Goal: Task Accomplishment & Management: Manage account settings

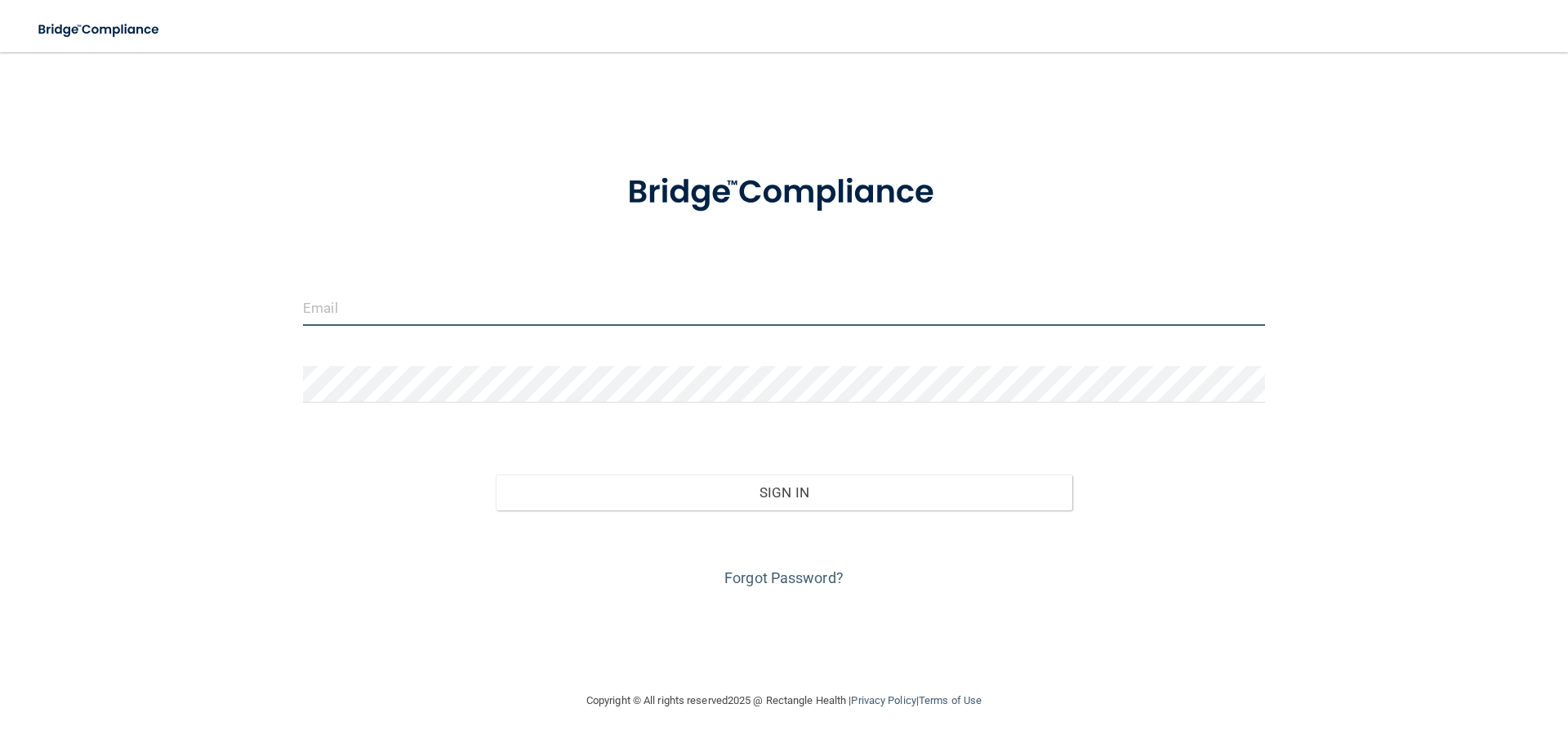
click at [337, 309] on input "email" at bounding box center [784, 308] width 961 height 37
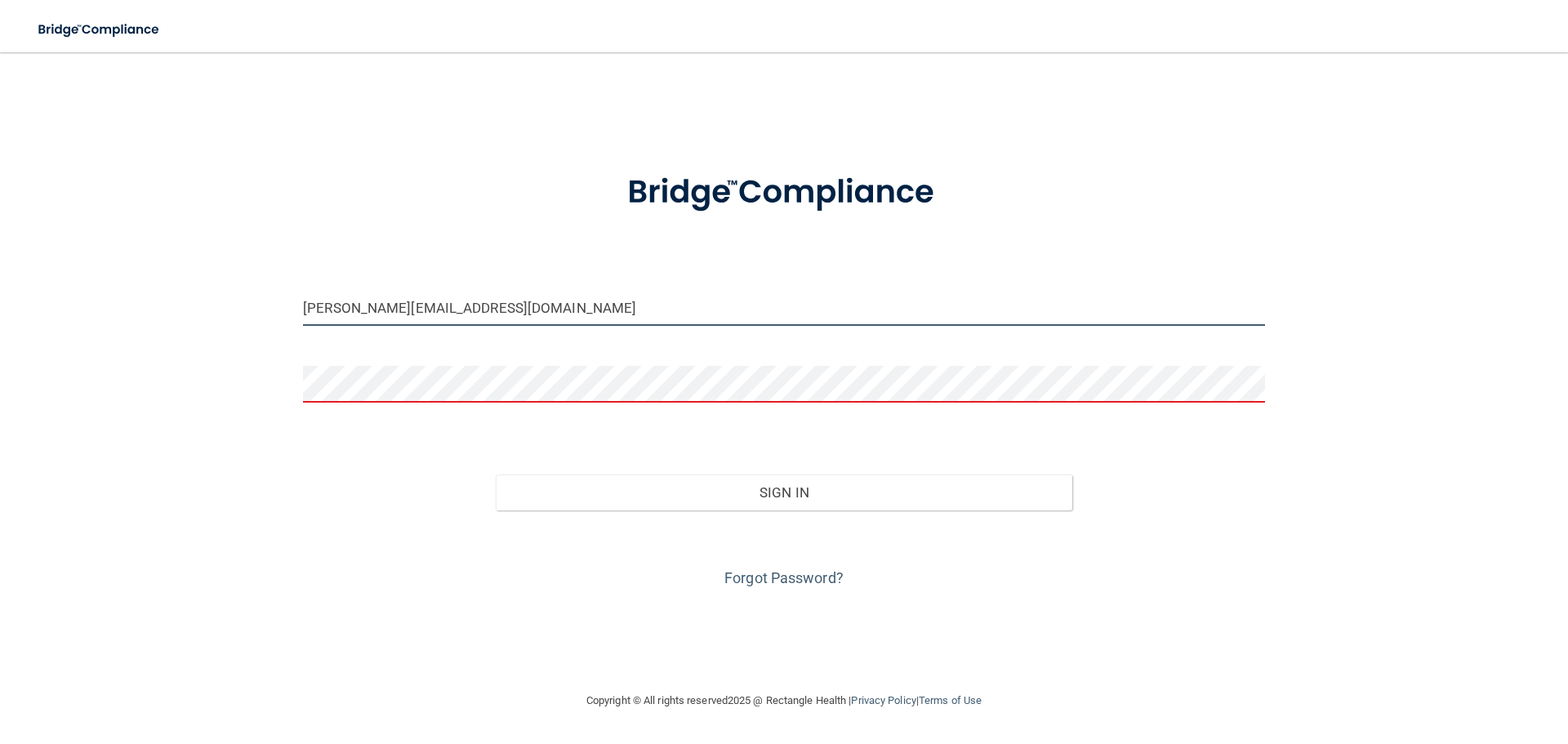
click at [531, 315] on input "[PERSON_NAME][EMAIL_ADDRESS][DOMAIN_NAME]" at bounding box center [784, 308] width 961 height 37
type input "[PERSON_NAME][EMAIL_ADDRESS][DOMAIN_NAME]"
click at [401, 363] on form "[PERSON_NAME][EMAIL_ADDRESS][DOMAIN_NAME] Invalid email/password. You don't hav…" at bounding box center [784, 370] width 961 height 441
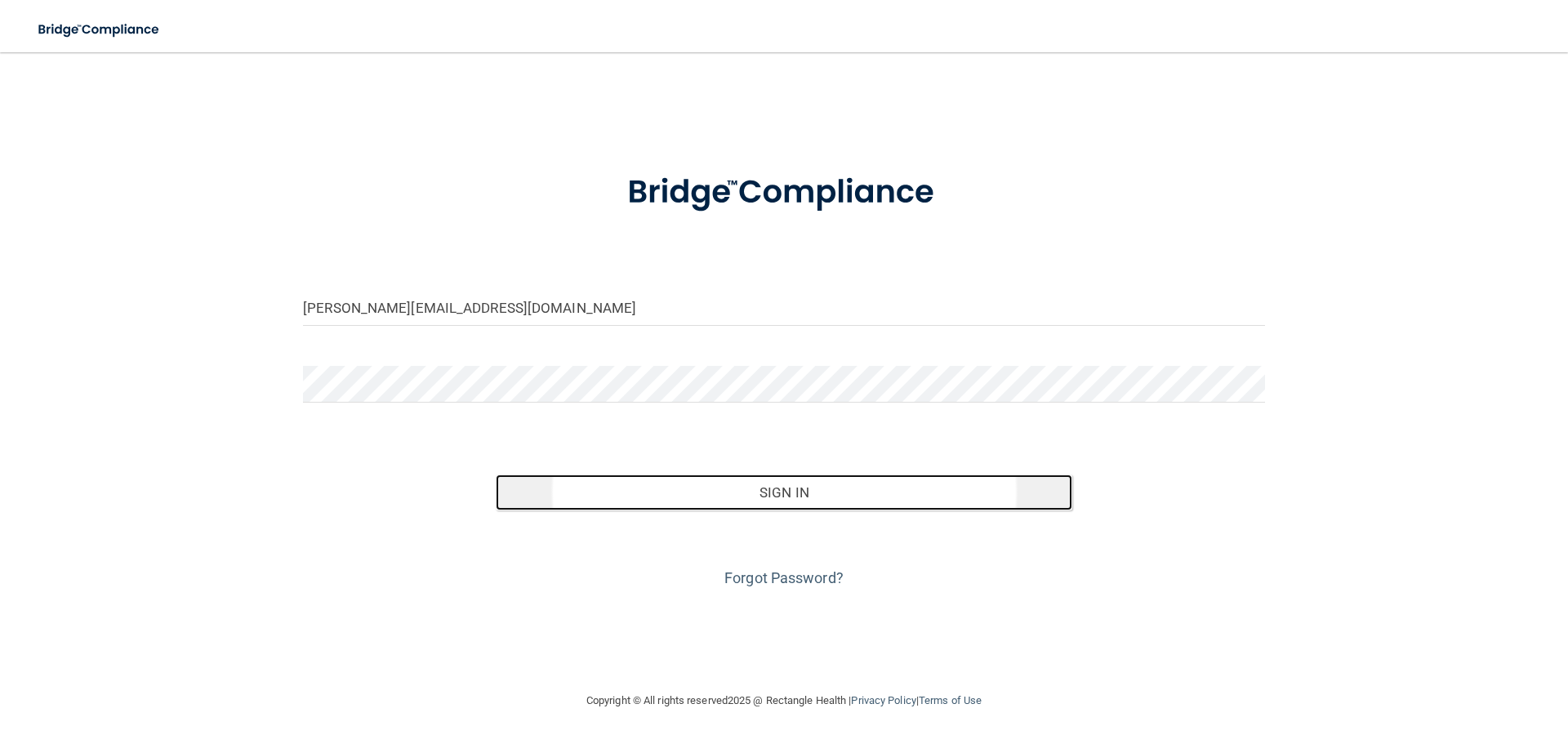
click at [812, 500] on button "Sign In" at bounding box center [784, 492] width 578 height 36
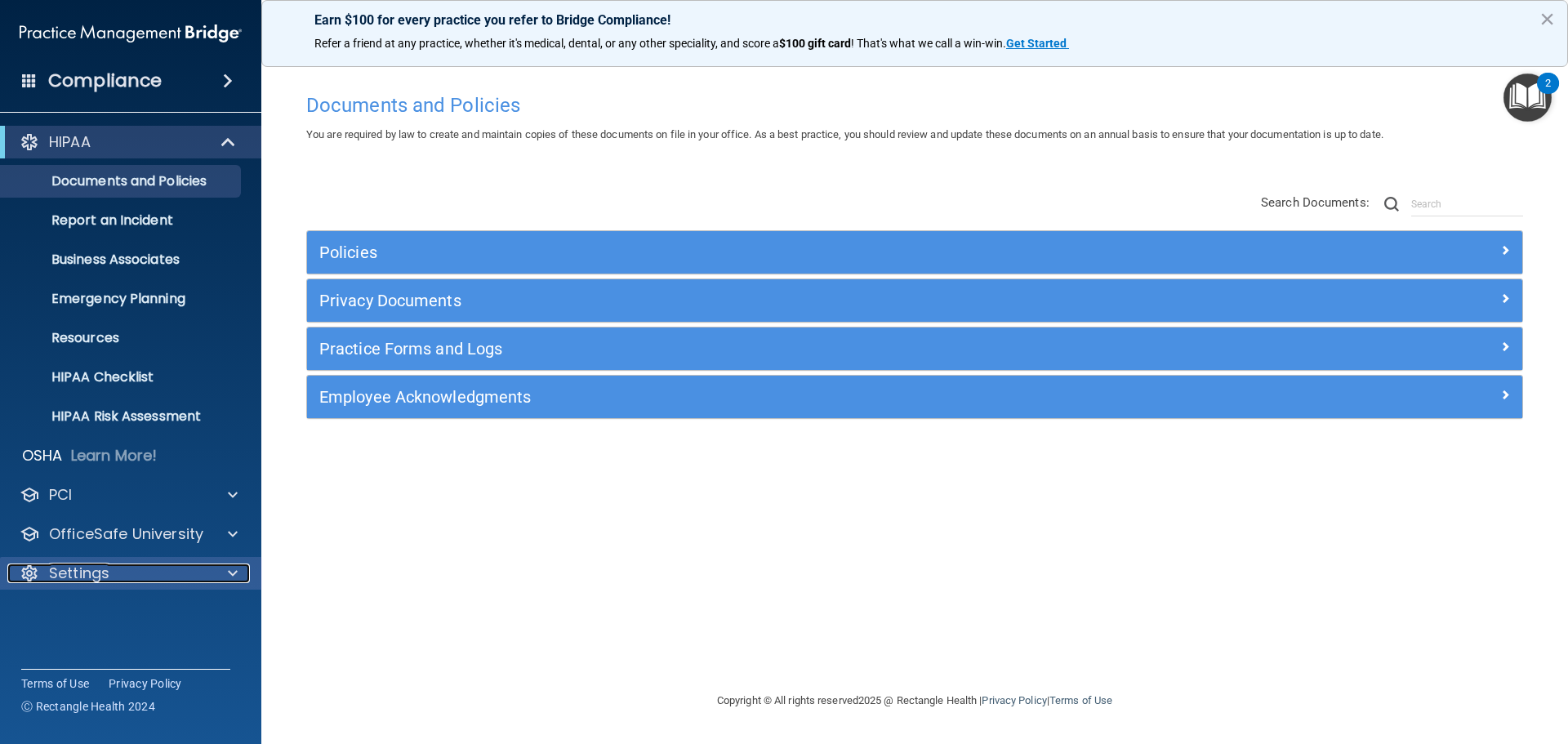
click at [155, 577] on div "Settings" at bounding box center [108, 573] width 202 height 19
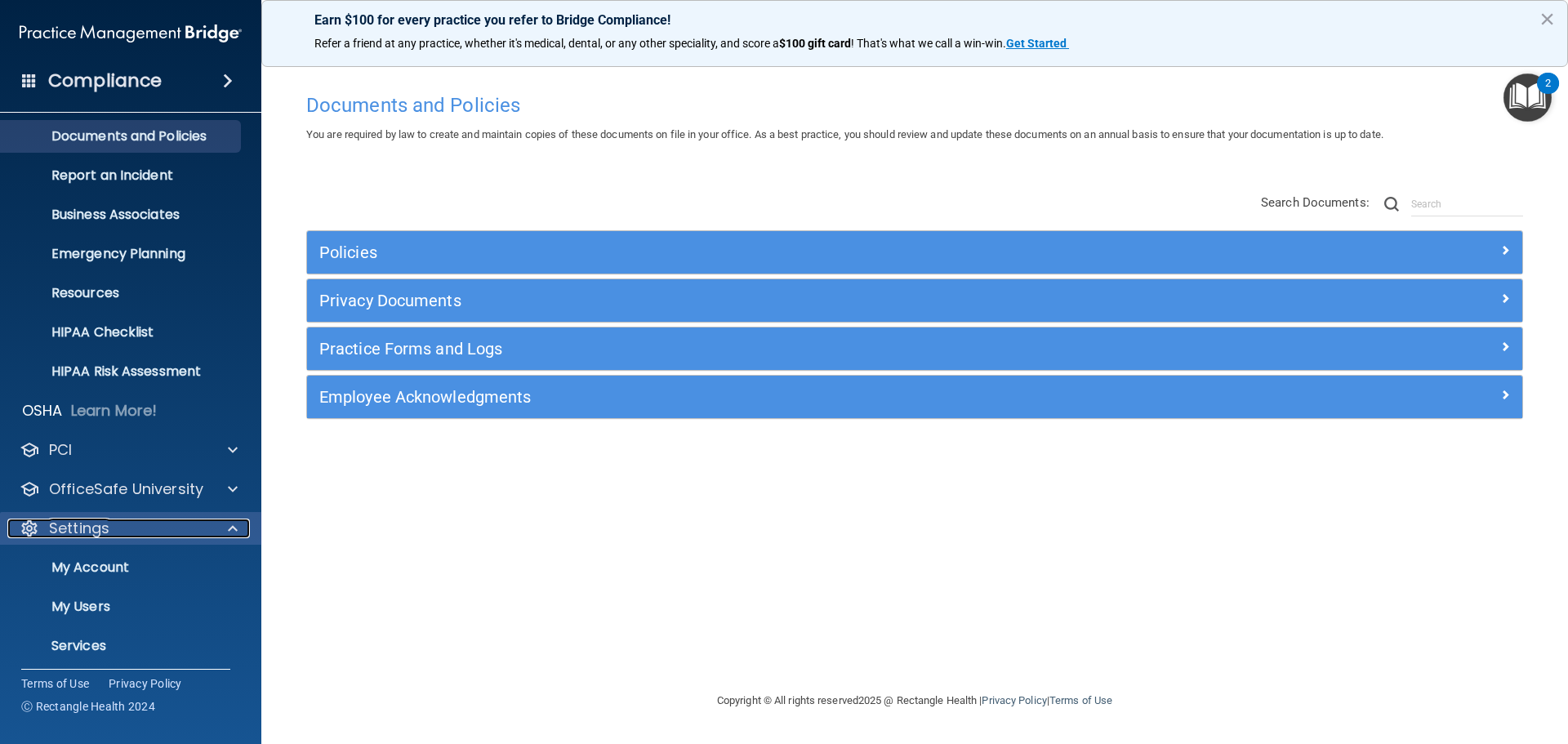
scroll to position [90, 0]
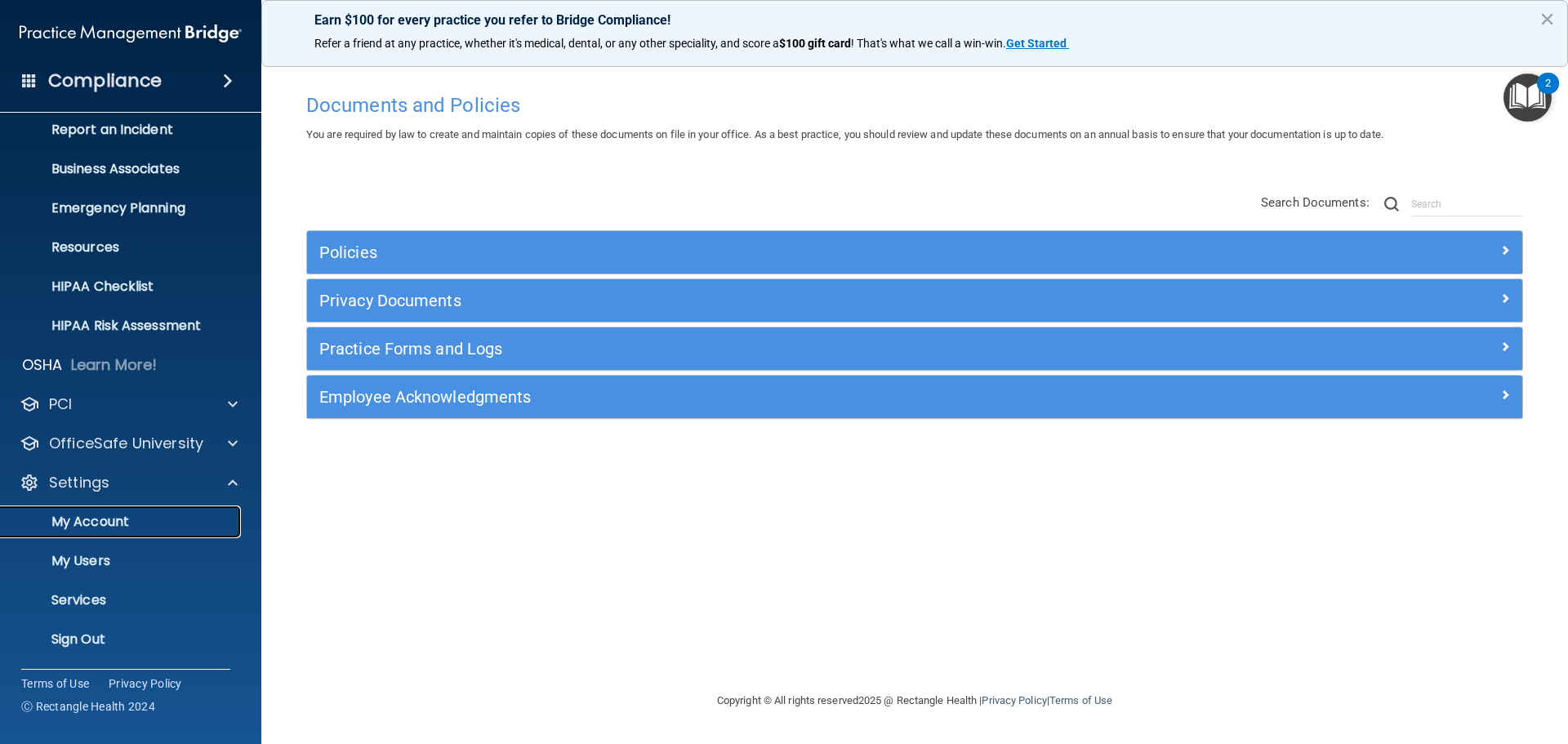
click at [82, 521] on p "My Account" at bounding box center [122, 521] width 223 height 17
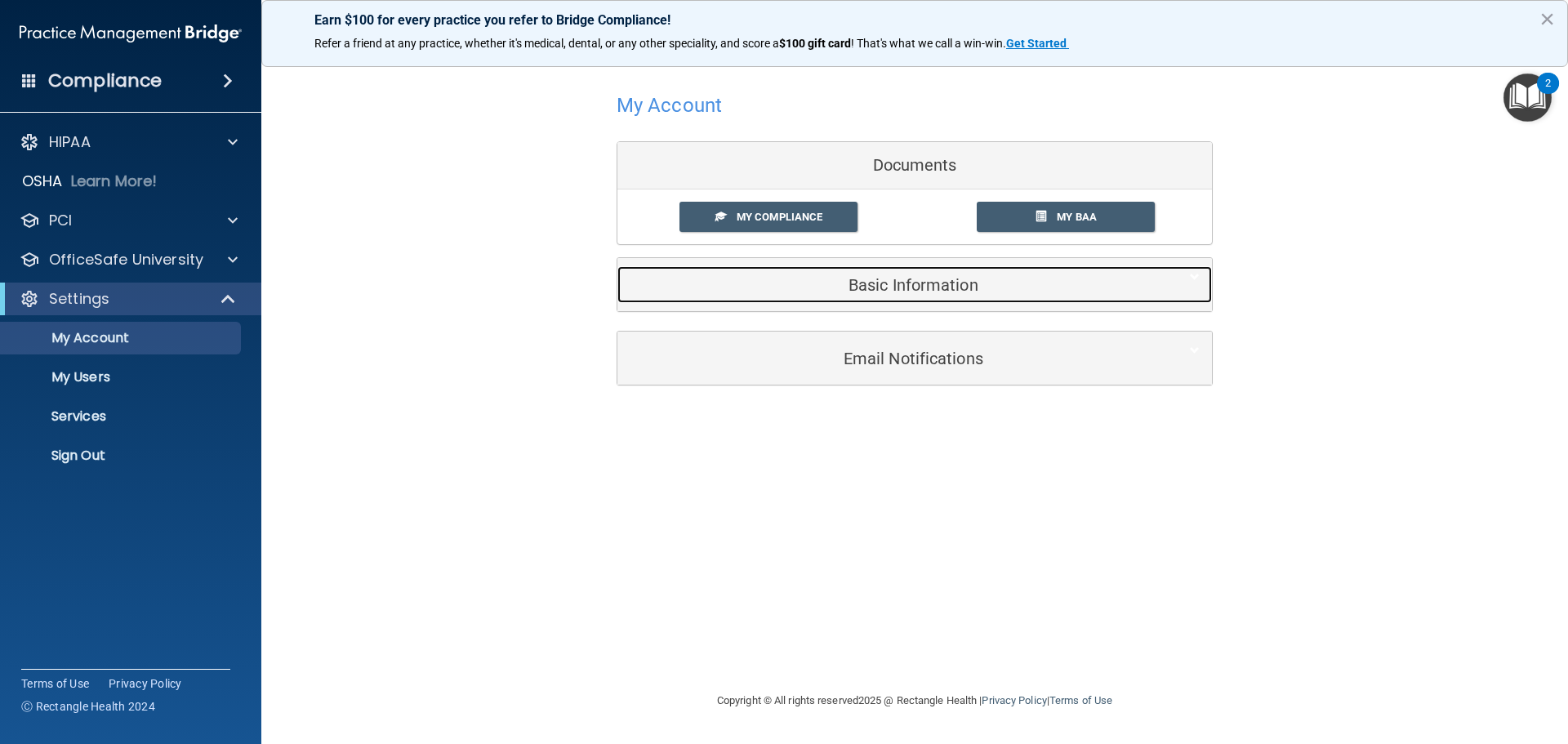
click at [913, 288] on h5 "Basic Information" at bounding box center [889, 285] width 520 height 18
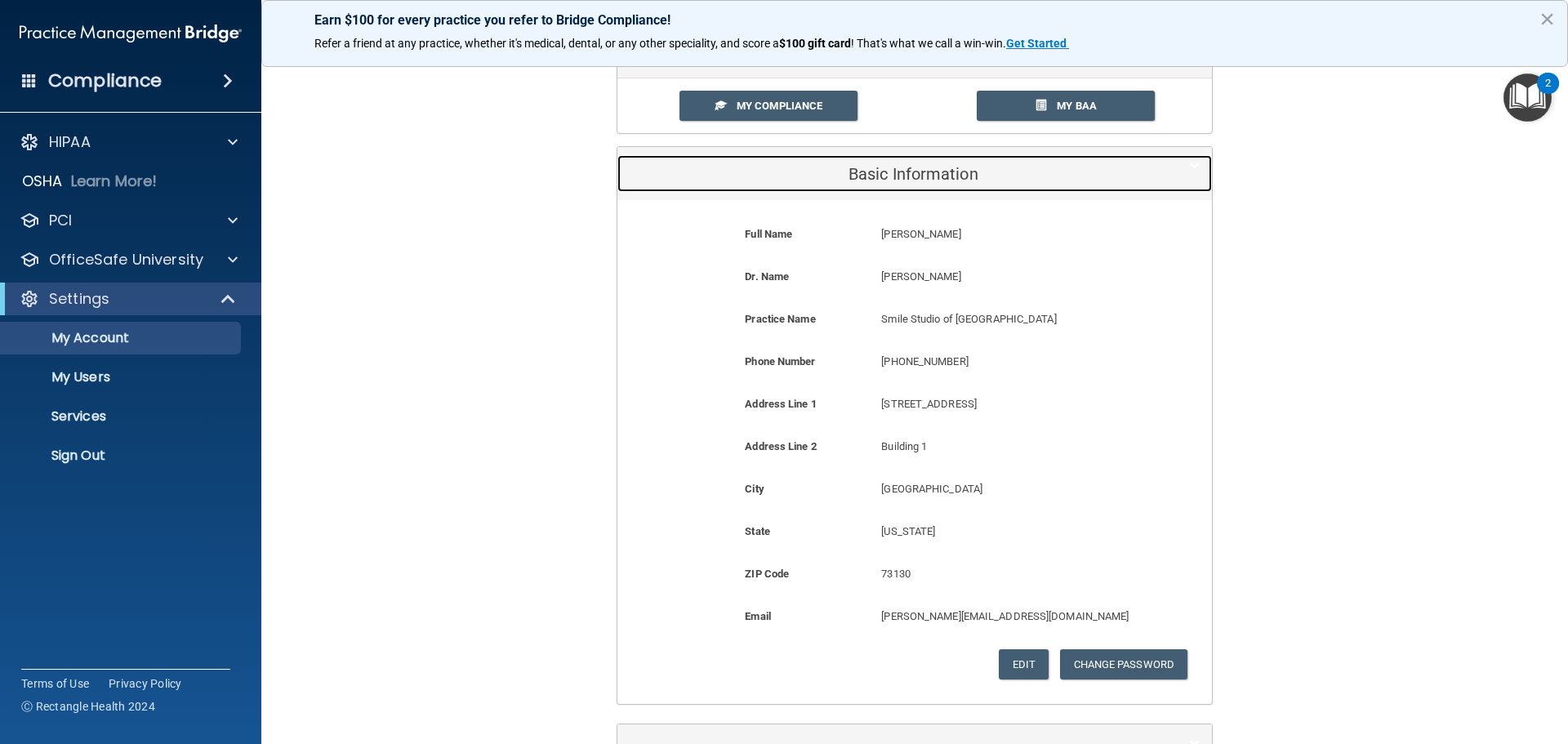
scroll to position [81, 0]
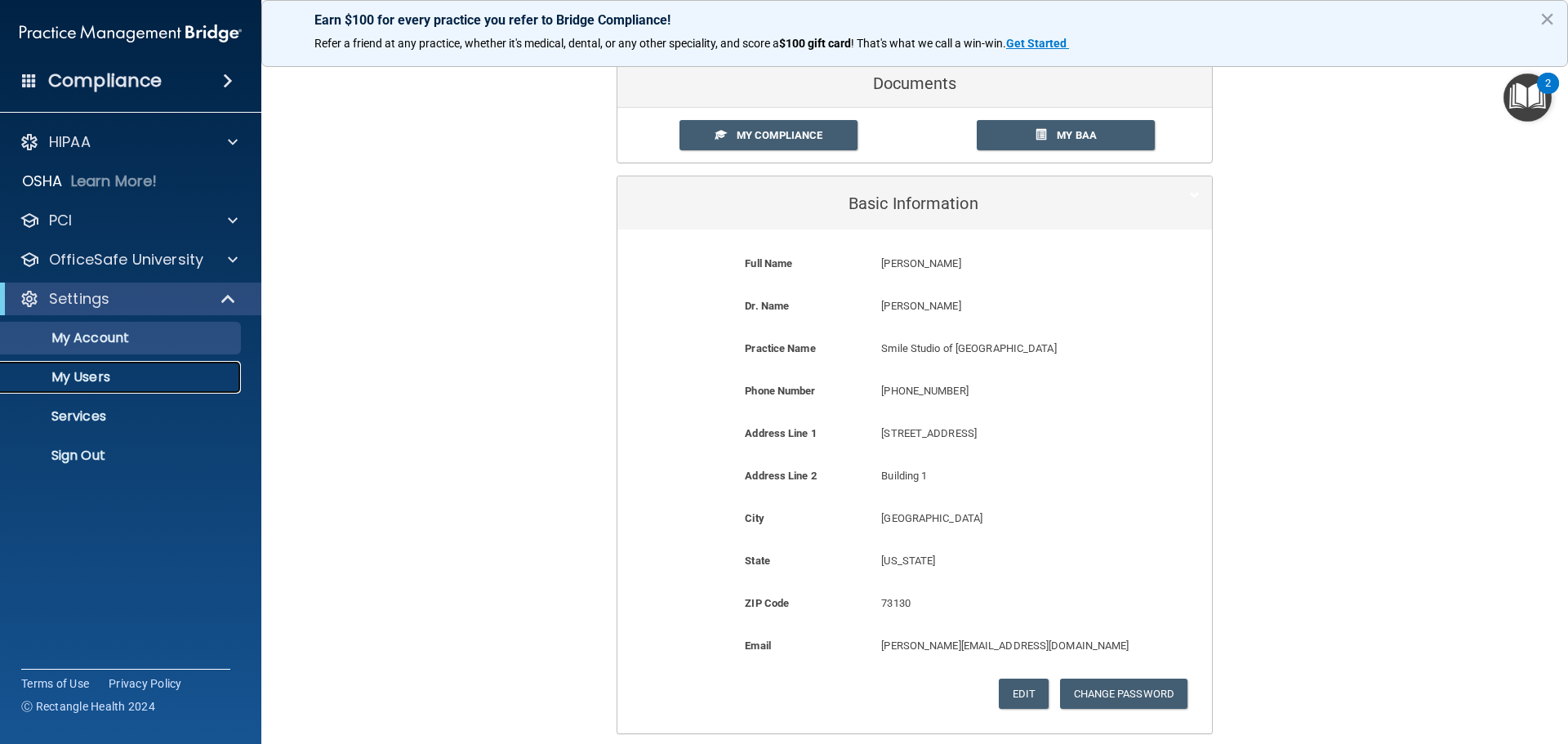
click at [75, 379] on p "My Users" at bounding box center [122, 377] width 223 height 17
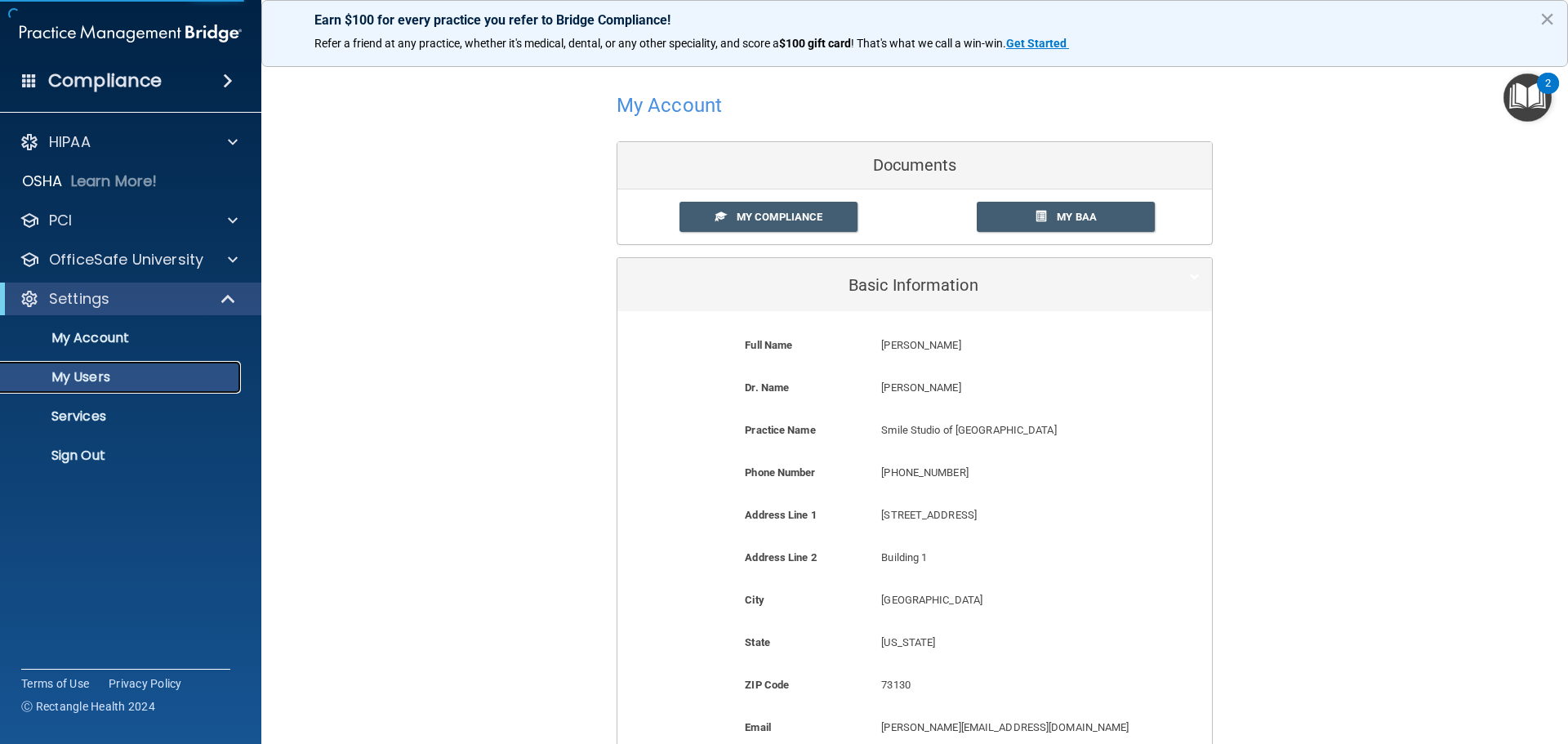
select select "20"
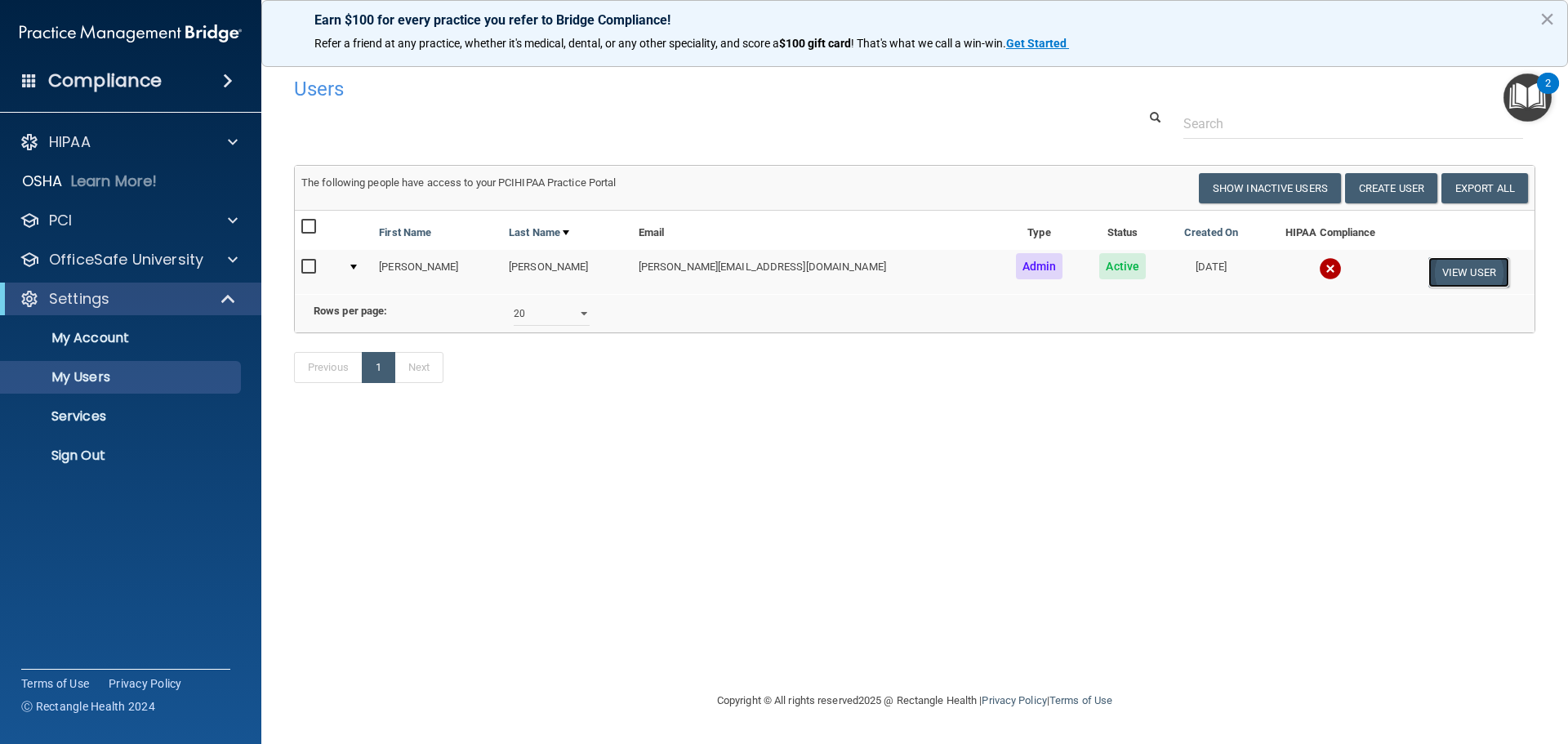
click at [1448, 271] on button "View User" at bounding box center [1468, 272] width 81 height 30
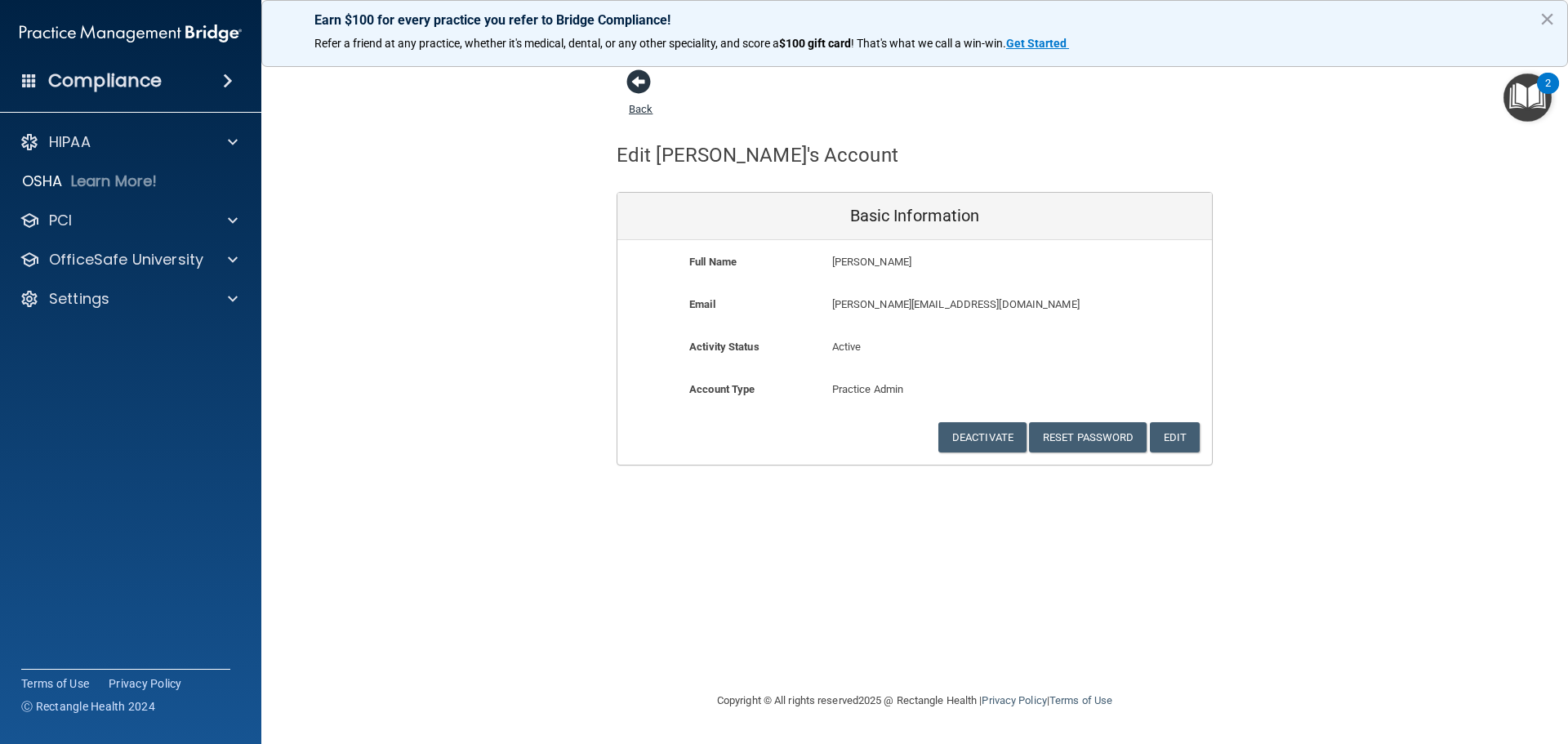
click at [641, 87] on span at bounding box center [639, 81] width 25 height 25
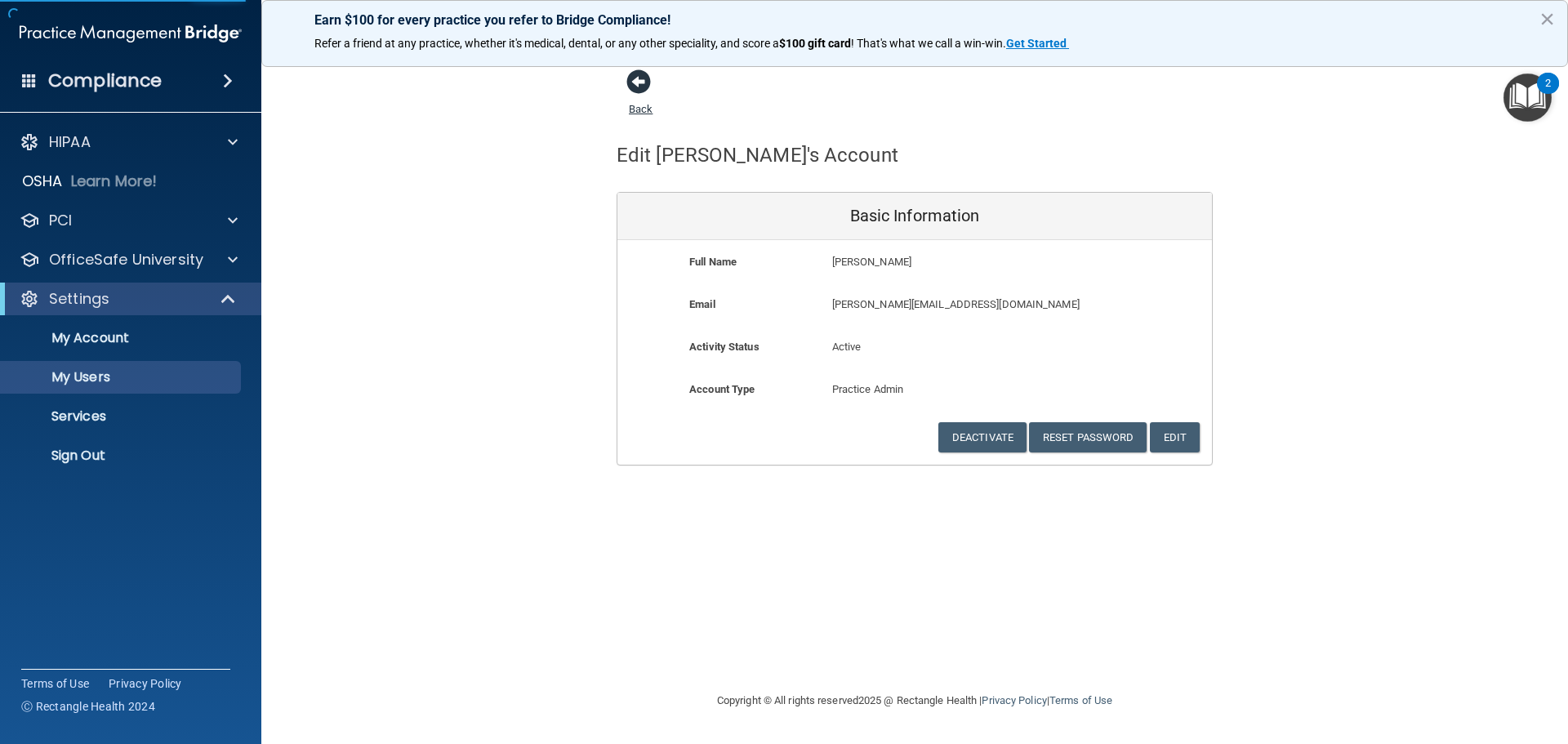
select select "20"
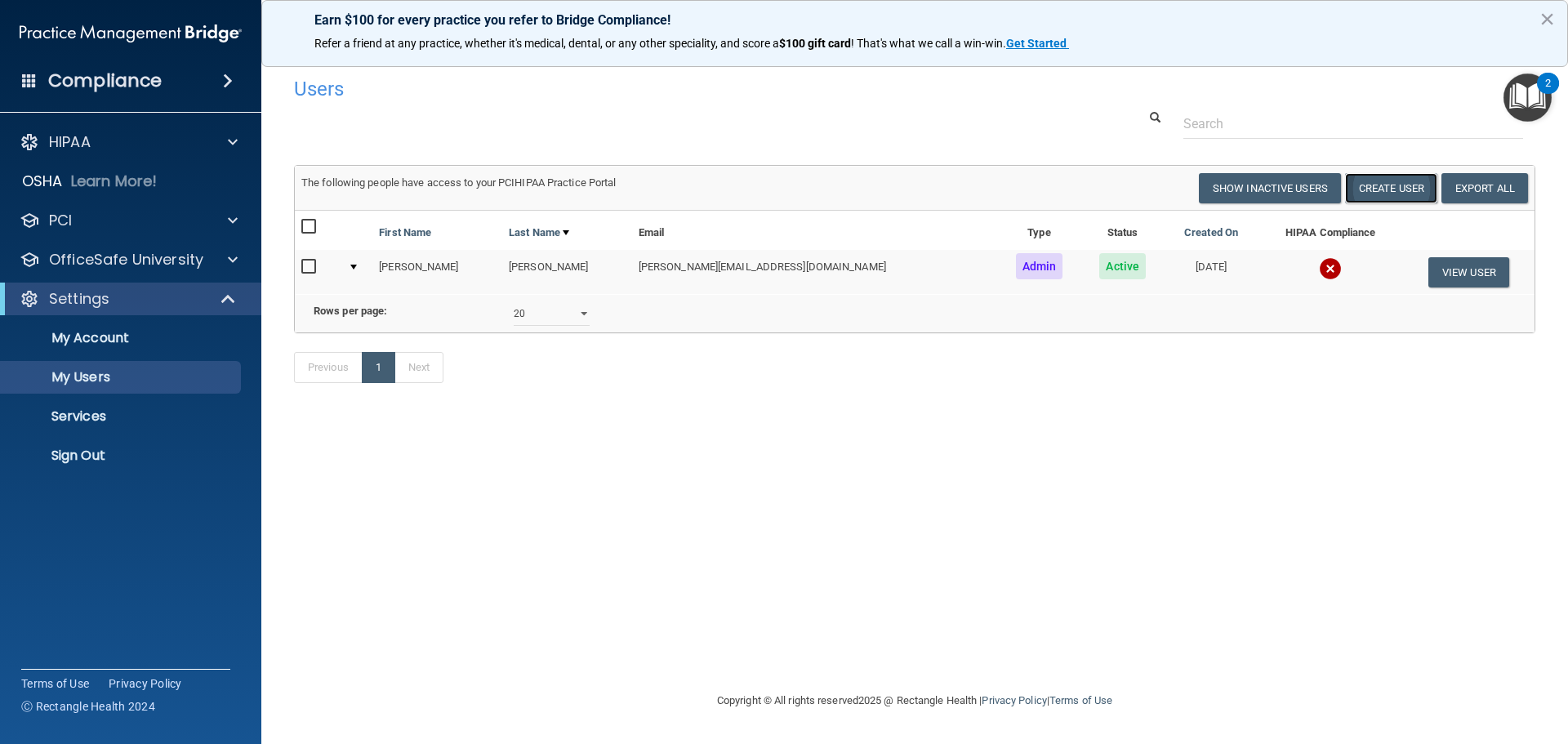
click at [1395, 197] on button "Create User" at bounding box center [1390, 188] width 92 height 30
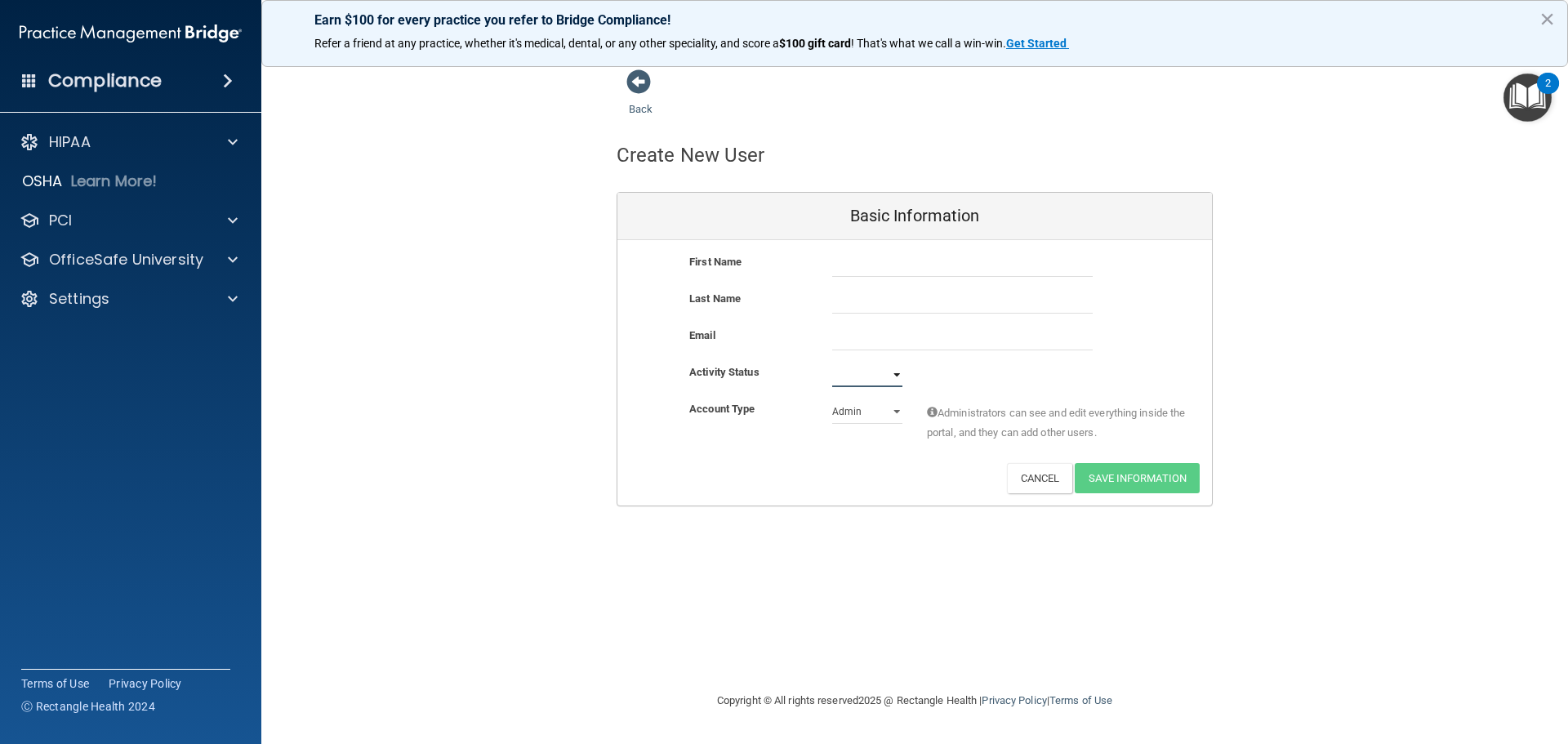
click at [861, 379] on select "Active Inactive" at bounding box center [867, 375] width 70 height 25
click at [628, 415] on div "Account Type Practice Admin Admin Member Financial Institution Business Associa…" at bounding box center [914, 425] width 594 height 52
click at [865, 417] on select "Admin Member" at bounding box center [867, 412] width 70 height 25
click at [1270, 414] on div "Back Create New User Basic Information First Name Last Name Email Activity Stat…" at bounding box center [914, 287] width 1241 height 437
click at [1038, 478] on button "Cancel" at bounding box center [1039, 478] width 66 height 30
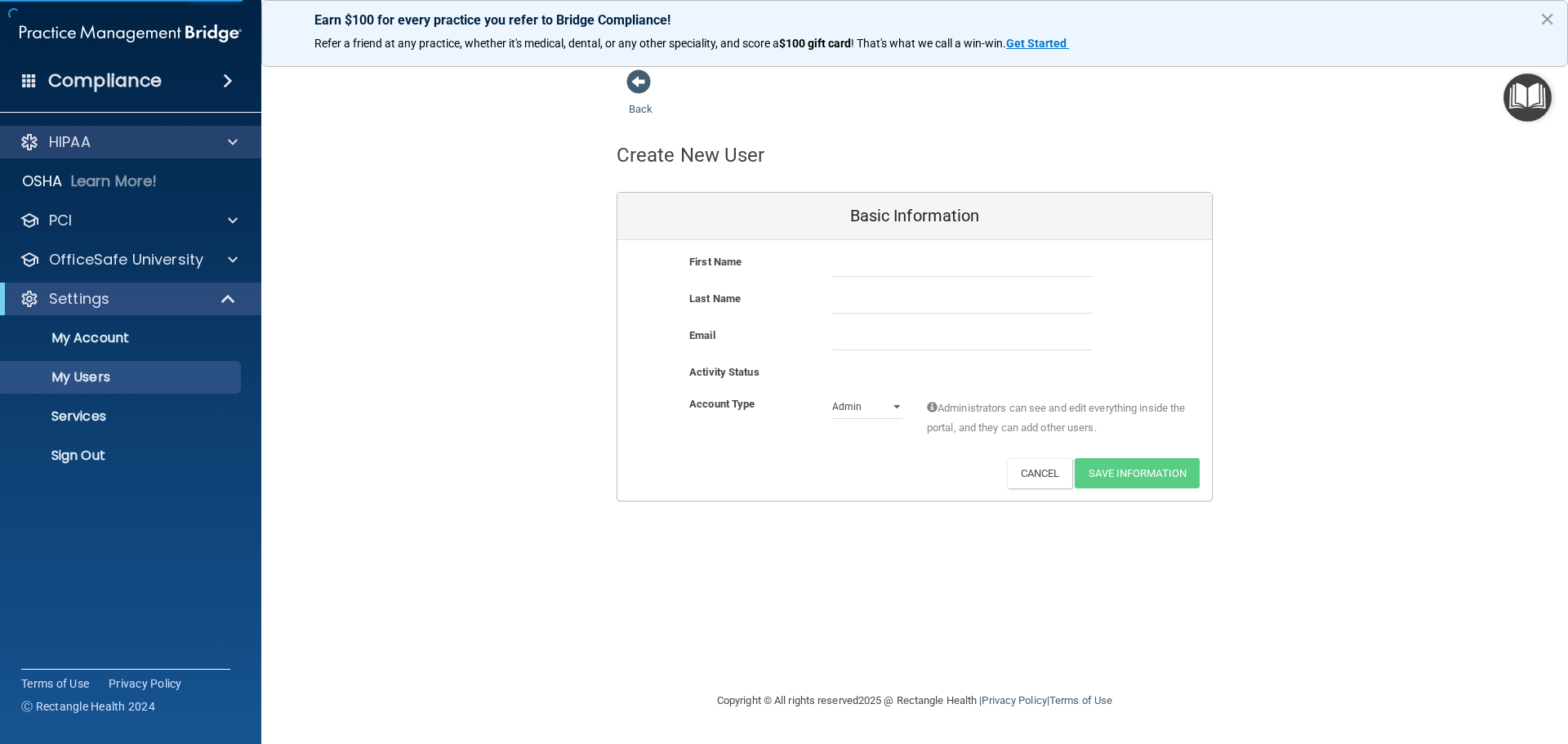
select select "20"
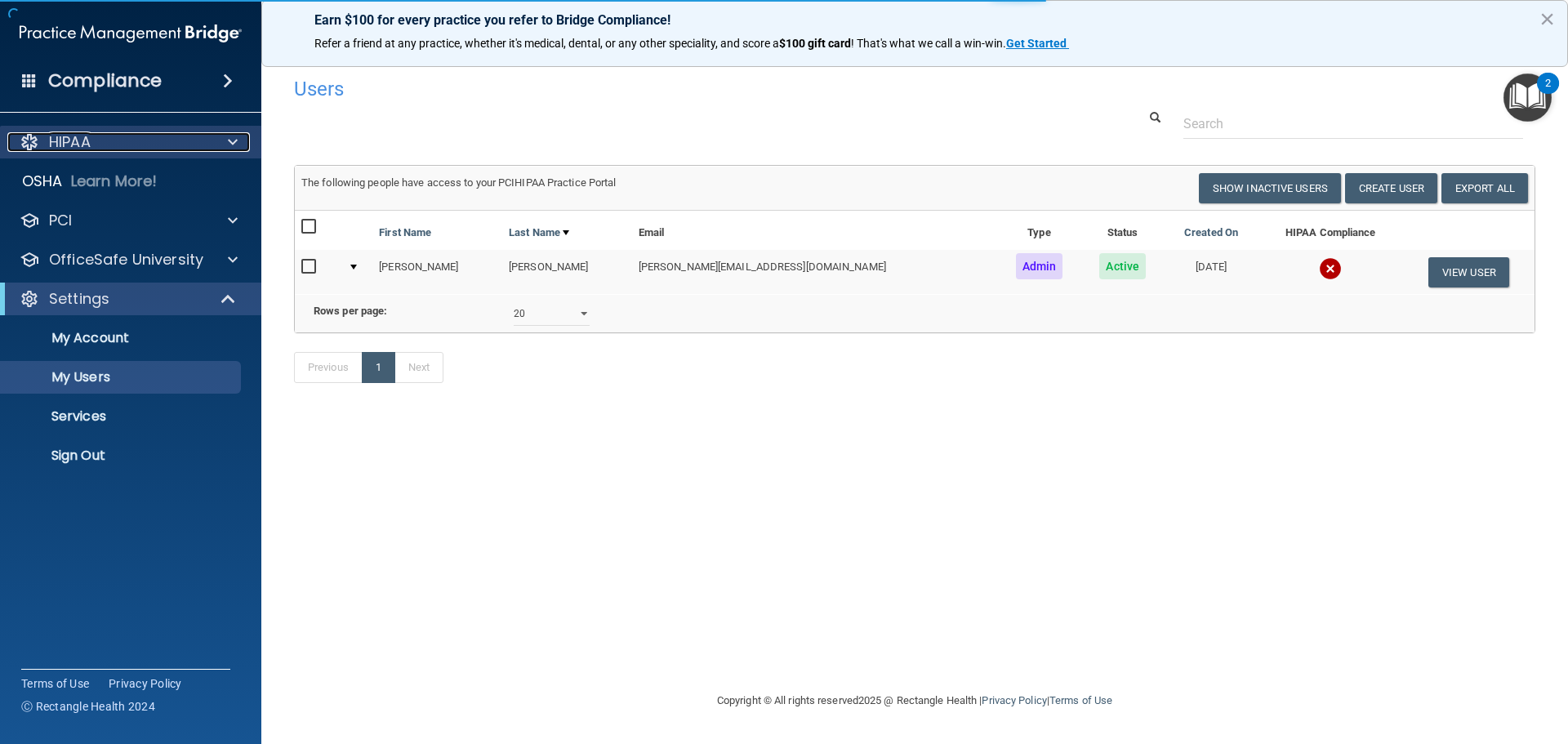
click at [96, 136] on div "HIPAA" at bounding box center [108, 142] width 202 height 19
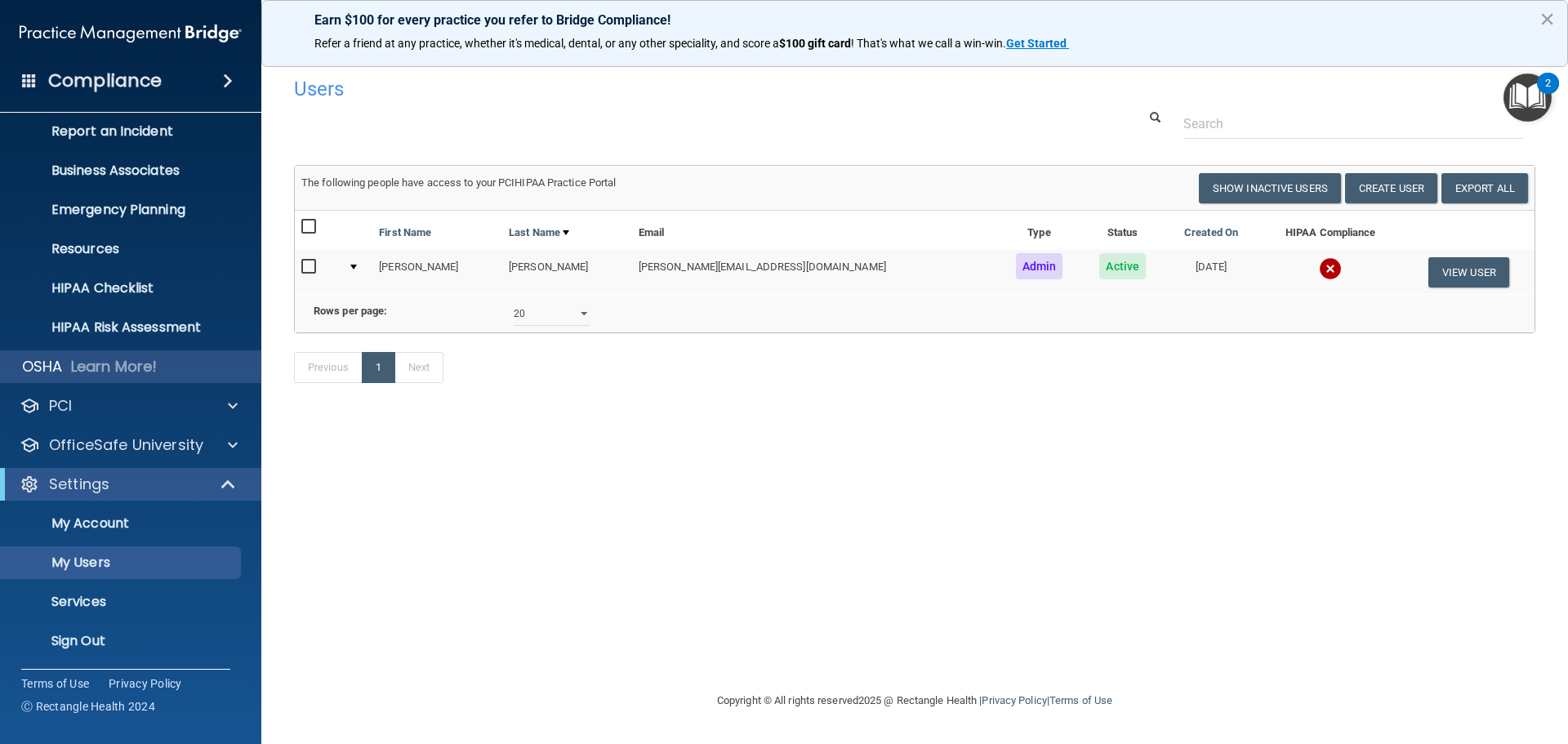
scroll to position [90, 0]
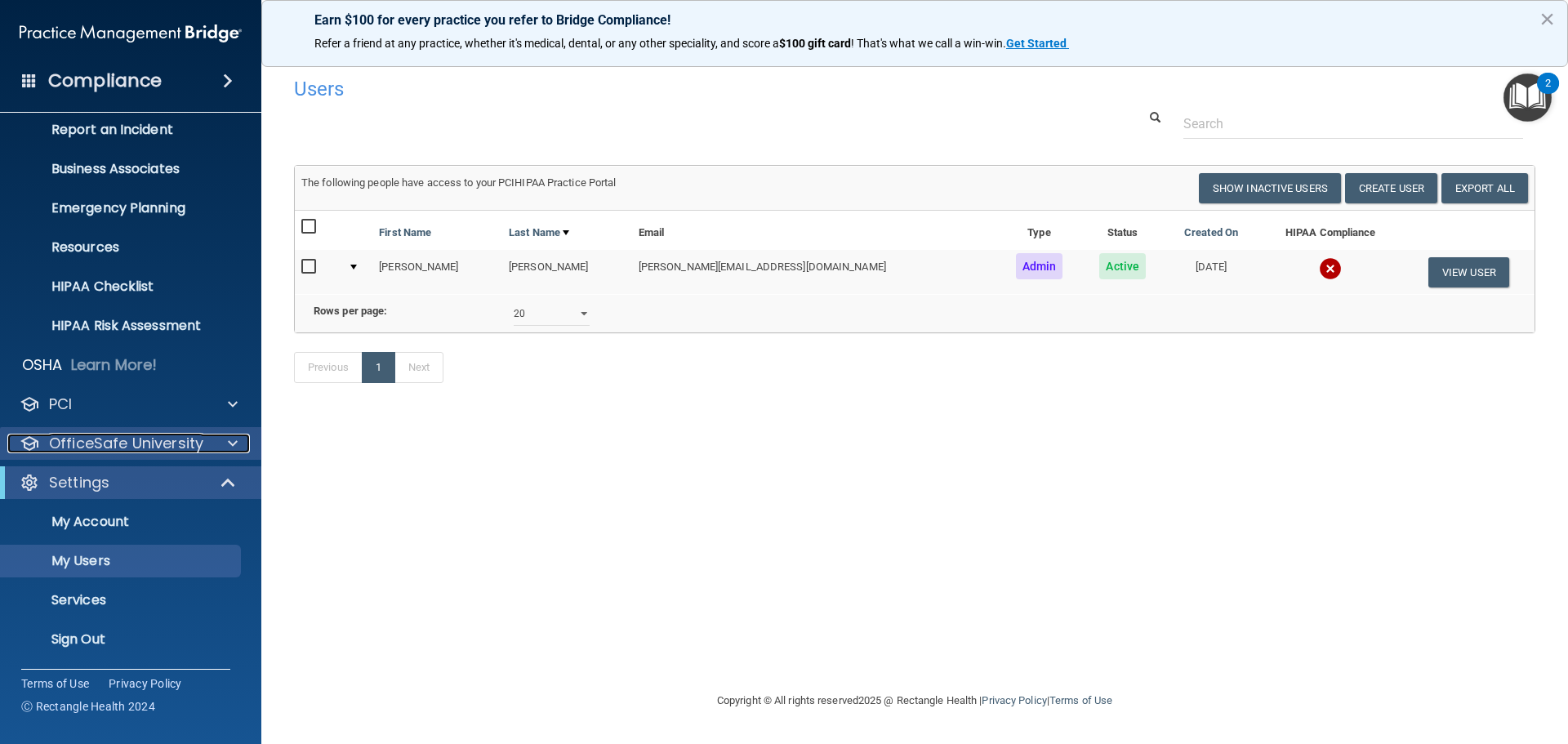
click at [127, 440] on p "OfficeSafe University" at bounding box center [126, 443] width 154 height 19
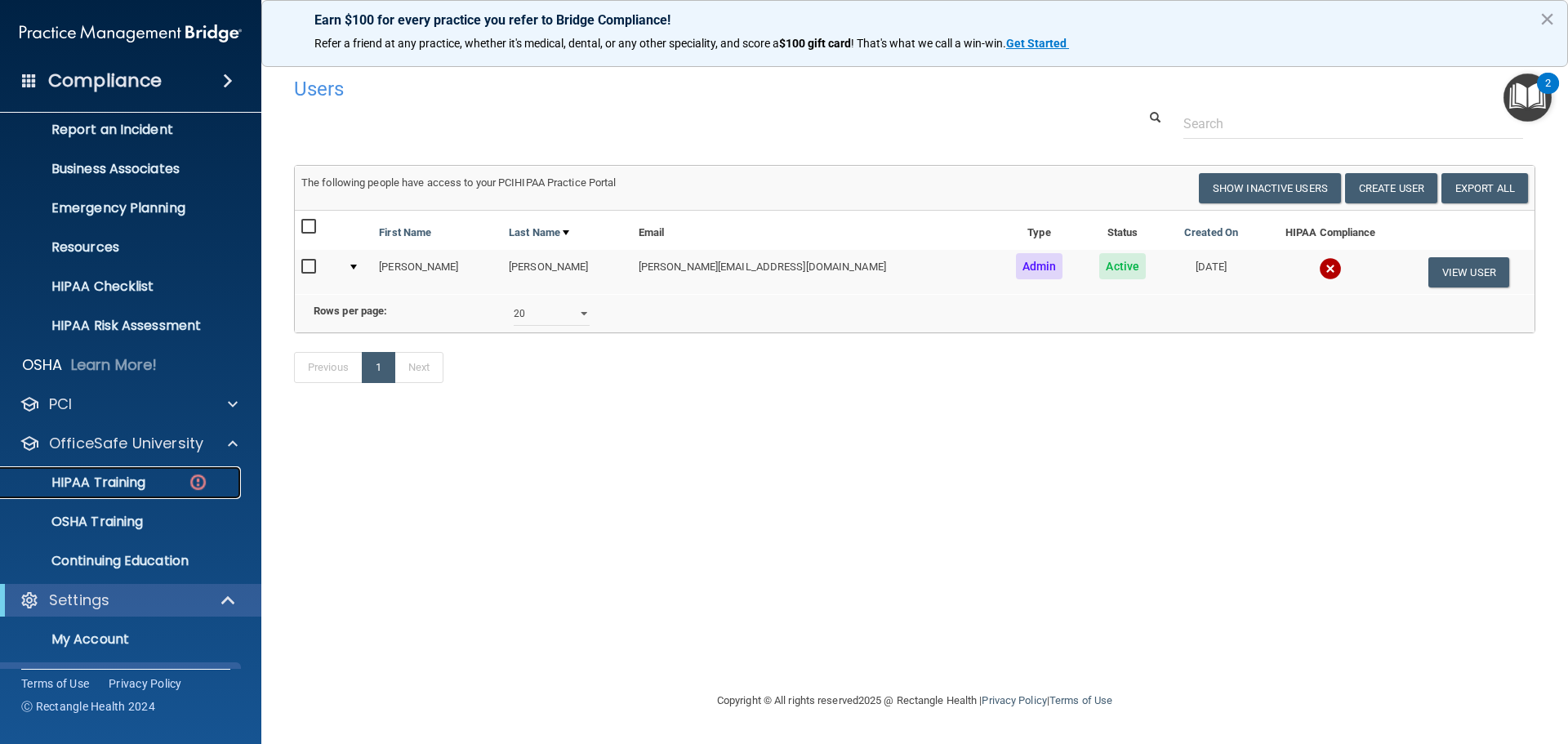
click at [84, 480] on p "HIPAA Training" at bounding box center [78, 482] width 135 height 17
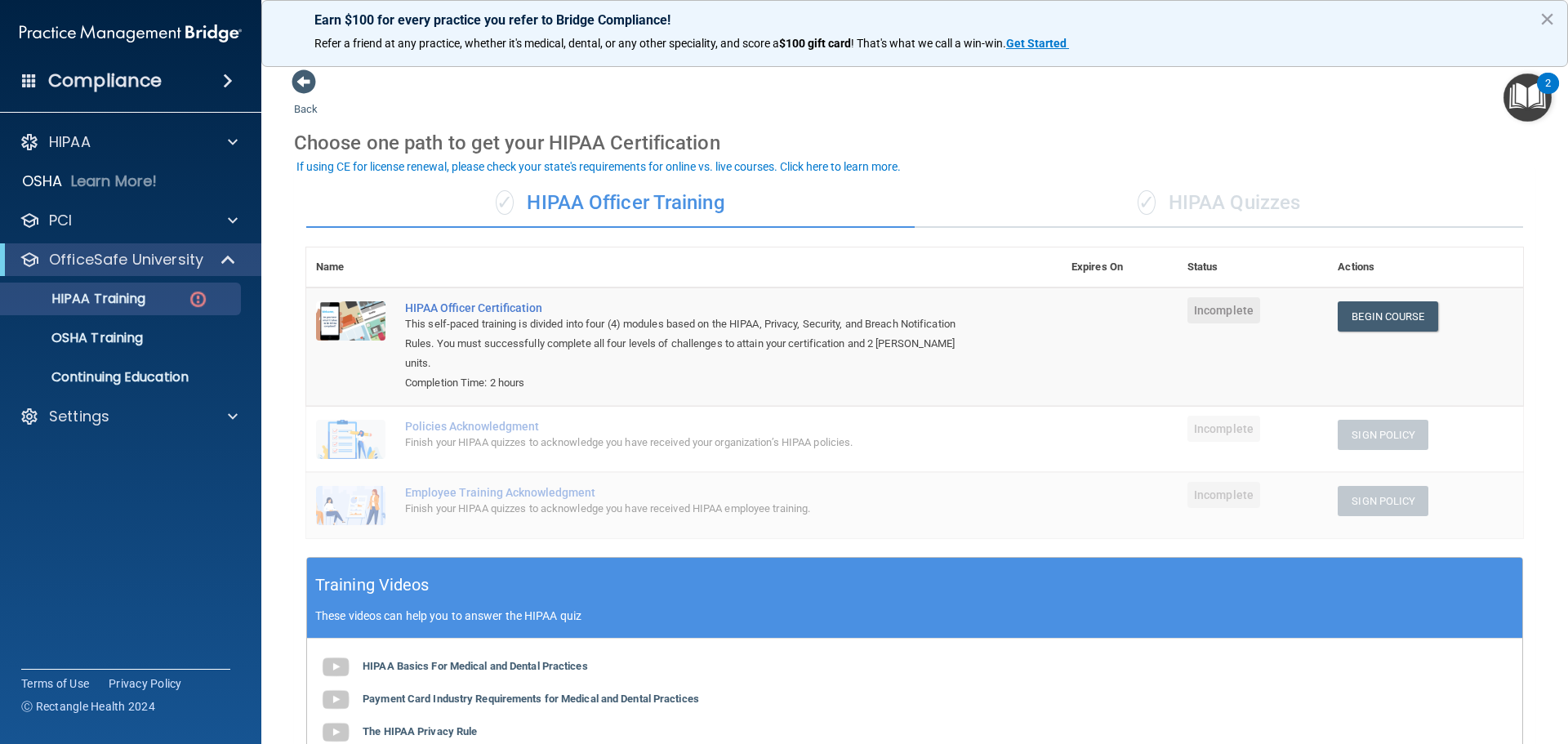
click at [1248, 203] on div "✓ HIPAA Quizzes" at bounding box center [1218, 203] width 608 height 49
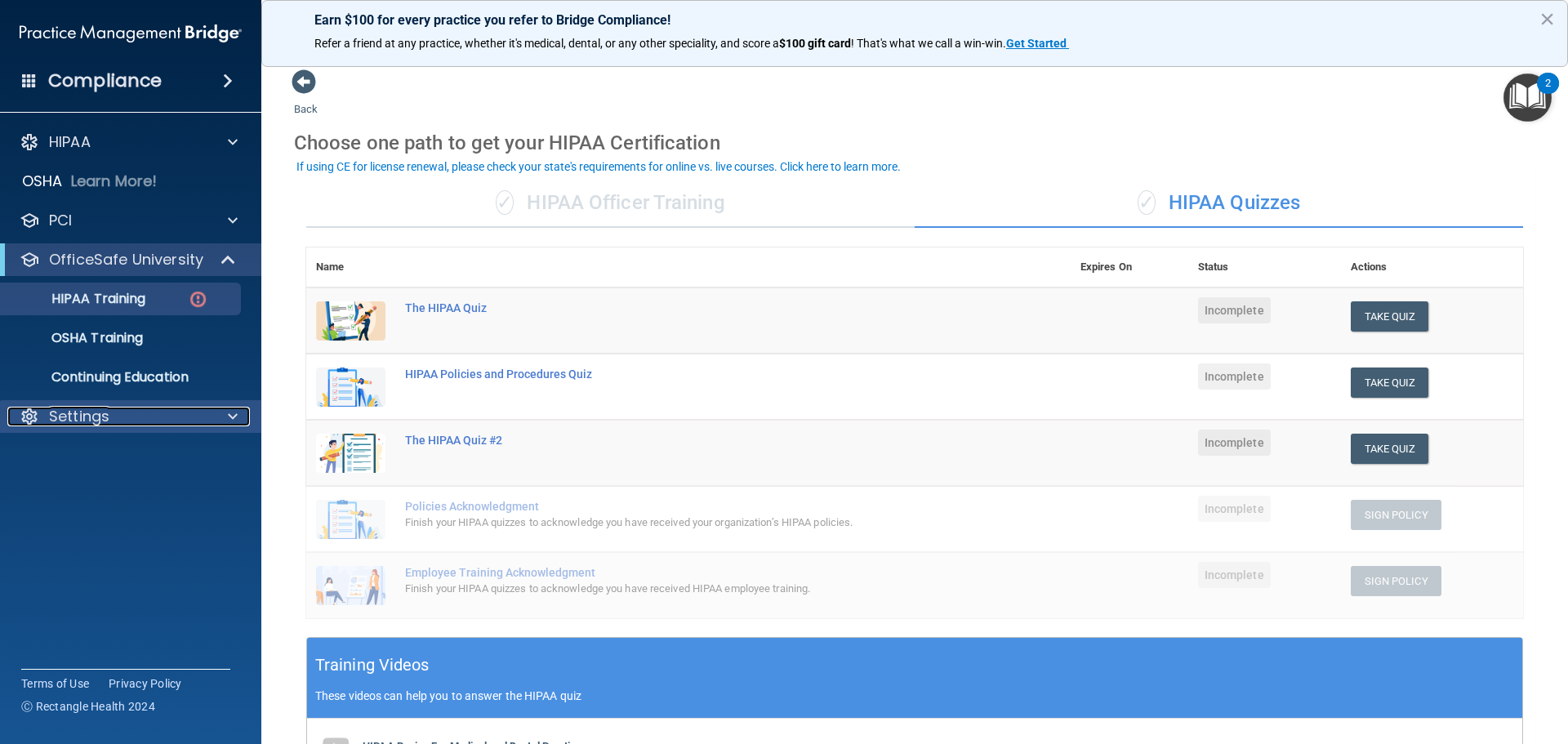
click at [117, 415] on div "Settings" at bounding box center [108, 416] width 202 height 19
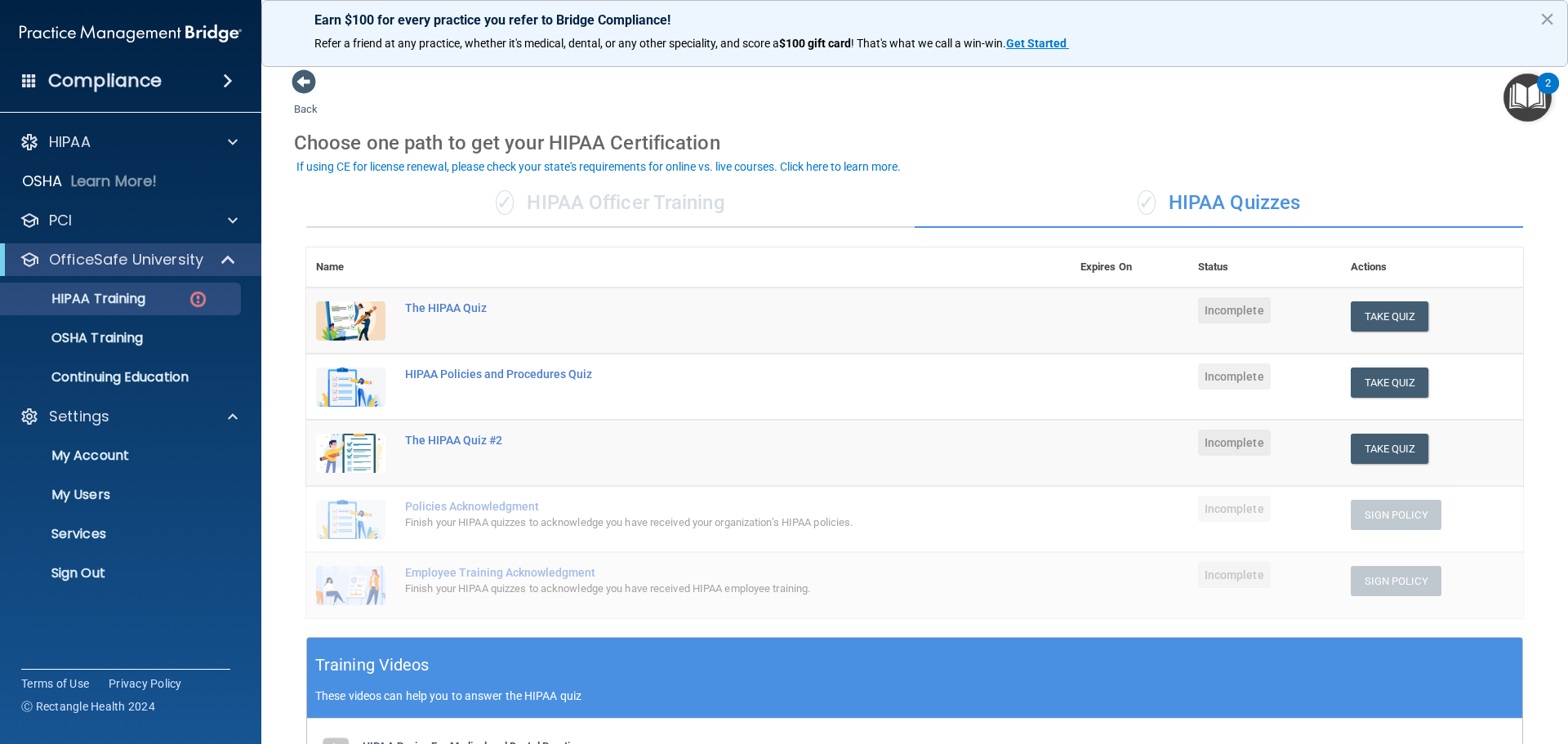
click at [1538, 103] on img "Open Resource Center, 2 new notifications" at bounding box center [1527, 97] width 48 height 48
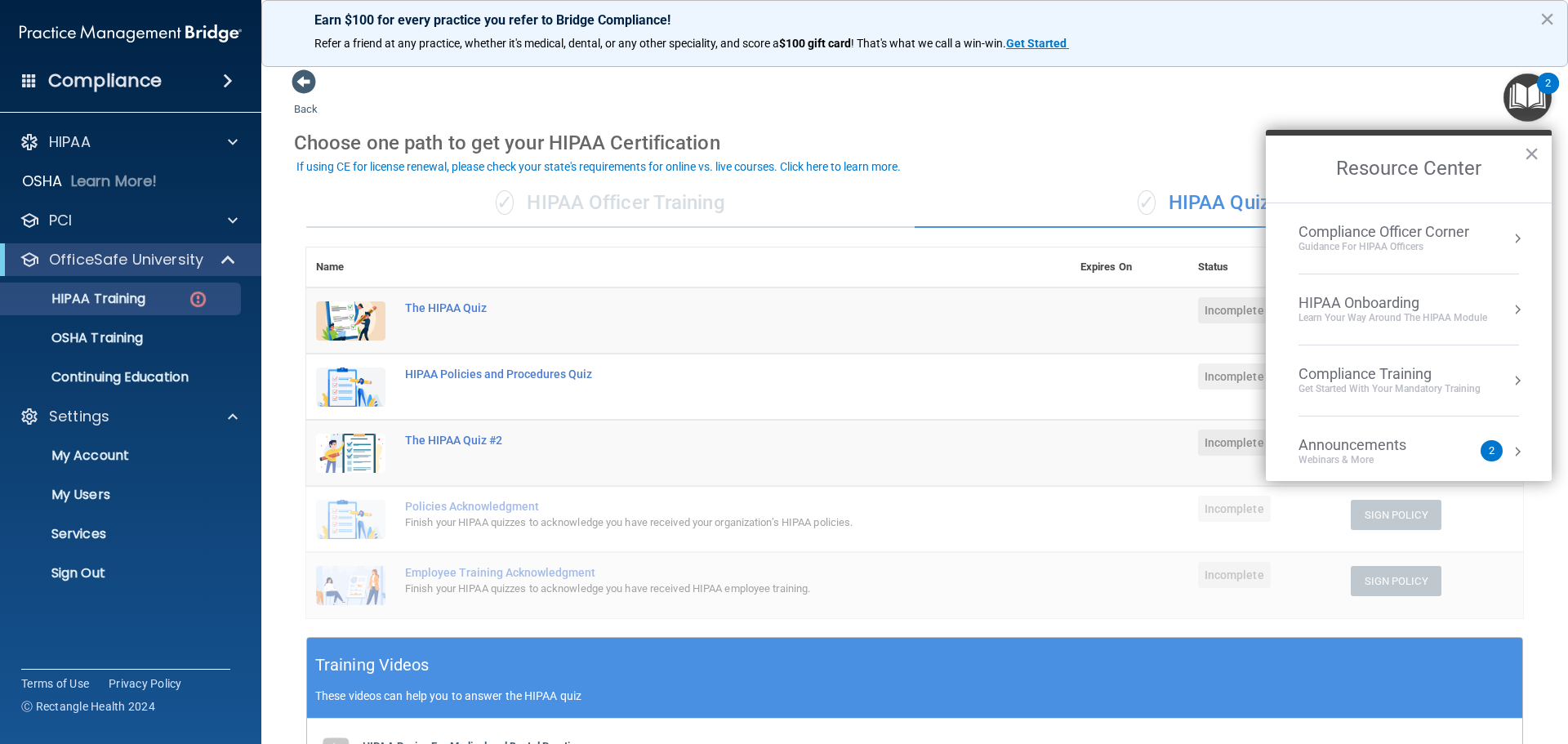
drag, startPoint x: 995, startPoint y: 125, endPoint x: 957, endPoint y: 145, distance: 42.9
click at [997, 126] on div "Choose one path to get your HIPAA Certification" at bounding box center [914, 143] width 1241 height 47
click at [161, 376] on p "Continuing Education" at bounding box center [122, 377] width 223 height 17
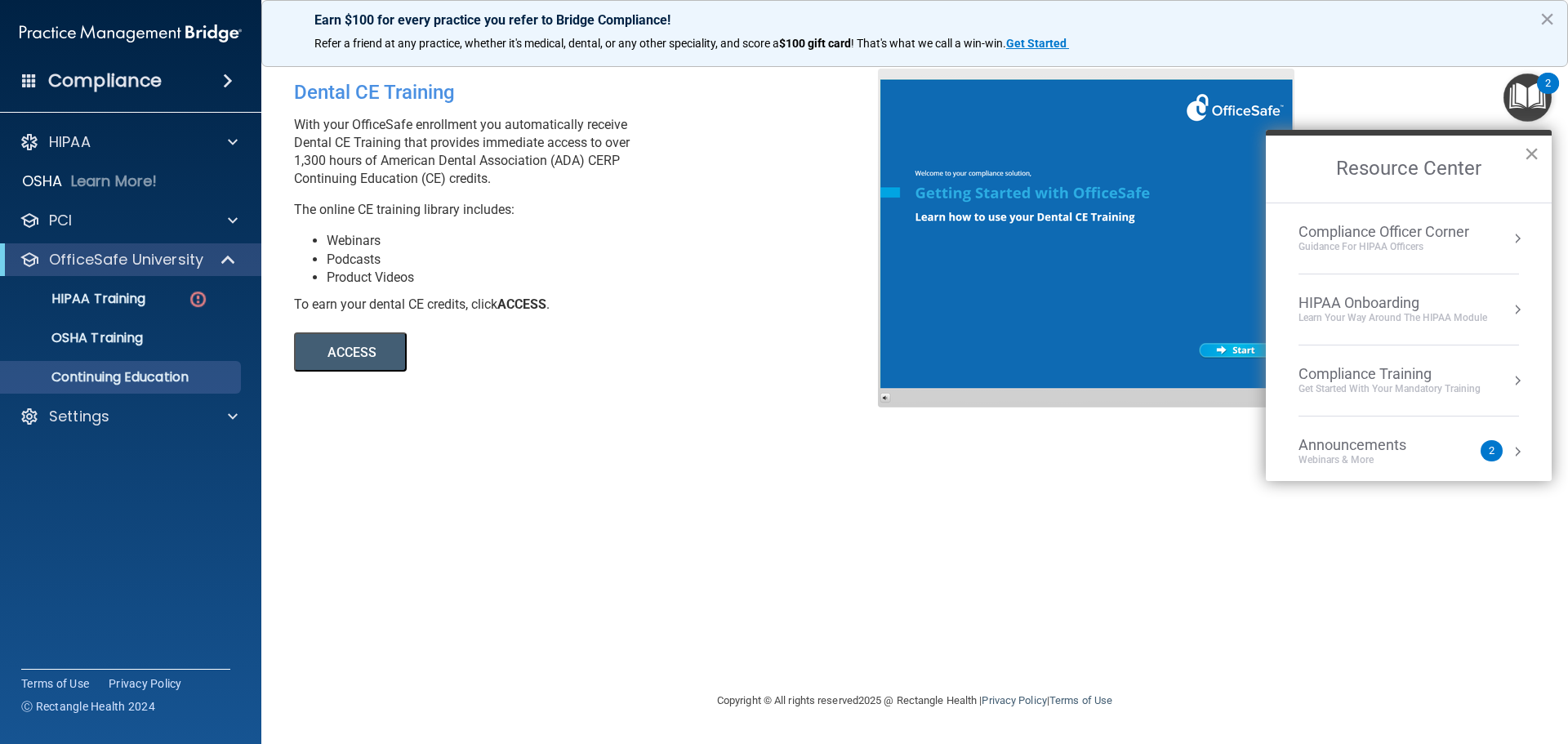
click at [1529, 156] on button "×" at bounding box center [1531, 153] width 16 height 26
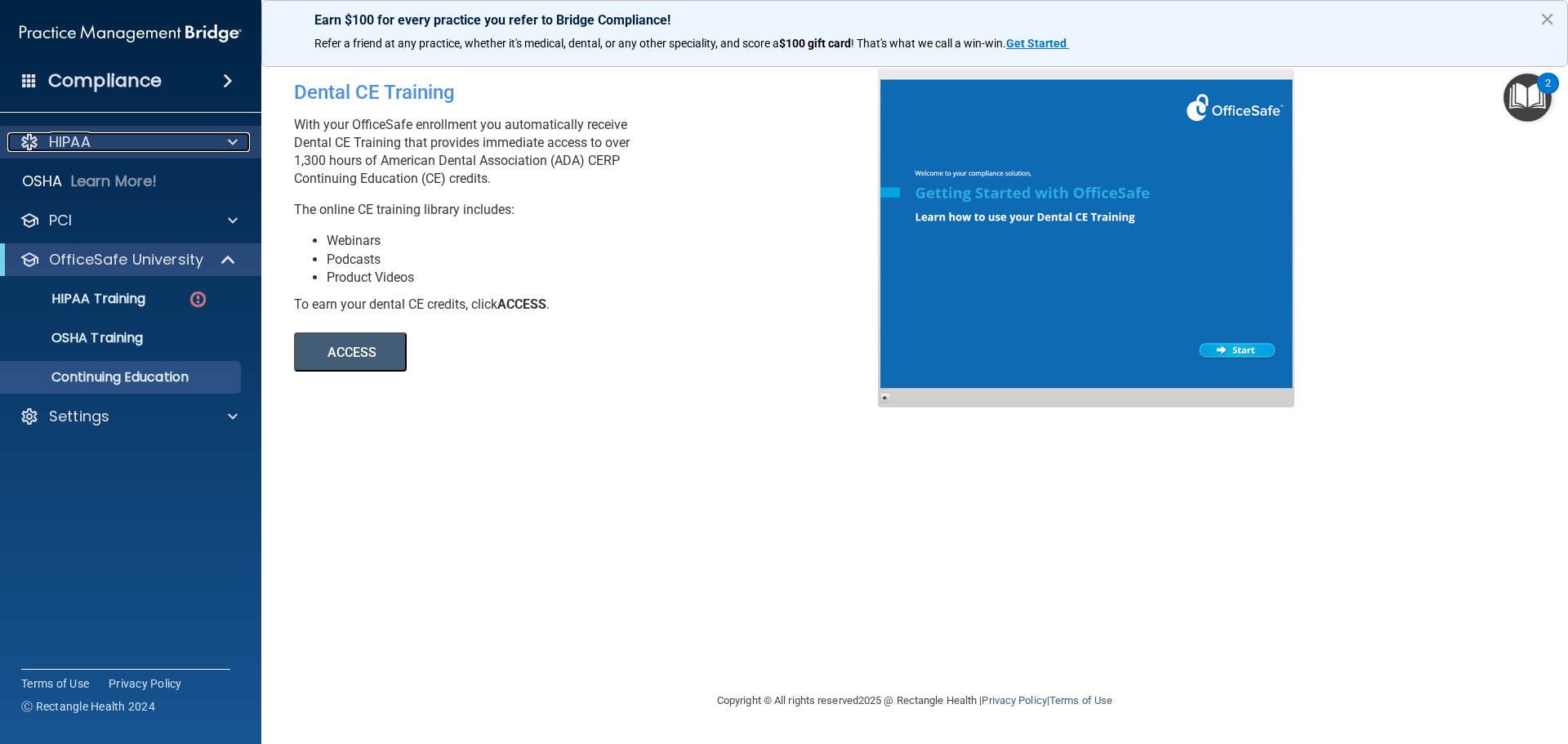
click at [161, 143] on div "HIPAA" at bounding box center [108, 142] width 202 height 19
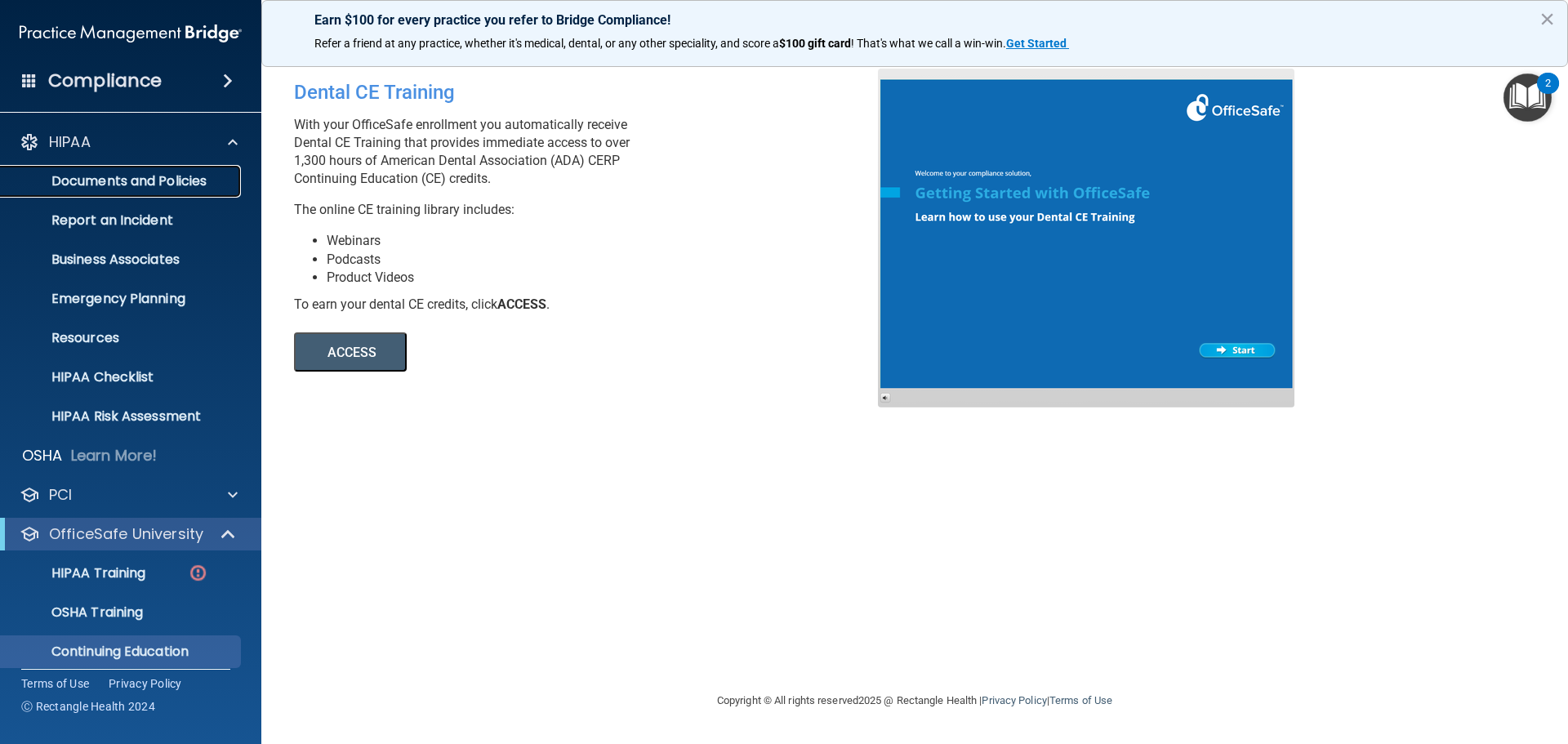
click at [135, 181] on p "Documents and Policies" at bounding box center [122, 181] width 223 height 17
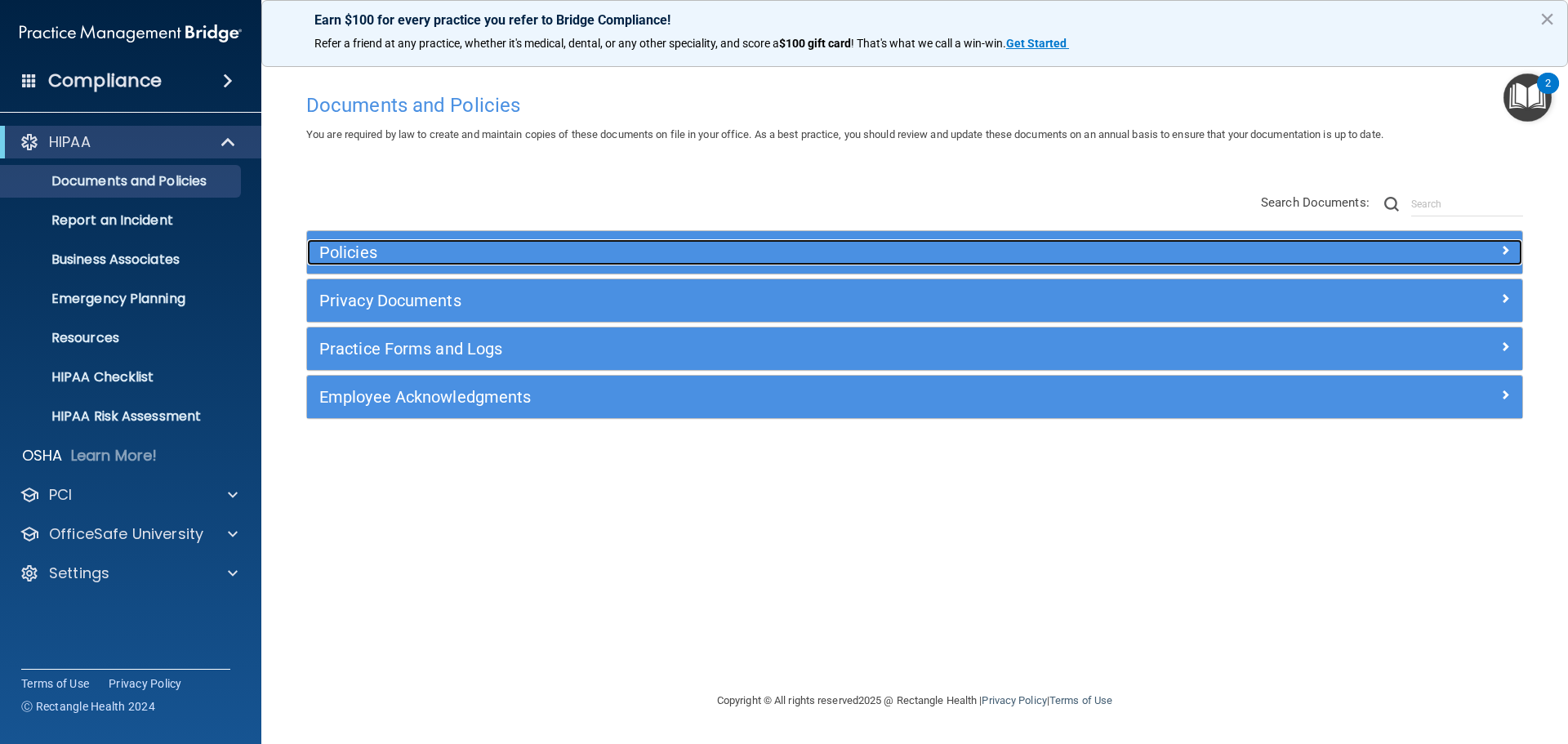
click at [361, 252] on h5 "Policies" at bounding box center [763, 252] width 887 height 18
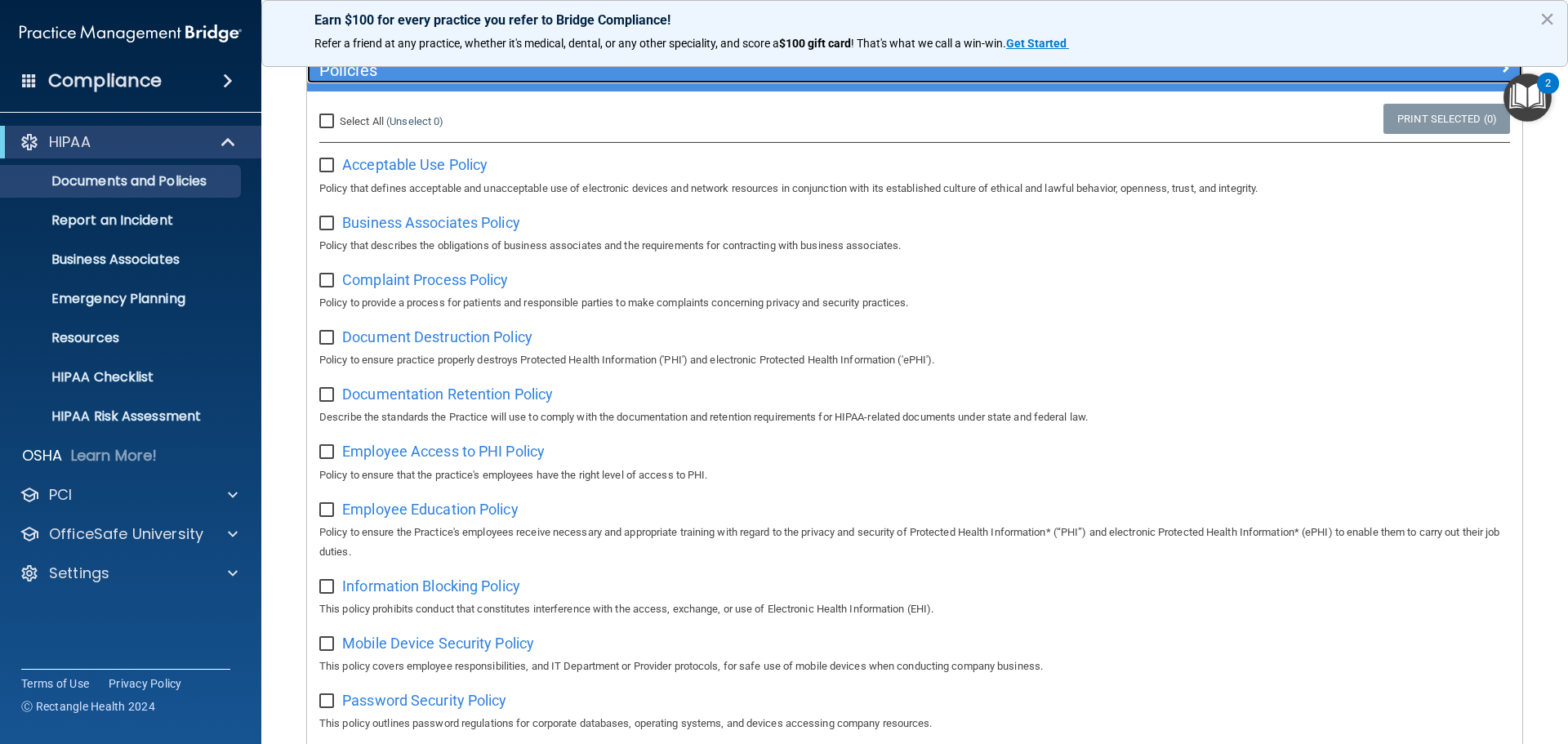
scroll to position [244, 0]
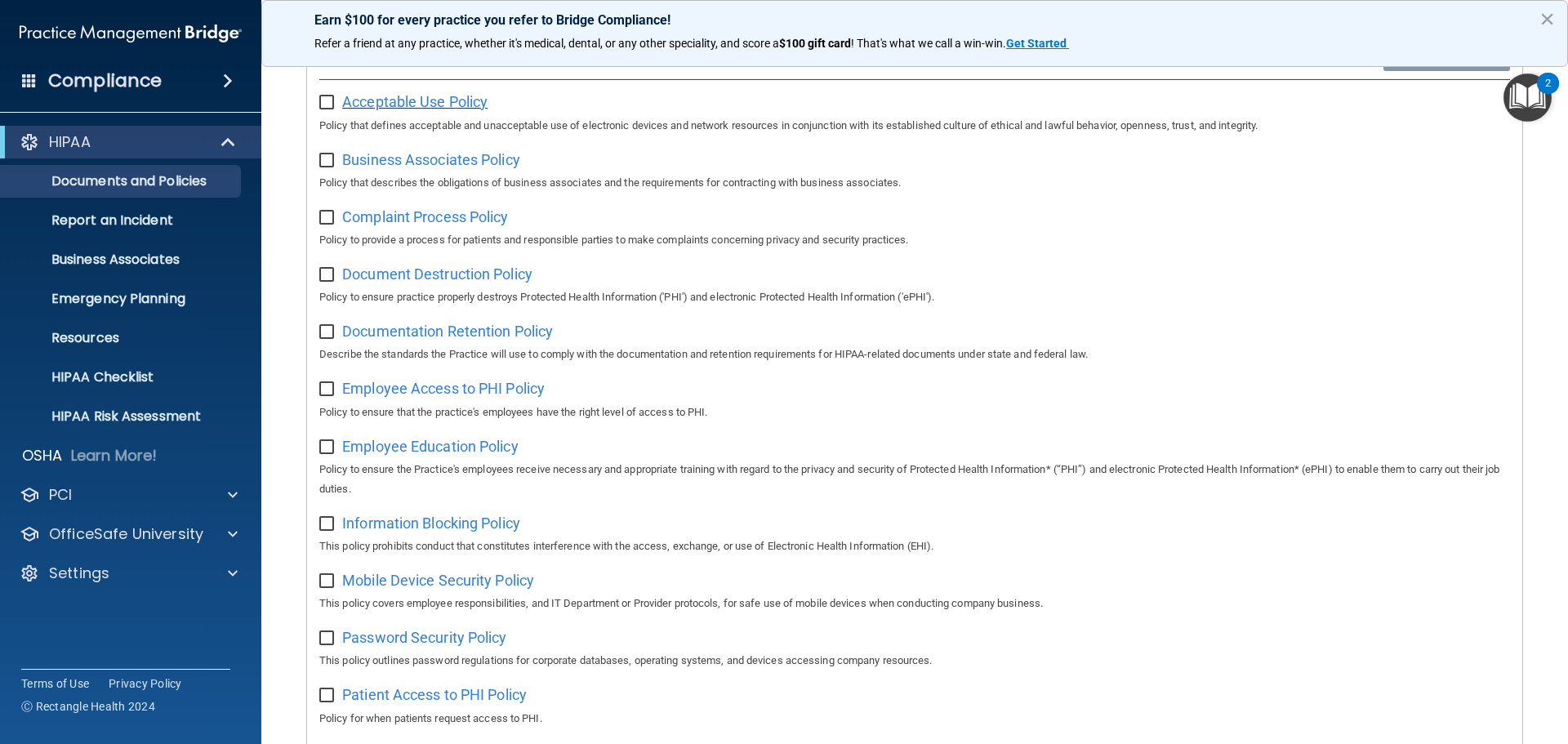
click at [435, 103] on span "Acceptable Use Policy" at bounding box center [415, 102] width 145 height 18
click at [324, 105] on input "checkbox" at bounding box center [328, 103] width 18 height 13
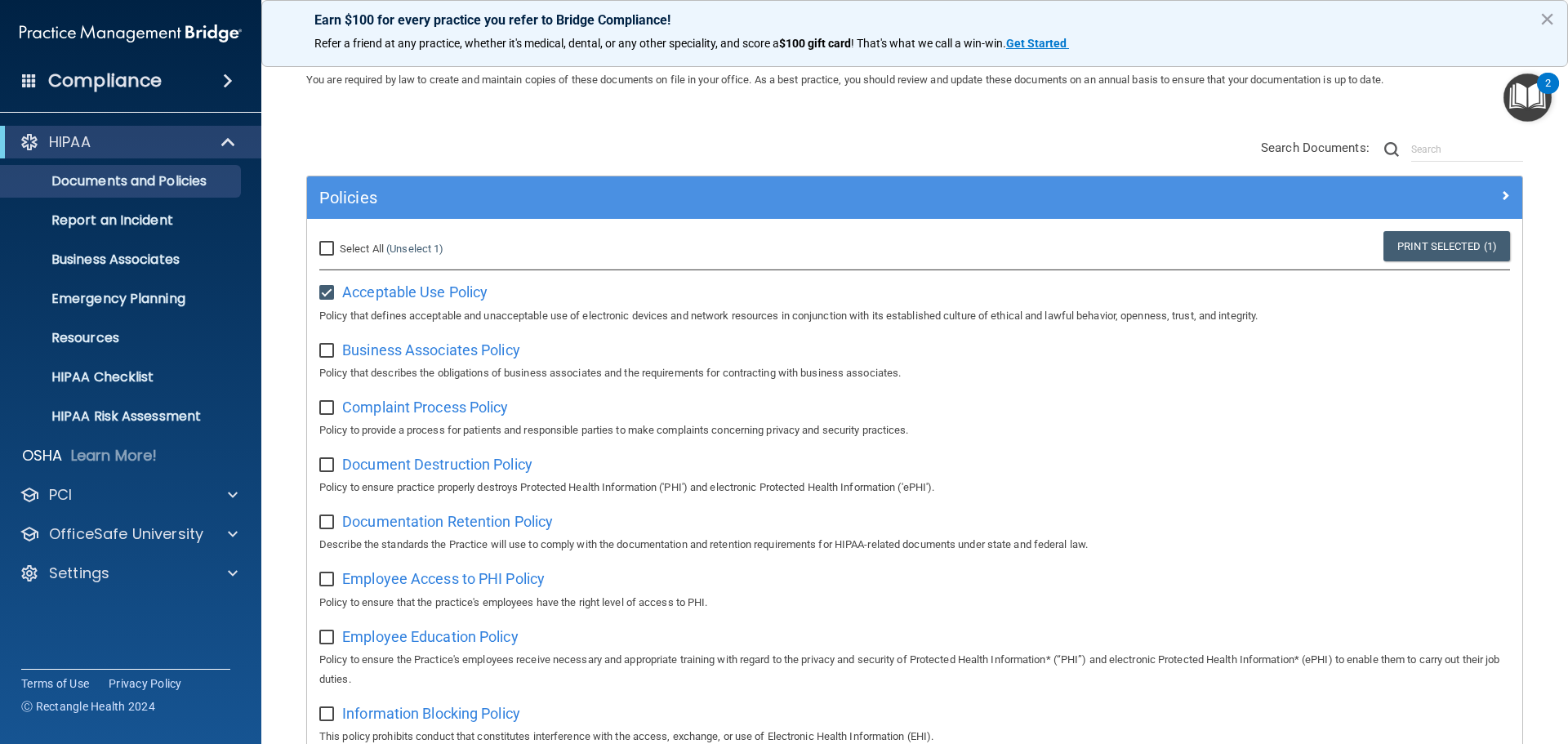
scroll to position [0, 0]
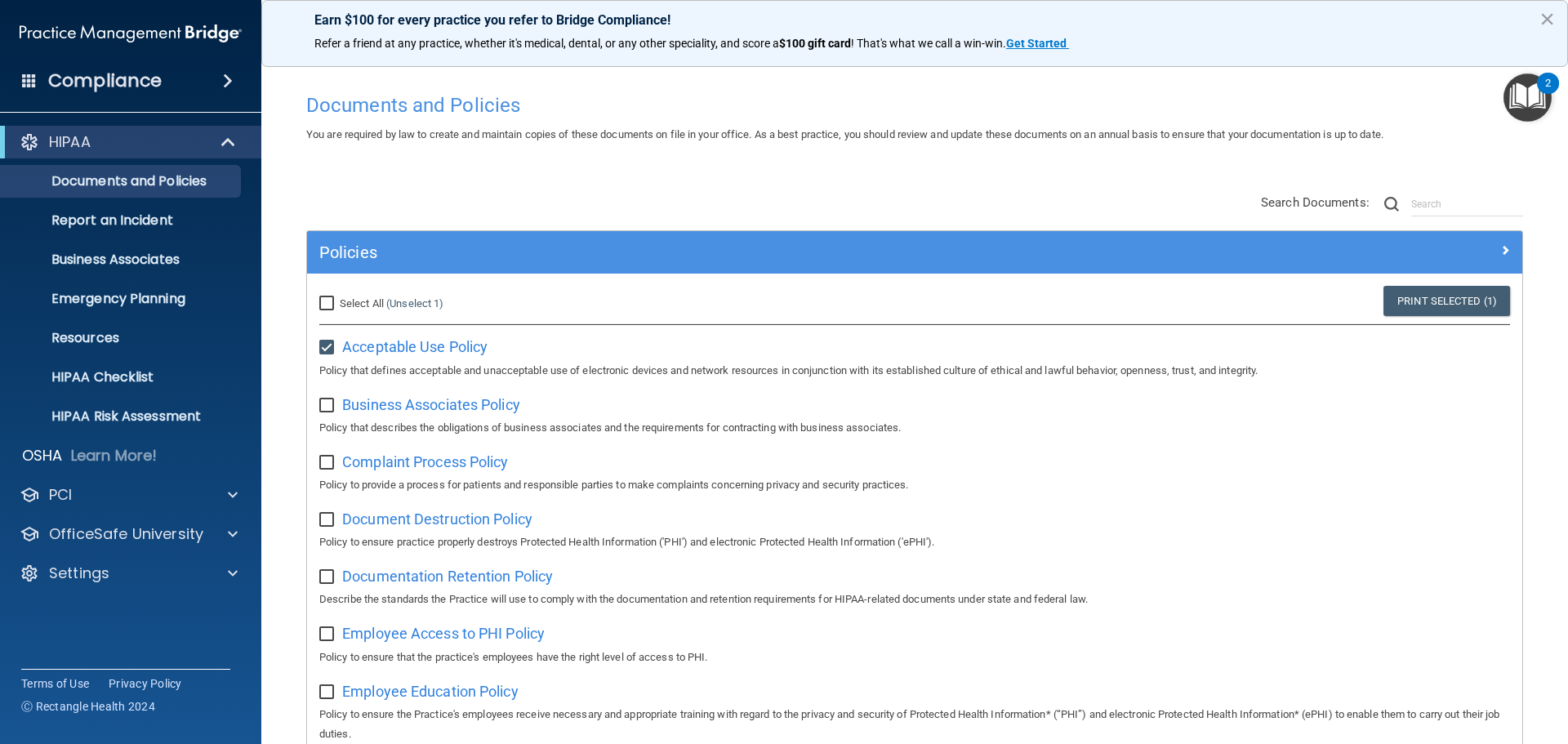
click at [323, 341] on input "checkbox" at bounding box center [328, 347] width 18 height 13
checkbox input "false"
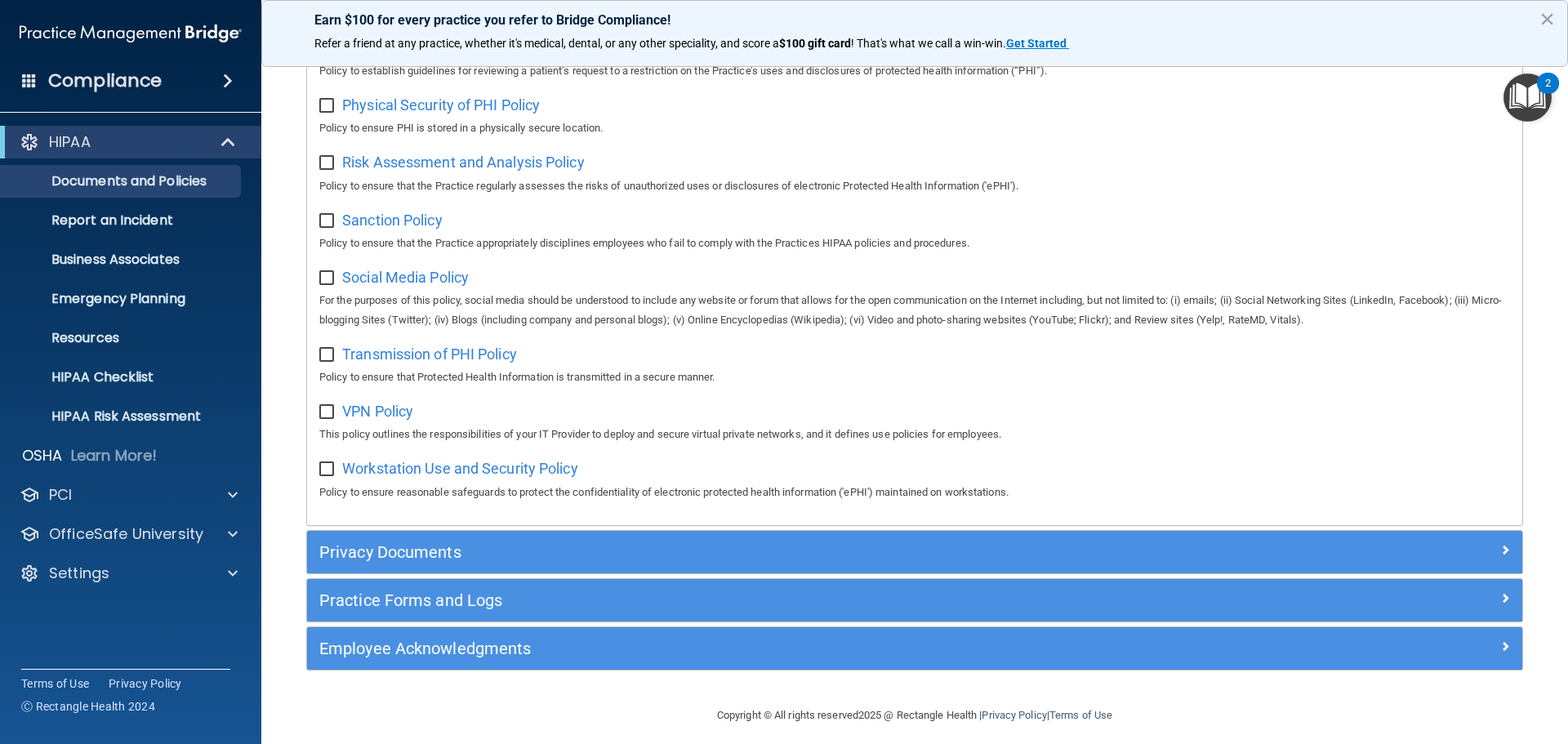
scroll to position [1092, 0]
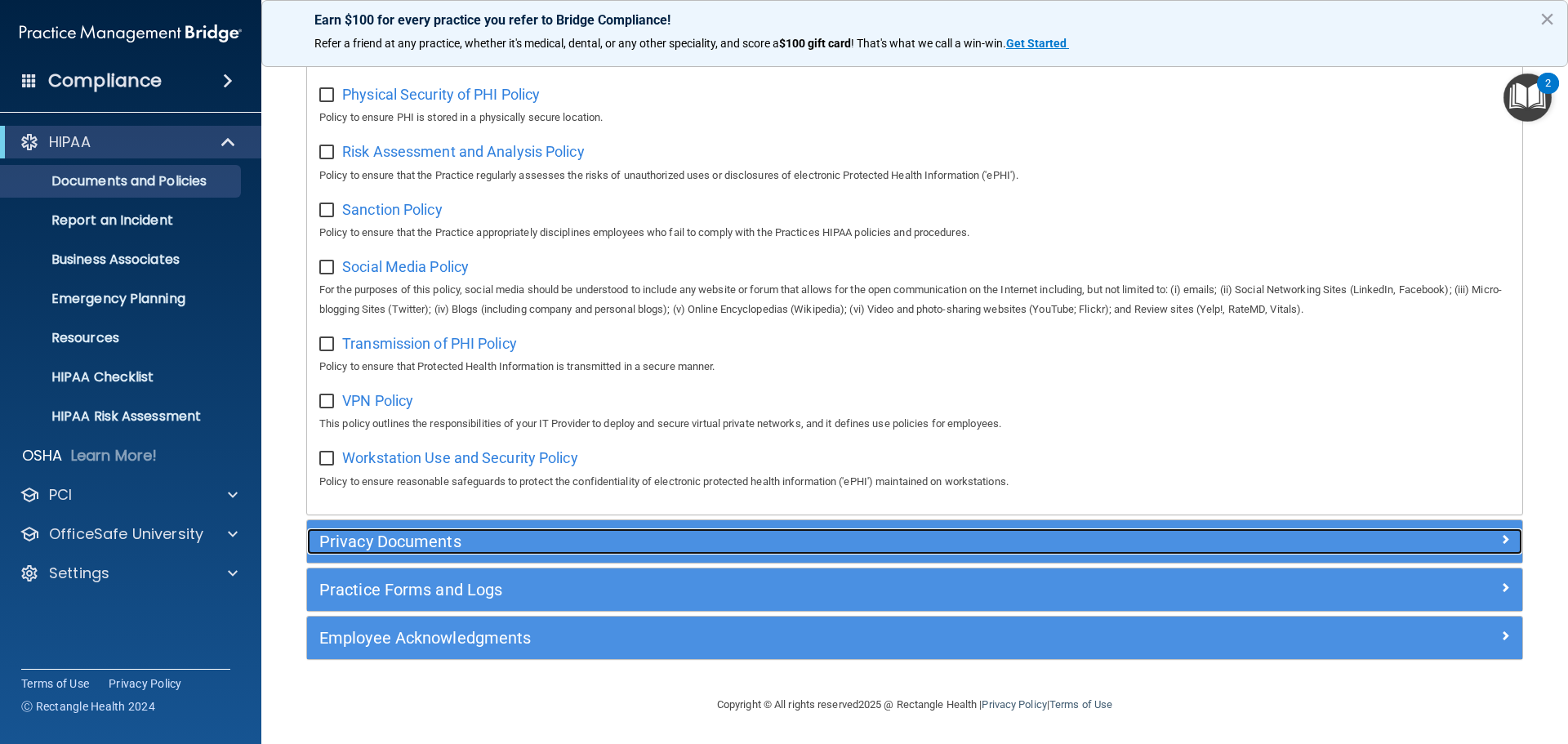
click at [410, 544] on h5 "Privacy Documents" at bounding box center [763, 541] width 887 height 18
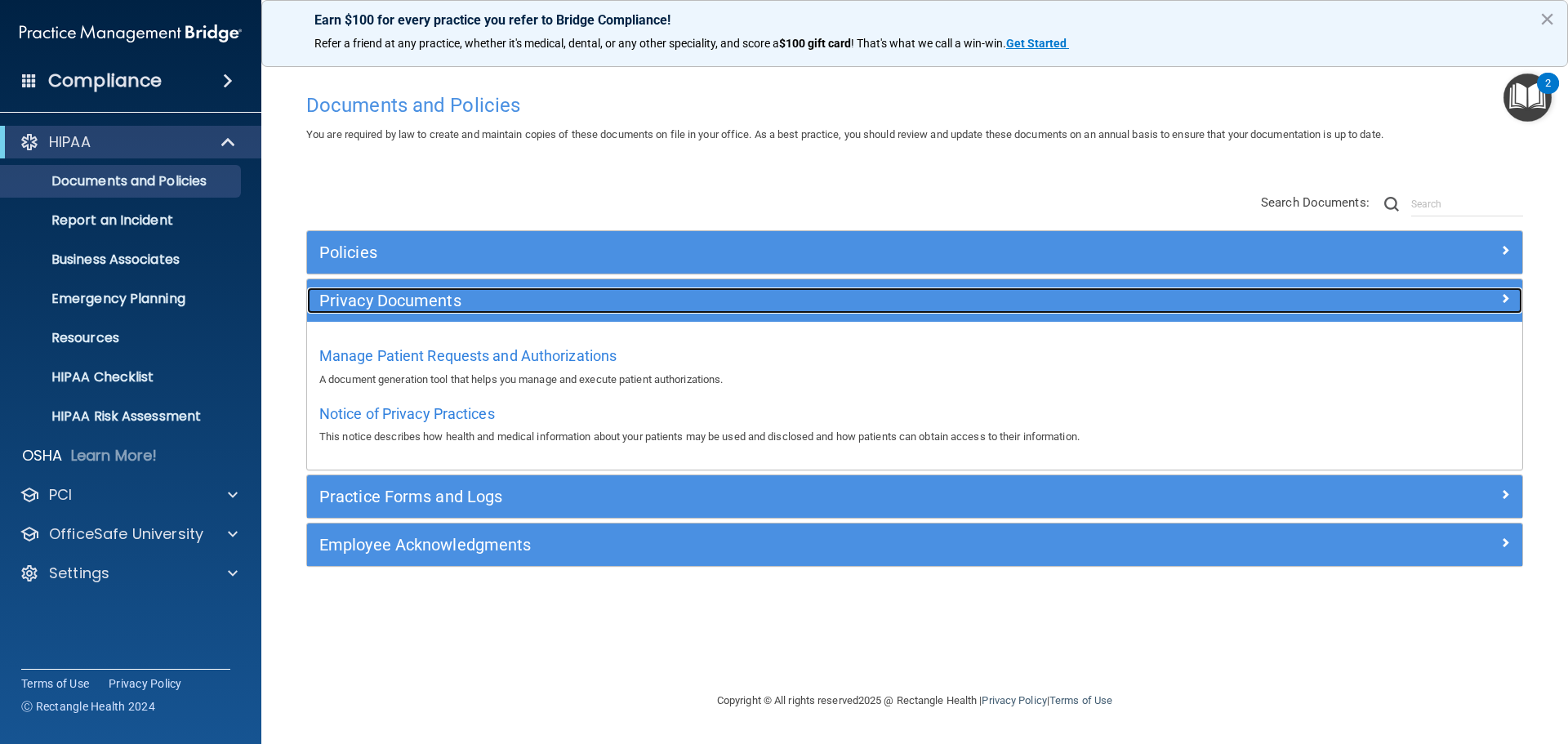
scroll to position [0, 0]
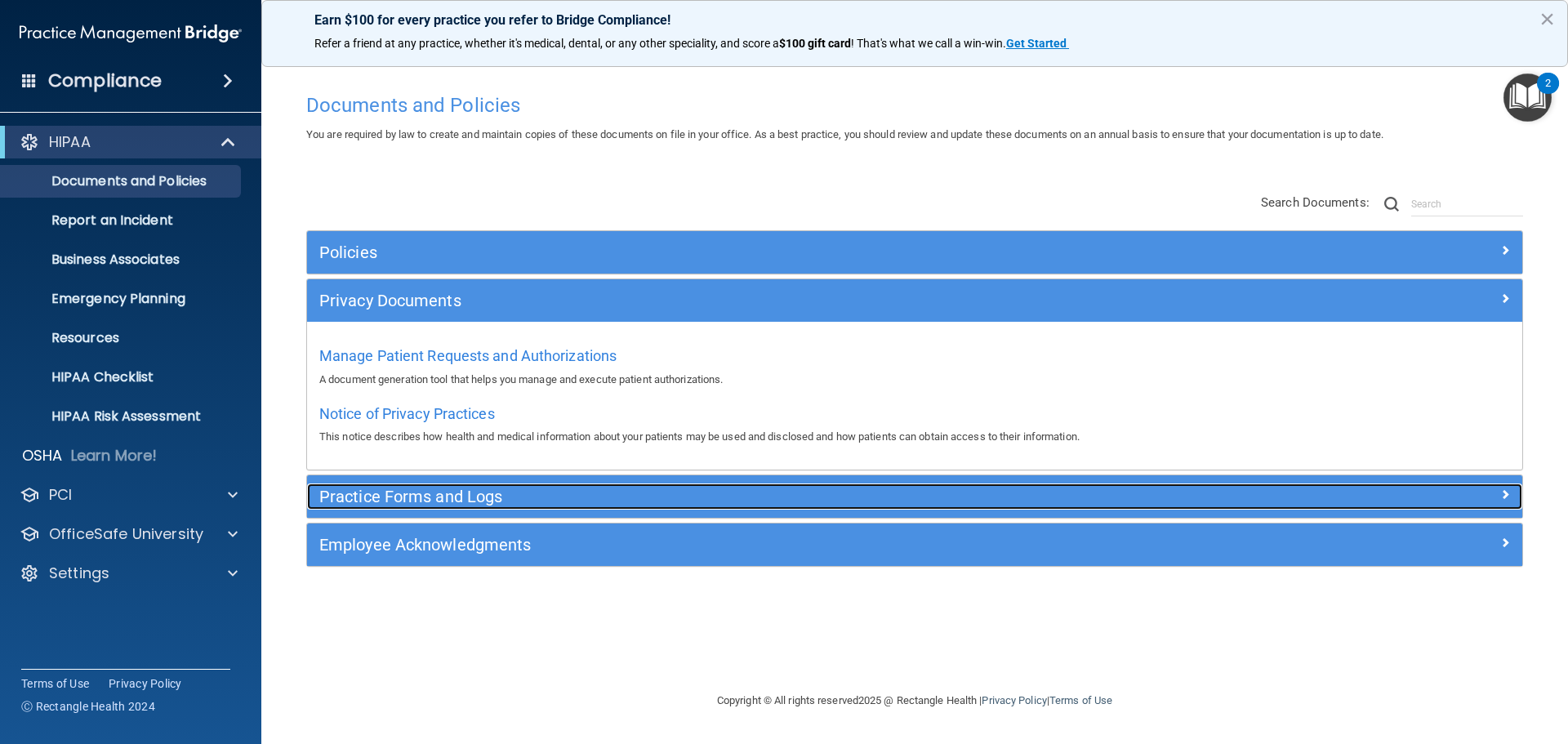
click at [372, 501] on h5 "Practice Forms and Logs" at bounding box center [763, 496] width 887 height 18
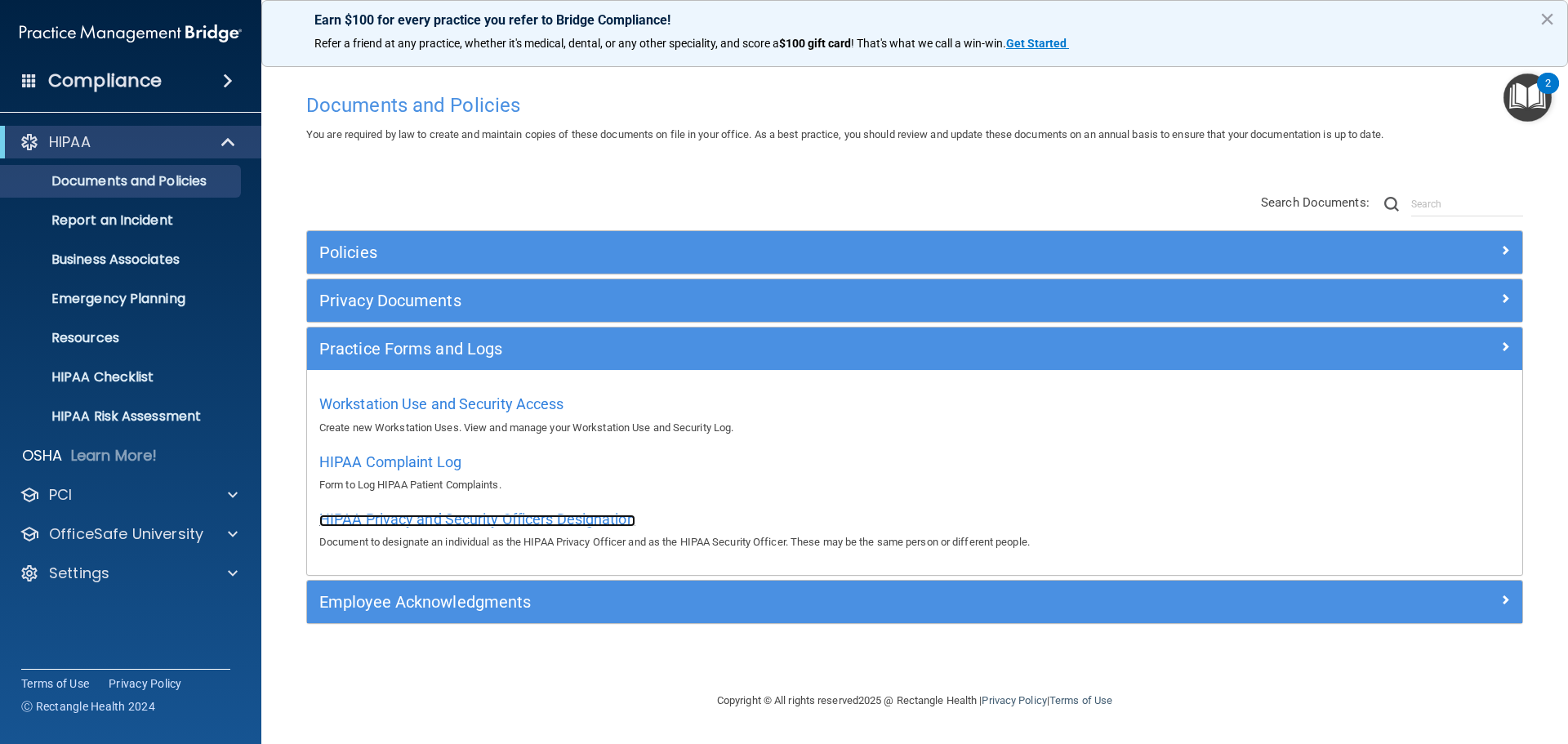
click at [438, 520] on span "HIPAA Privacy and Security Officers Designation" at bounding box center [477, 519] width 316 height 18
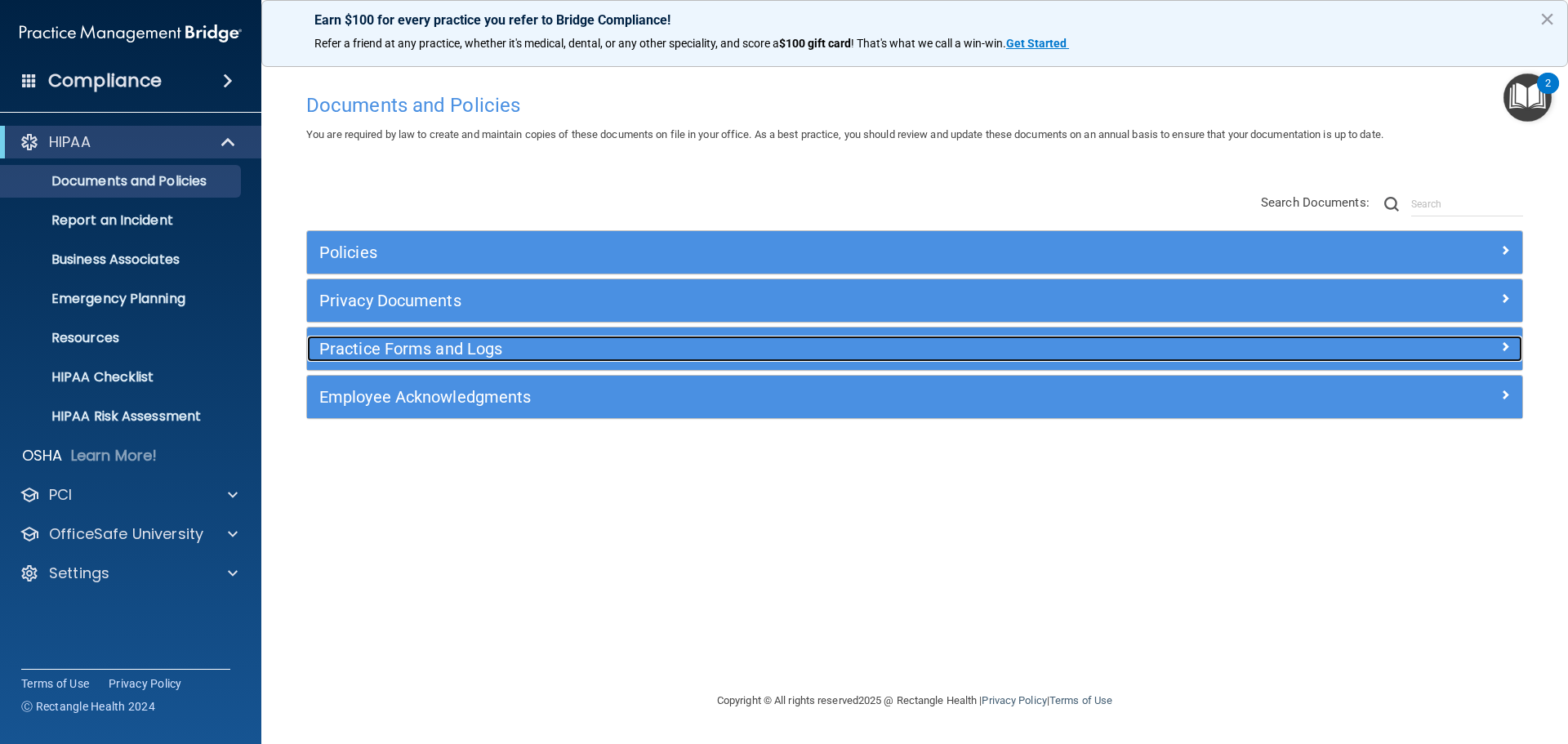
click at [427, 354] on h5 "Practice Forms and Logs" at bounding box center [763, 349] width 887 height 18
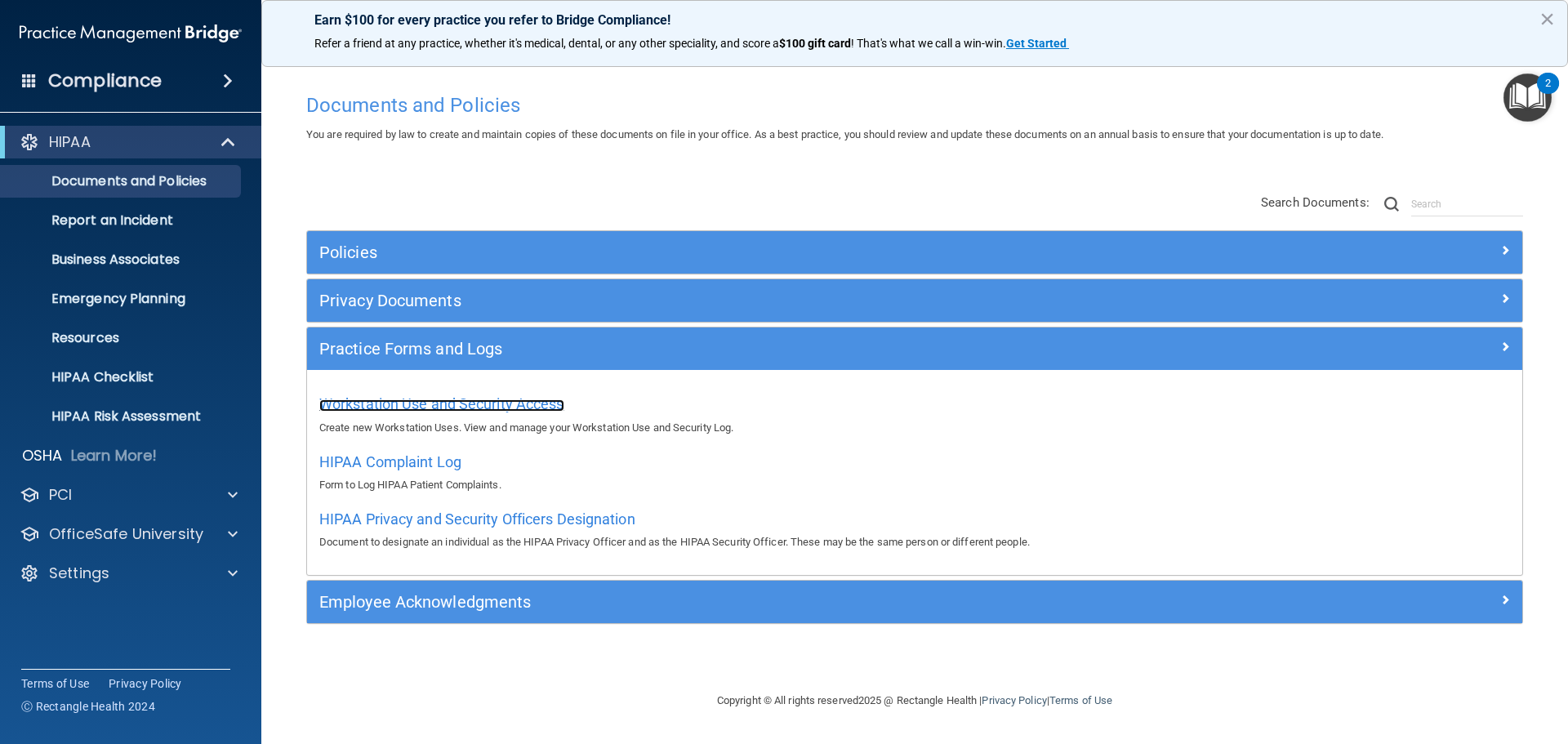
click at [426, 401] on span "Workstation Use and Security Access" at bounding box center [441, 404] width 245 height 18
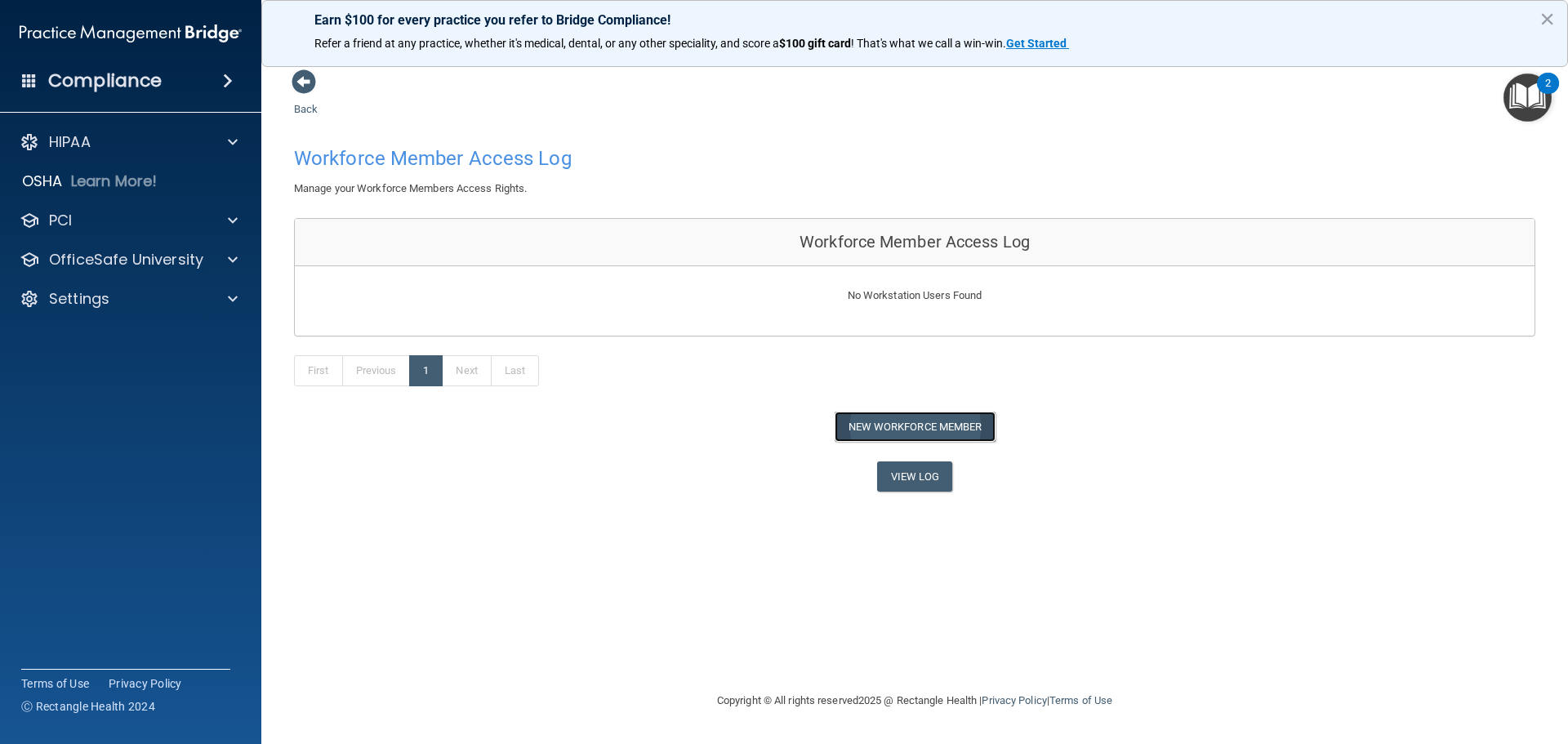
click at [932, 422] on button "New Workforce Member" at bounding box center [915, 427] width 161 height 30
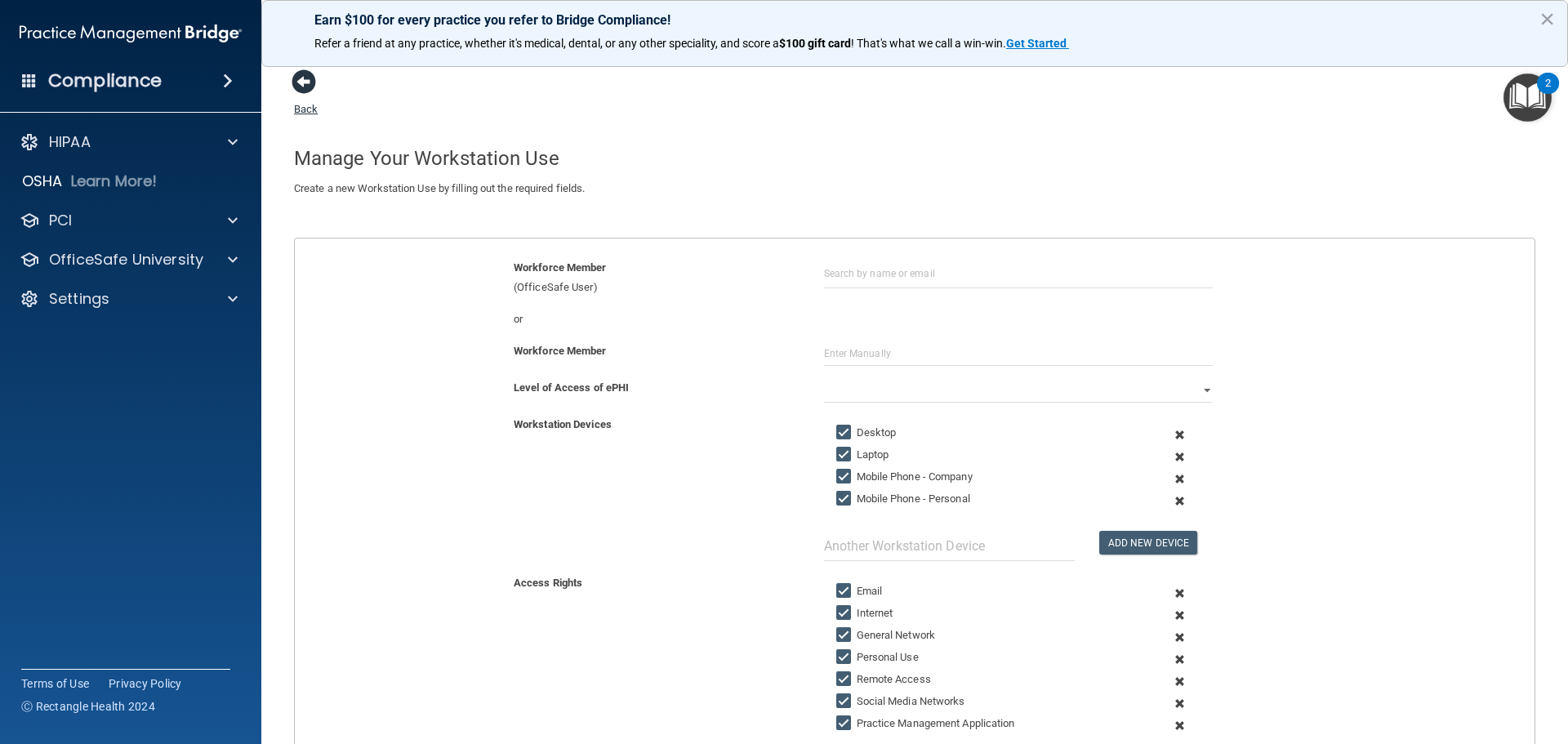
click at [305, 104] on link "Back" at bounding box center [305, 99] width 24 height 32
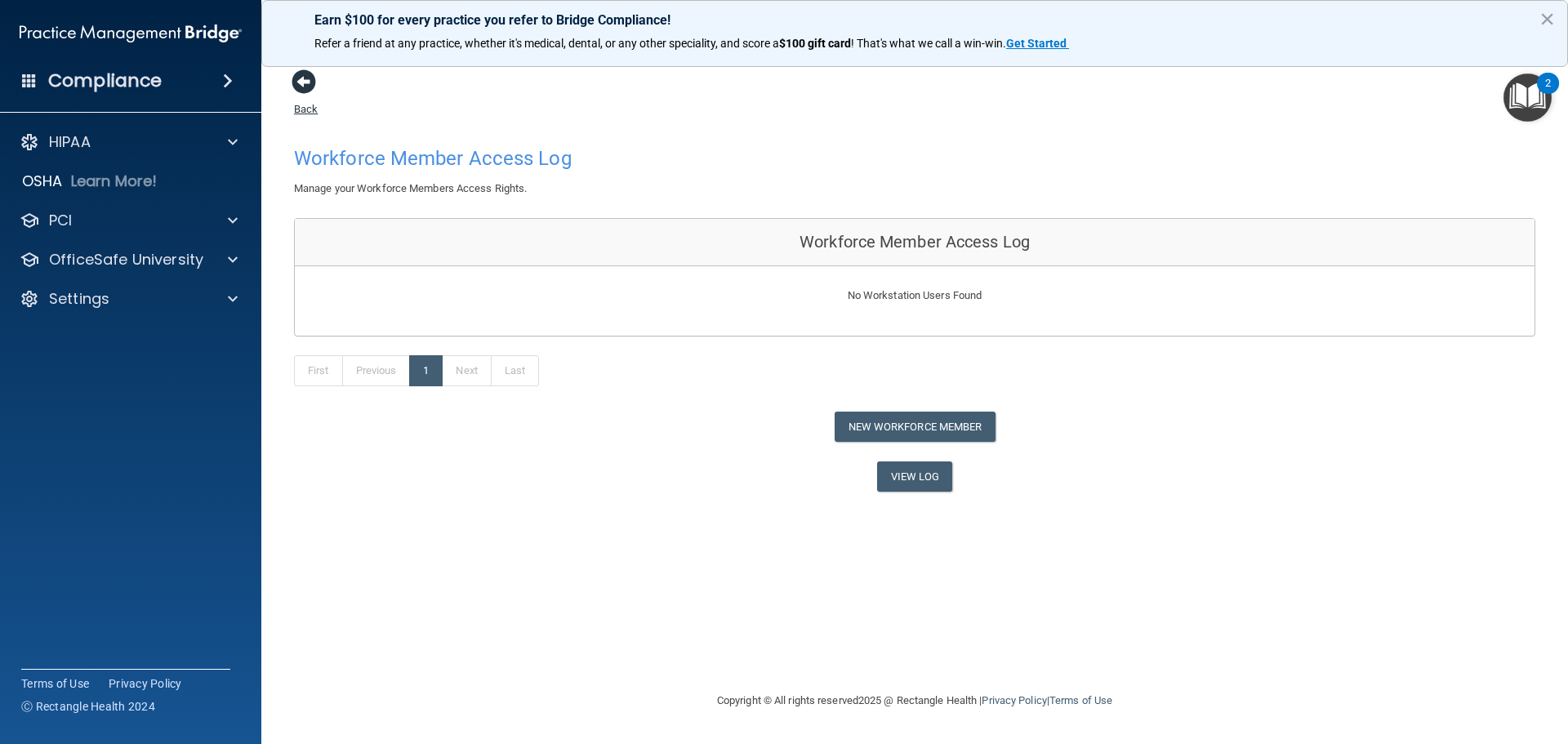
click at [316, 88] on div "Back Workforce Member Access Log Manage your Workforce Members Access Rights. W…" at bounding box center [914, 280] width 1241 height 423
click at [310, 89] on span at bounding box center [304, 81] width 25 height 25
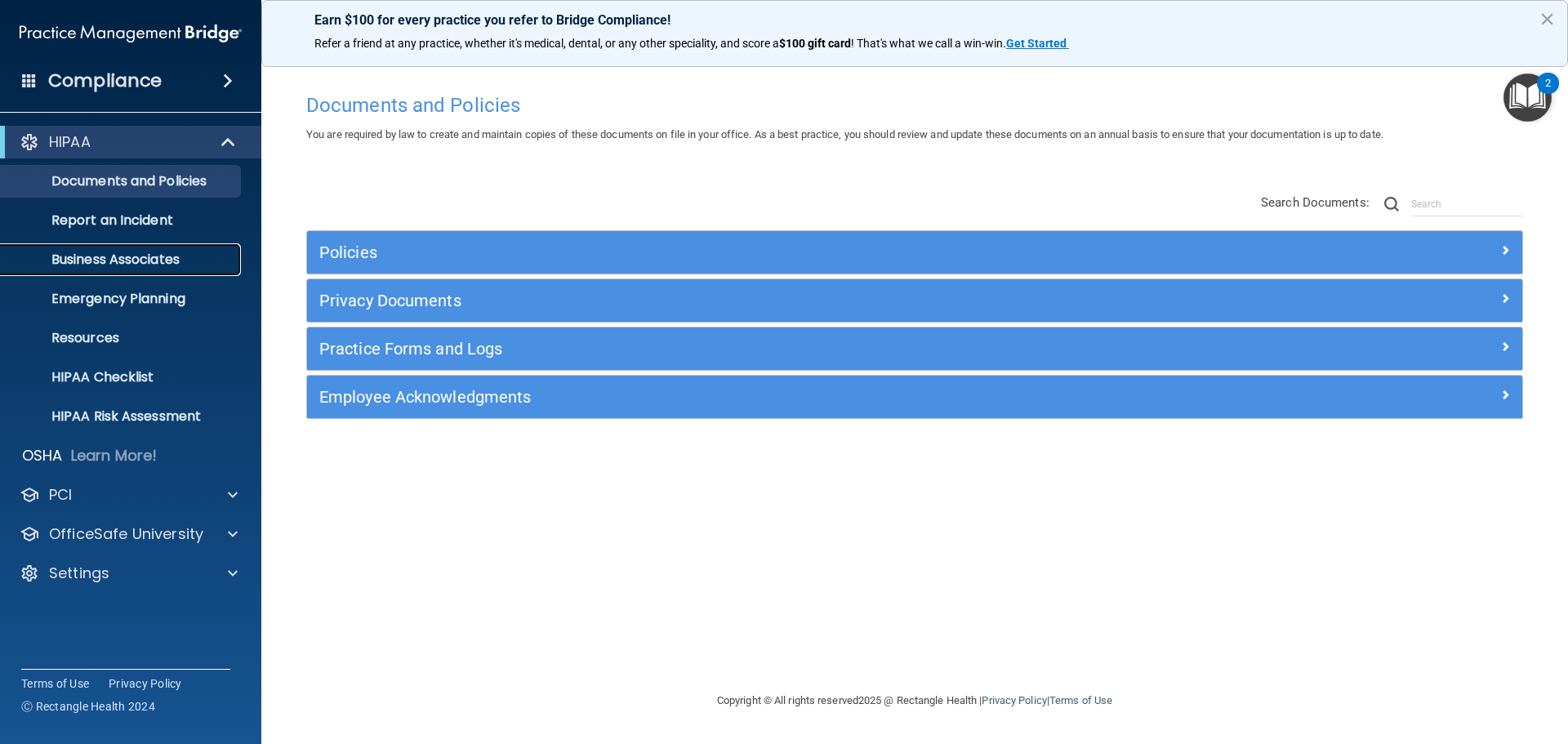
click at [110, 260] on p "Business Associates" at bounding box center [122, 259] width 223 height 17
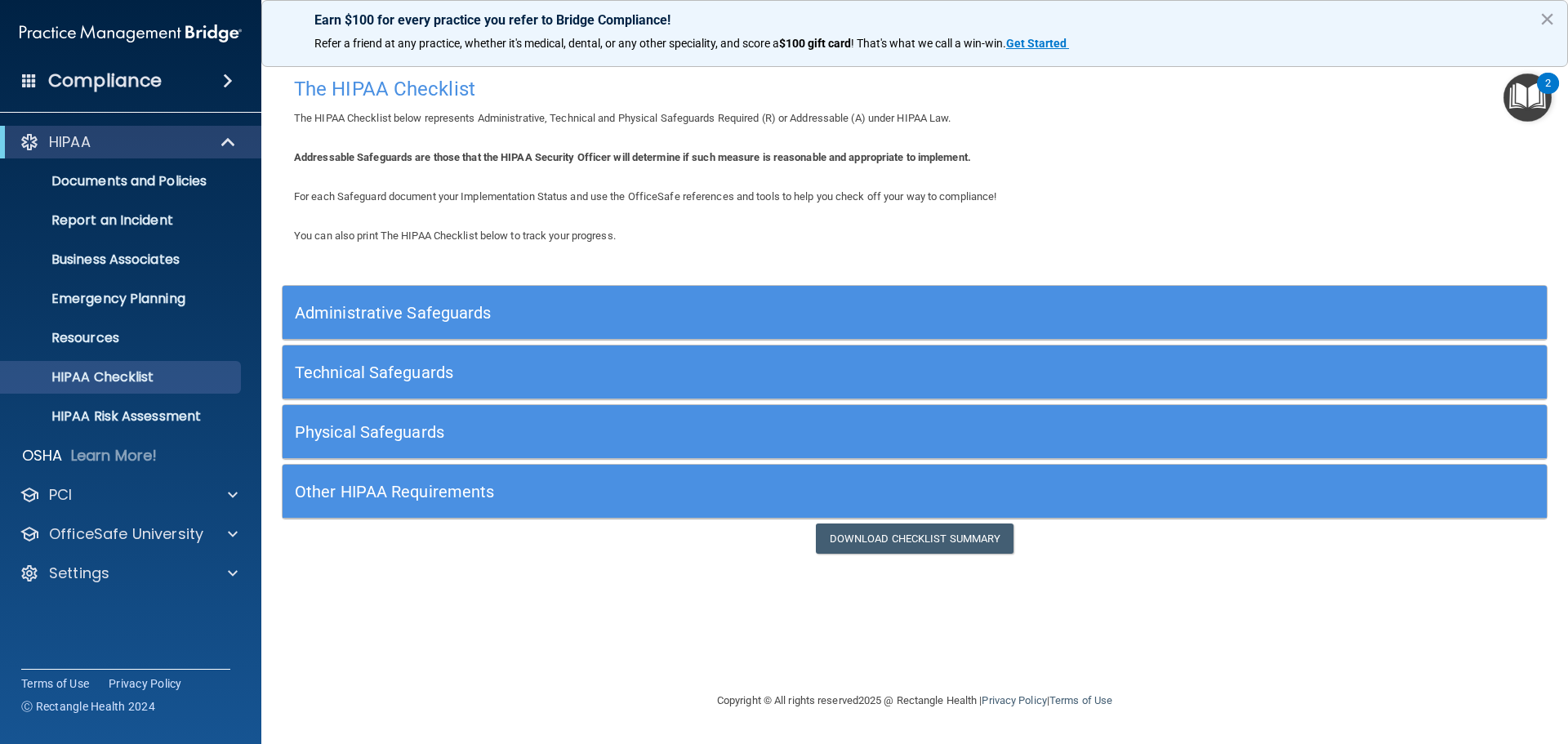
click at [362, 307] on h5 "Administrative Safeguards" at bounding box center [756, 313] width 924 height 18
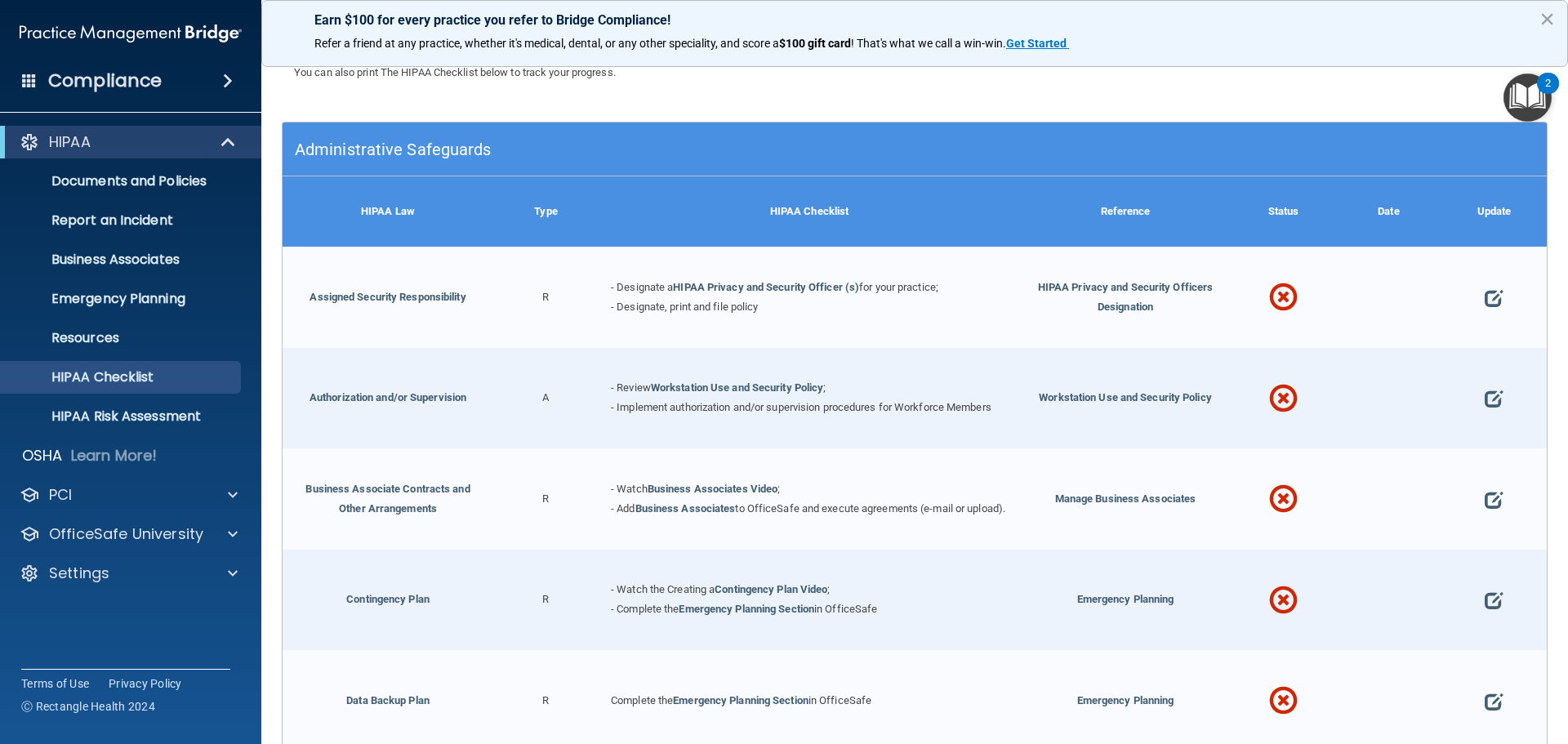
scroll to position [81, 0]
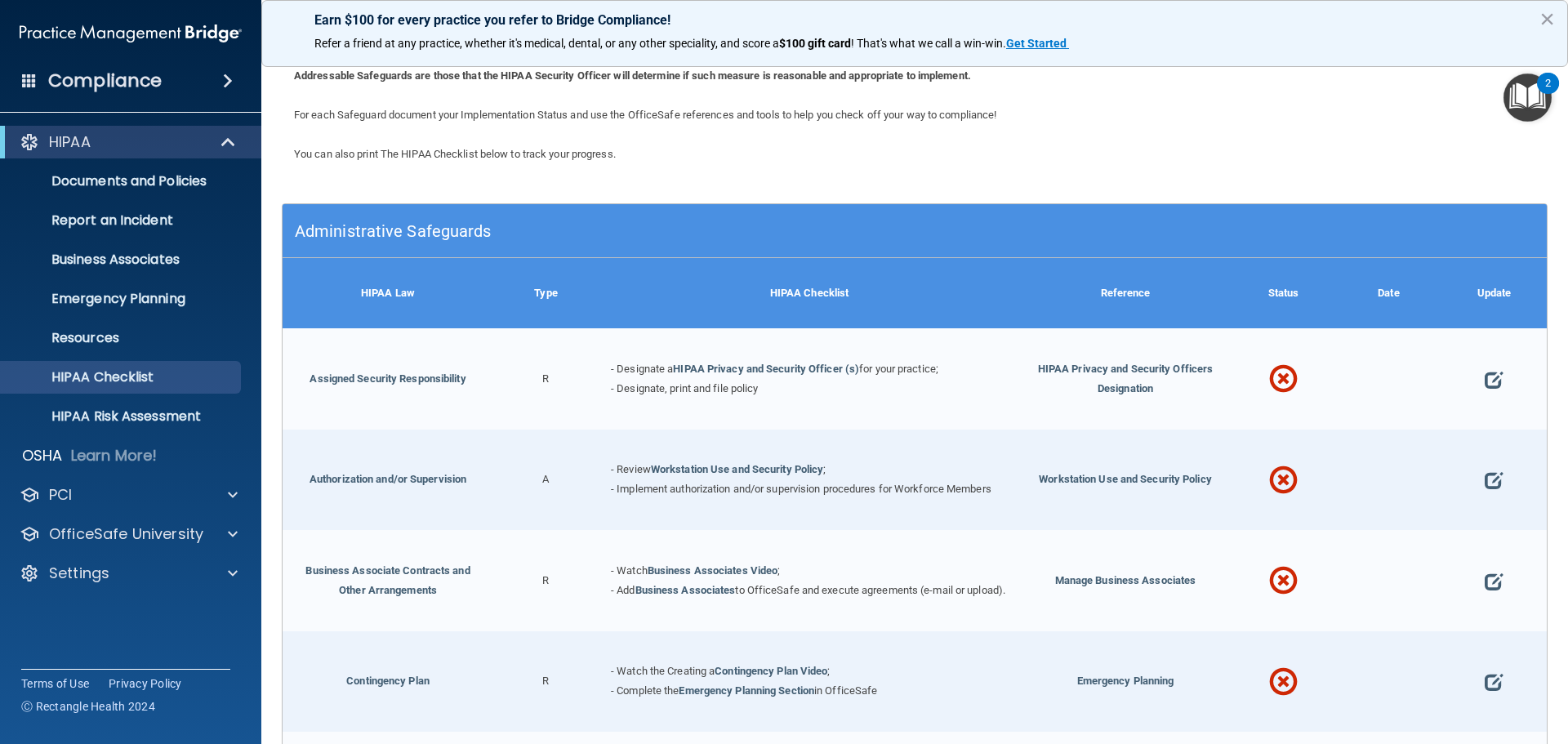
click at [1132, 235] on h5 "Administrative Safeguards" at bounding box center [756, 230] width 924 height 18
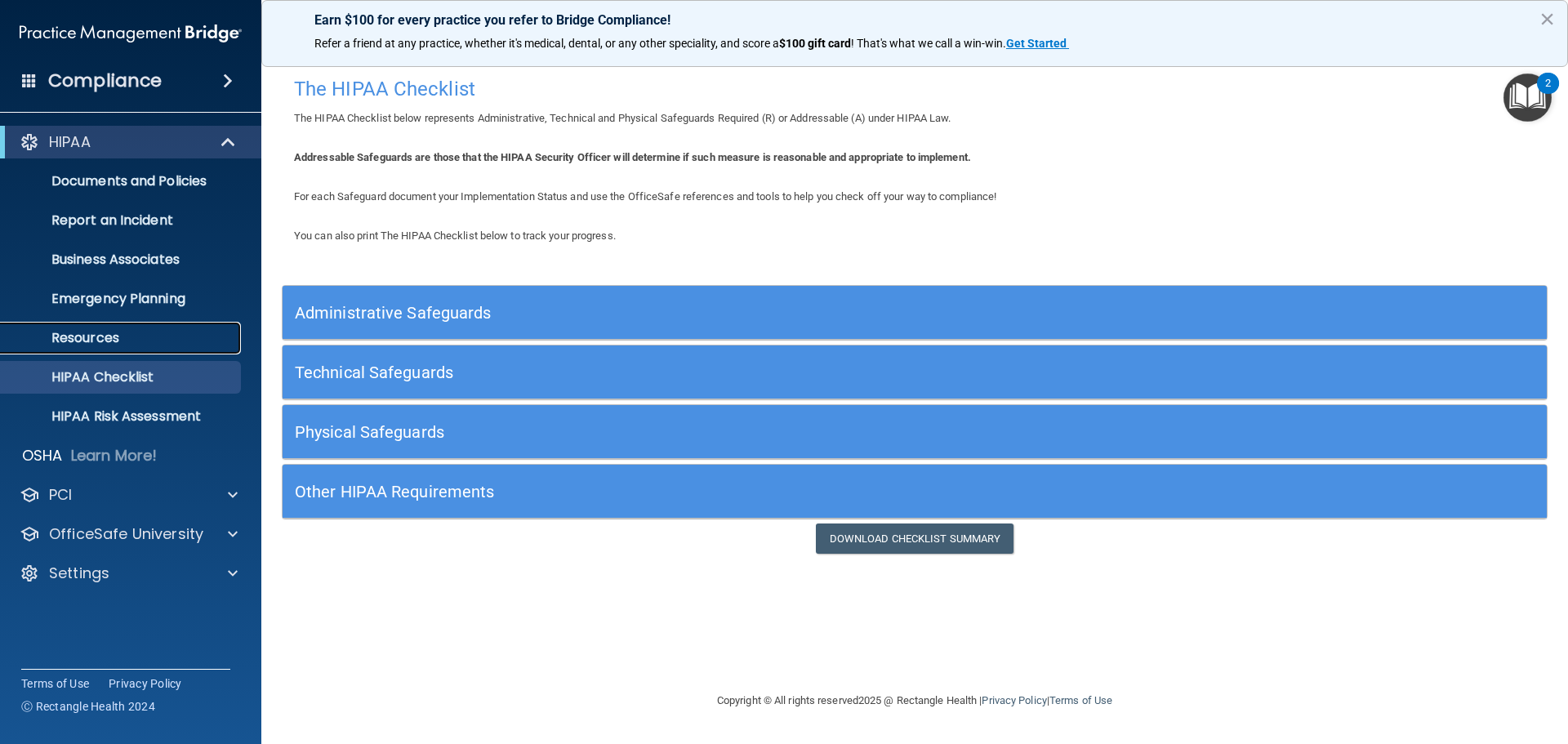
click at [109, 337] on p "Resources" at bounding box center [122, 337] width 223 height 17
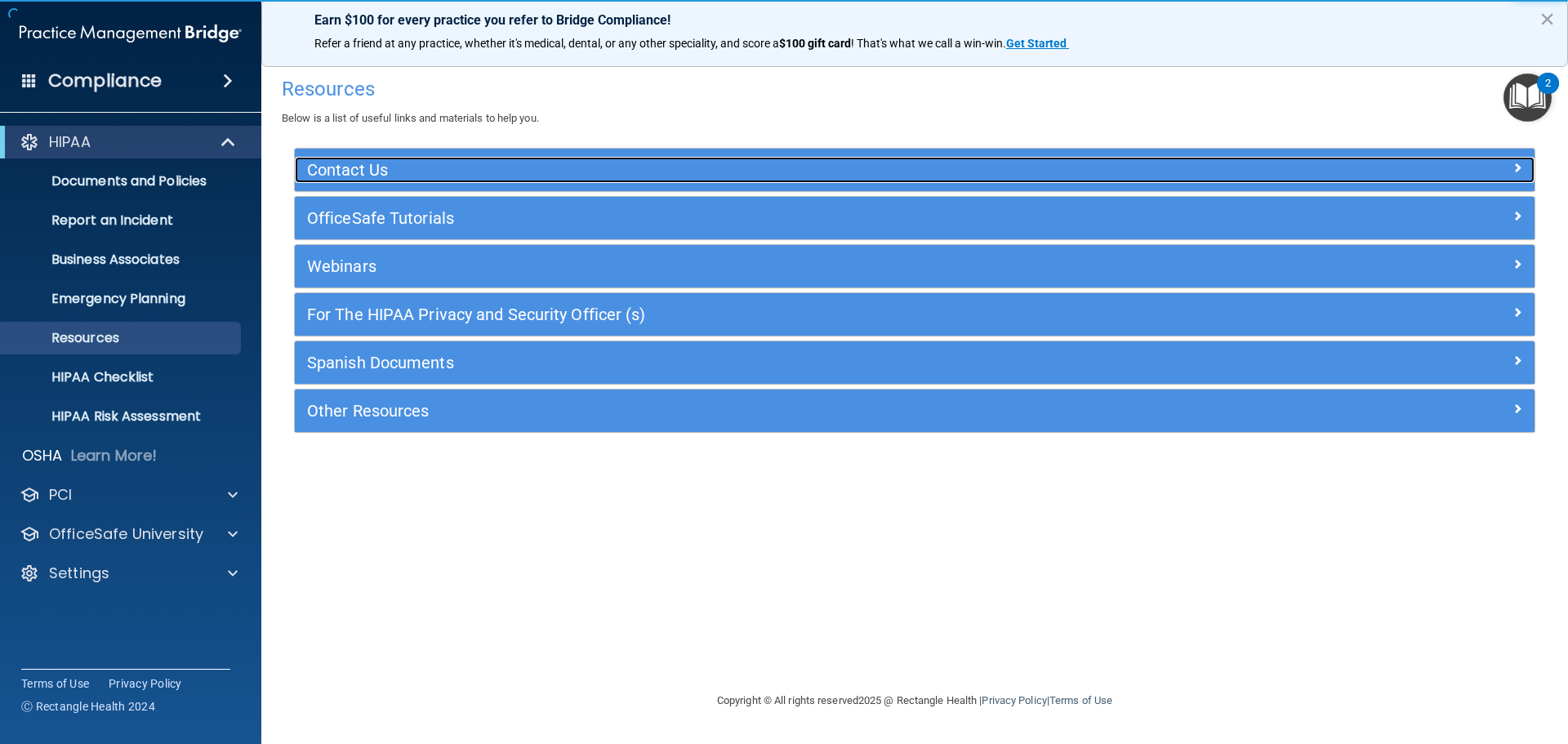
click at [397, 164] on h5 "Contact Us" at bounding box center [759, 170] width 905 height 18
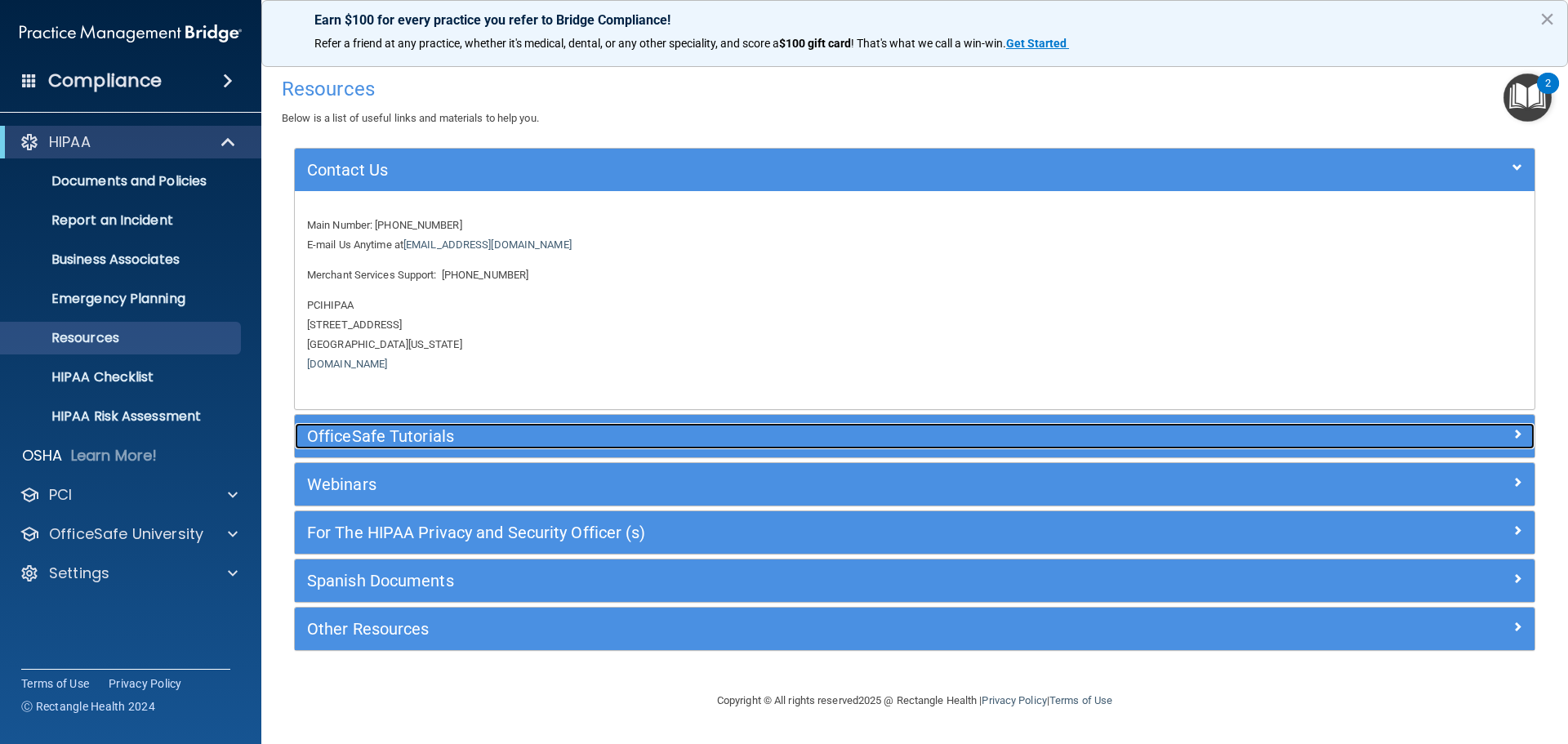
click at [400, 442] on h5 "OfficeSafe Tutorials" at bounding box center [759, 436] width 905 height 18
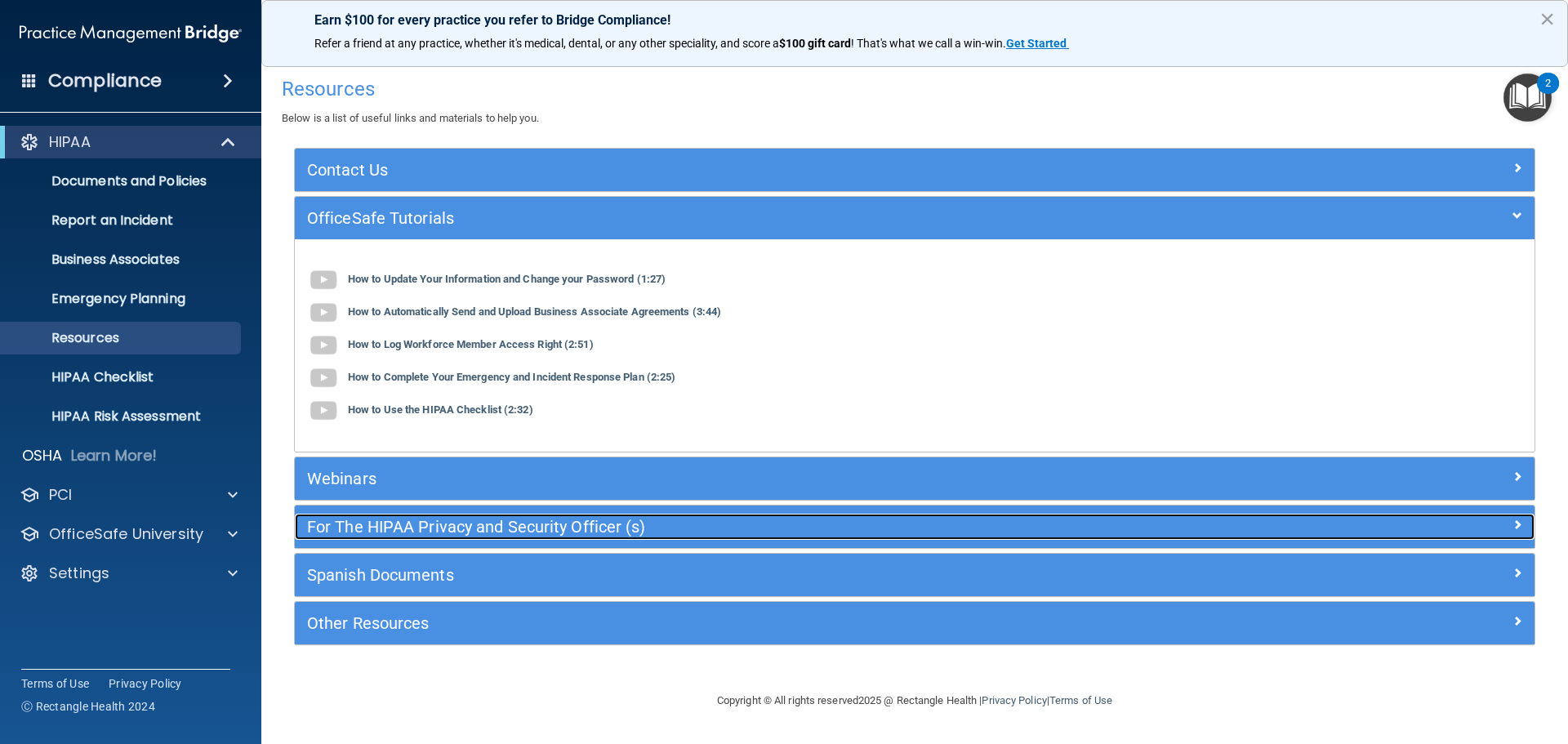
click at [379, 520] on h5 "For The HIPAA Privacy and Security Officer (s)" at bounding box center [759, 527] width 905 height 18
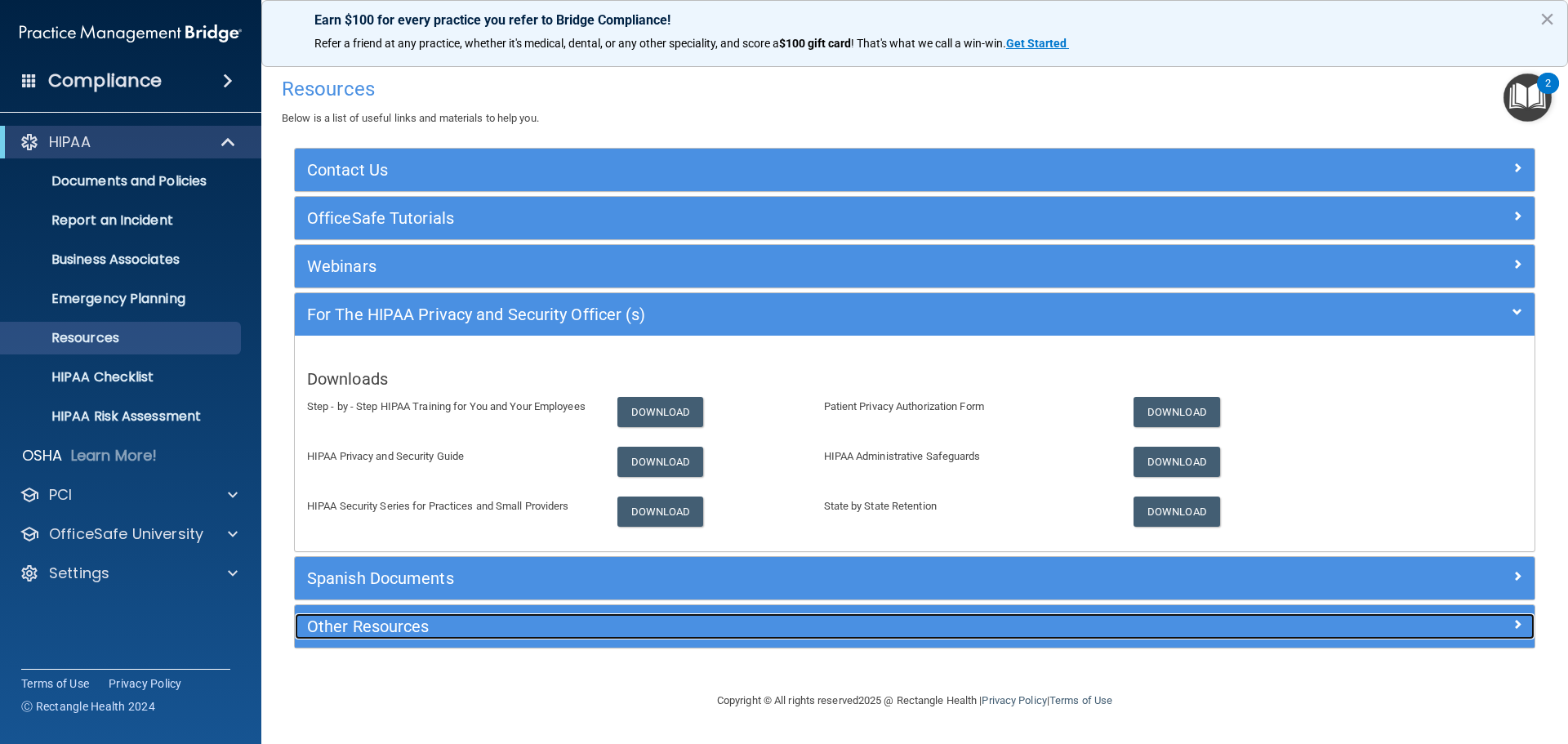
click at [411, 630] on h5 "Other Resources" at bounding box center [759, 626] width 905 height 18
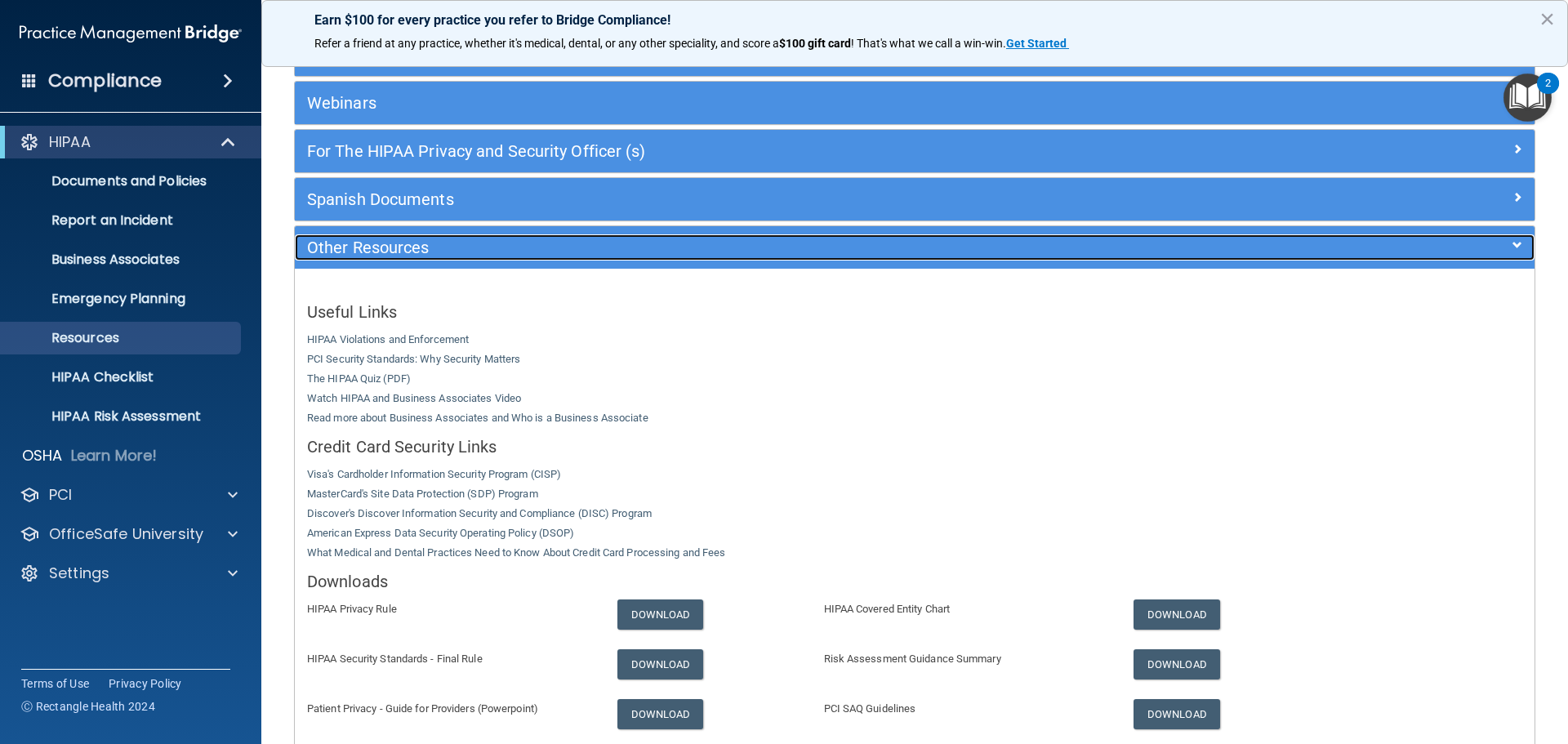
scroll to position [244, 0]
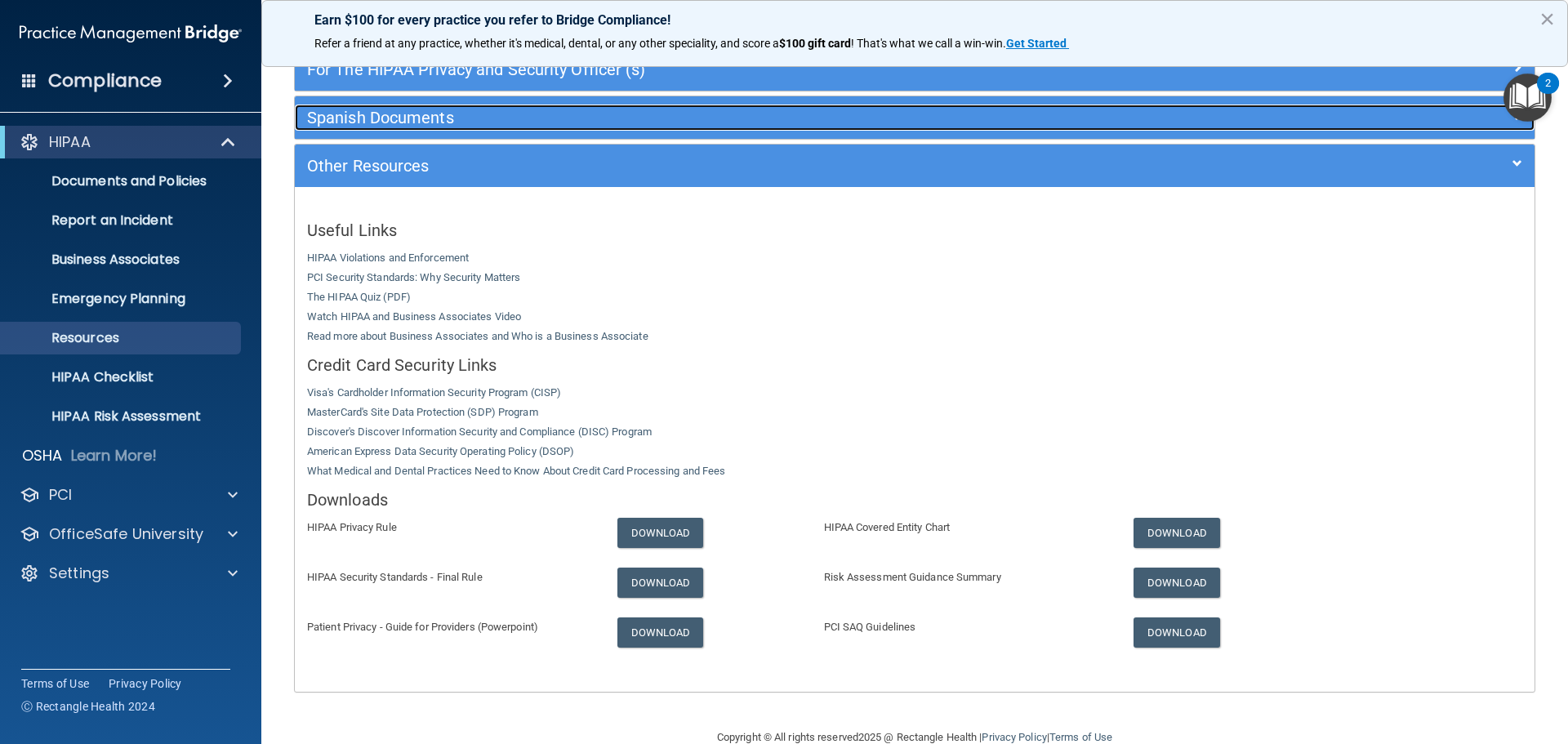
click at [443, 113] on h5 "Spanish Documents" at bounding box center [759, 117] width 905 height 18
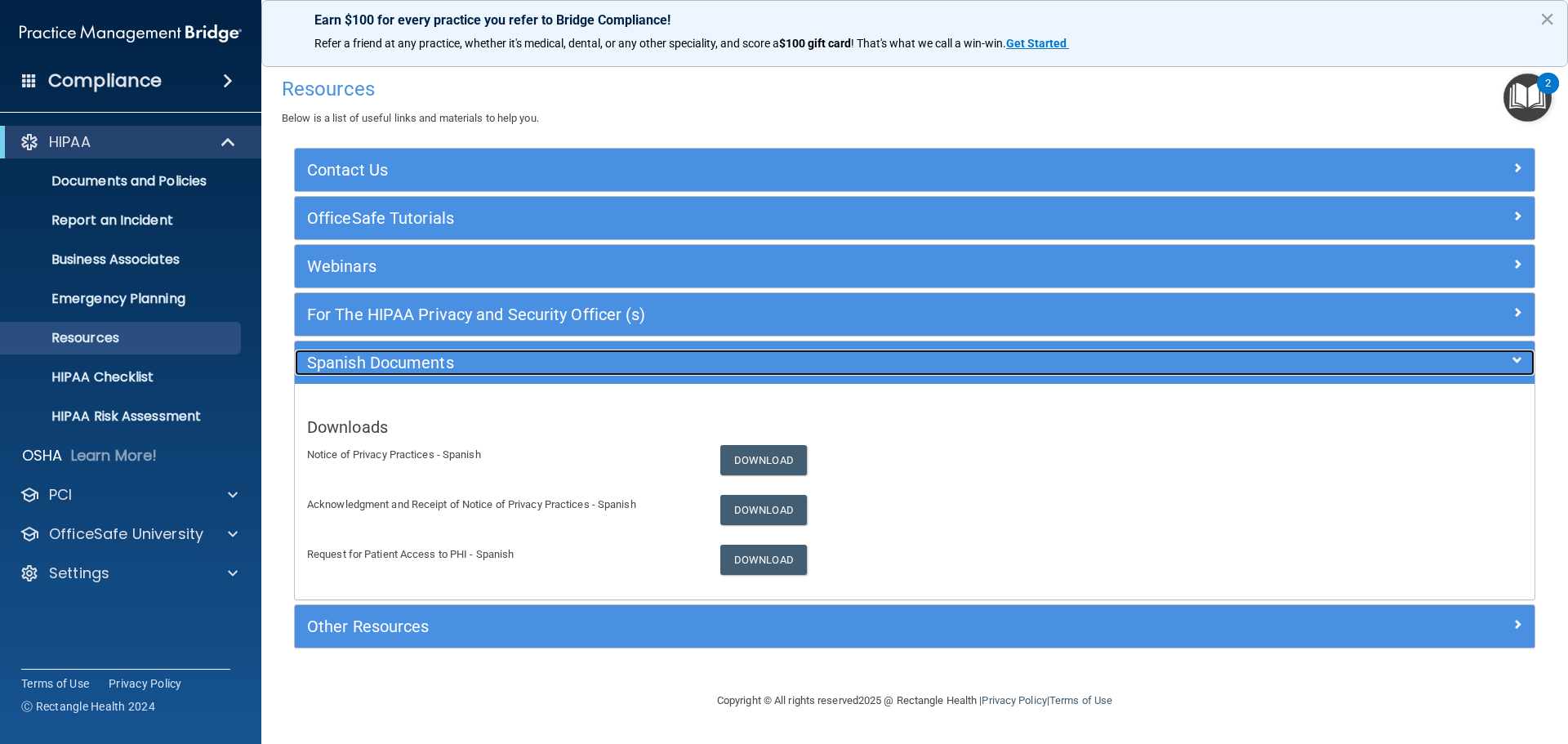
scroll to position [0, 0]
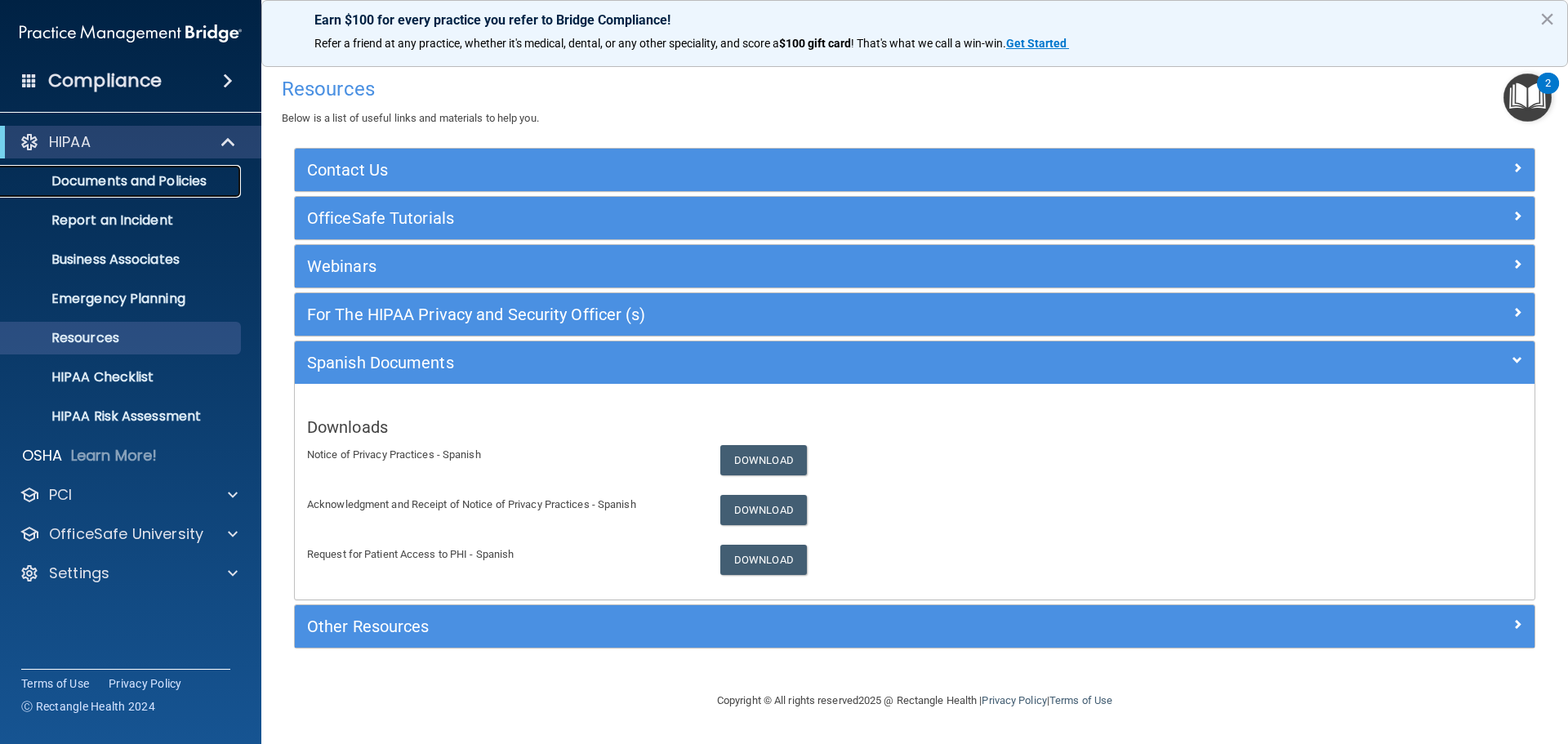
click at [191, 191] on link "Documents and Policies" at bounding box center [111, 181] width 257 height 32
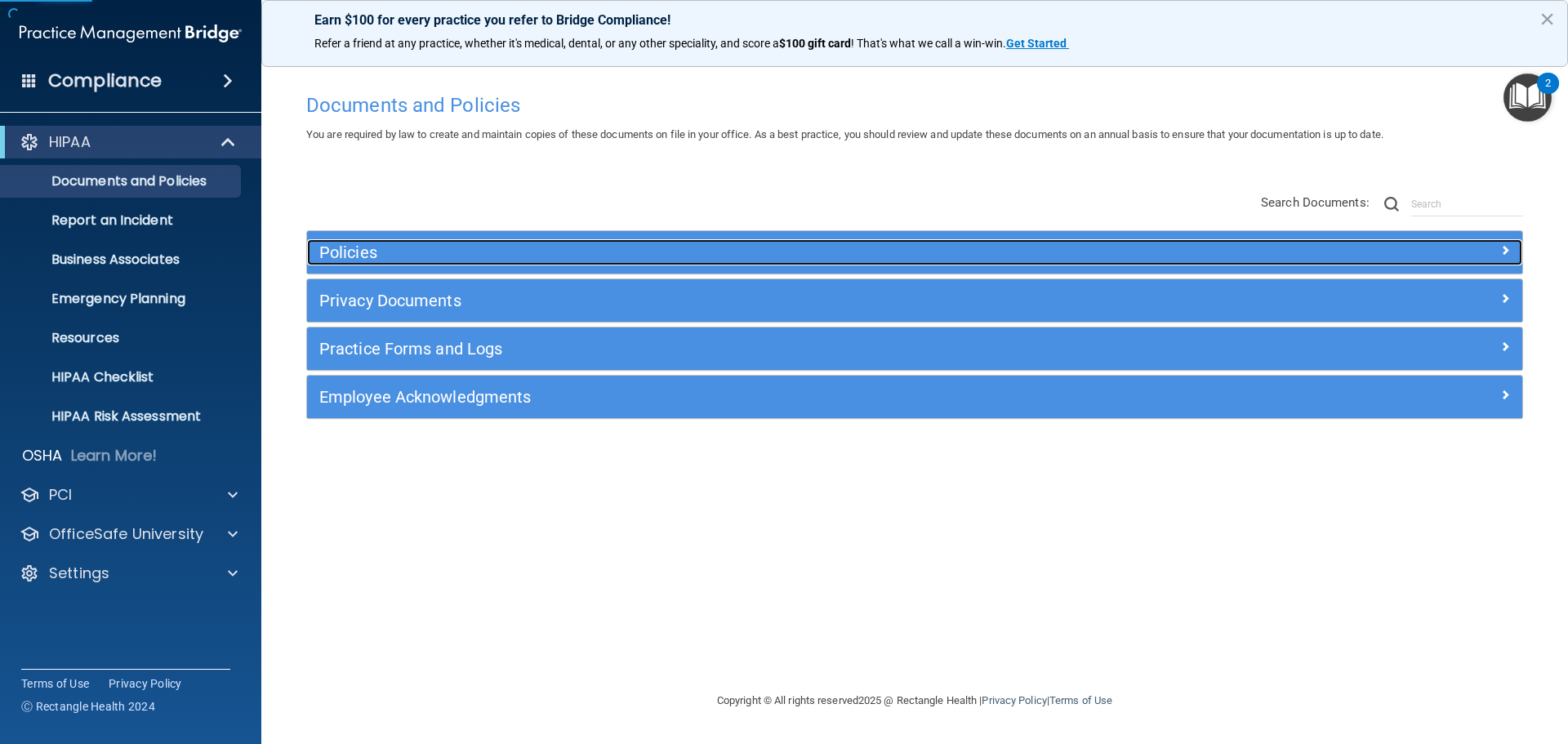
click at [409, 263] on div "Policies" at bounding box center [763, 252] width 912 height 26
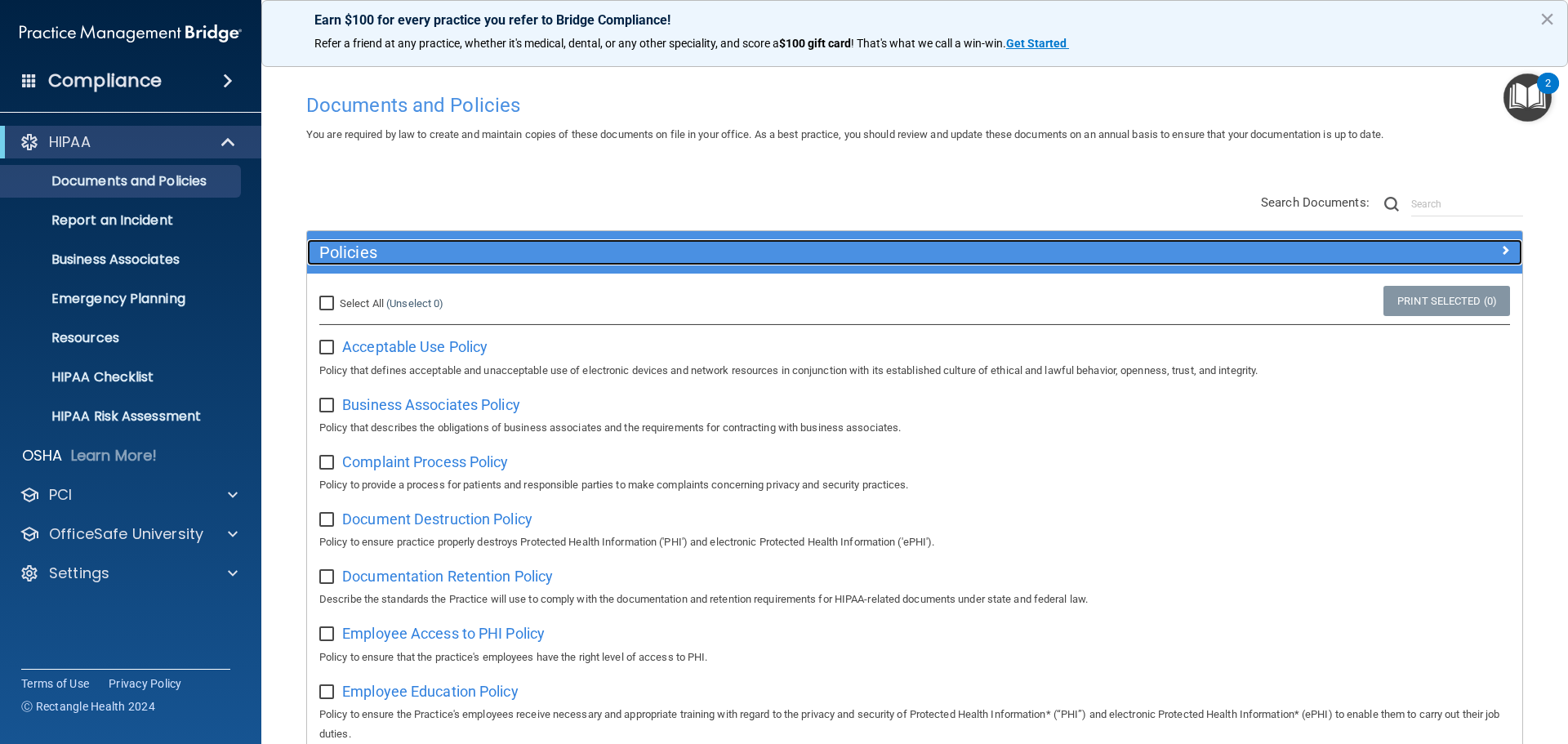
click at [1472, 259] on div at bounding box center [1370, 249] width 304 height 19
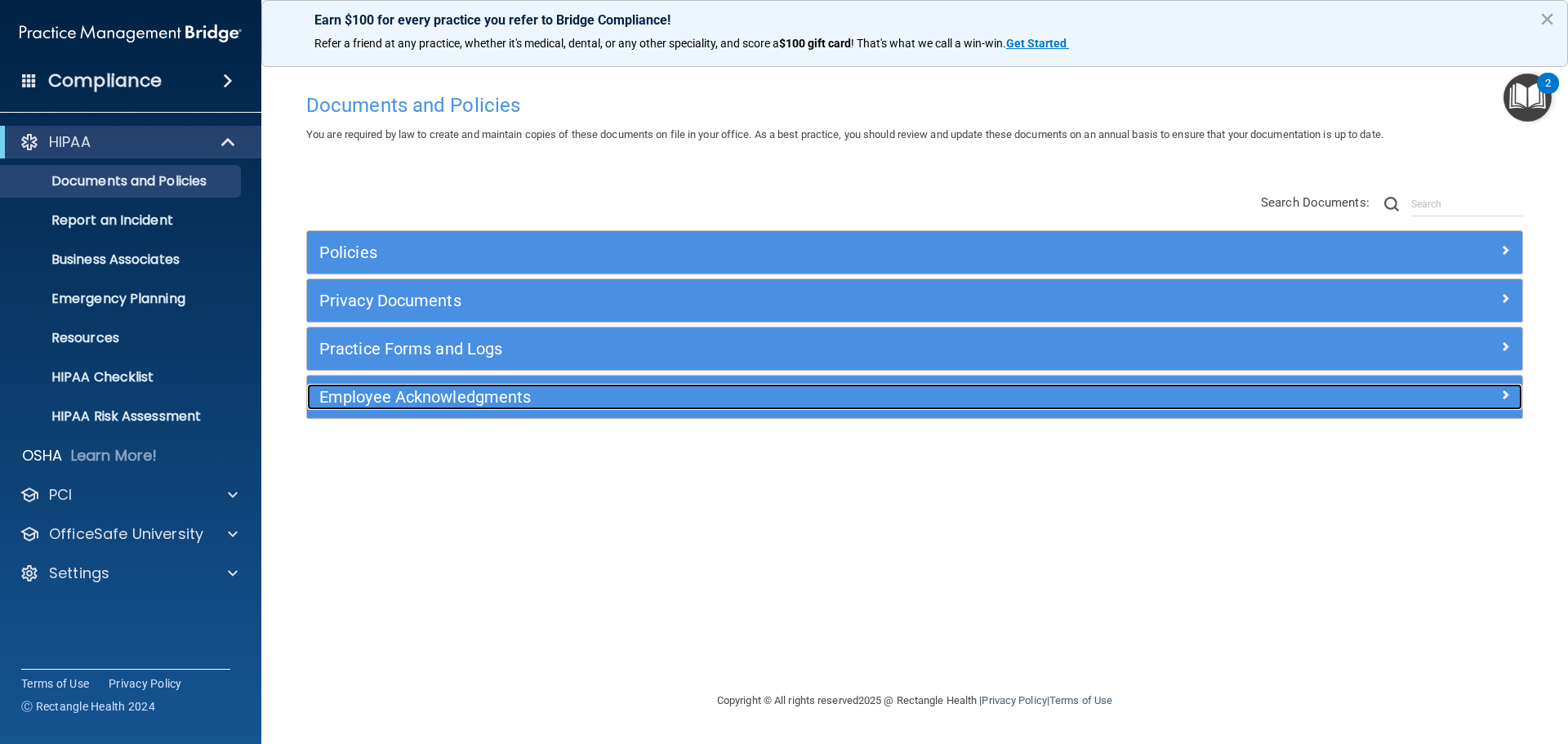
click at [419, 395] on h5 "Employee Acknowledgments" at bounding box center [763, 397] width 887 height 18
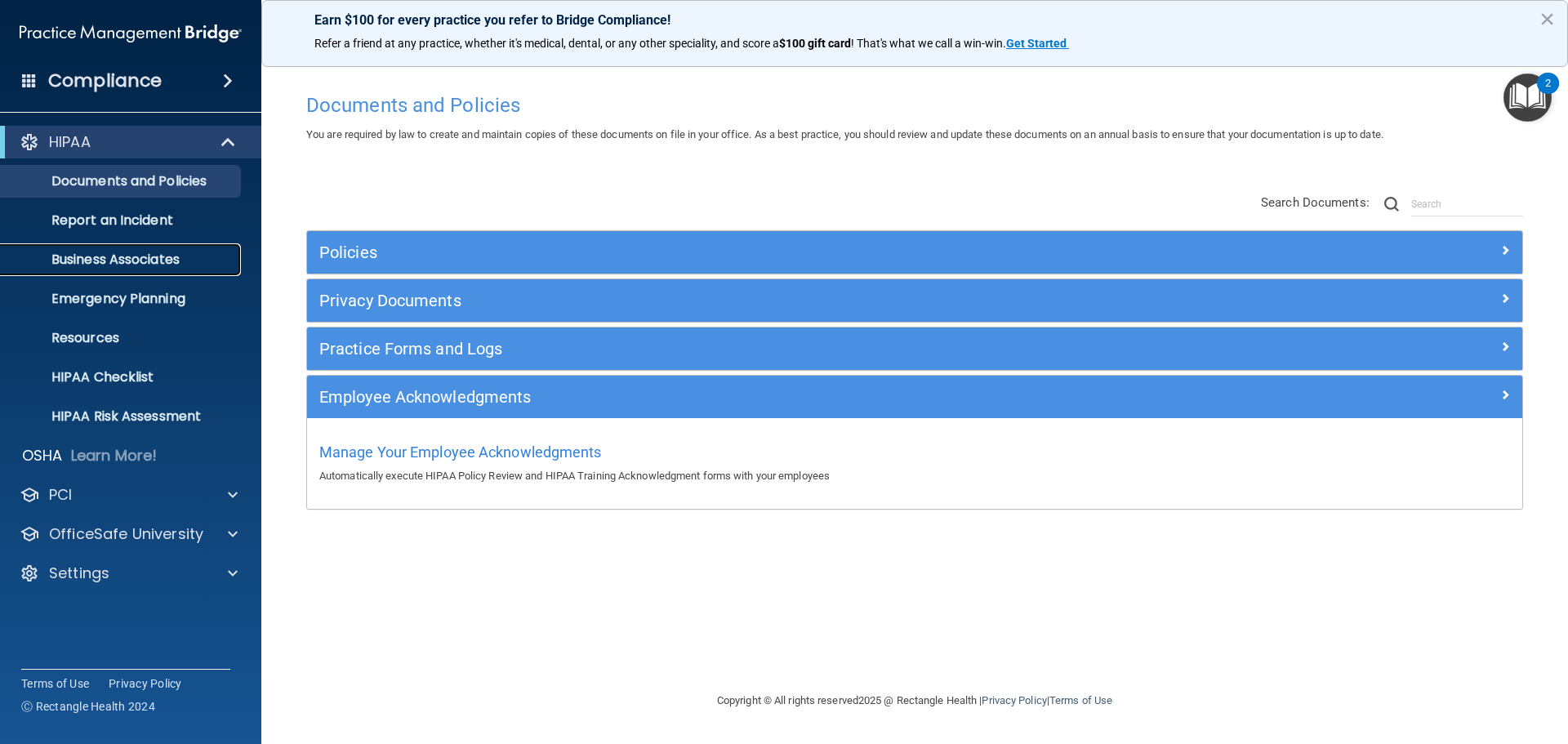
click at [125, 261] on p "Business Associates" at bounding box center [122, 259] width 223 height 17
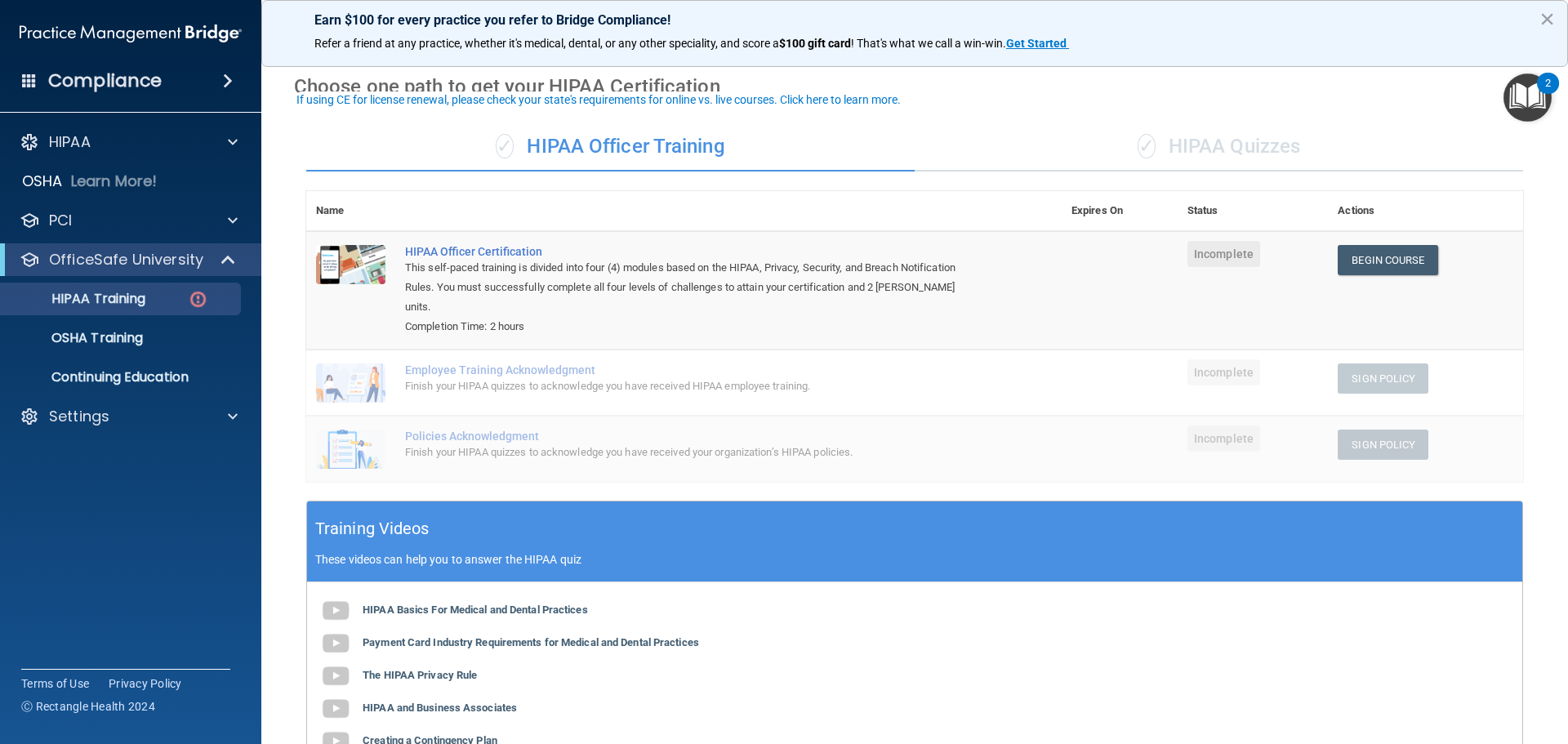
scroll to position [81, 0]
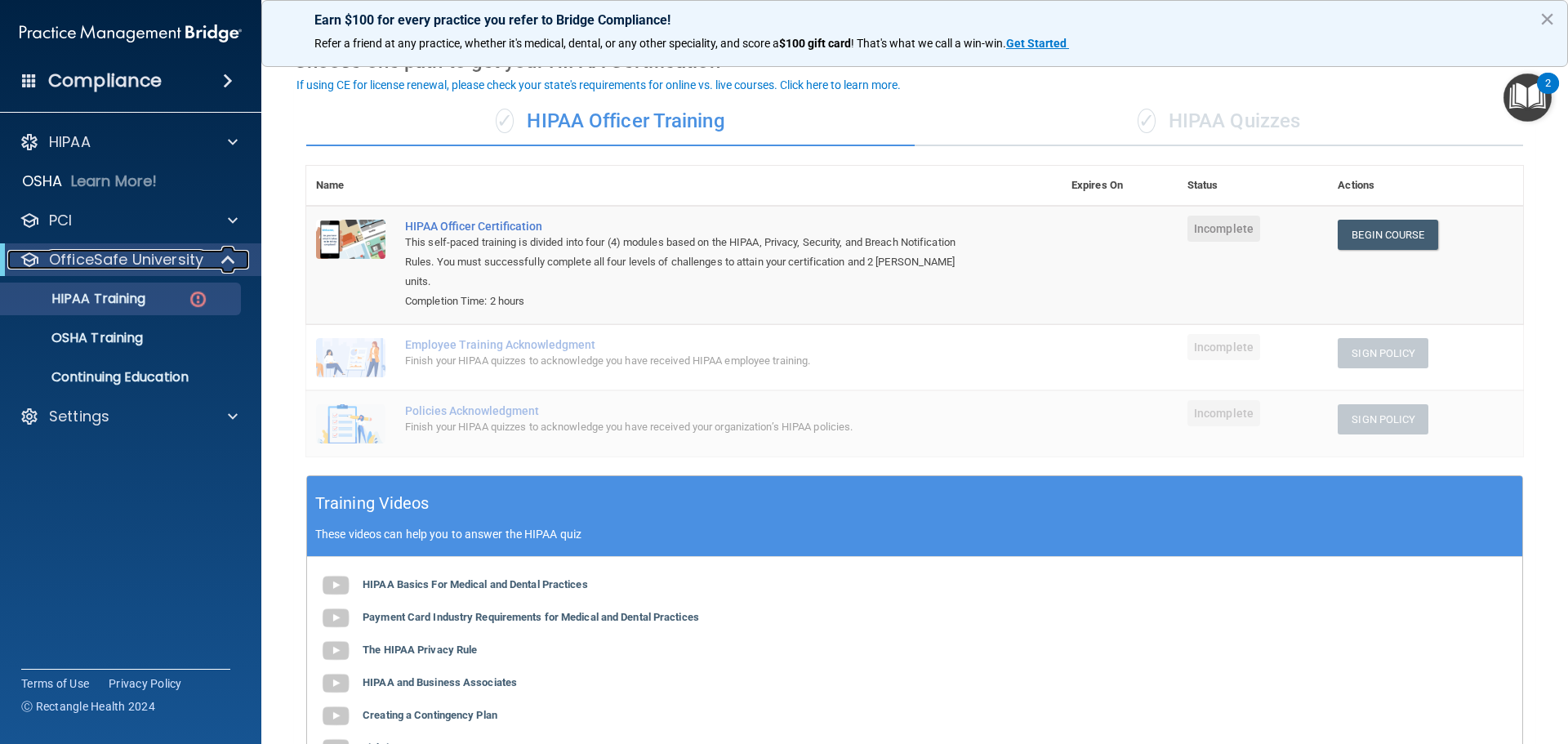
click at [148, 265] on p "OfficeSafe University" at bounding box center [126, 259] width 154 height 19
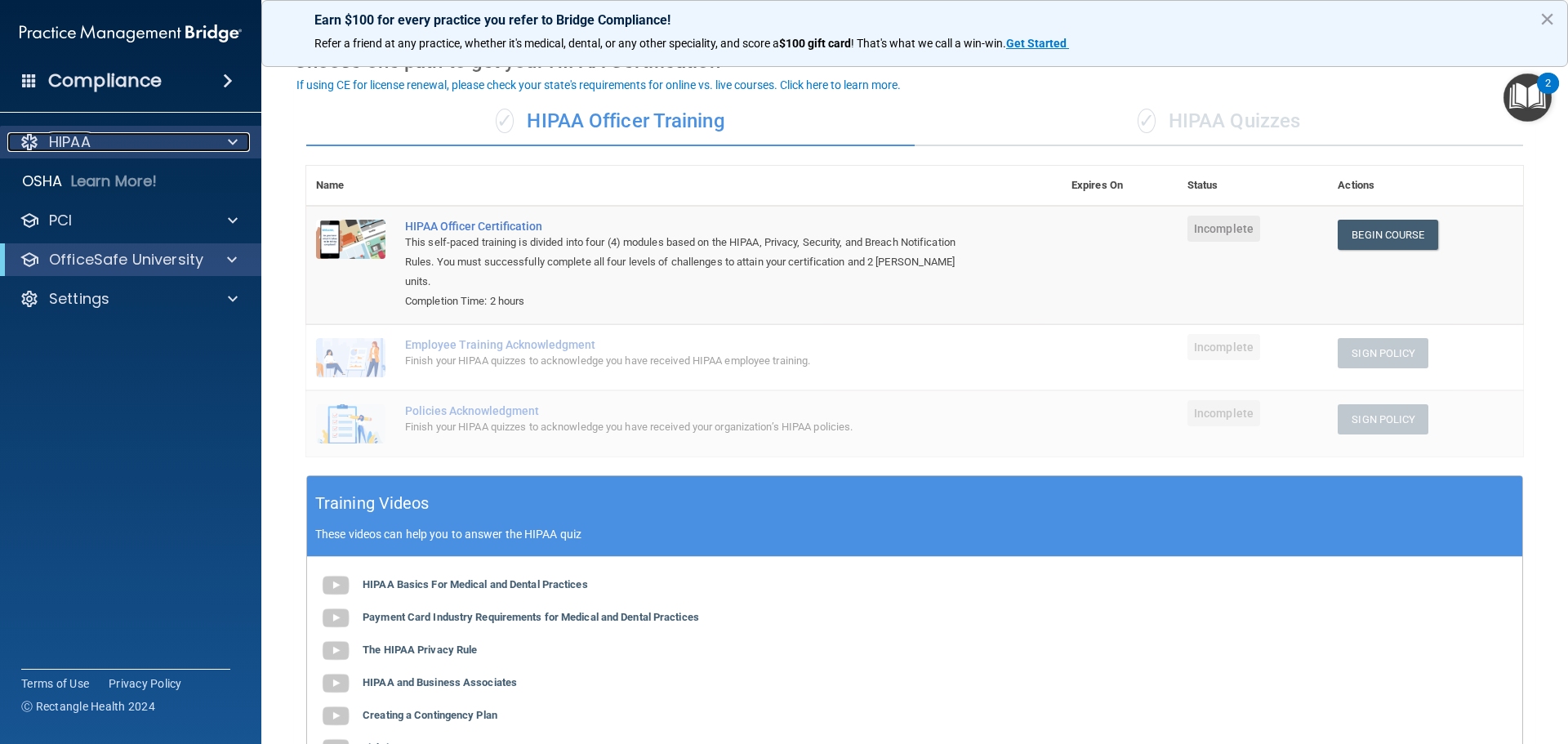
click at [195, 138] on div "HIPAA" at bounding box center [108, 142] width 202 height 19
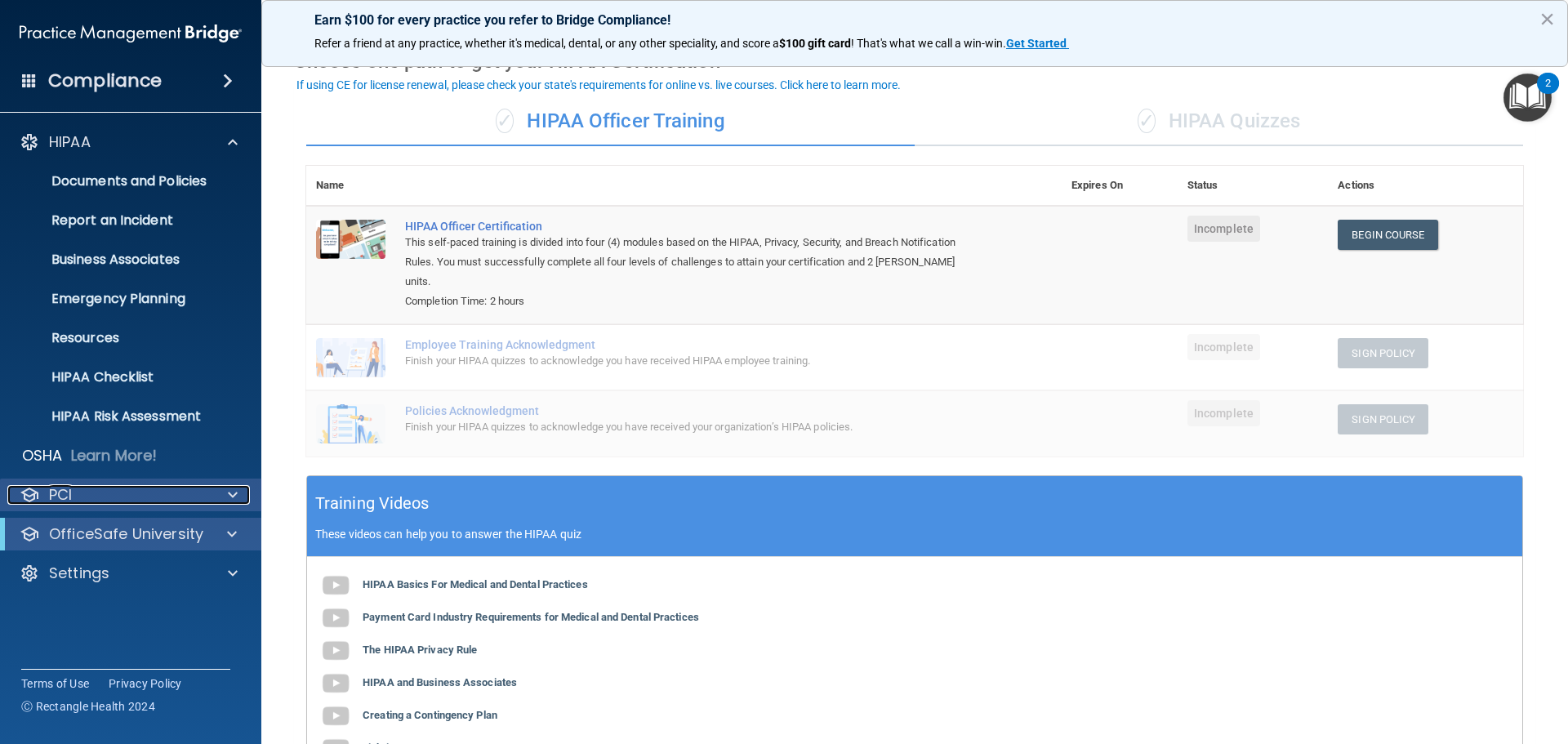
click at [112, 500] on div "PCI" at bounding box center [108, 494] width 202 height 19
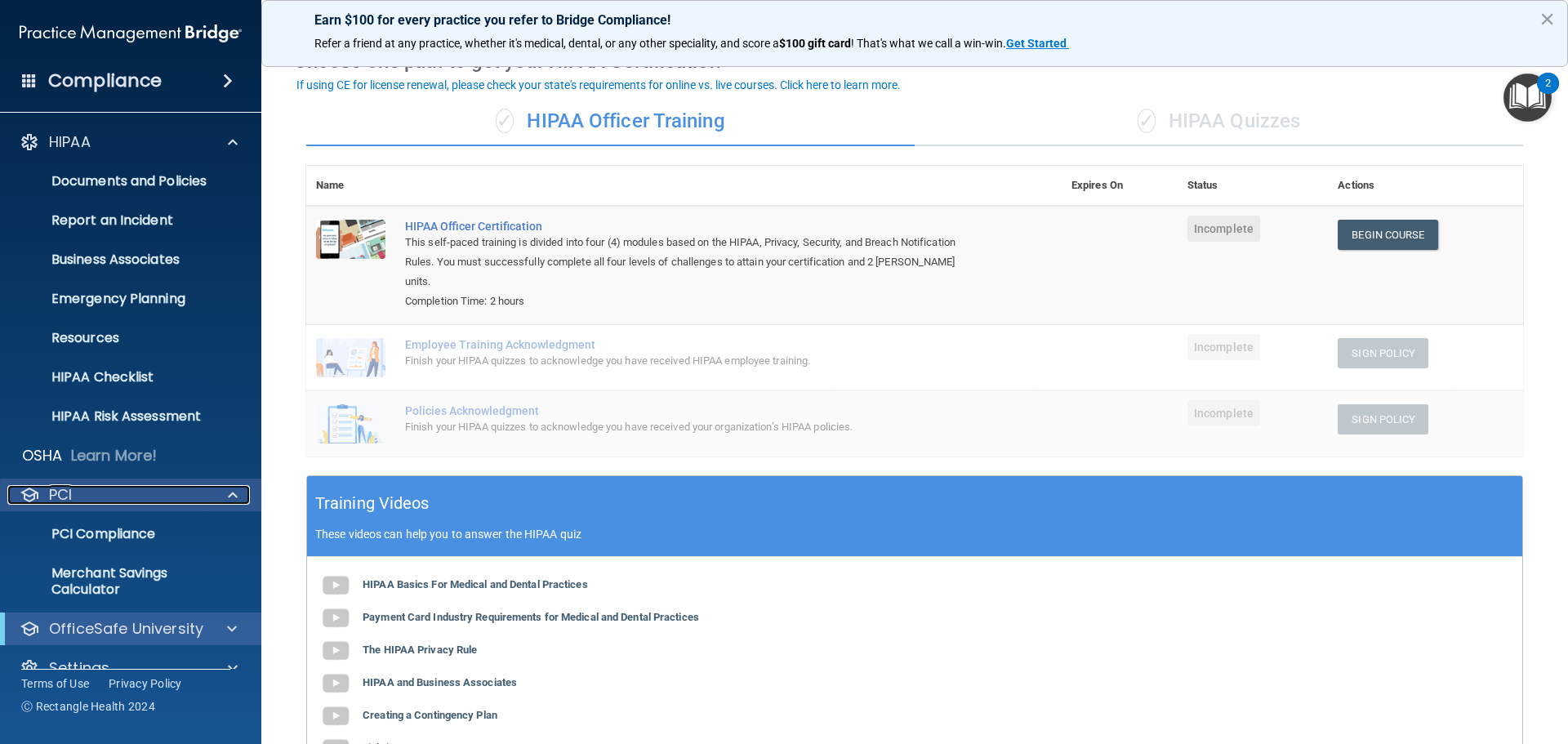
click at [201, 487] on div "PCI" at bounding box center [108, 494] width 202 height 19
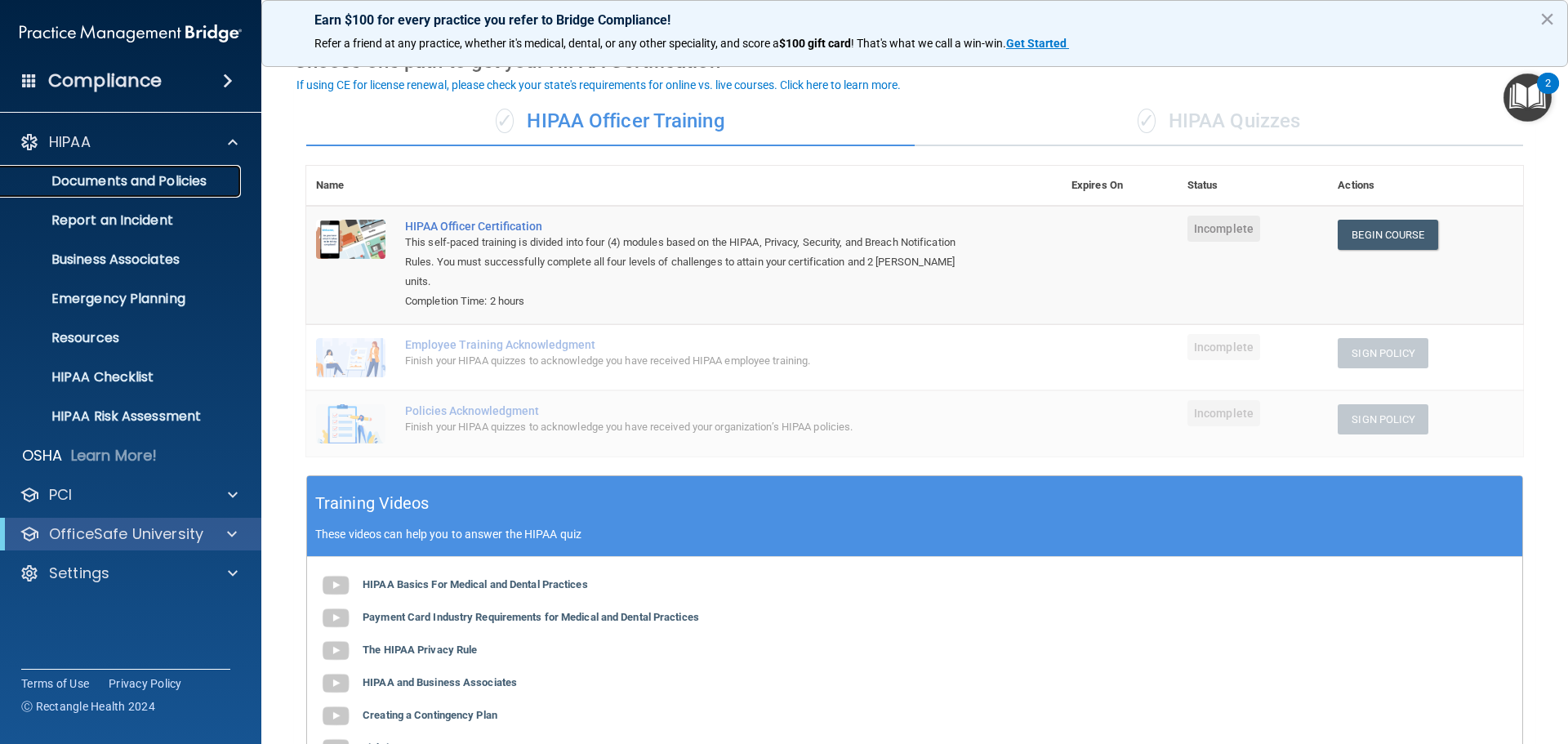
click at [105, 167] on link "Documents and Policies" at bounding box center [111, 181] width 257 height 32
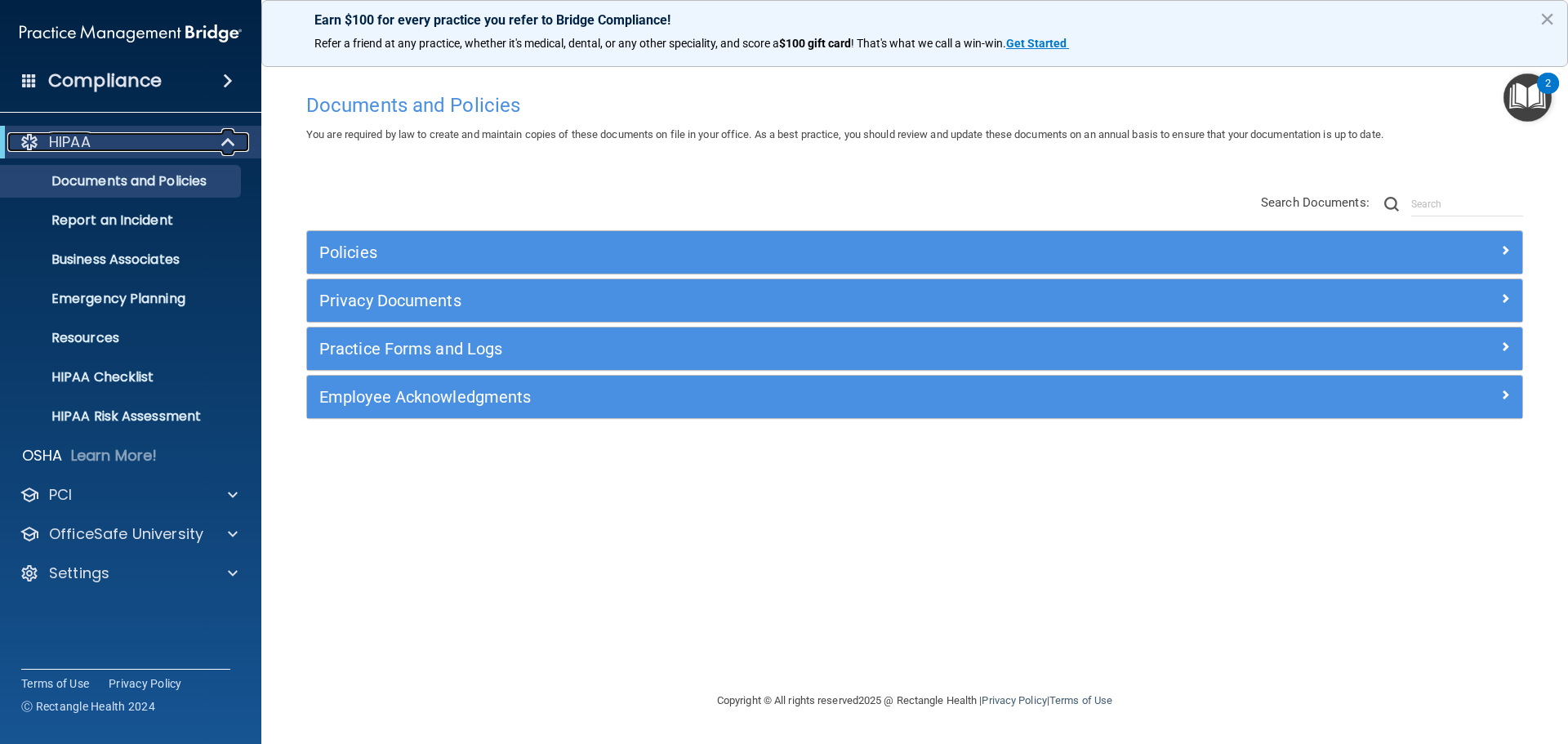
click at [198, 141] on div "HIPAA" at bounding box center [108, 142] width 202 height 19
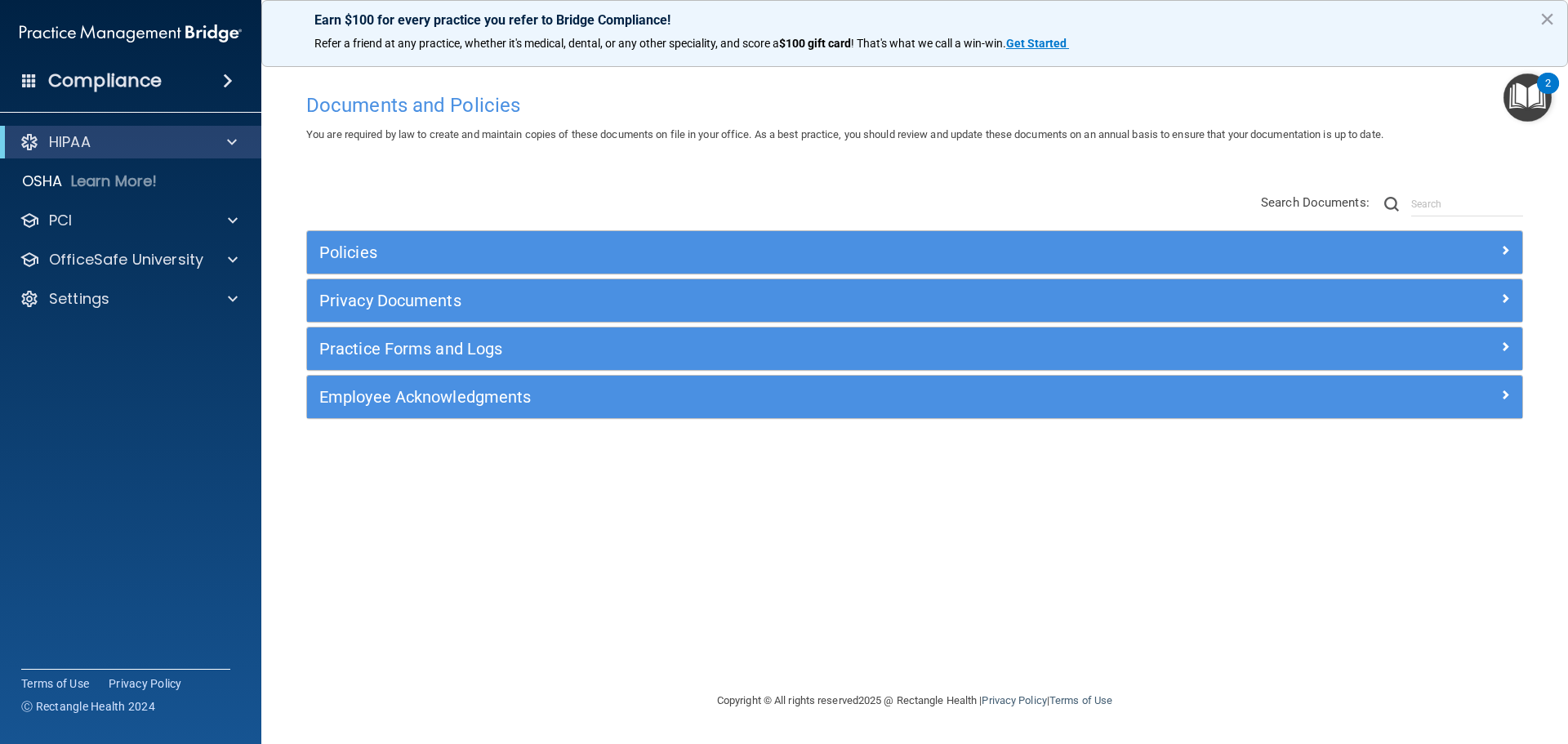
click at [231, 84] on span at bounding box center [227, 81] width 10 height 19
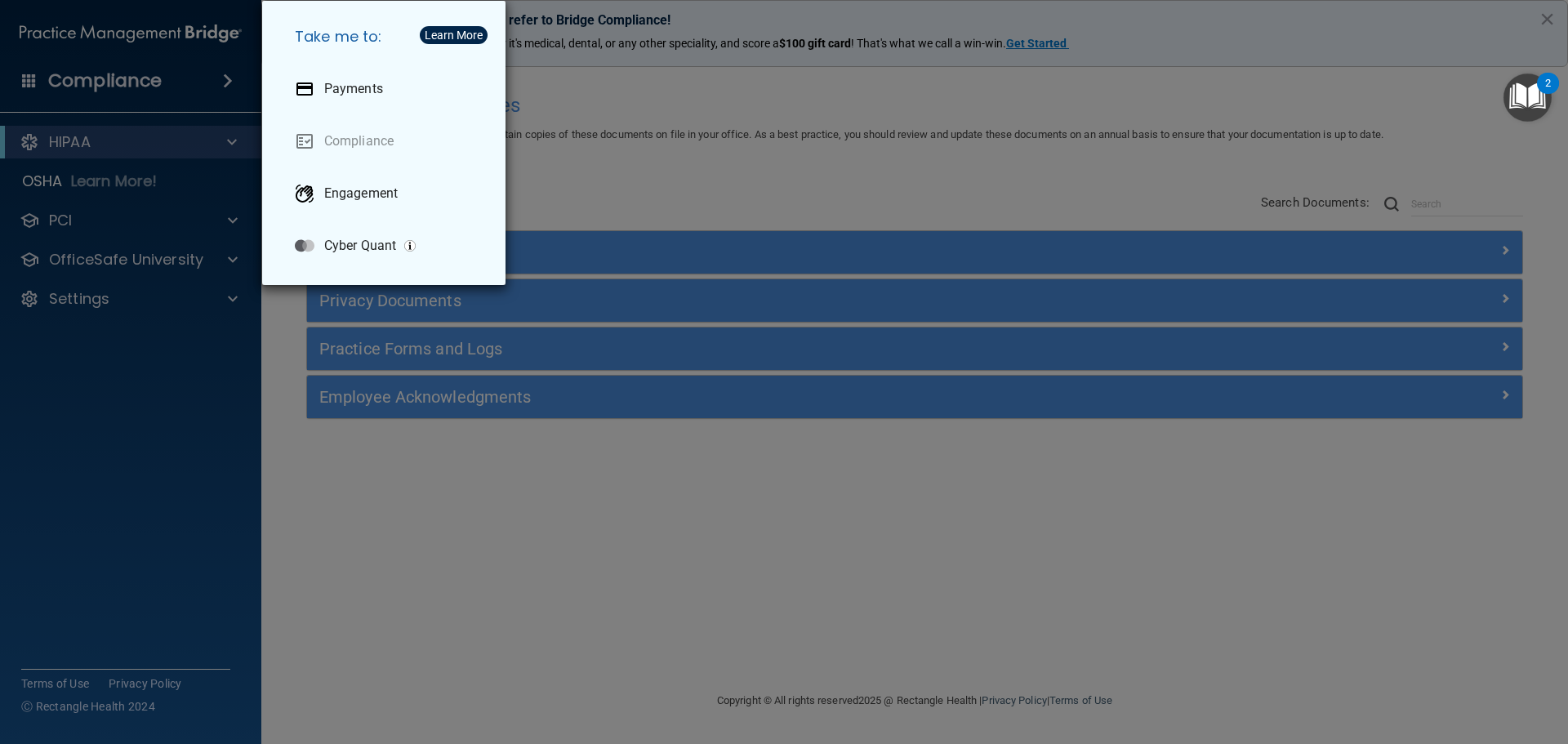
click at [255, 386] on div "Take me to: Payments Compliance Engagement Cyber Quant" at bounding box center [784, 372] width 1568 height 744
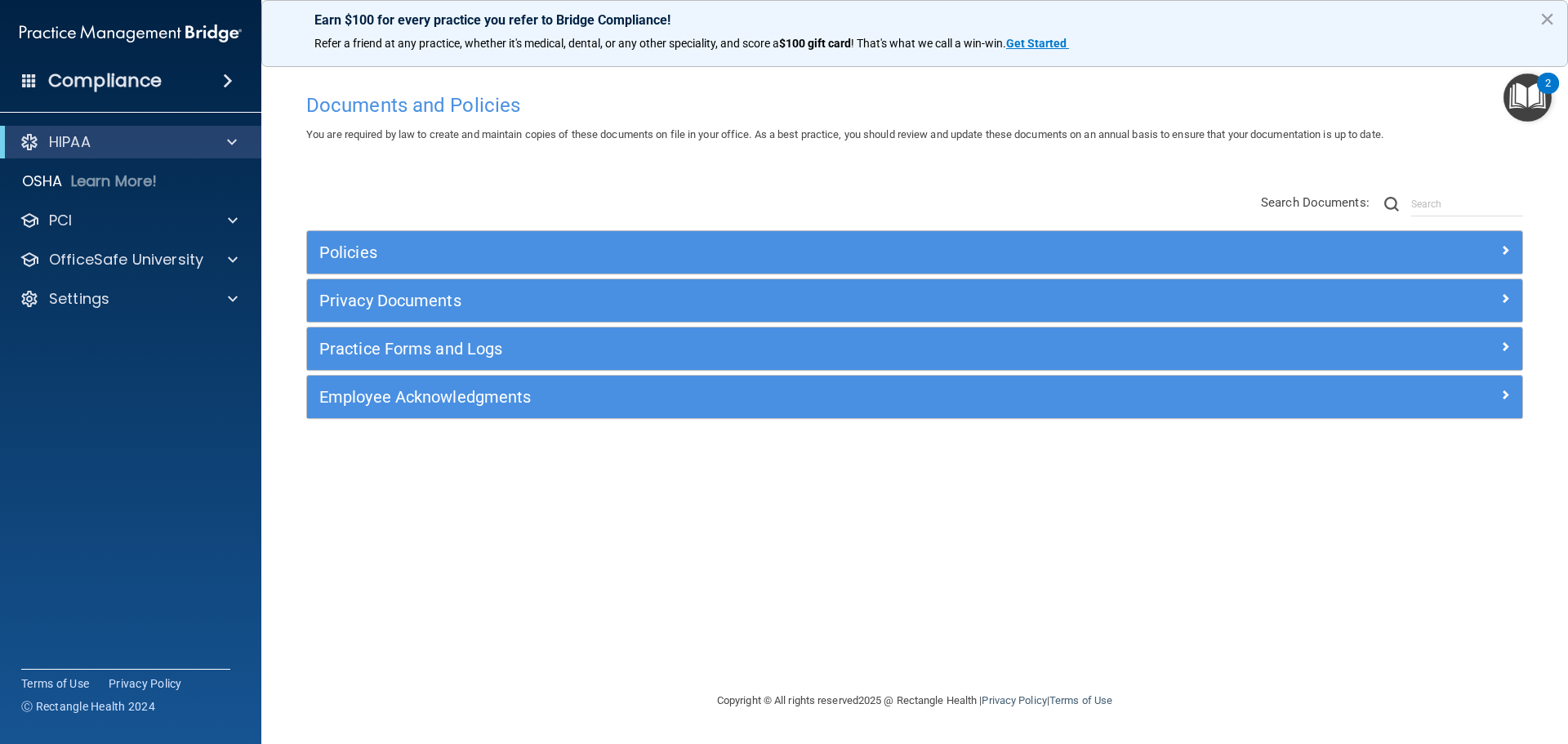
click at [32, 83] on span at bounding box center [29, 80] width 15 height 15
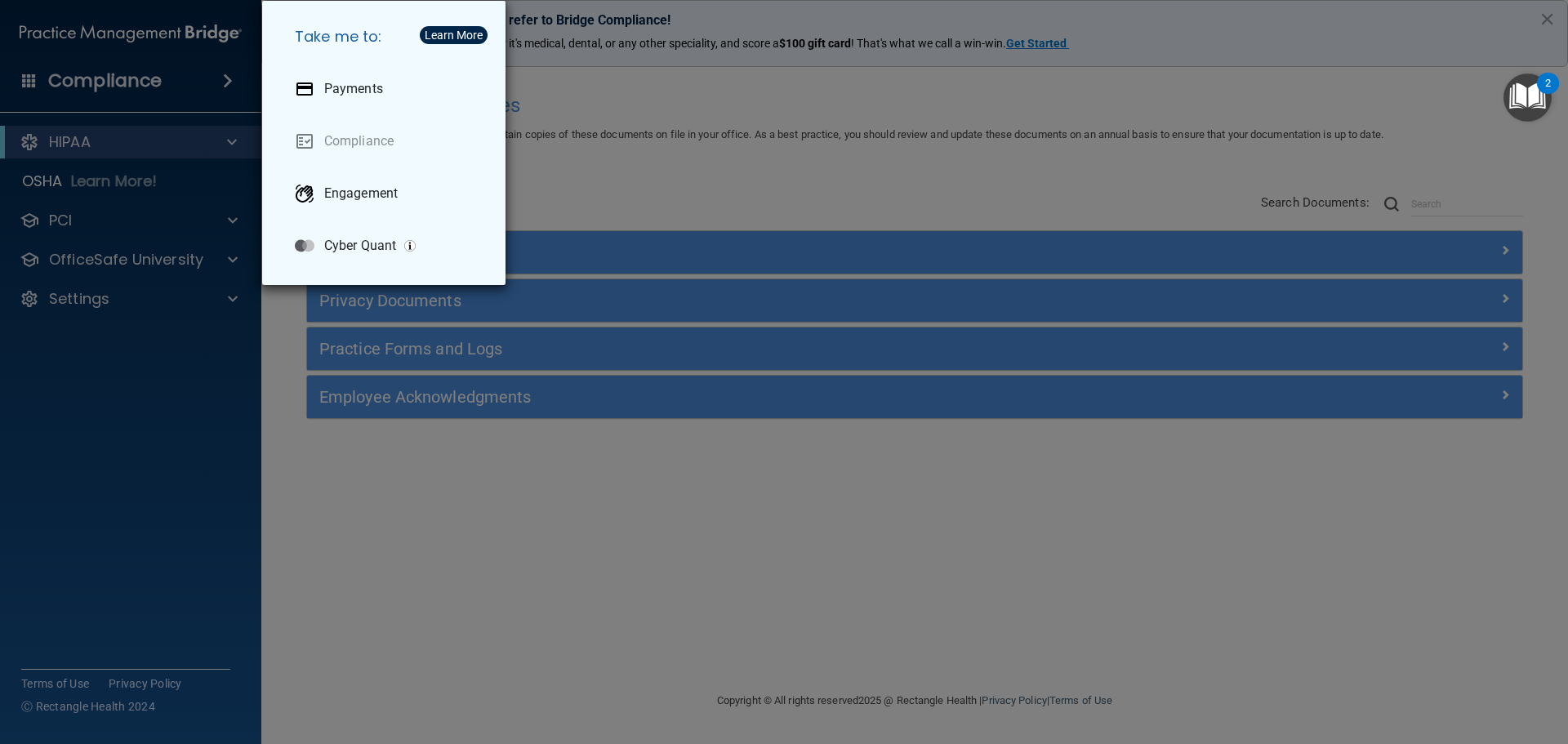
click at [221, 339] on div "Take me to: Payments Compliance Engagement Cyber Quant" at bounding box center [784, 372] width 1568 height 744
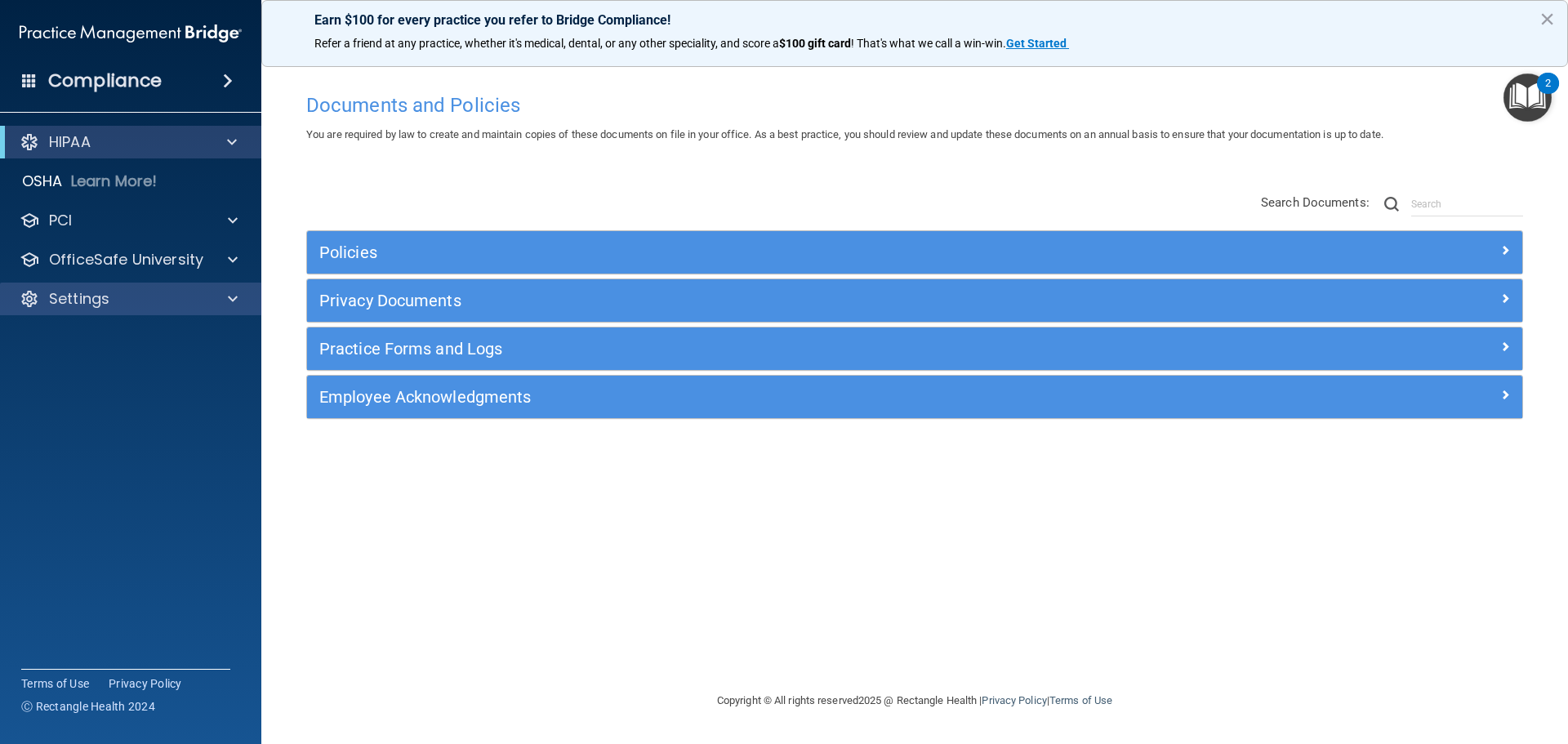
click at [103, 287] on div "Settings" at bounding box center [131, 298] width 262 height 32
click at [233, 294] on span at bounding box center [232, 299] width 10 height 19
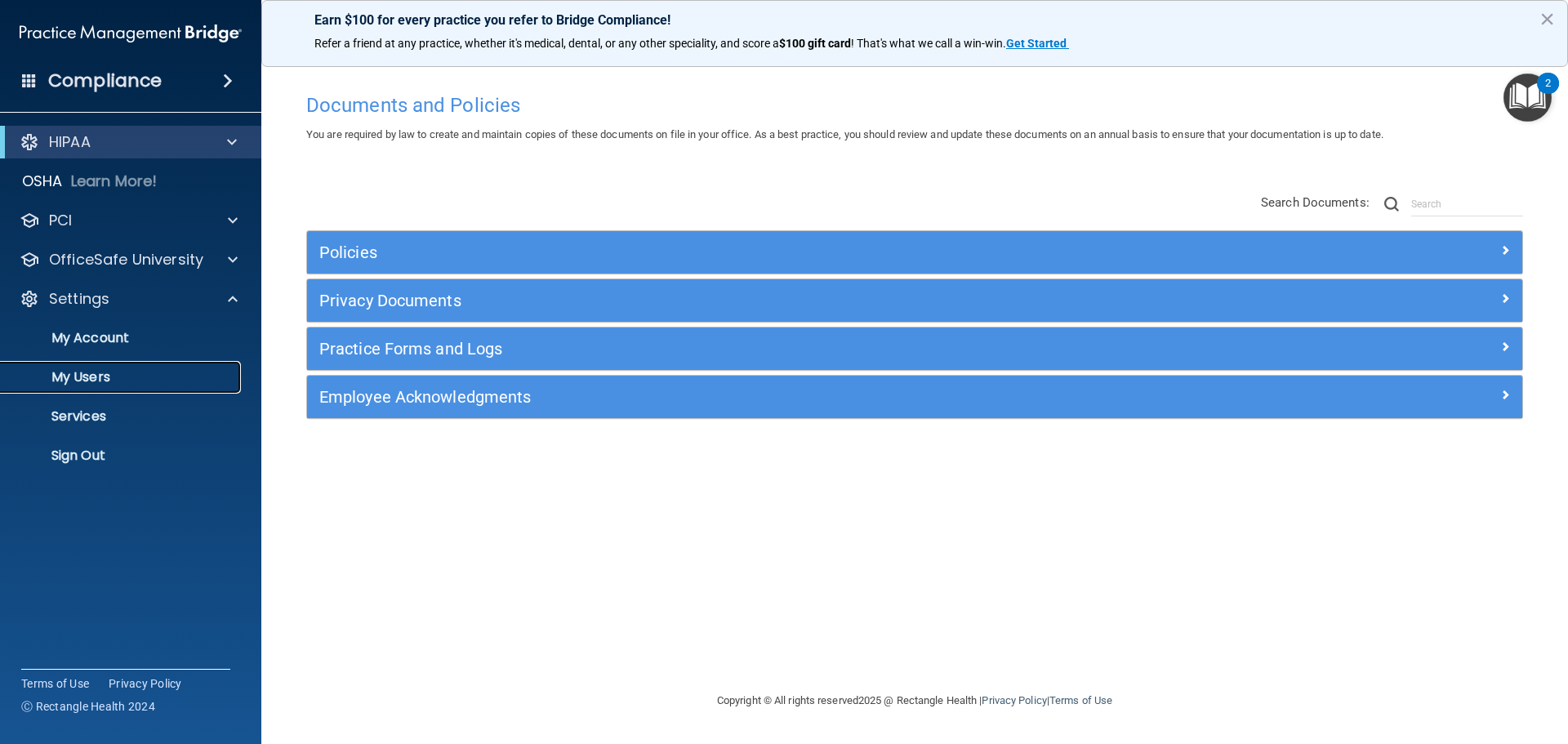
click at [103, 369] on p "My Users" at bounding box center [122, 377] width 223 height 17
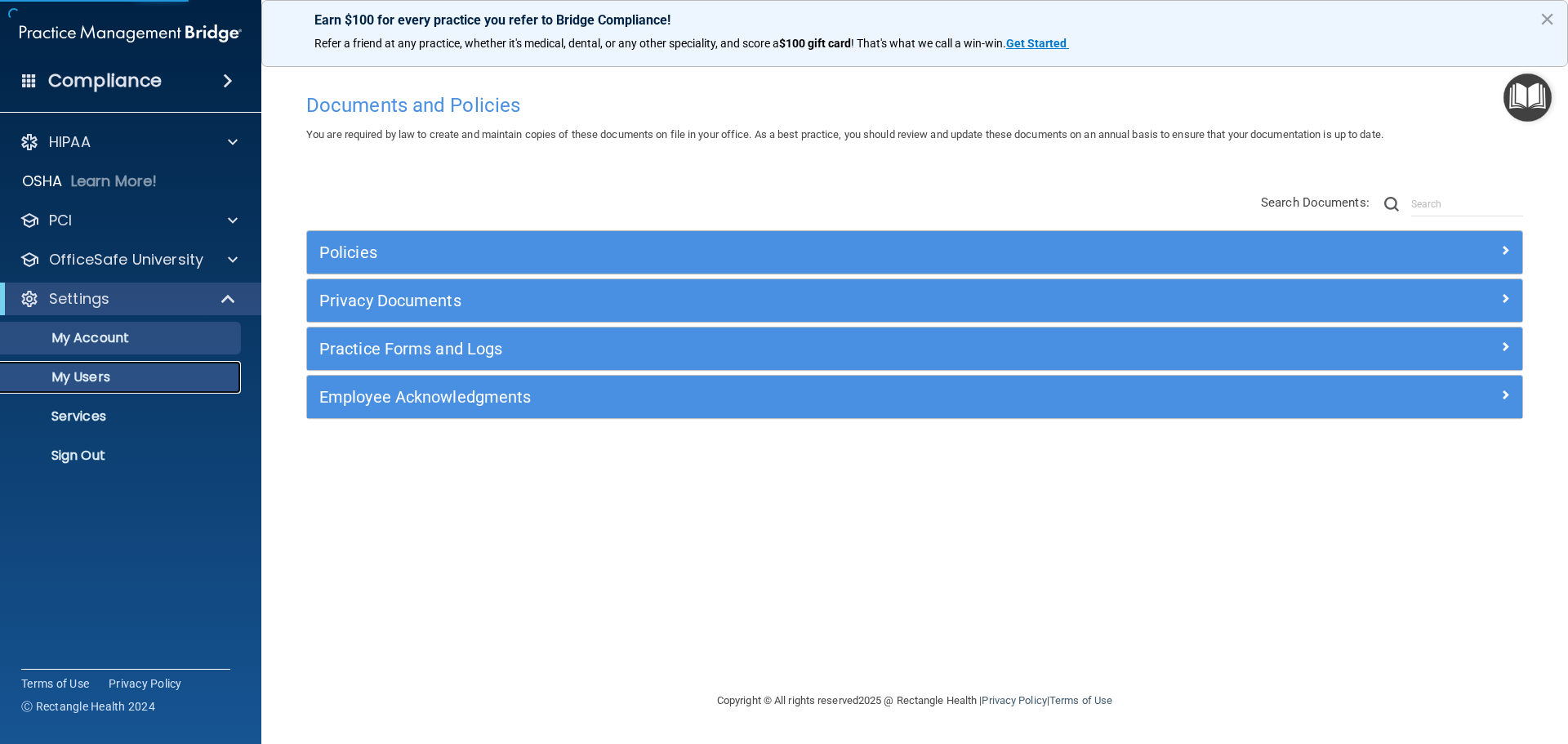
select select "20"
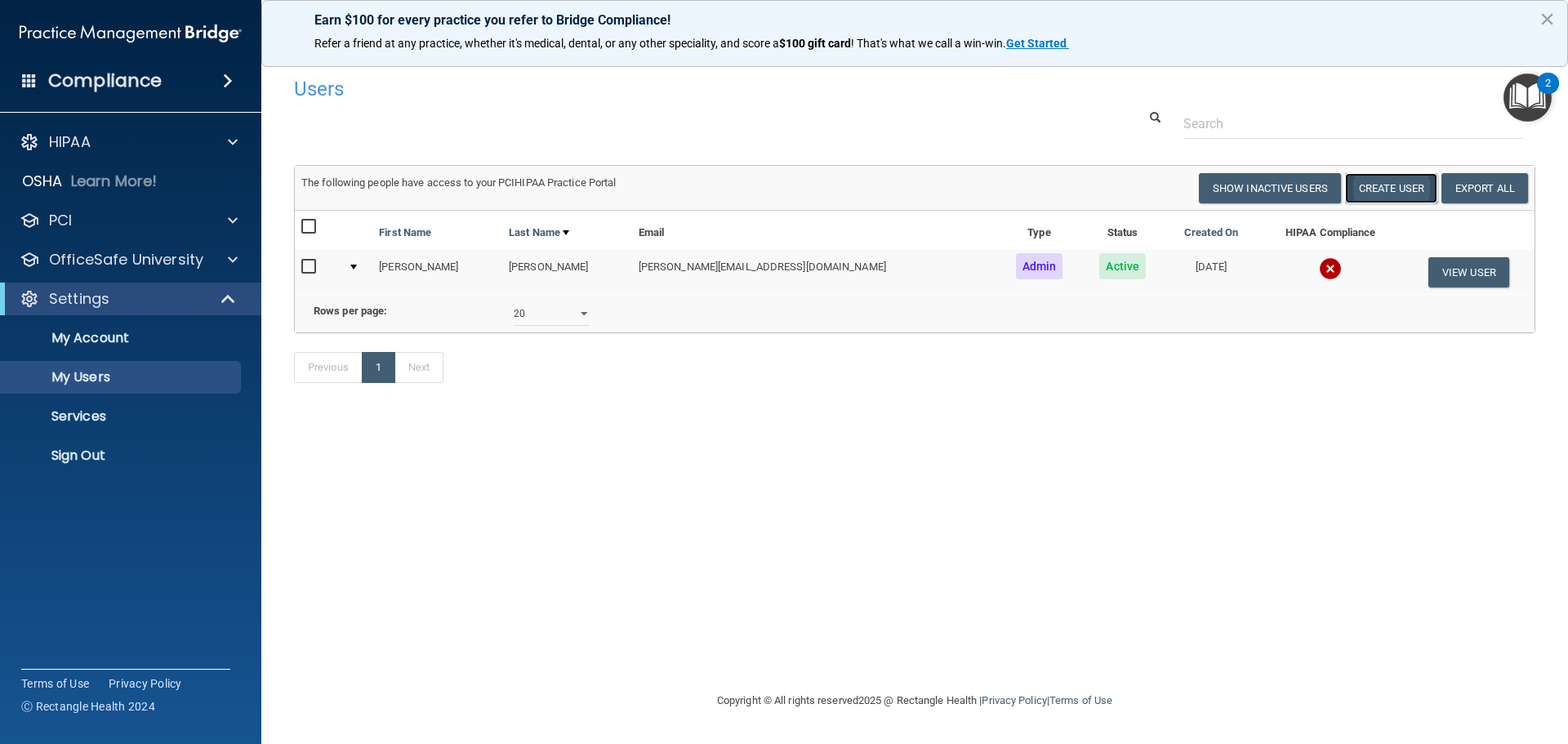
click at [1387, 187] on button "Create User" at bounding box center [1390, 188] width 92 height 30
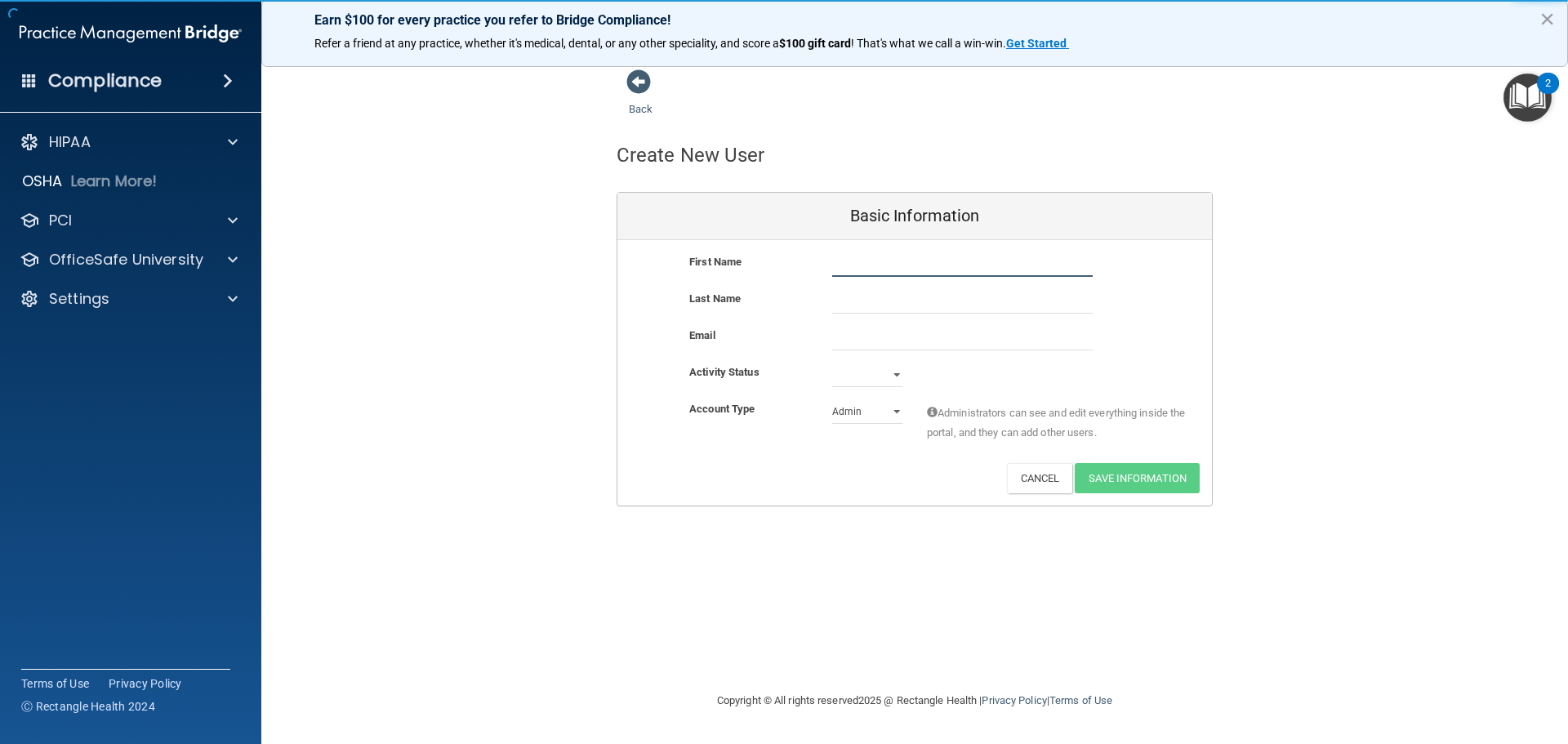
click at [883, 259] on input "text" at bounding box center [961, 265] width 260 height 25
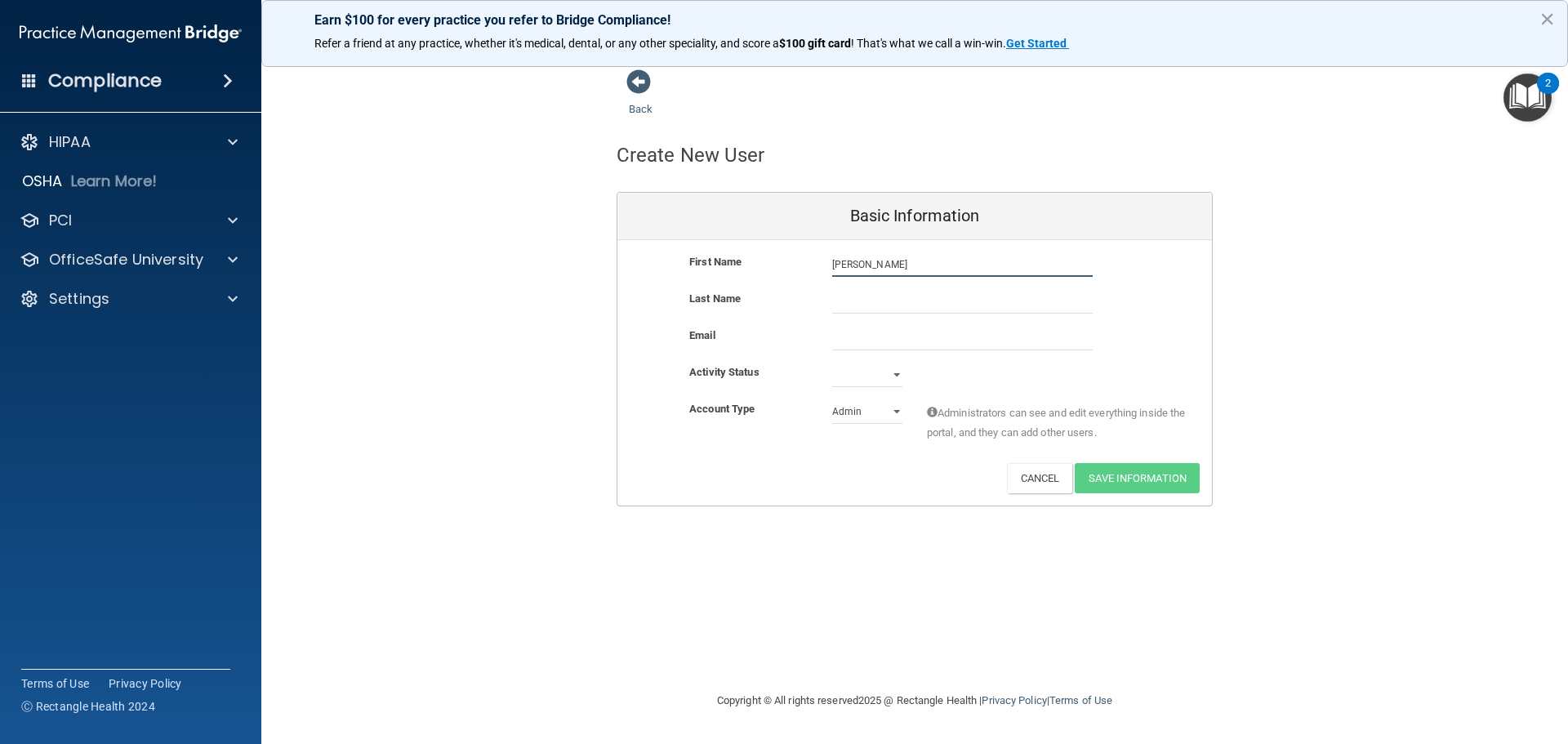
drag, startPoint x: 902, startPoint y: 259, endPoint x: 866, endPoint y: 269, distance: 37.4
click at [866, 269] on input "Shelby Egelhoff" at bounding box center [961, 265] width 260 height 25
type input "Shelby"
type input "Egelhoff"
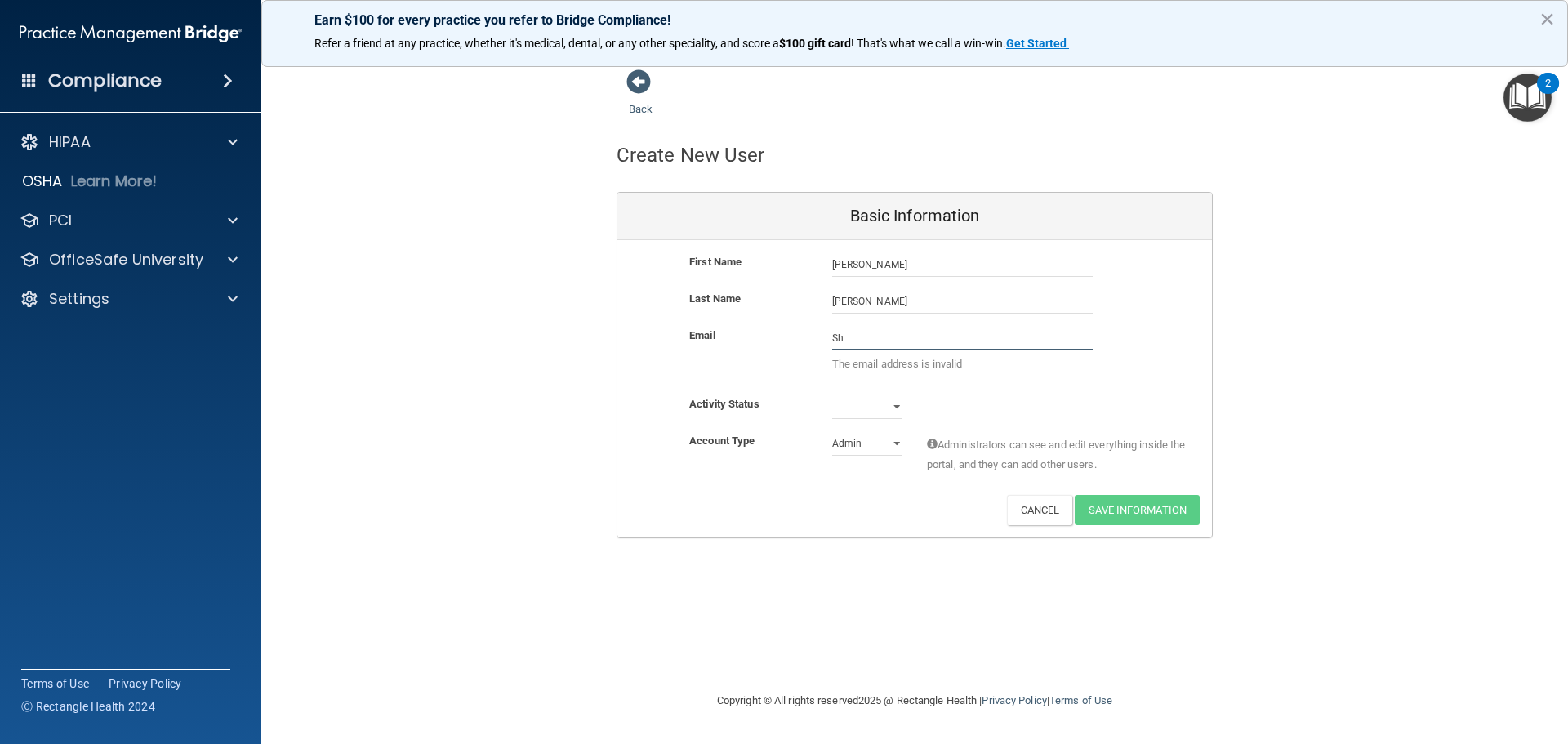
type input "S"
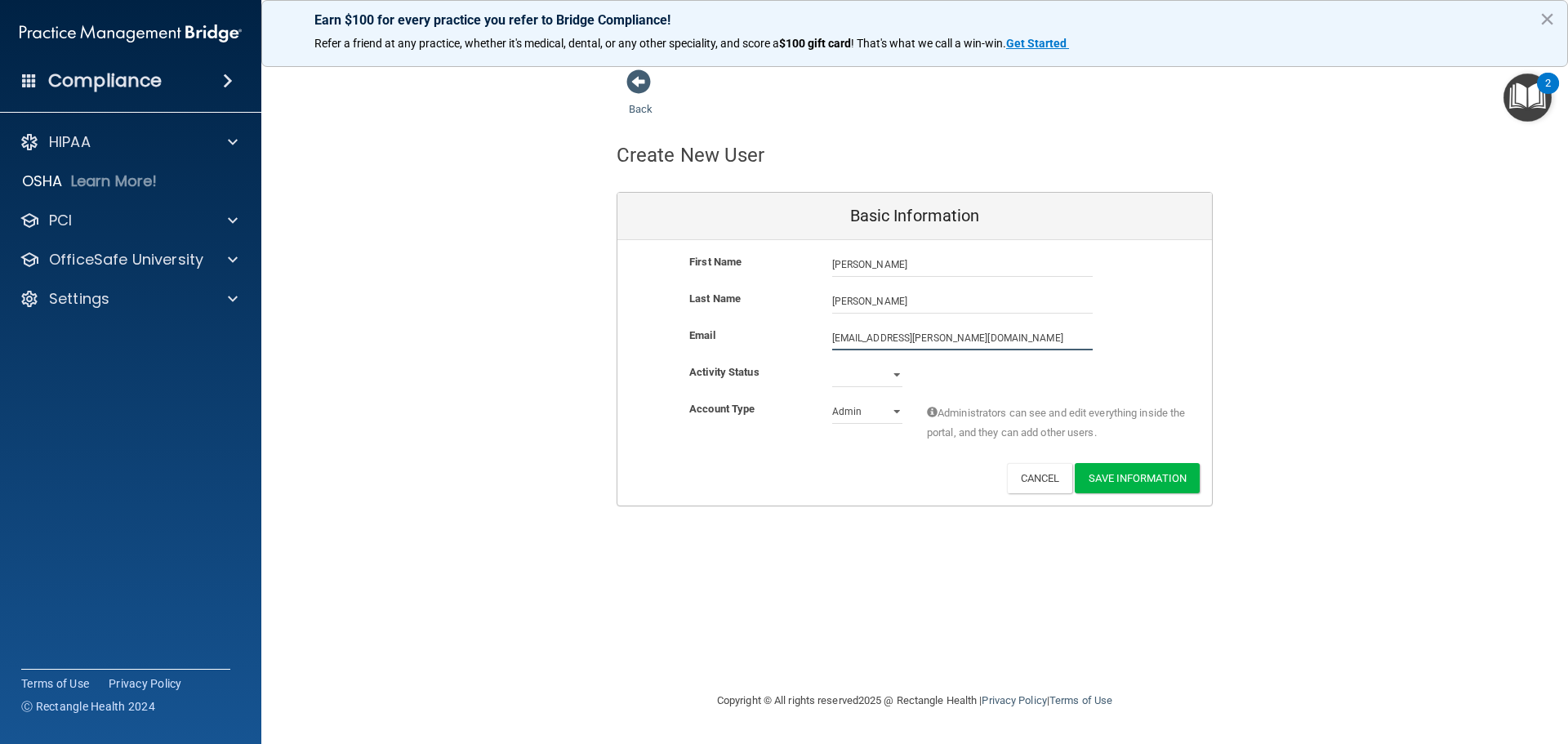
type input "Shelby.fogle@gmail.com"
drag, startPoint x: 877, startPoint y: 372, endPoint x: 885, endPoint y: 374, distance: 8.2
click at [877, 373] on select "Active Inactive" at bounding box center [867, 375] width 70 height 25
select select "active"
click at [832, 363] on select "Active Inactive" at bounding box center [867, 375] width 70 height 25
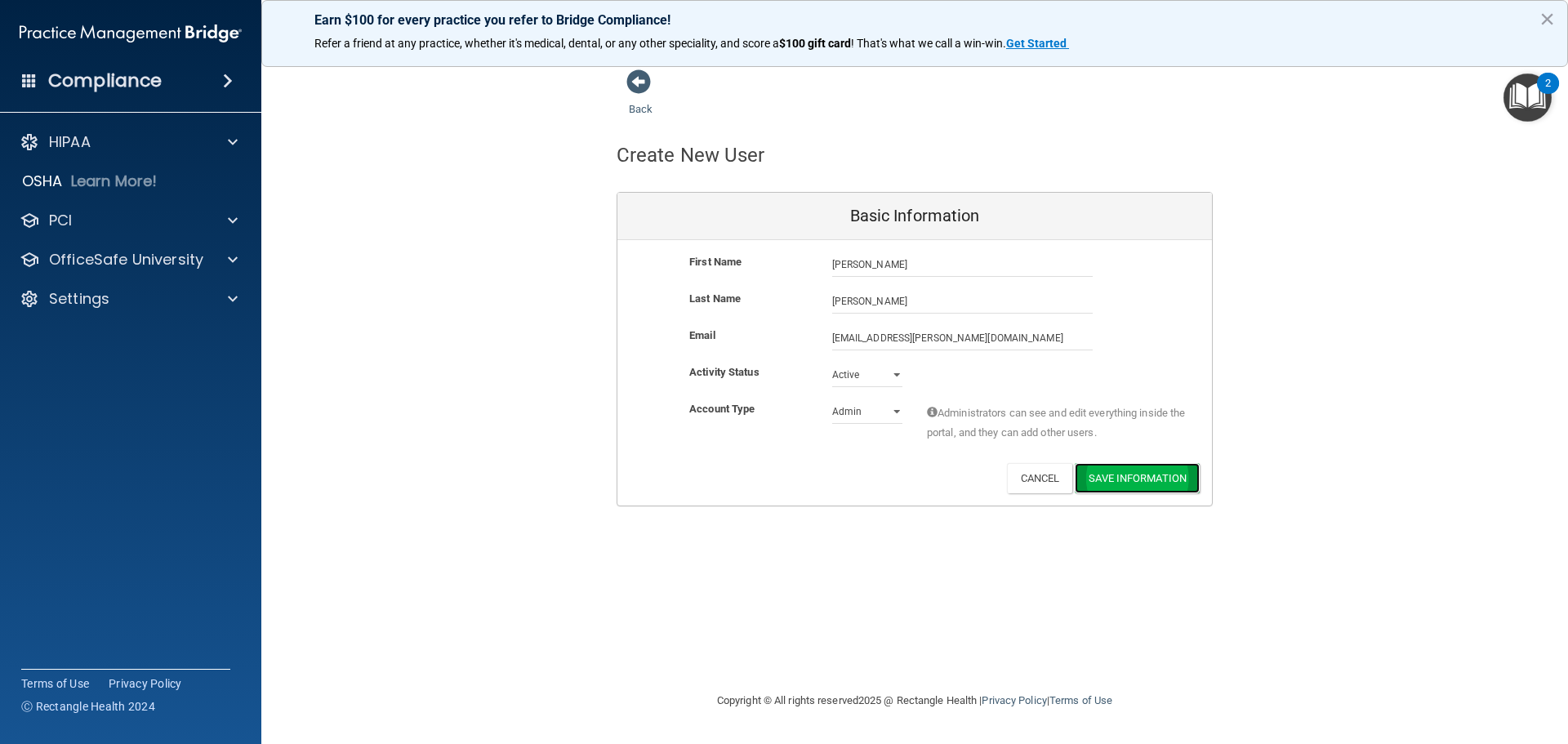
click at [1141, 478] on button "Save Information" at bounding box center [1137, 478] width 125 height 30
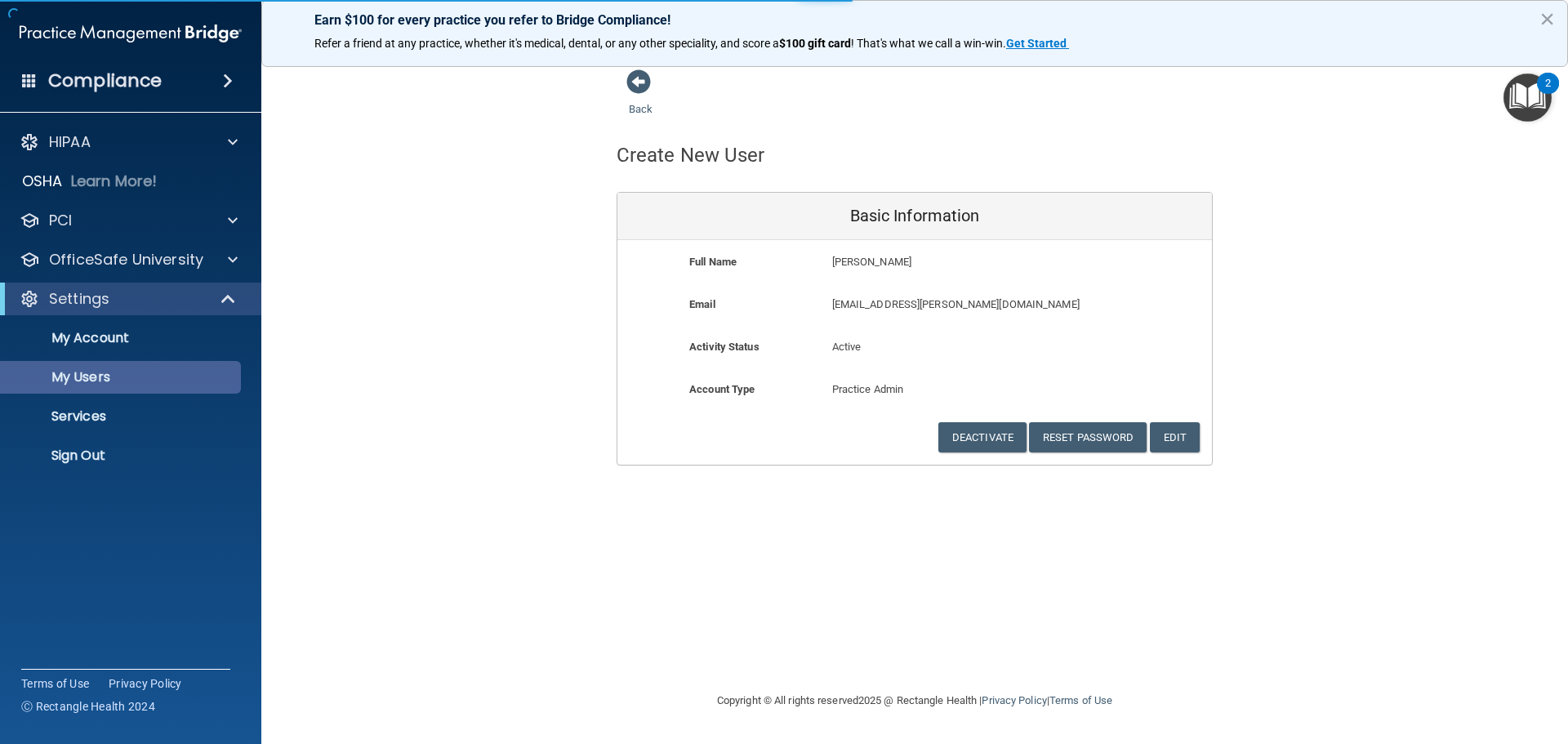
select select "20"
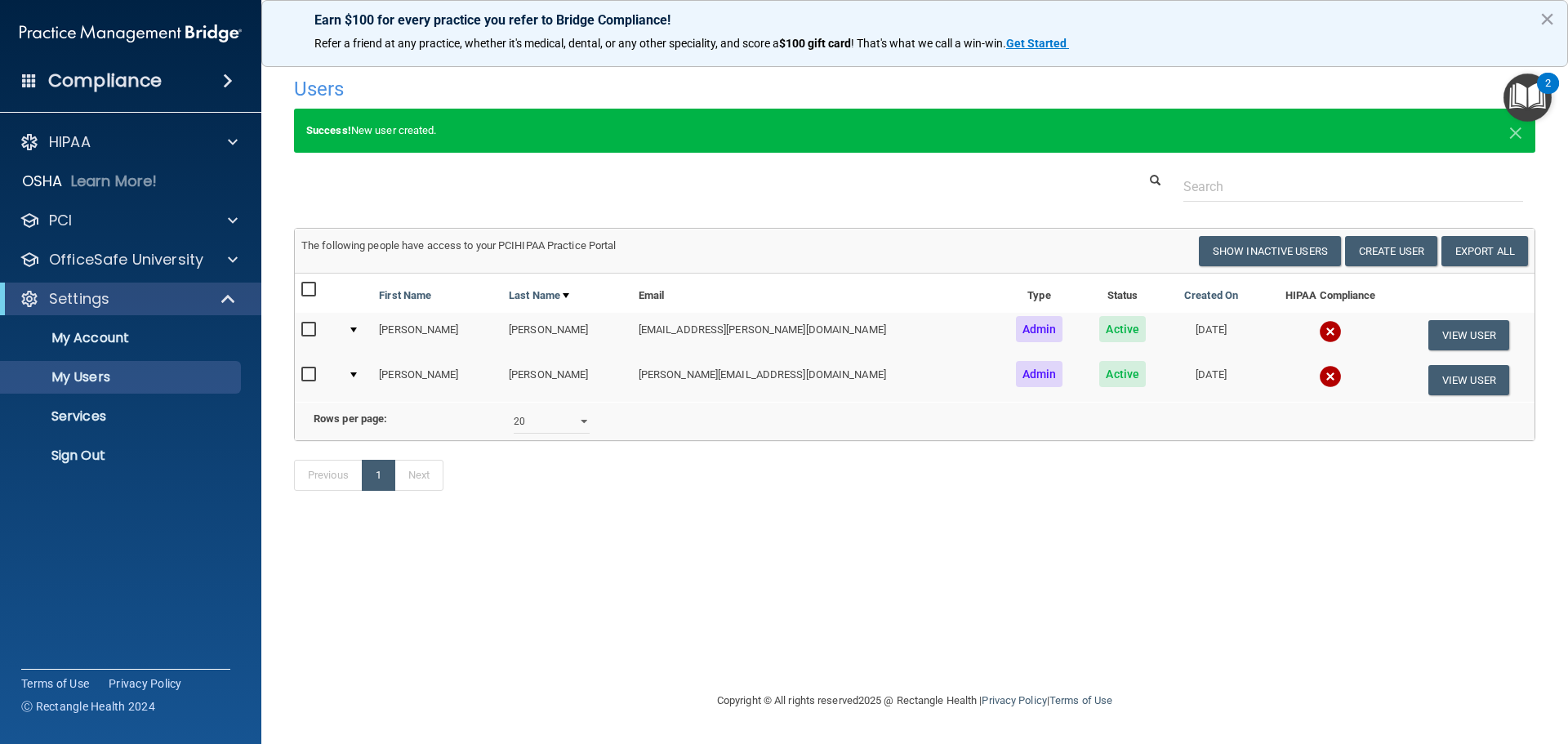
click at [415, 375] on td "Colleen" at bounding box center [437, 379] width 130 height 44
click at [318, 375] on input "checkbox" at bounding box center [310, 374] width 18 height 13
checkbox input "true"
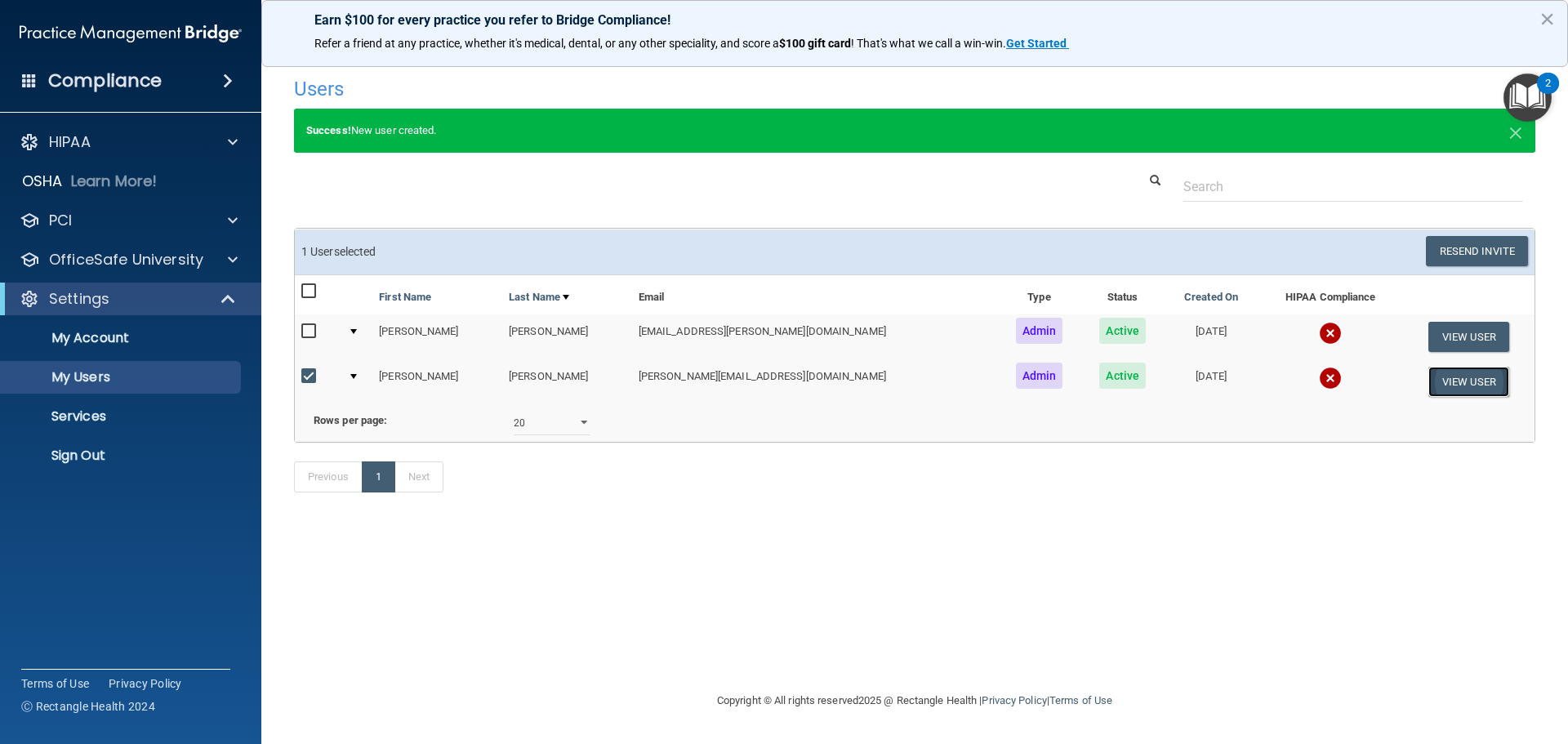
click at [1461, 391] on button "View User" at bounding box center [1468, 381] width 81 height 30
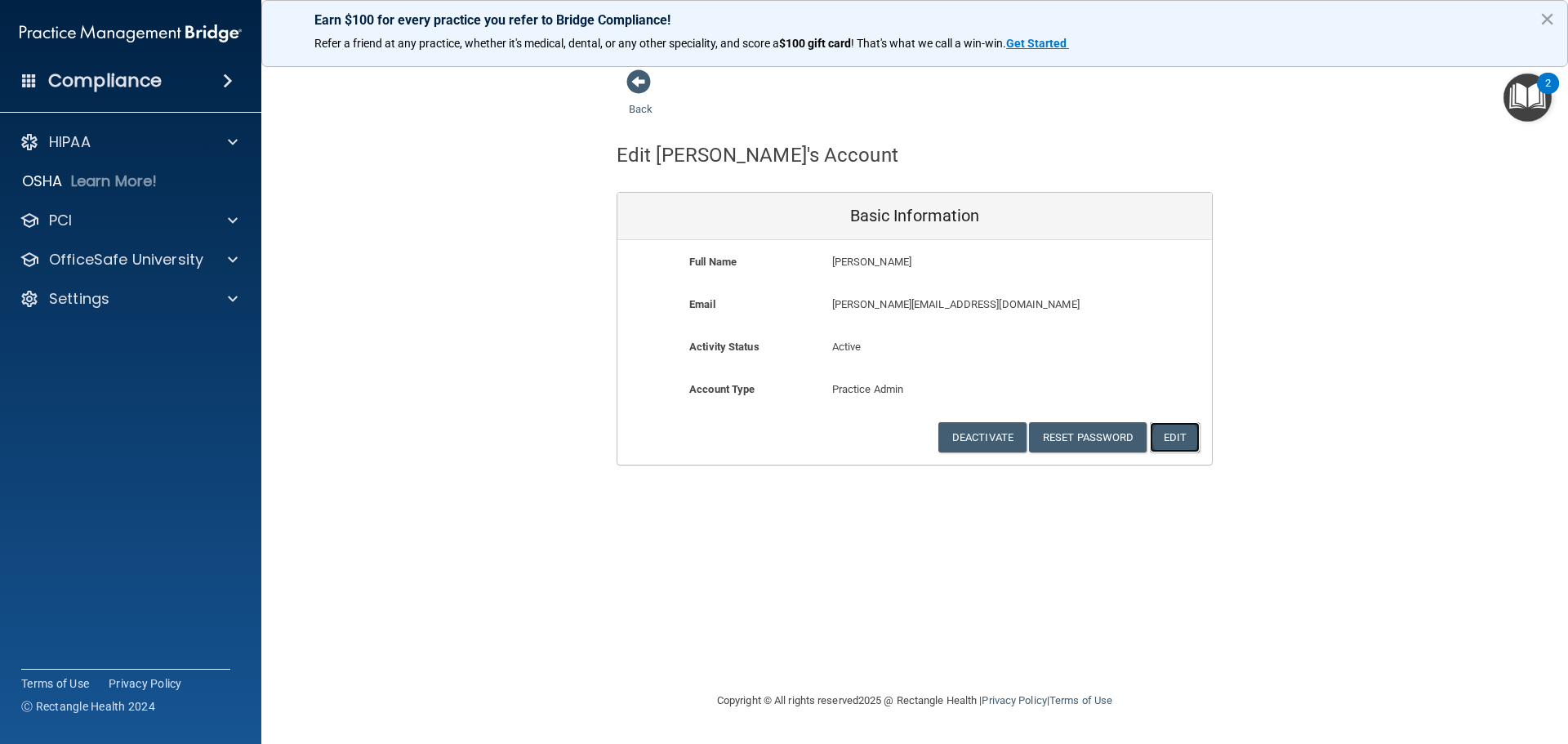
click at [1175, 446] on button "Edit" at bounding box center [1174, 437] width 50 height 30
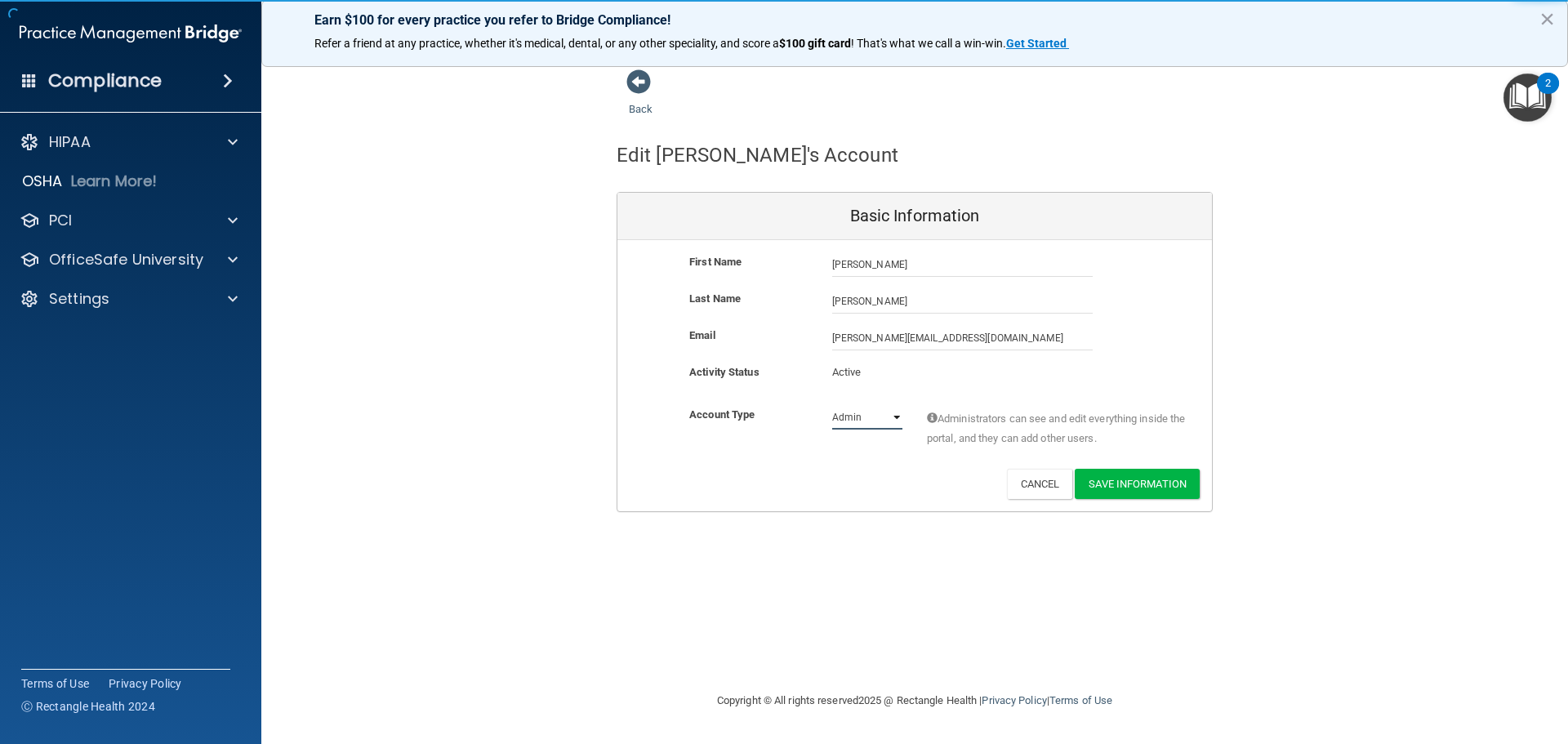
click at [896, 418] on select "Admin Member" at bounding box center [867, 417] width 70 height 25
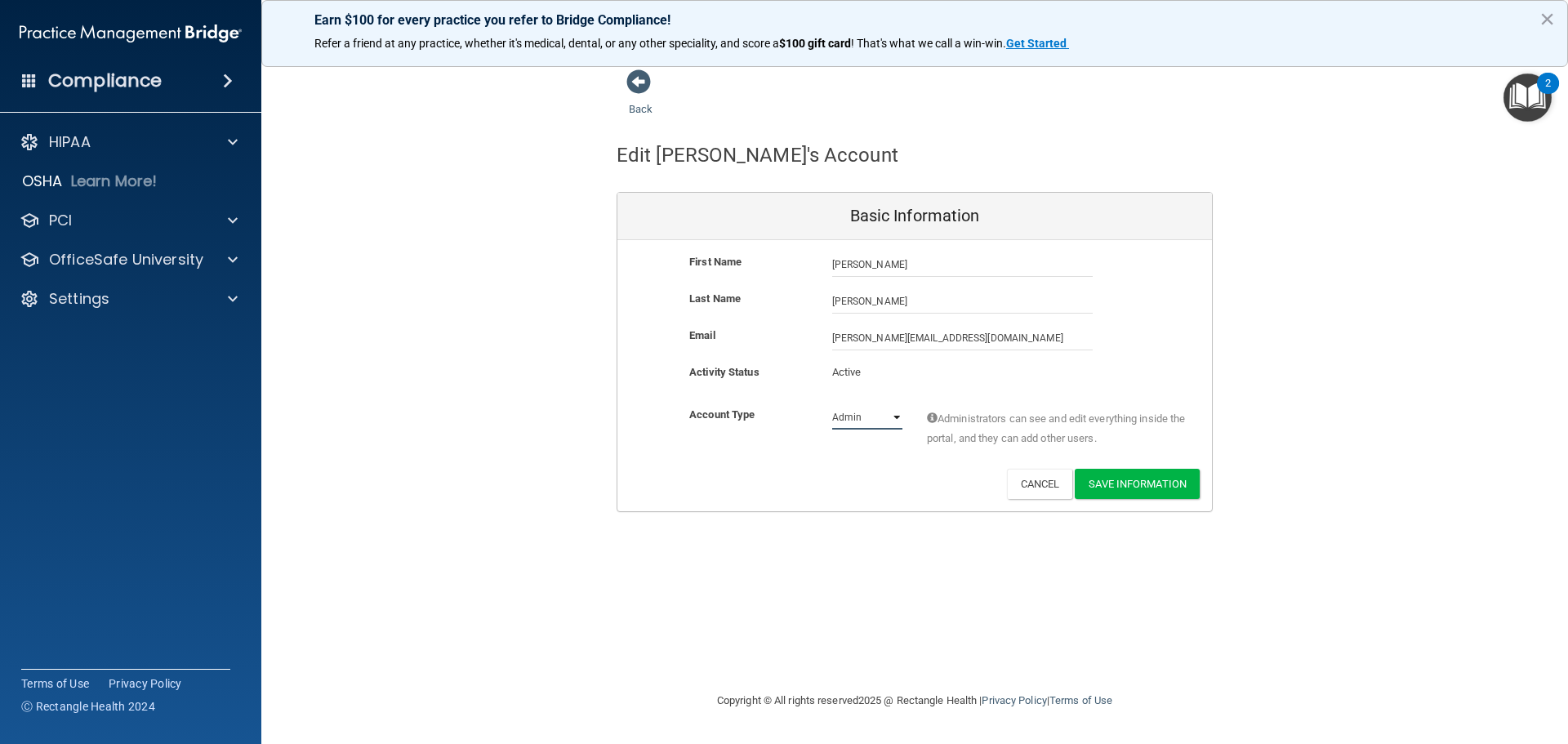
select select "practice_member"
click at [832, 405] on select "Admin Member" at bounding box center [867, 417] width 70 height 25
click at [1041, 475] on button "Cancel" at bounding box center [1039, 484] width 66 height 30
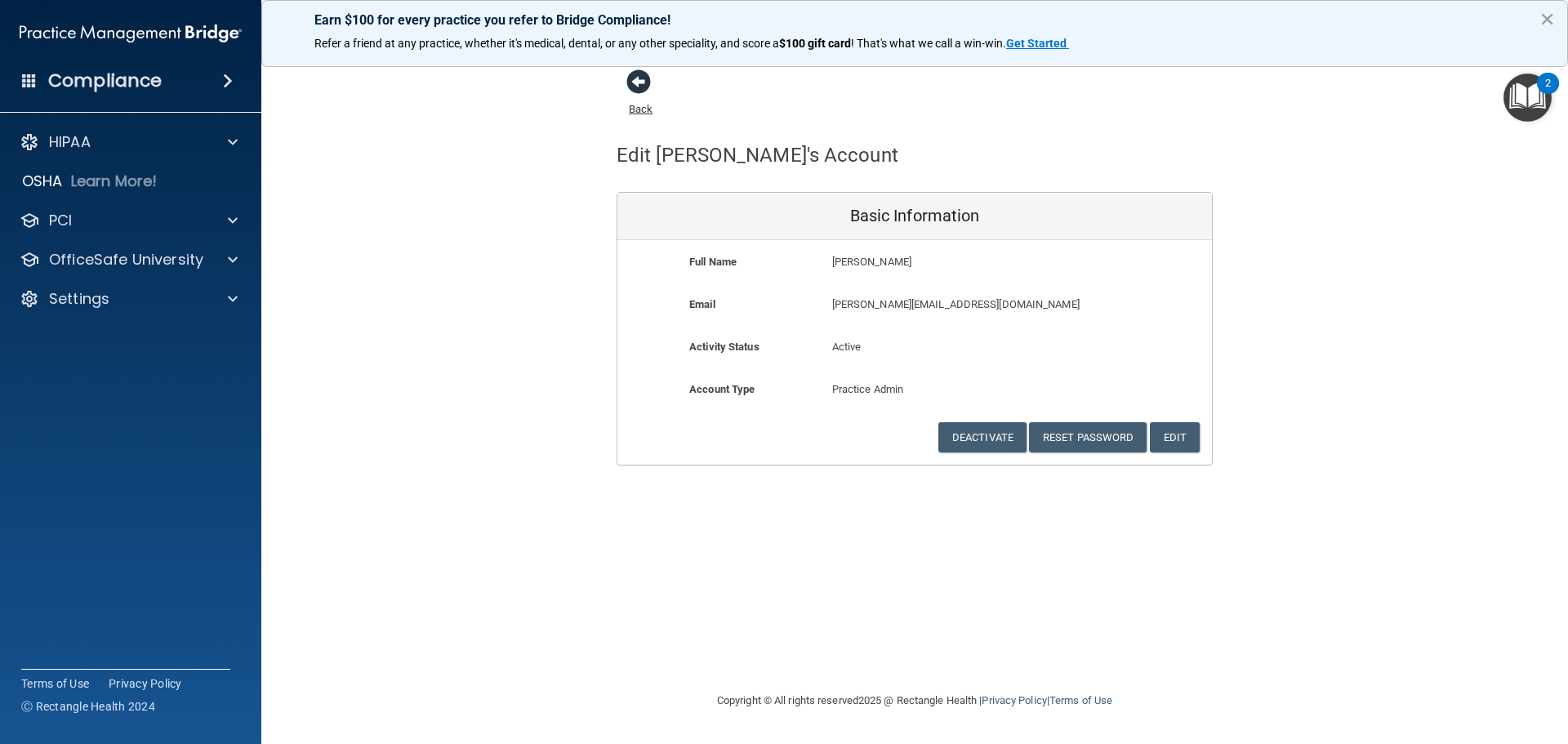
click at [631, 77] on span at bounding box center [639, 81] width 25 height 25
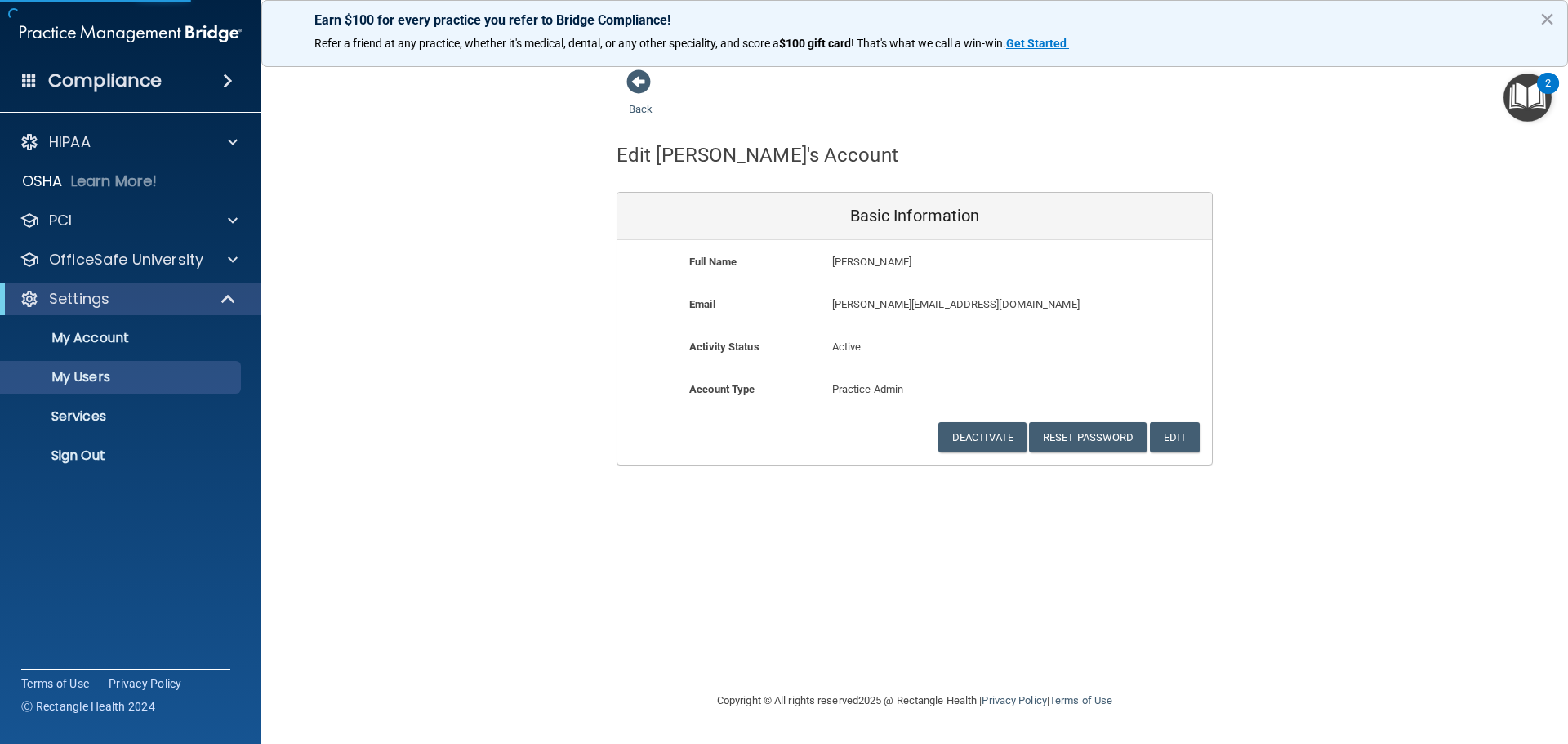
select select "20"
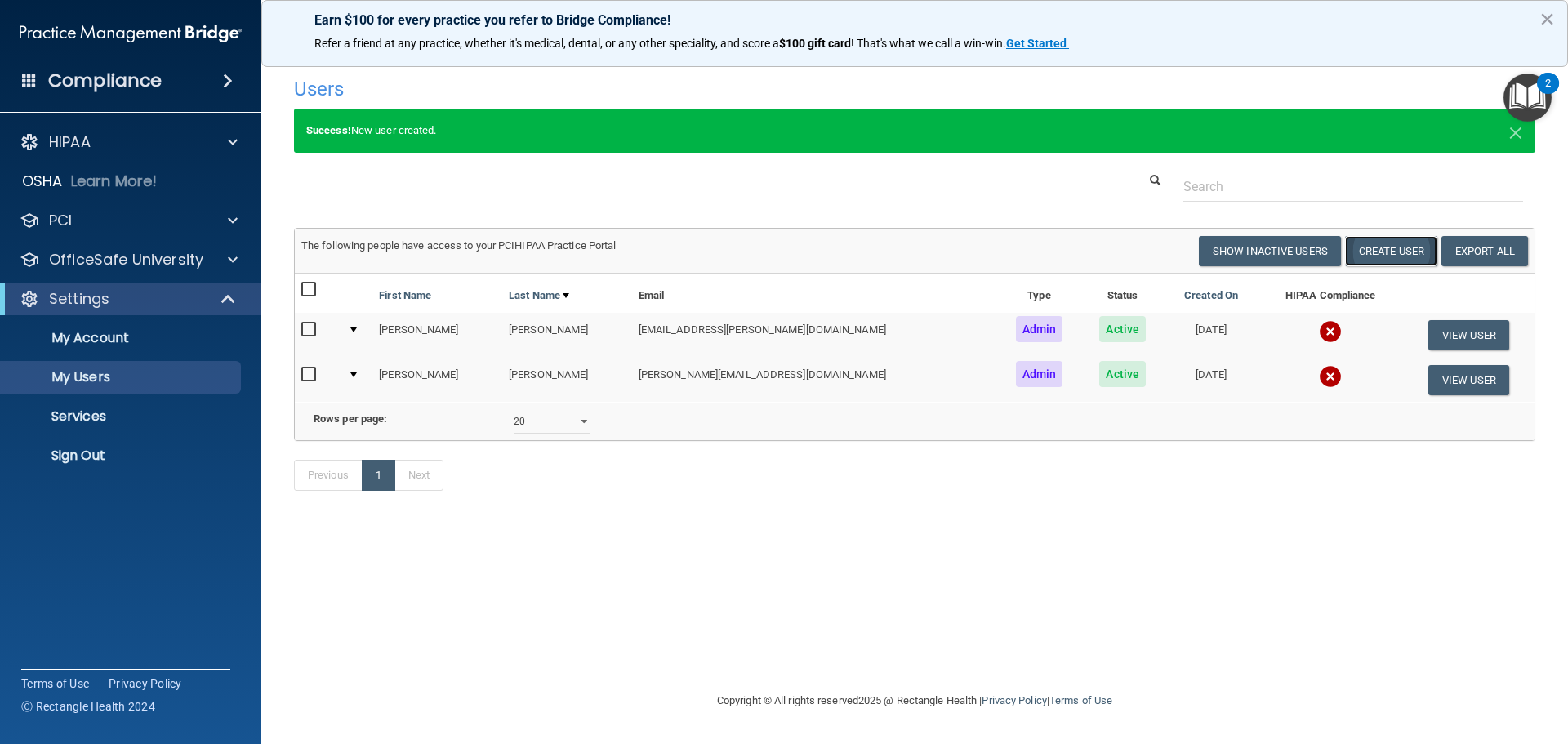
click at [1401, 249] on button "Create User" at bounding box center [1390, 251] width 92 height 30
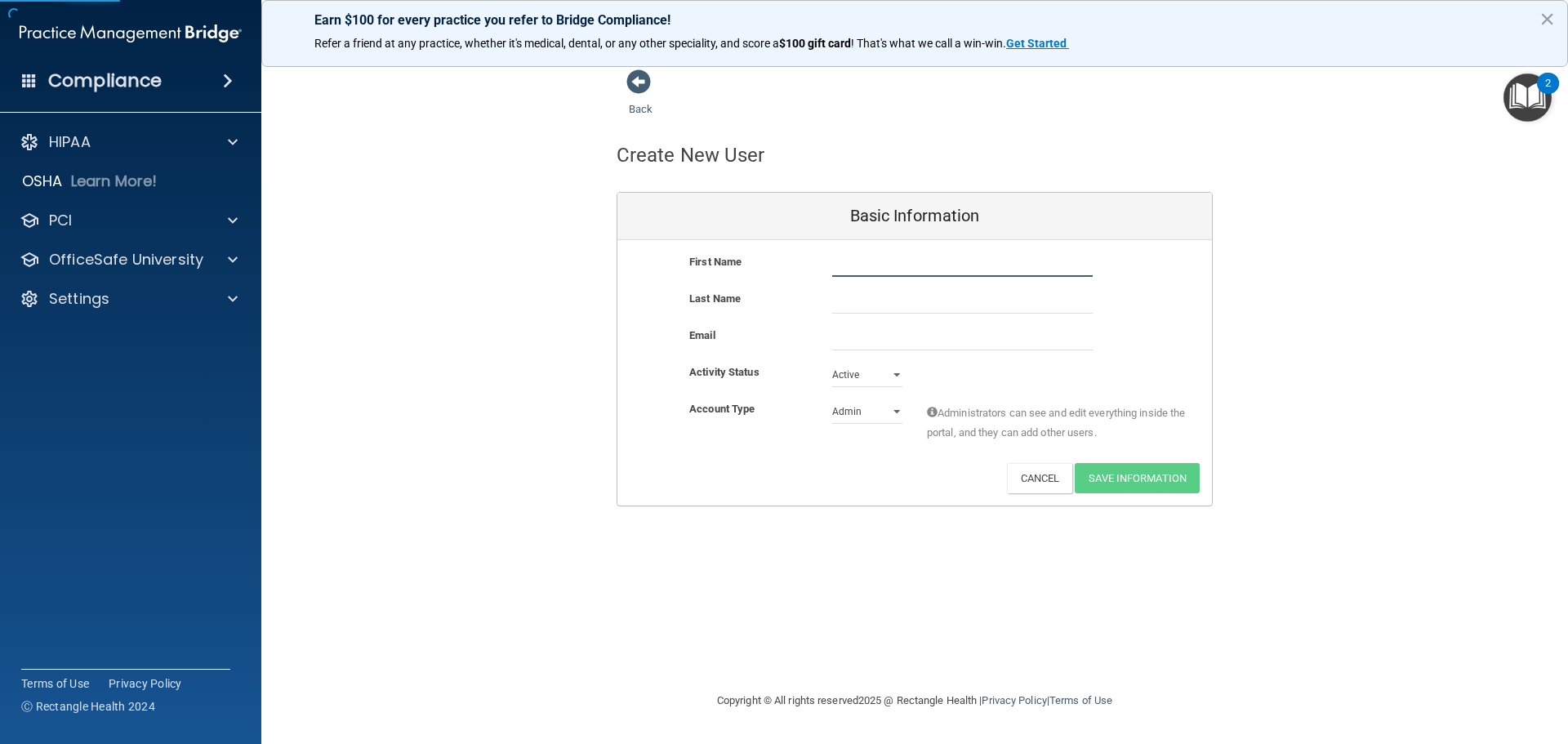
click at [890, 269] on input "text" at bounding box center [961, 265] width 260 height 25
type input "Kelly"
type input "Greenlee"
drag, startPoint x: 1037, startPoint y: 476, endPoint x: 1037, endPoint y: 458, distance: 18.0
click at [1033, 464] on button "Cancel" at bounding box center [1039, 478] width 66 height 30
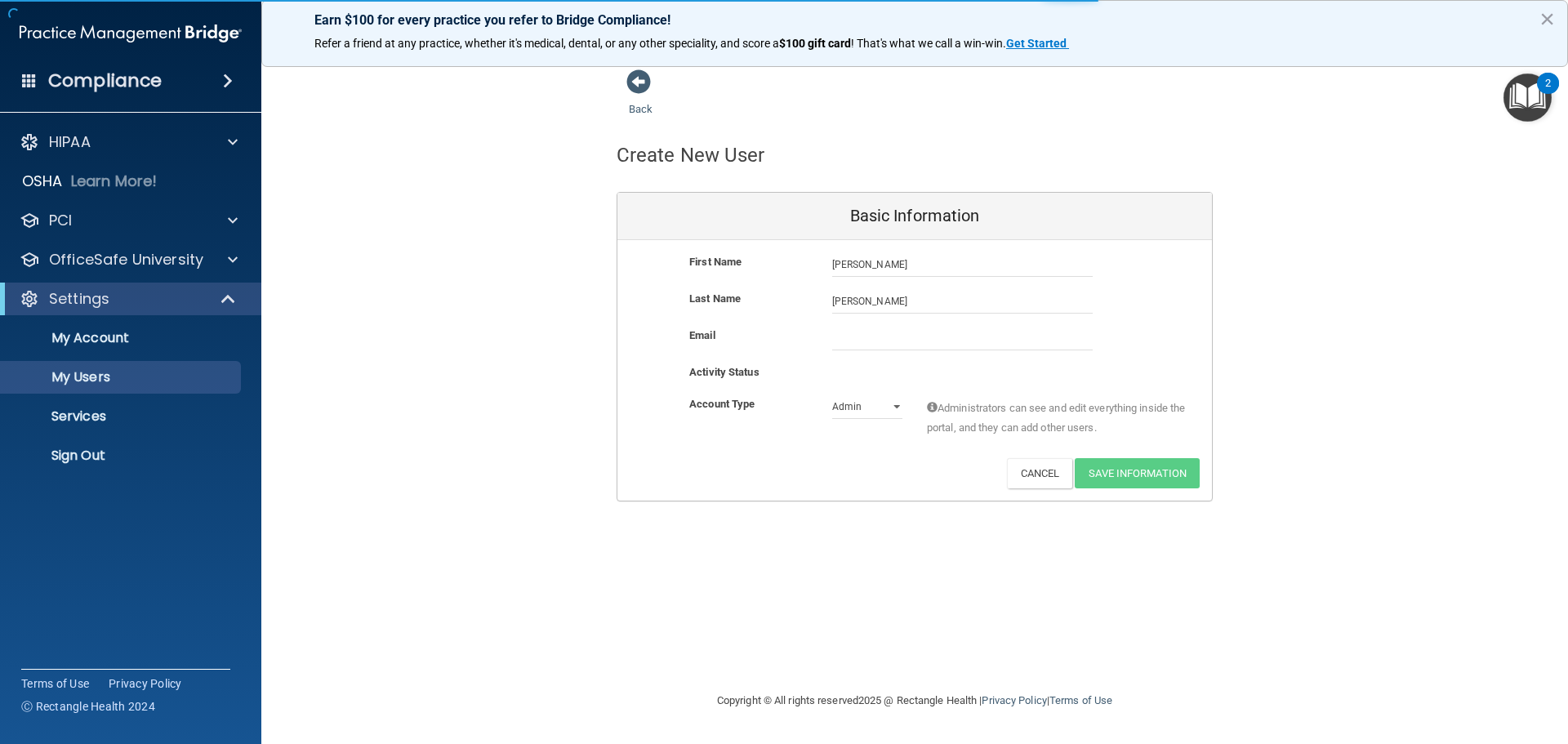
select select "20"
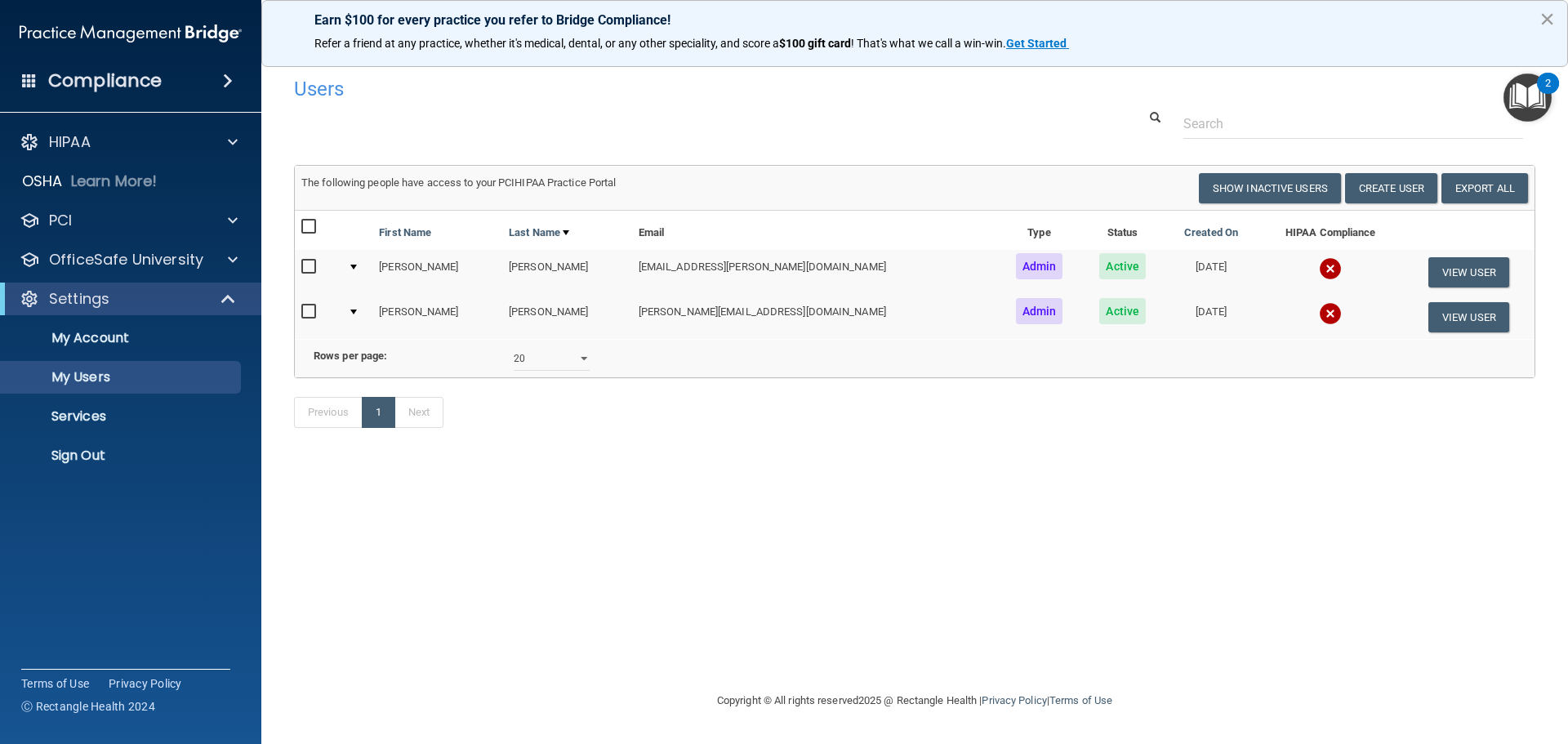
click at [1544, 7] on button "×" at bounding box center [1547, 19] width 16 height 26
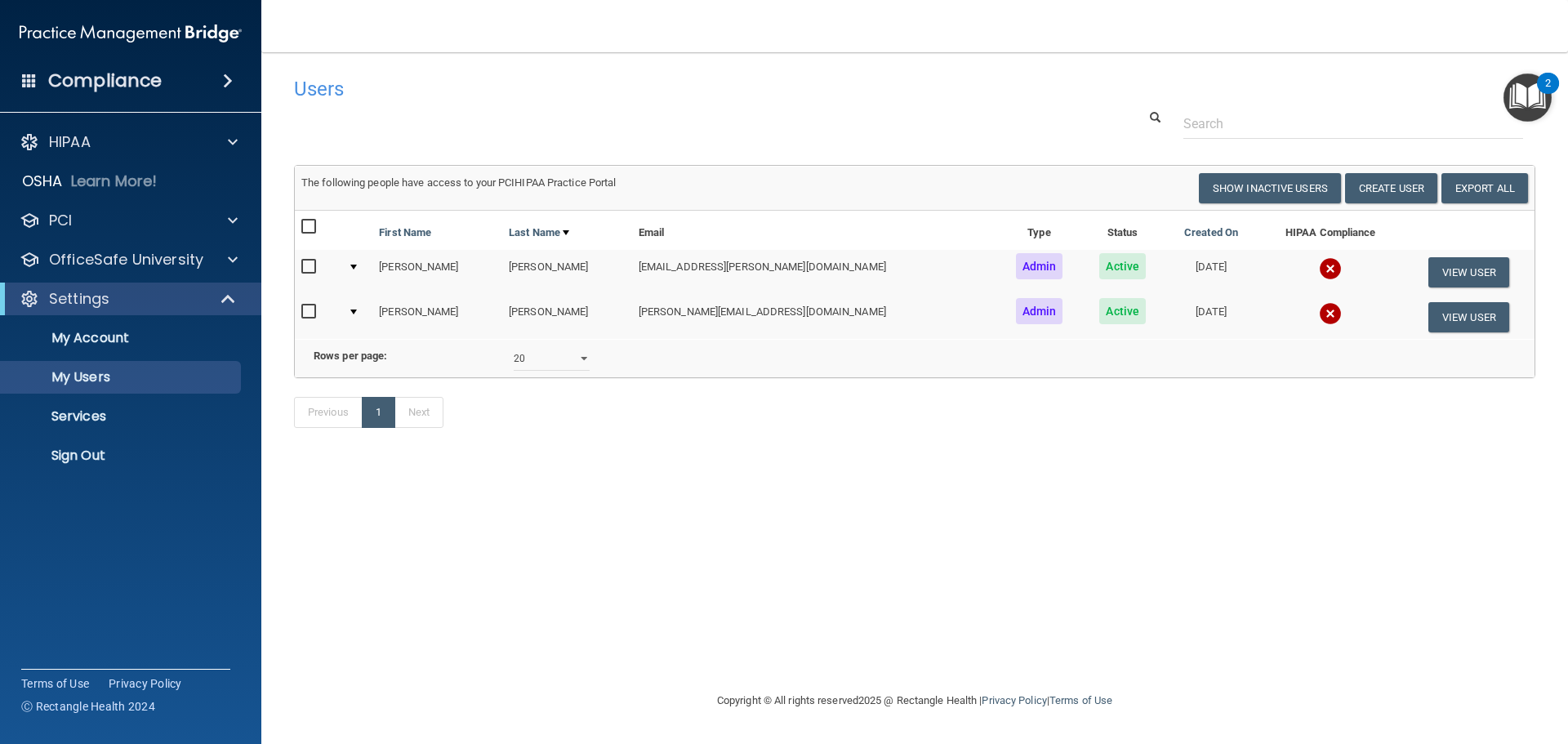
click at [576, 99] on h4 "Users" at bounding box center [650, 89] width 713 height 21
click at [1379, 187] on button "Create User" at bounding box center [1390, 188] width 92 height 30
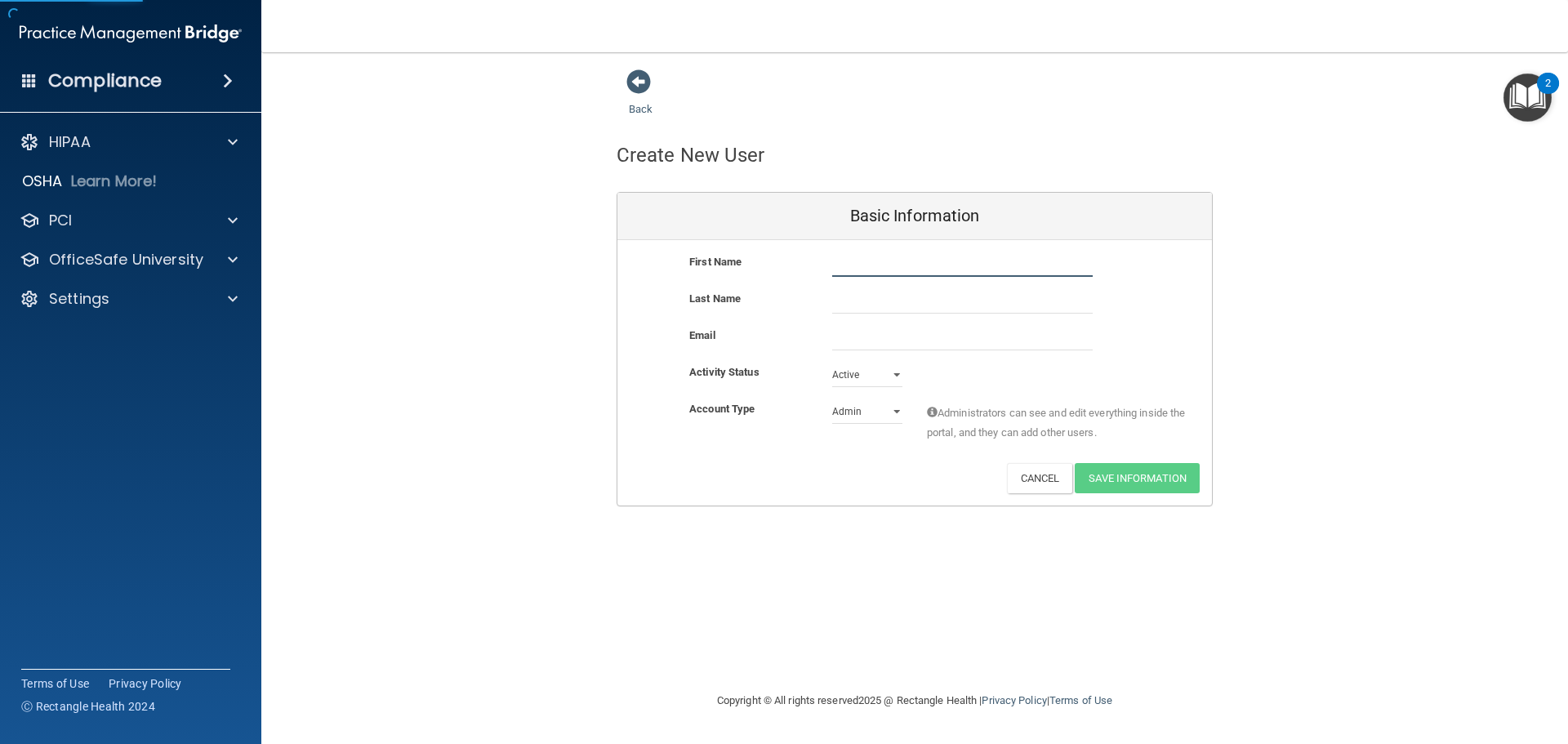
click at [937, 267] on input "text" at bounding box center [961, 265] width 260 height 25
type input "k"
type input "Kelly"
type input "Greenlee"
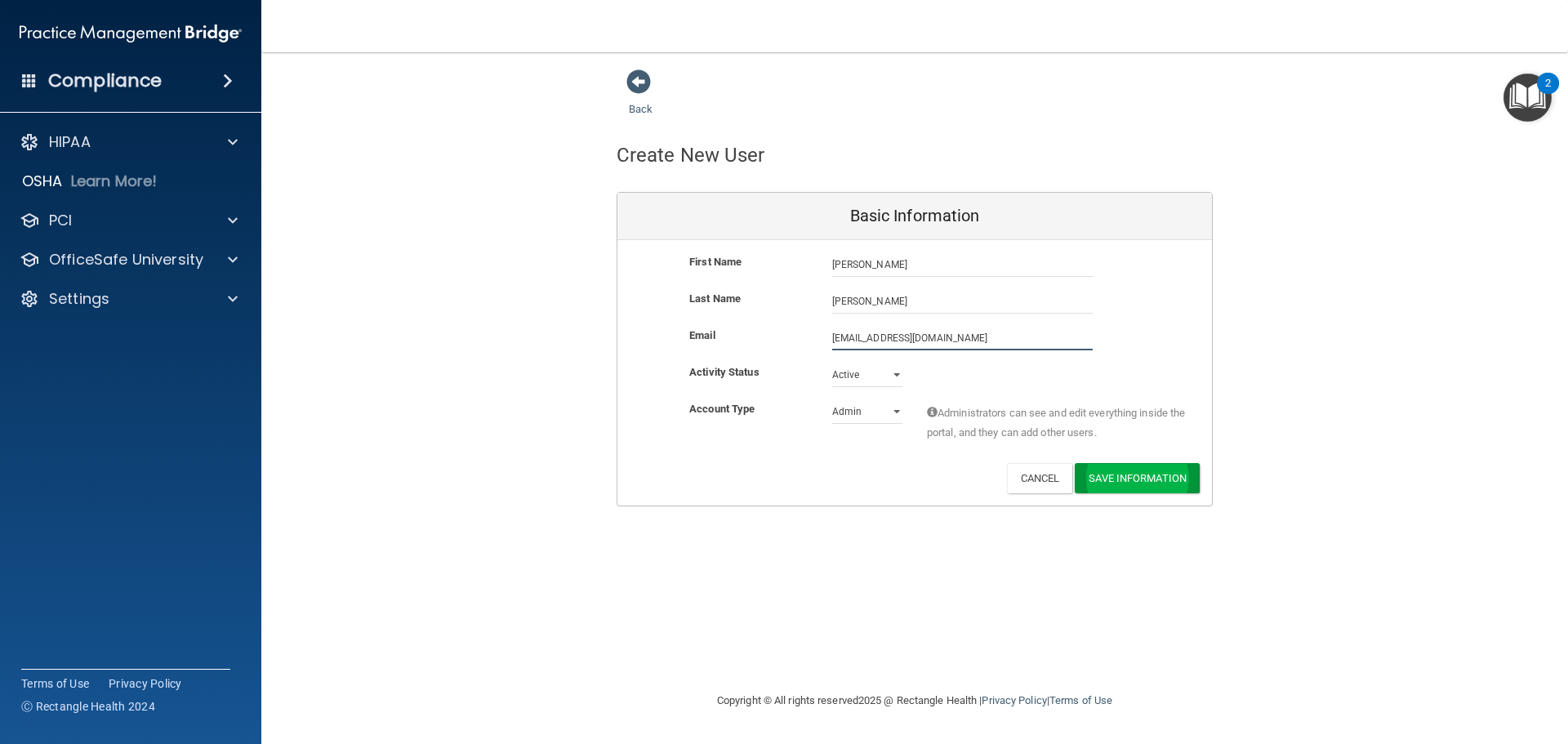
type input "Contact@prismadentistry.com"
click at [1153, 484] on button "Save Information" at bounding box center [1137, 481] width 125 height 30
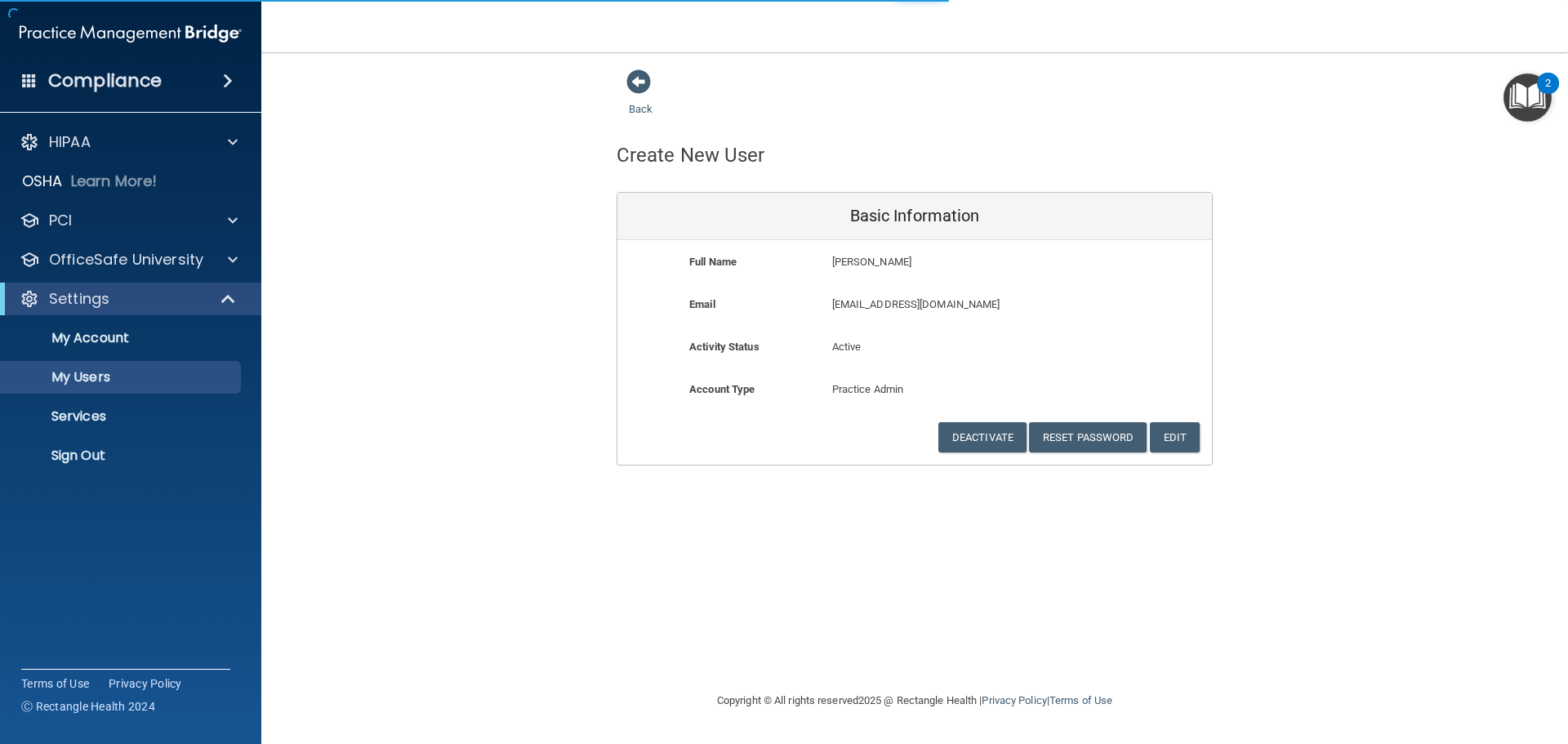
select select "20"
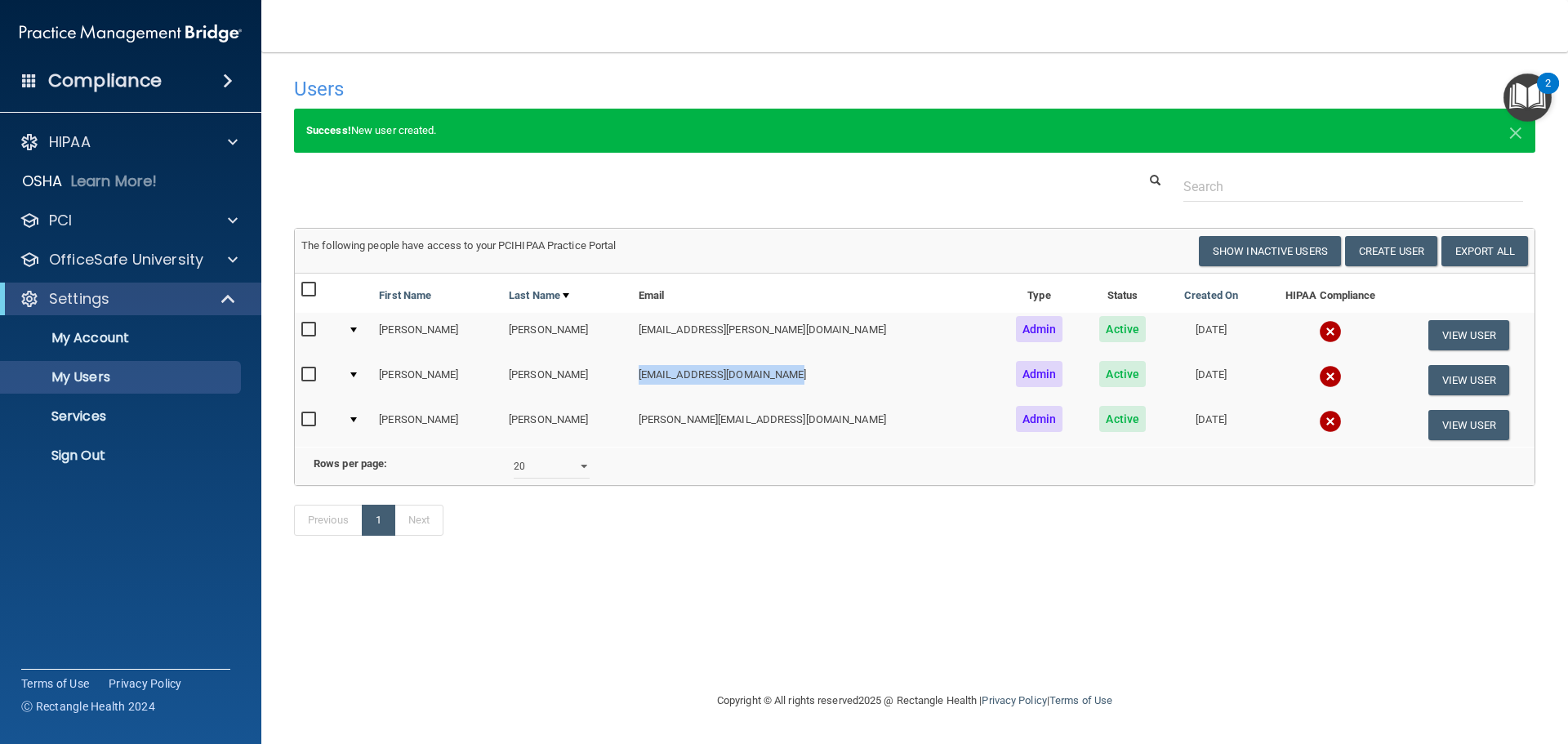
drag, startPoint x: 771, startPoint y: 372, endPoint x: 627, endPoint y: 368, distance: 144.1
click at [632, 368] on td "contact@prismadentistry.com" at bounding box center [814, 379] width 365 height 45
copy td "contact@prismadentistry.com"
click at [1434, 337] on button "View User" at bounding box center [1468, 335] width 81 height 30
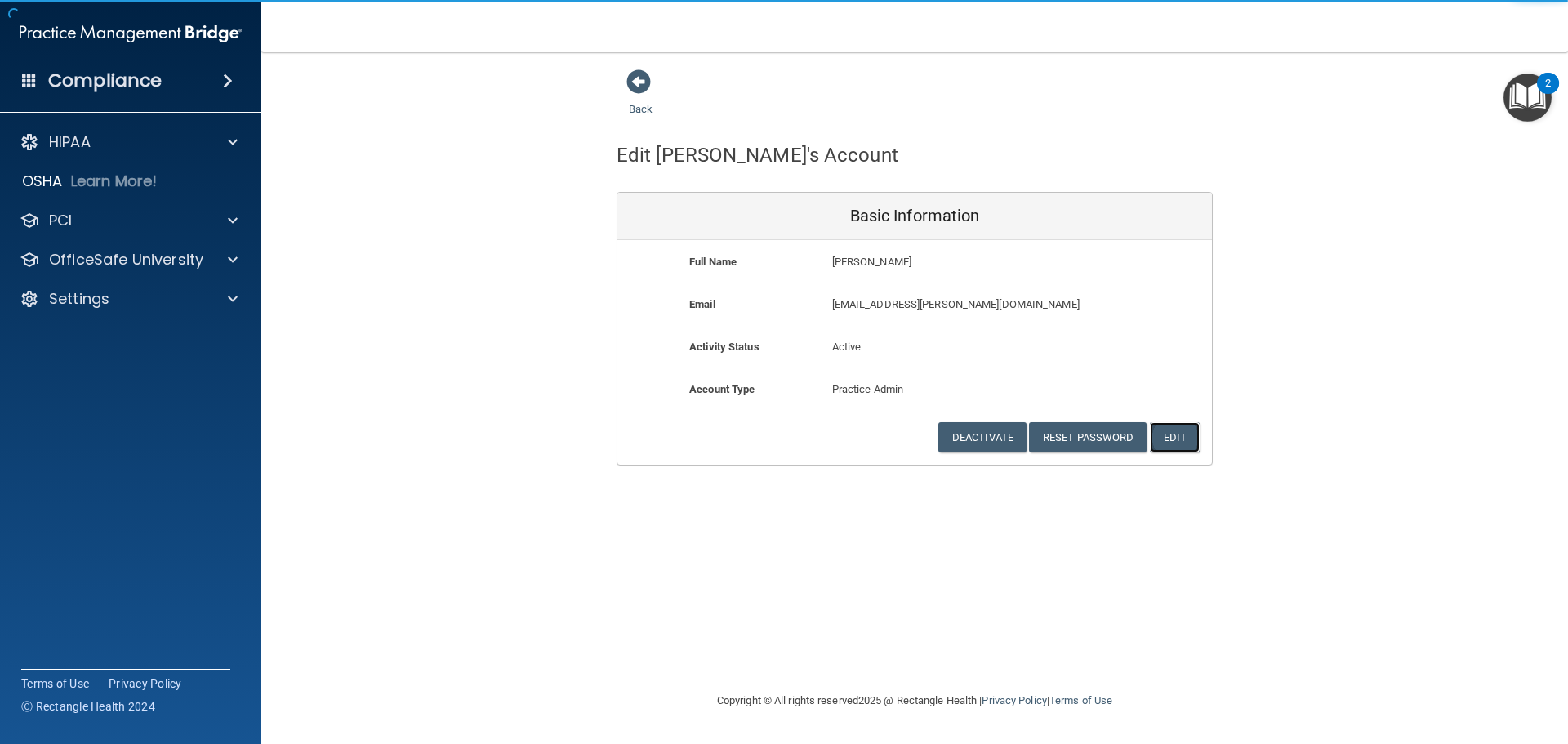
click at [1191, 443] on button "Edit" at bounding box center [1174, 437] width 50 height 30
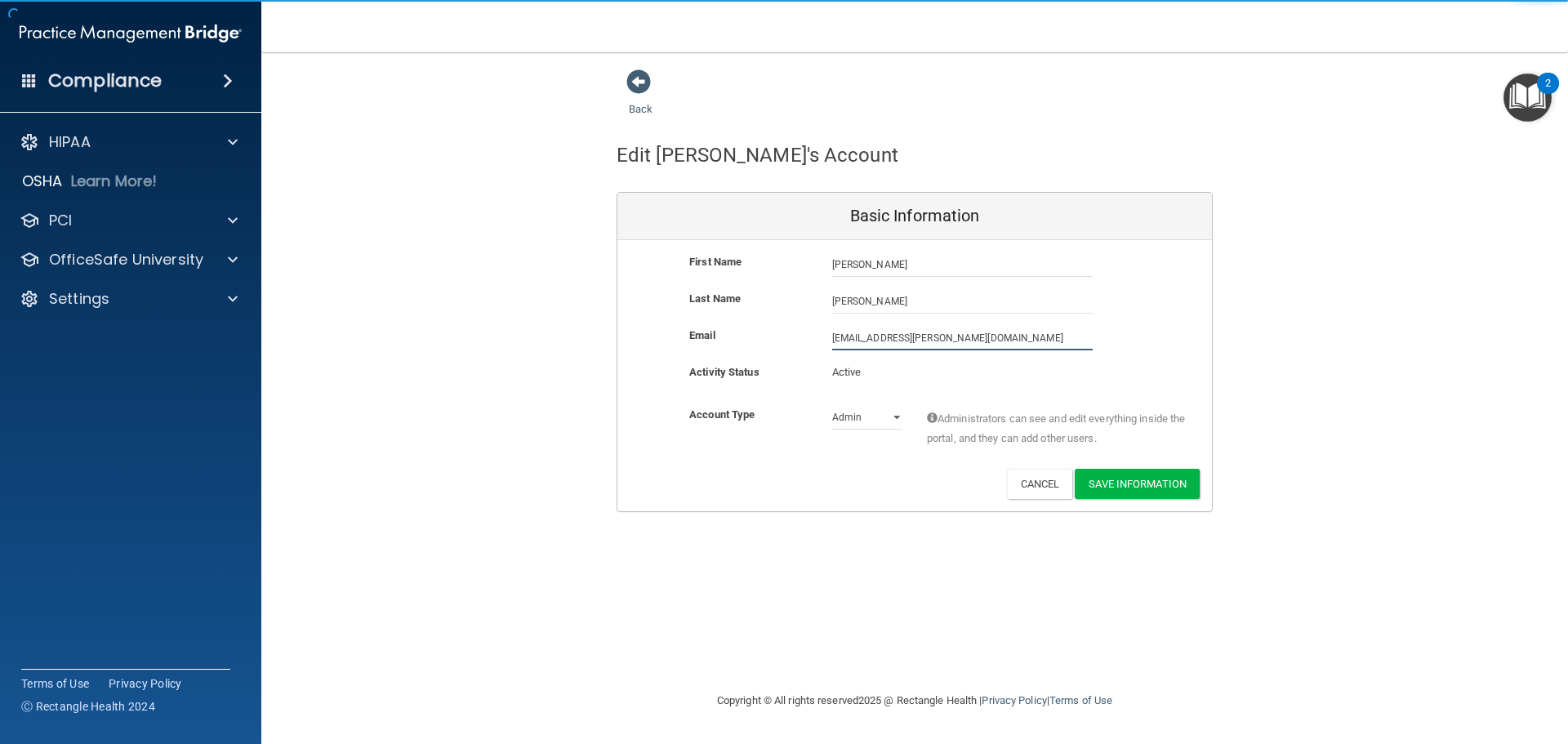
drag, startPoint x: 961, startPoint y: 329, endPoint x: 794, endPoint y: 318, distance: 167.4
click at [794, 318] on div "First Name Shelby Egelhoff Shelby Last Name Egelhoff Email shelby.fogle@gmail.c…" at bounding box center [914, 375] width 594 height 271
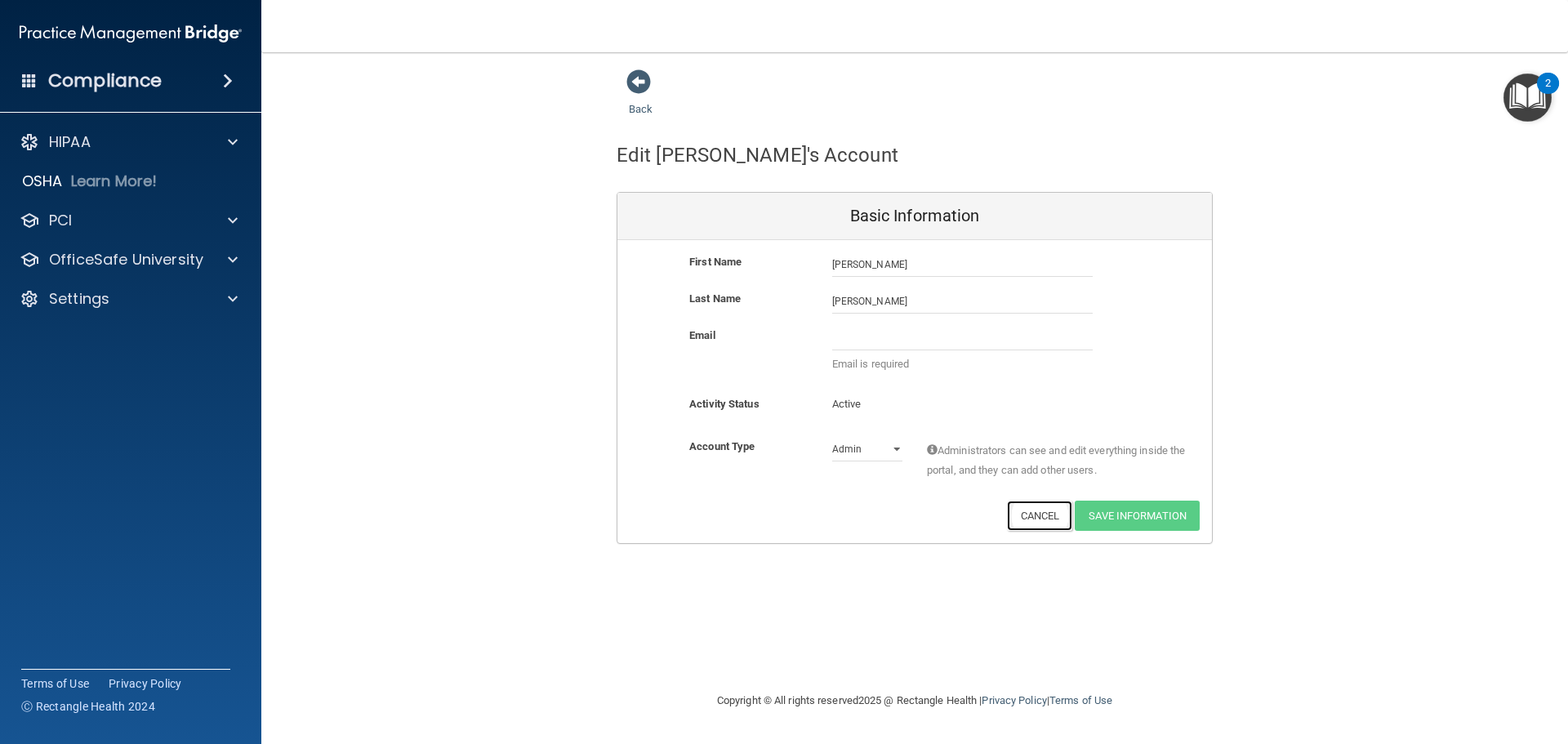
click at [1021, 514] on button "Cancel" at bounding box center [1039, 515] width 66 height 30
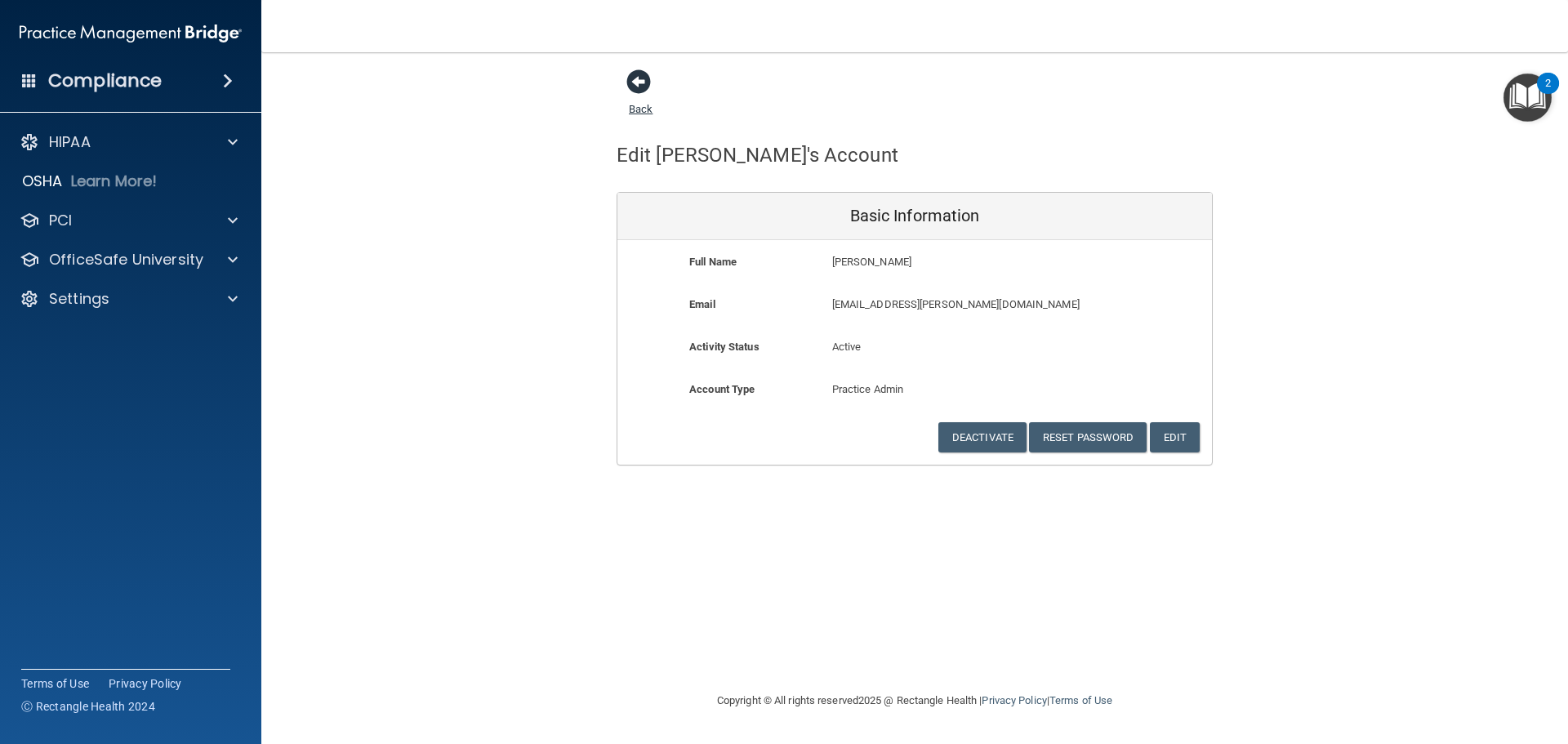
click at [639, 86] on span at bounding box center [639, 81] width 25 height 25
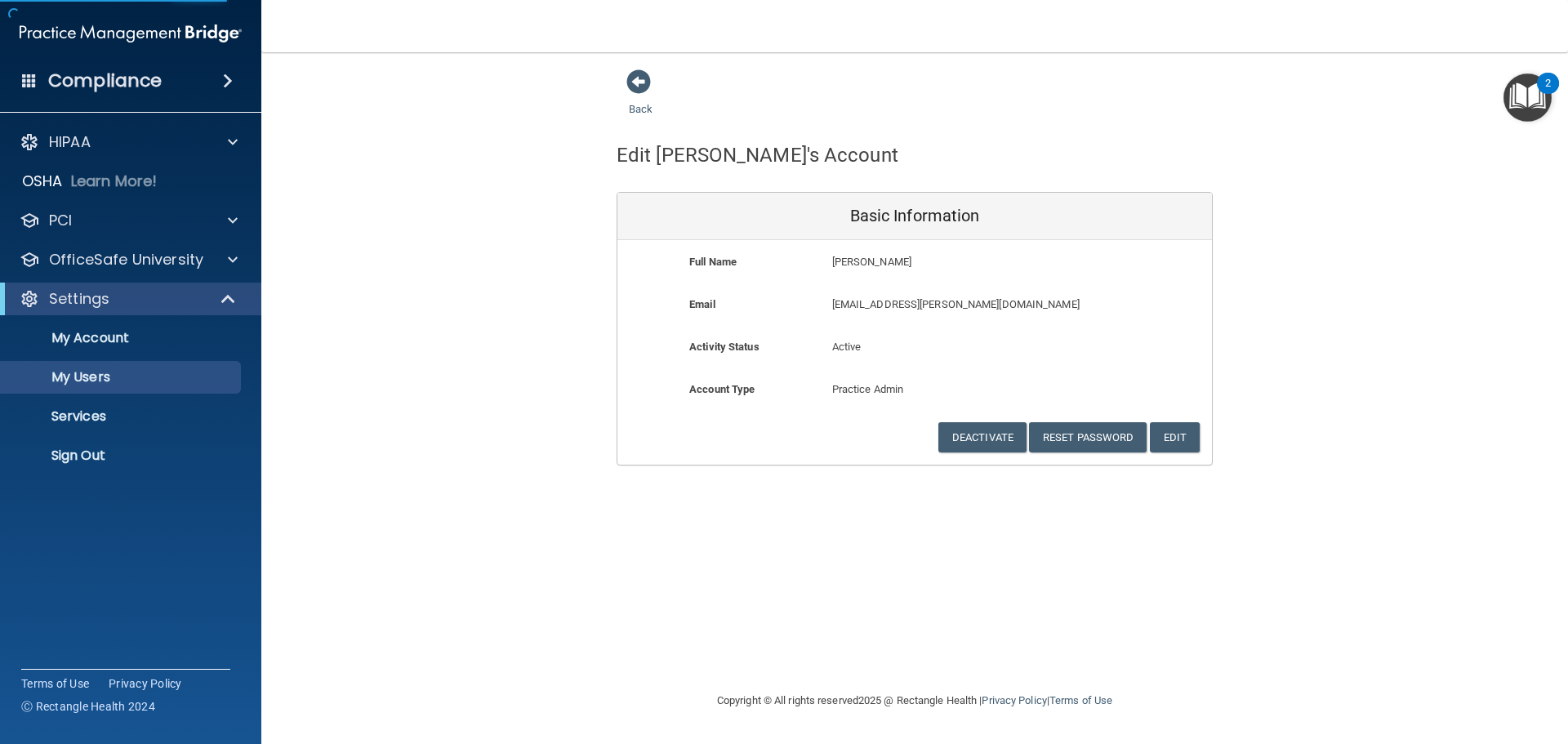
select select "20"
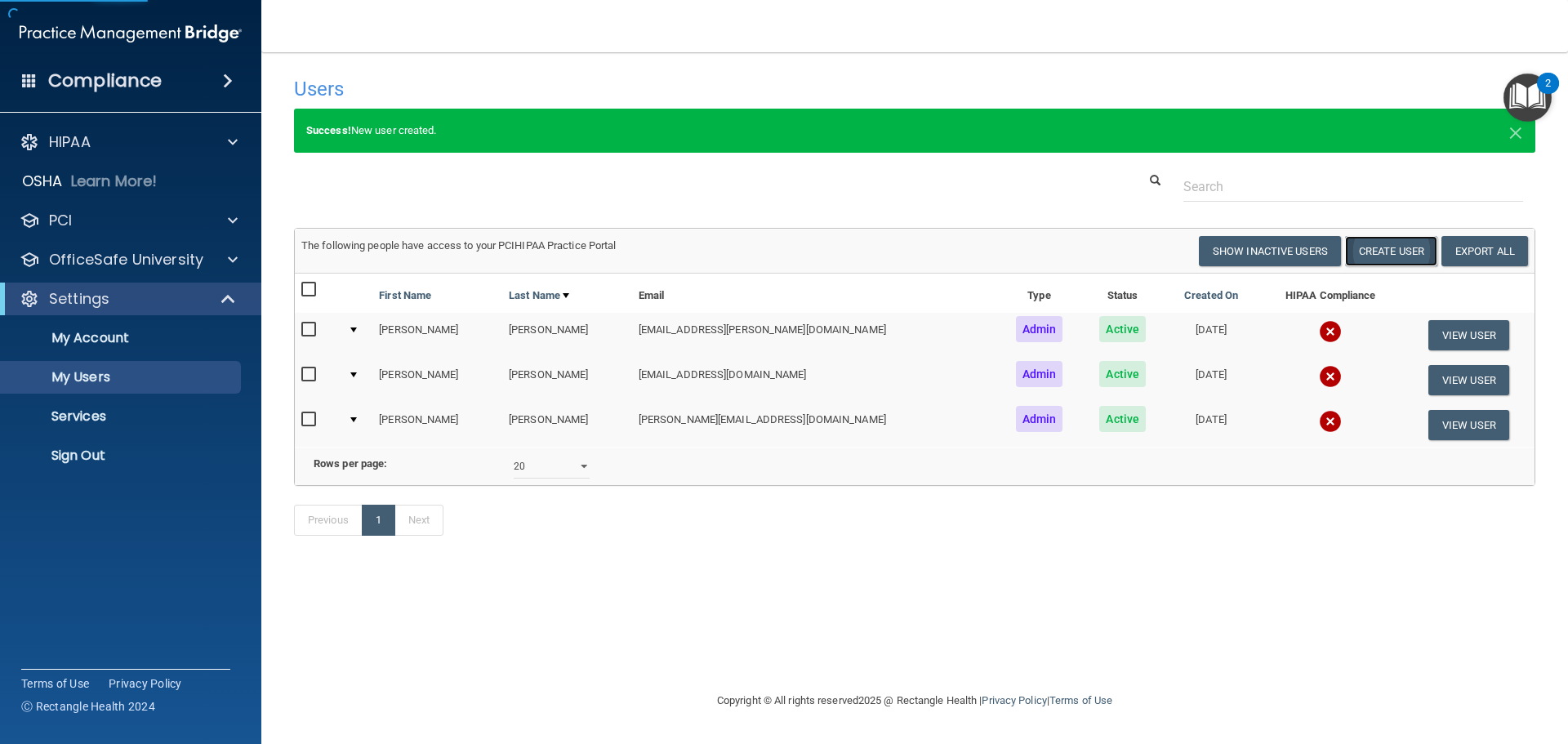
click at [1383, 256] on button "Create User" at bounding box center [1390, 251] width 92 height 30
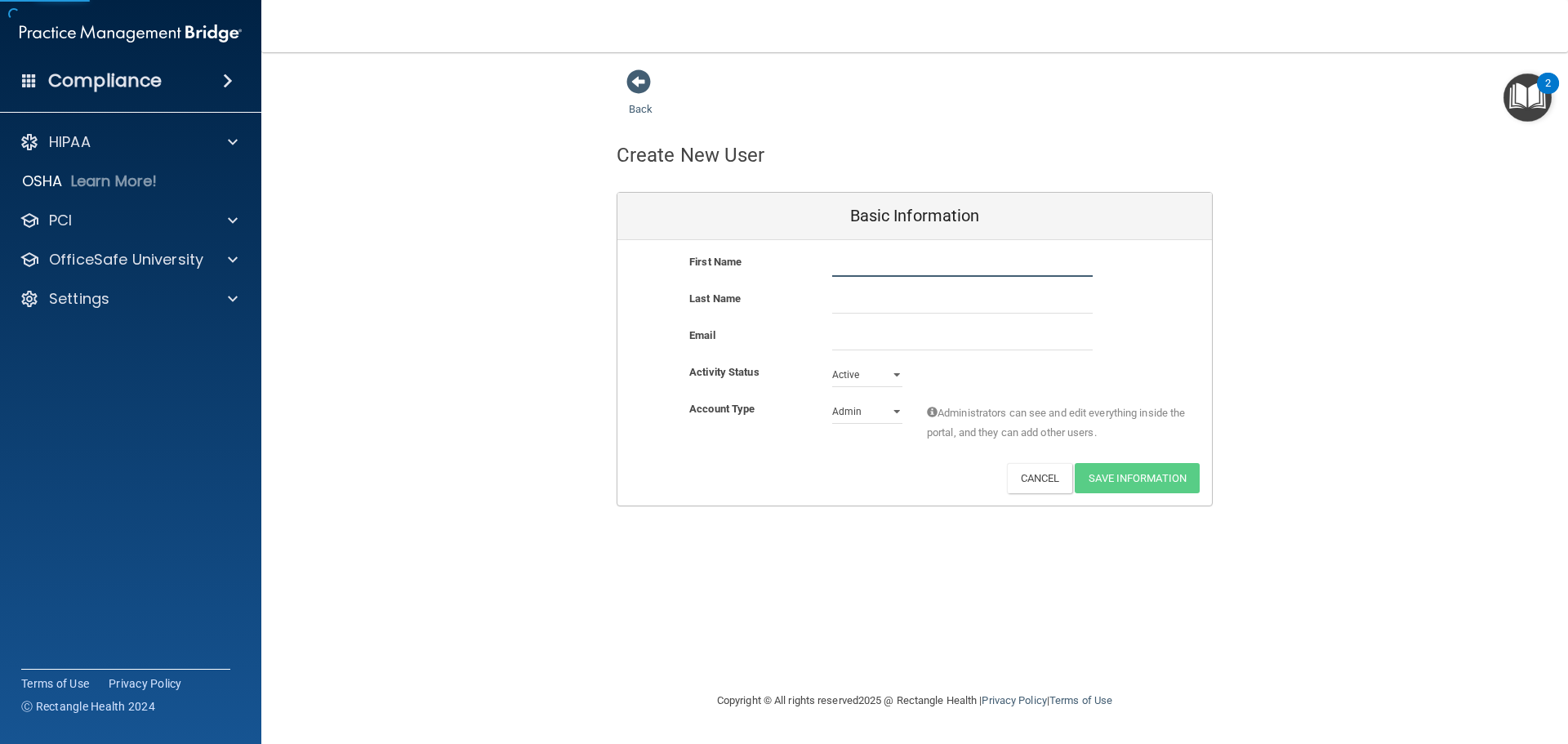
click at [945, 269] on input "text" at bounding box center [961, 265] width 260 height 25
type input "Beth"
type input "Dean"
click at [854, 329] on input "email" at bounding box center [961, 338] width 260 height 25
paste input "contact@prismadentistry.com"
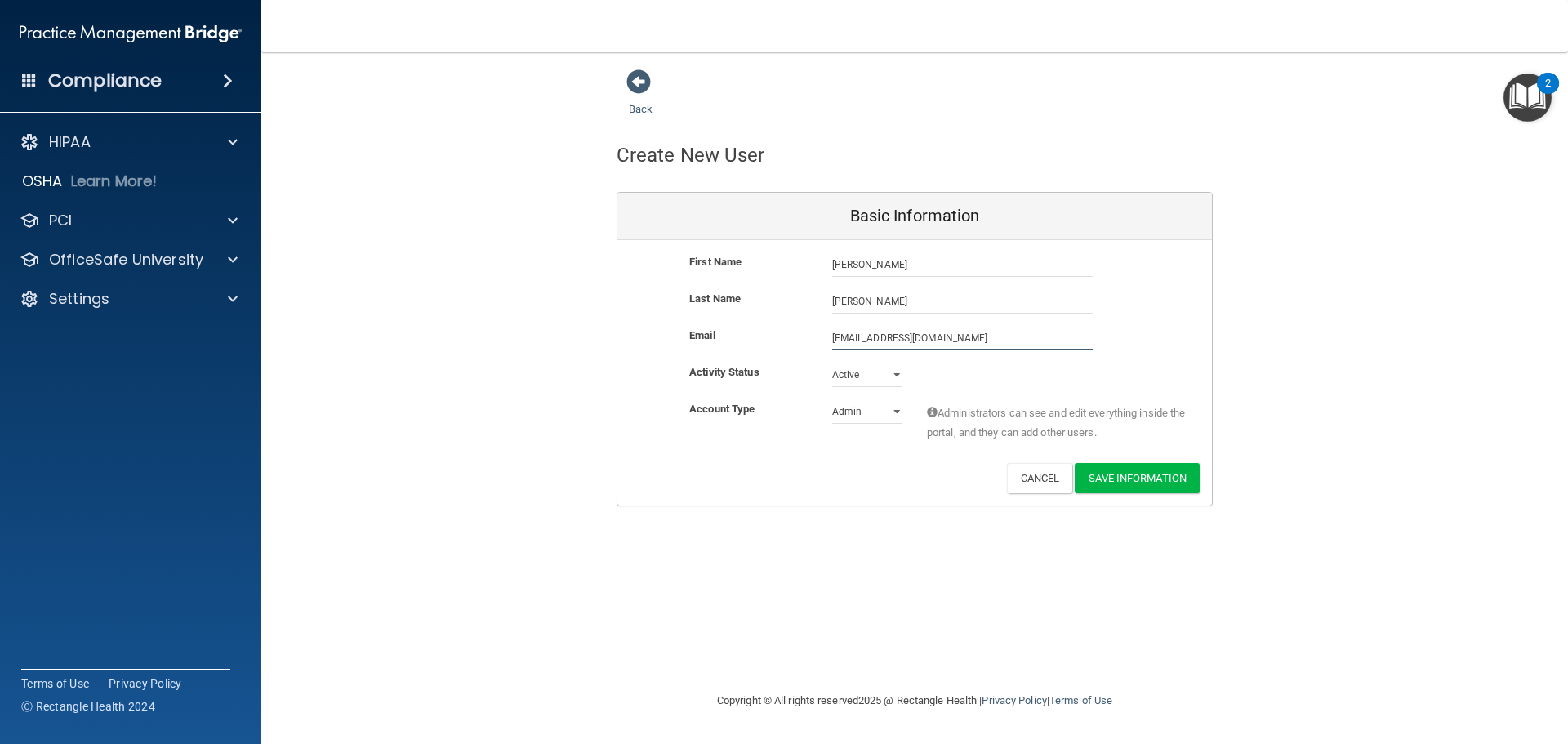
type input "contact@prismadentistry.com"
click at [885, 413] on select "Admin Member" at bounding box center [867, 412] width 70 height 25
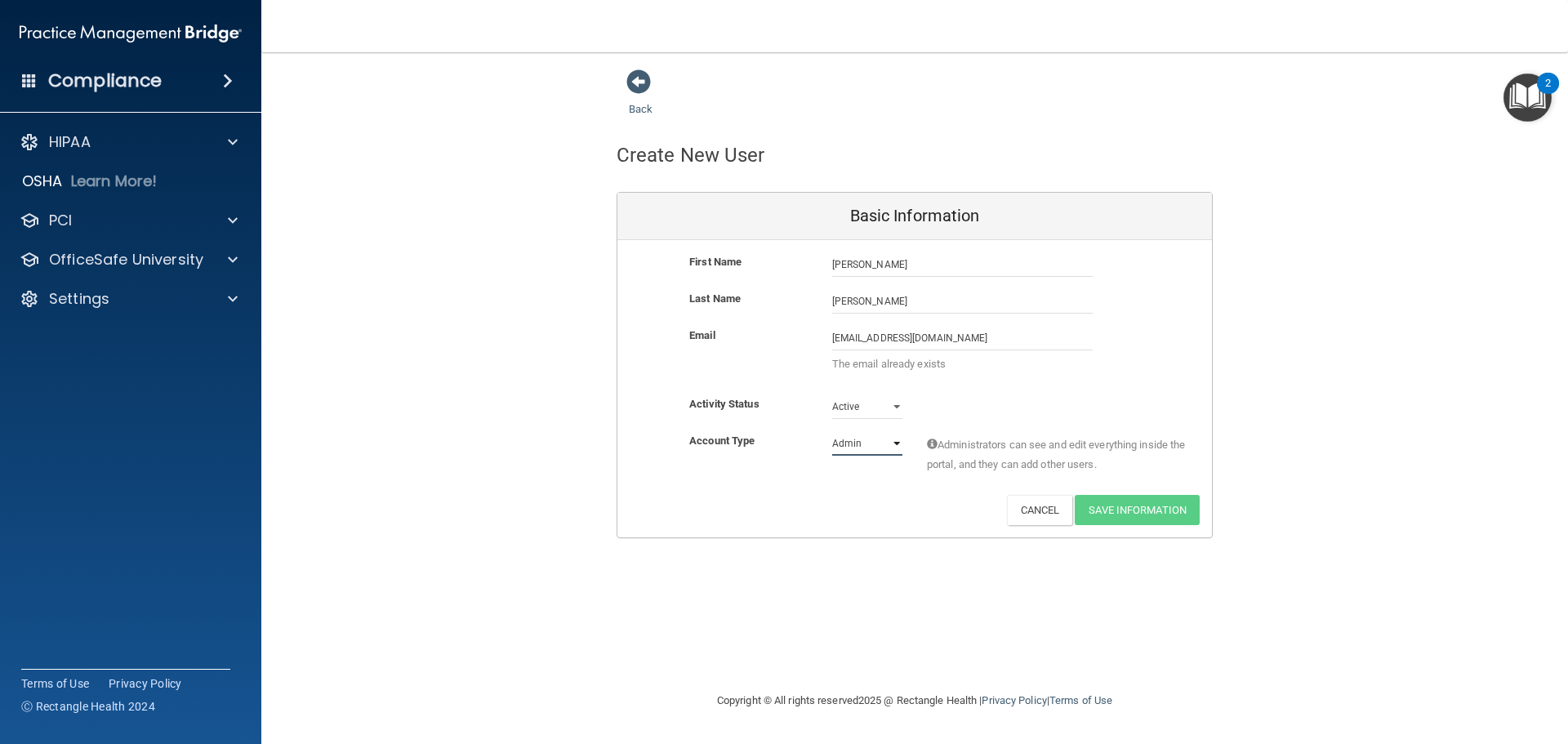
select select "practice_member"
click at [832, 431] on select "Admin Member" at bounding box center [867, 443] width 70 height 25
drag, startPoint x: 993, startPoint y: 344, endPoint x: 811, endPoint y: 289, distance: 190.1
click at [811, 289] on div "First Name Beth Dean Beth Last Name Dean Email contact@prismadentistry.com cont…" at bounding box center [914, 388] width 594 height 297
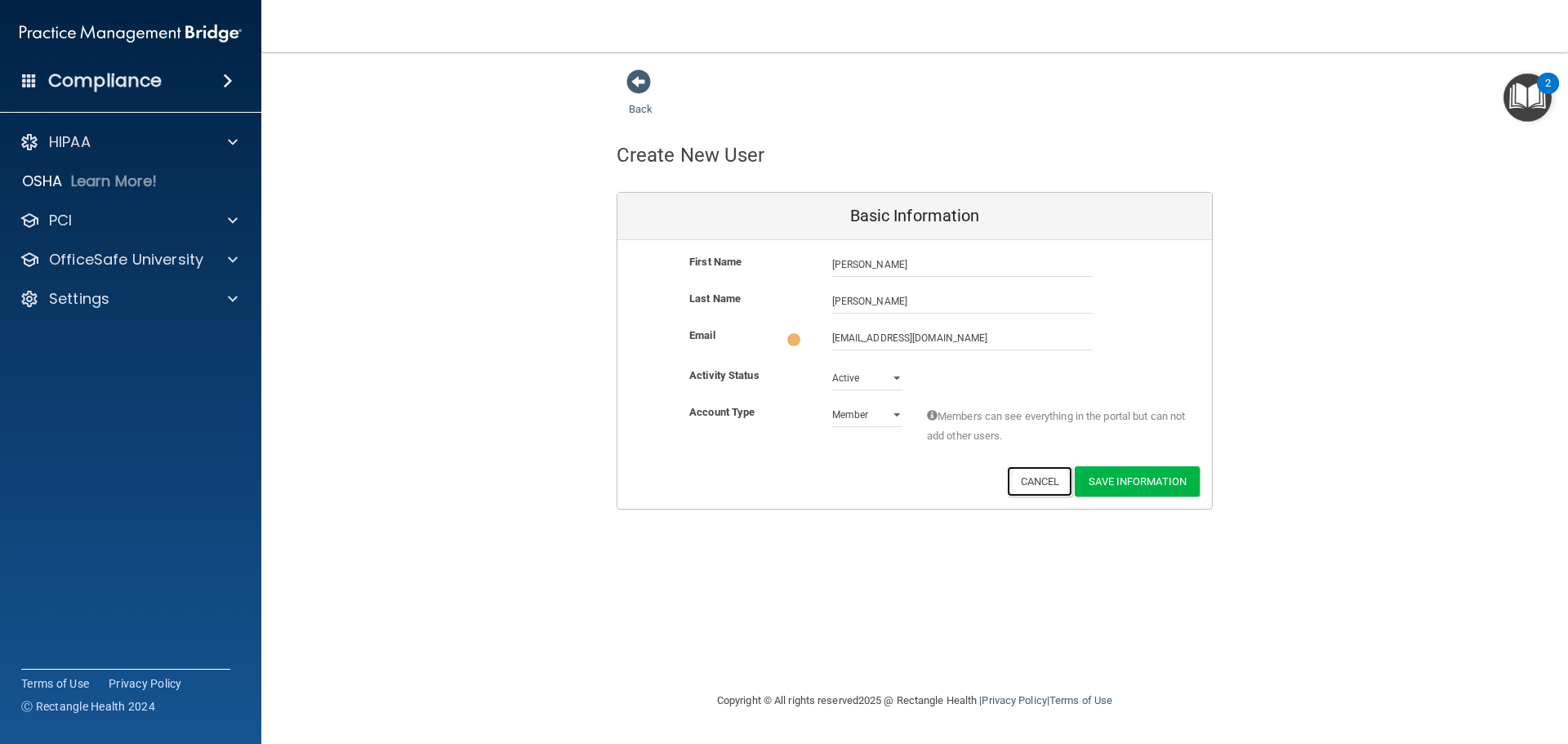
click at [1026, 498] on div "First Name Beth Dean Beth Last Name Dean Email contact@prismadentistry.com cont…" at bounding box center [914, 374] width 594 height 269
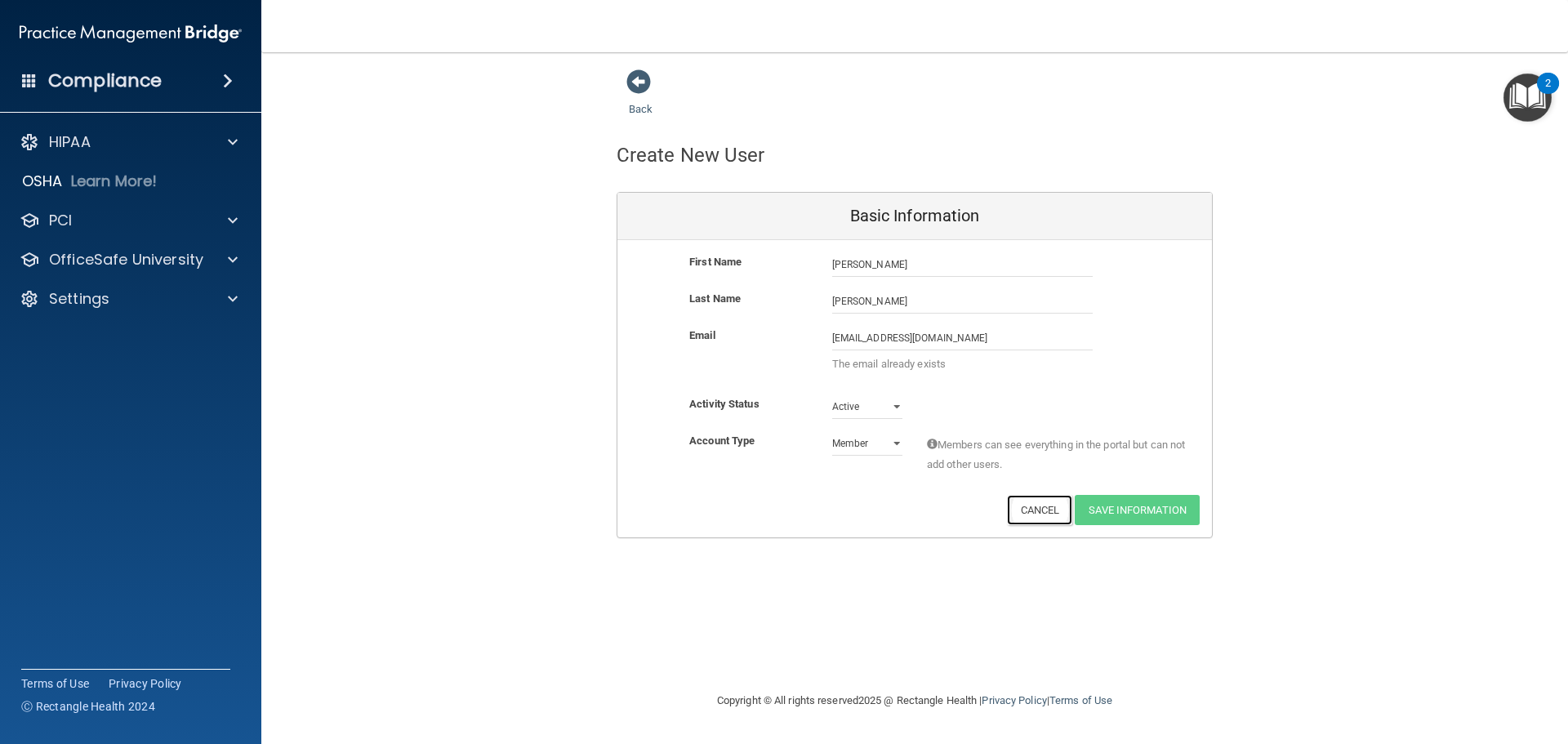
click at [1034, 507] on button "Cancel" at bounding box center [1039, 510] width 66 height 30
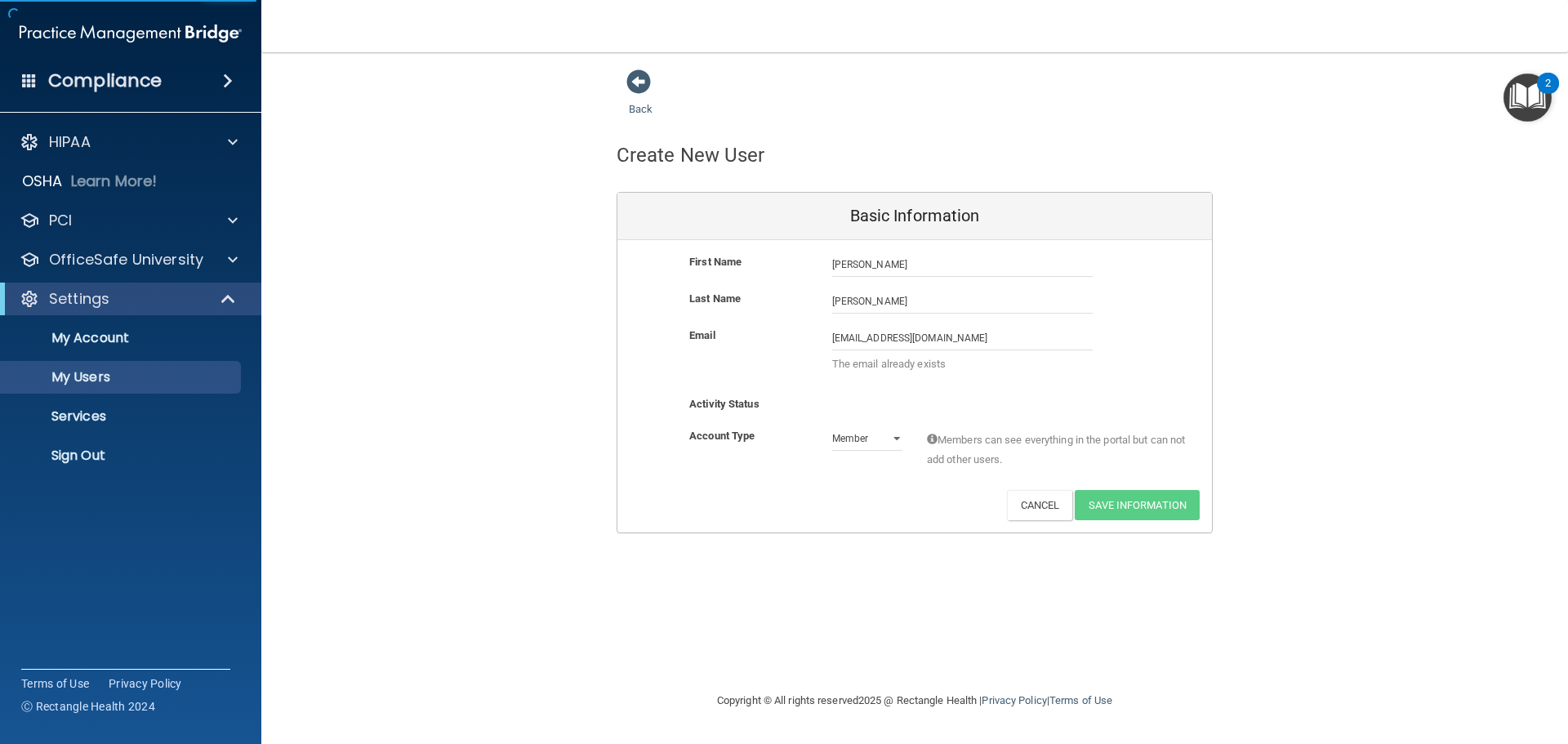
select select "20"
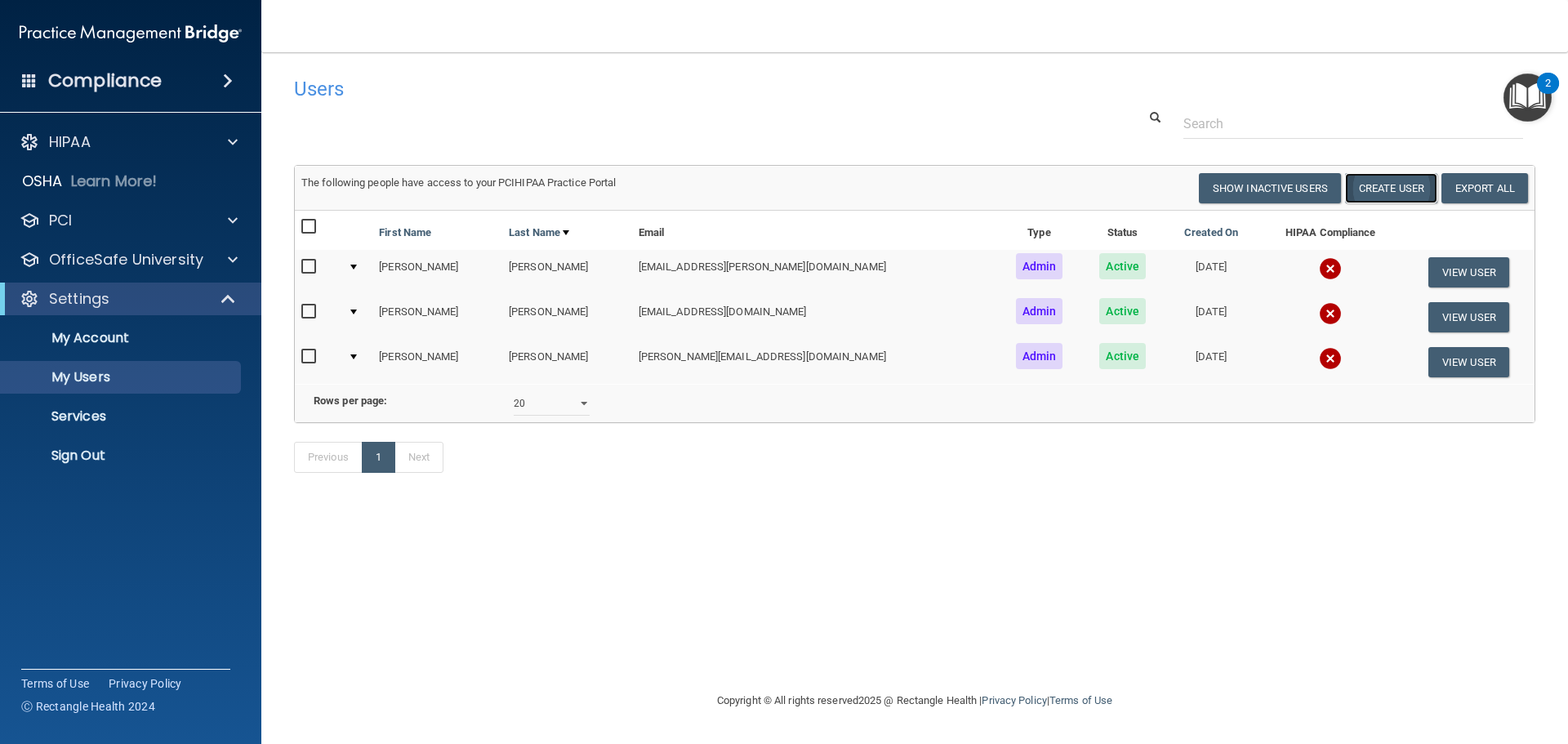
click at [1387, 197] on button "Create User" at bounding box center [1390, 188] width 92 height 30
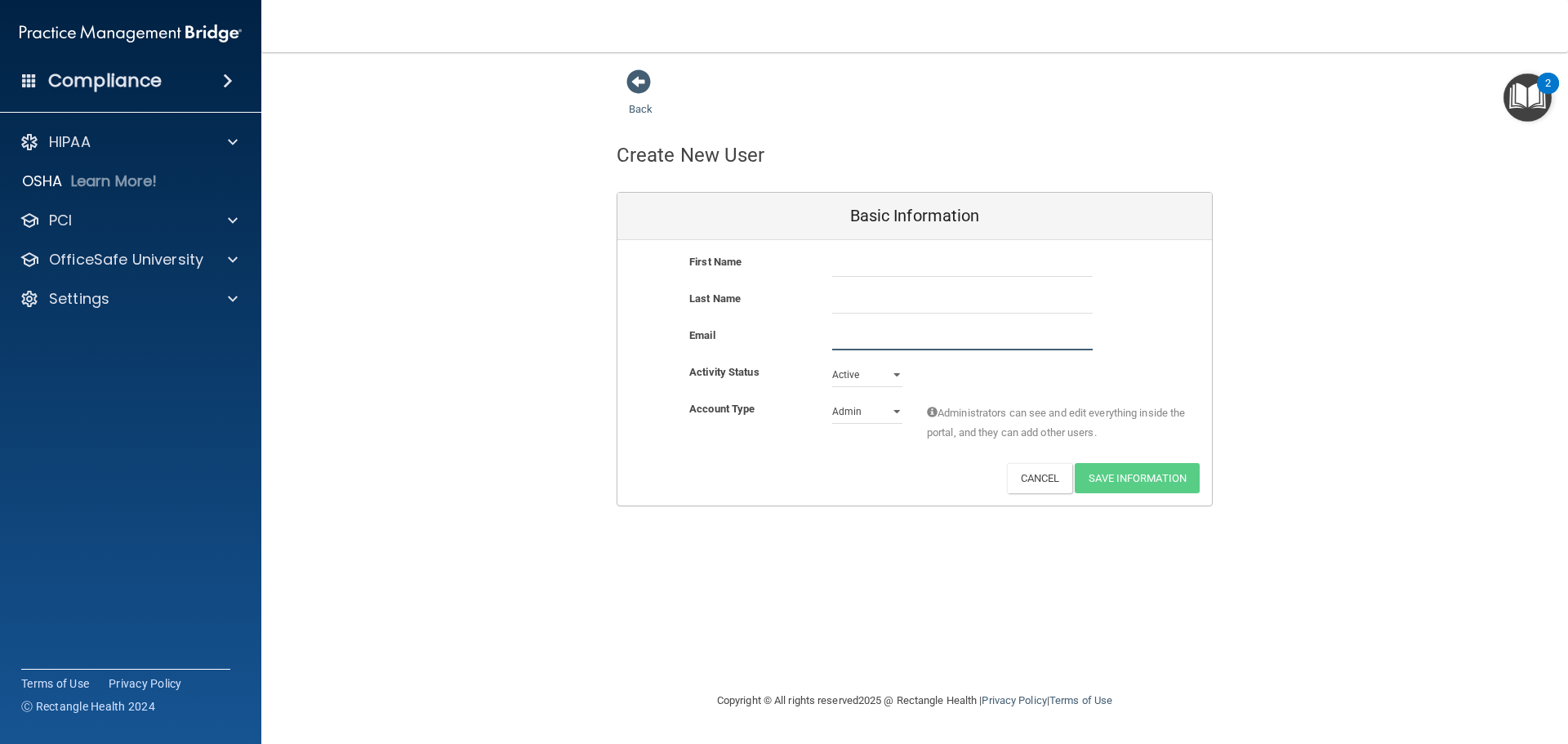
click at [839, 335] on input "email" at bounding box center [961, 338] width 260 height 25
type input "chas5288@gmail.com"
click at [889, 266] on input "text" at bounding box center [961, 265] width 260 height 25
type input "Chasity"
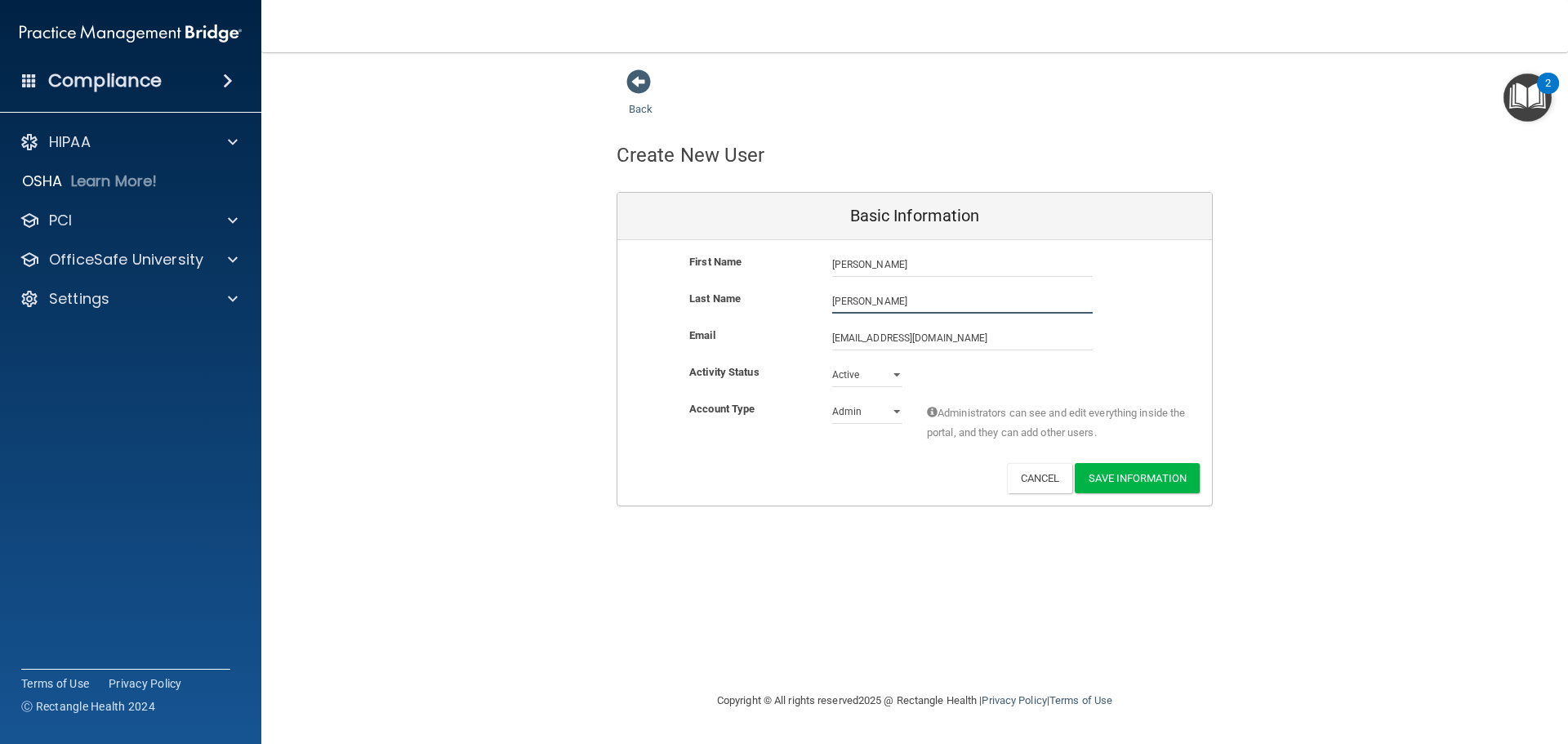
type input "Wright"
click at [899, 412] on select "Admin Member" at bounding box center [867, 412] width 70 height 25
select select "practice_member"
click at [832, 400] on select "Admin Member" at bounding box center [867, 412] width 70 height 25
click at [1132, 484] on button "Save Information" at bounding box center [1137, 478] width 125 height 30
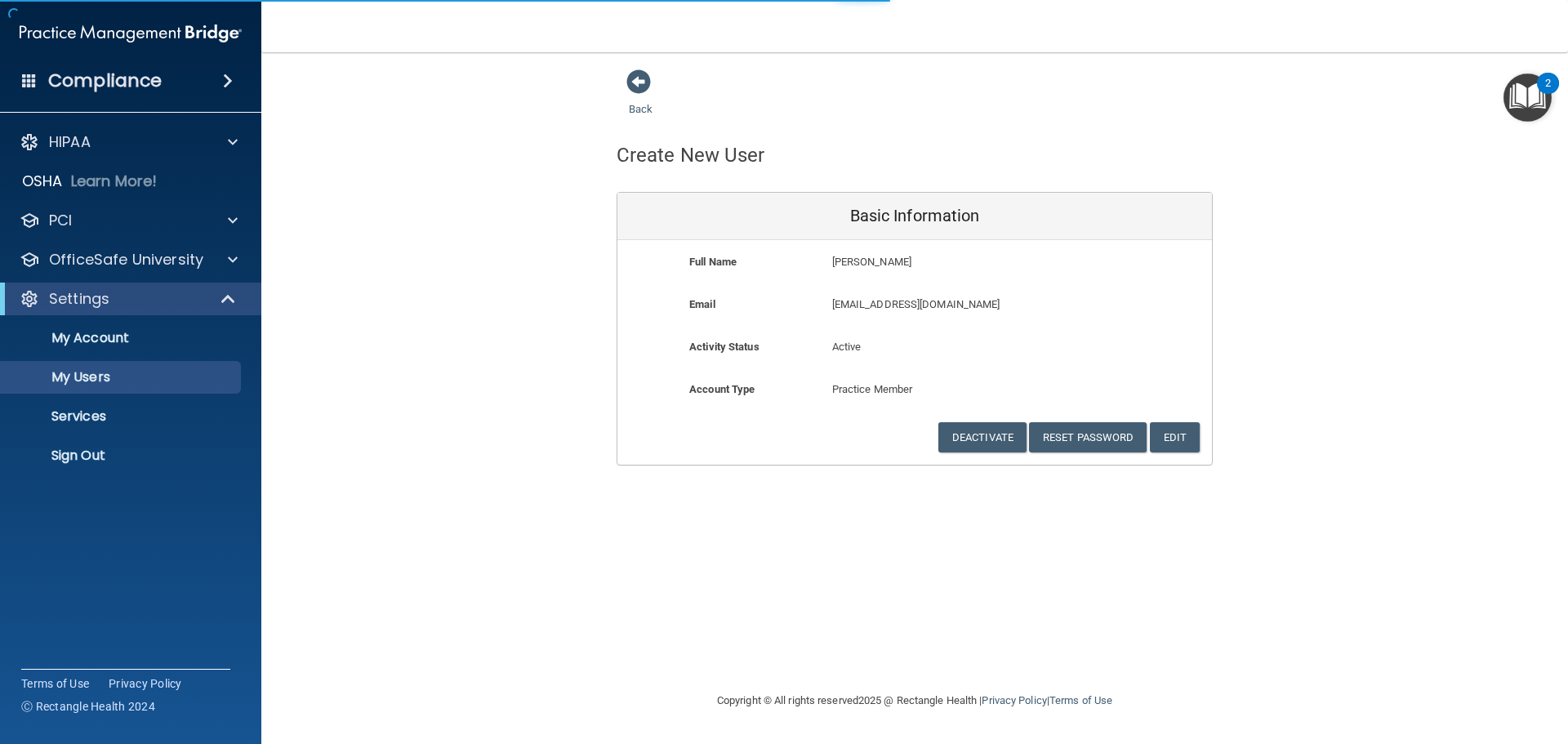
select select "20"
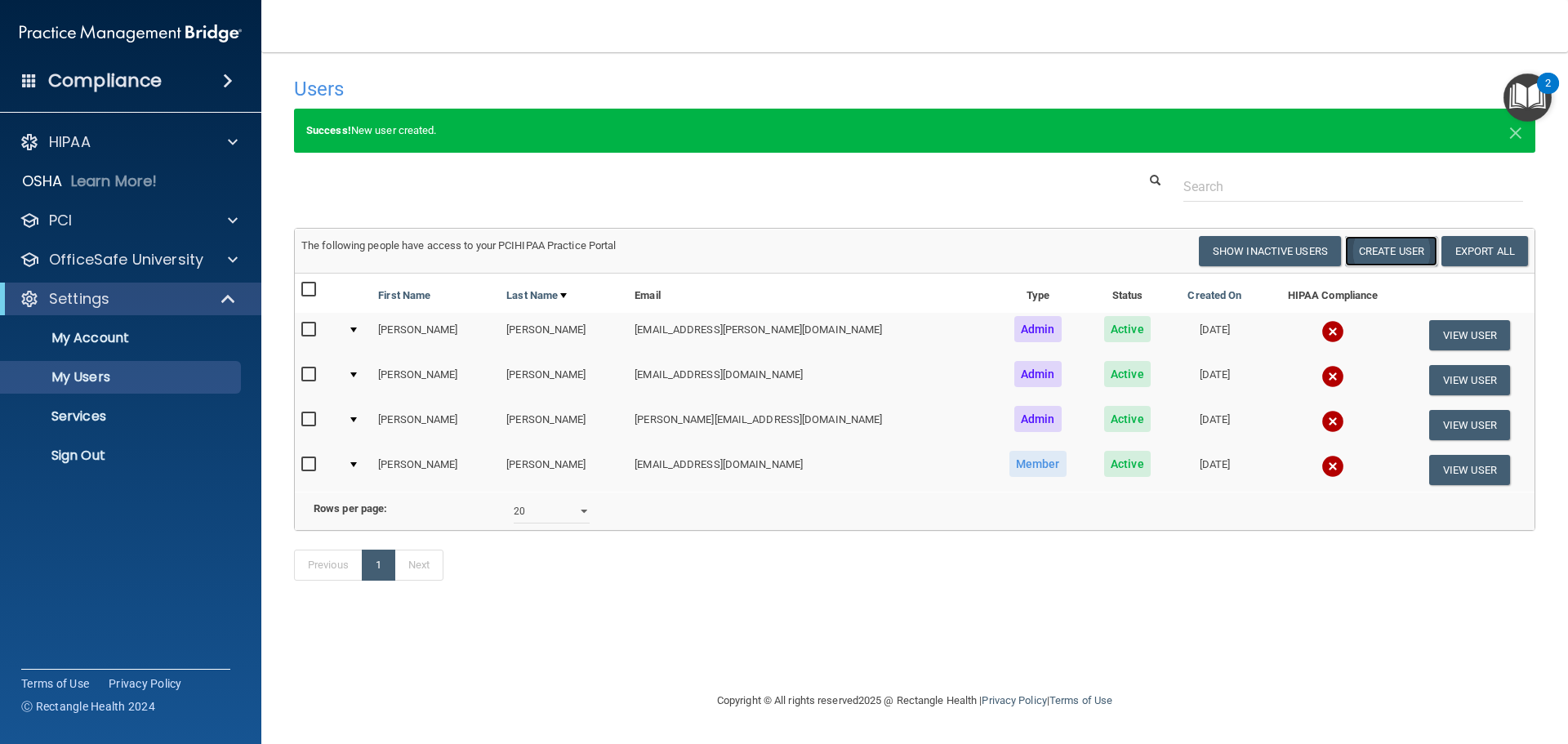
click at [1387, 257] on button "Create User" at bounding box center [1390, 251] width 92 height 30
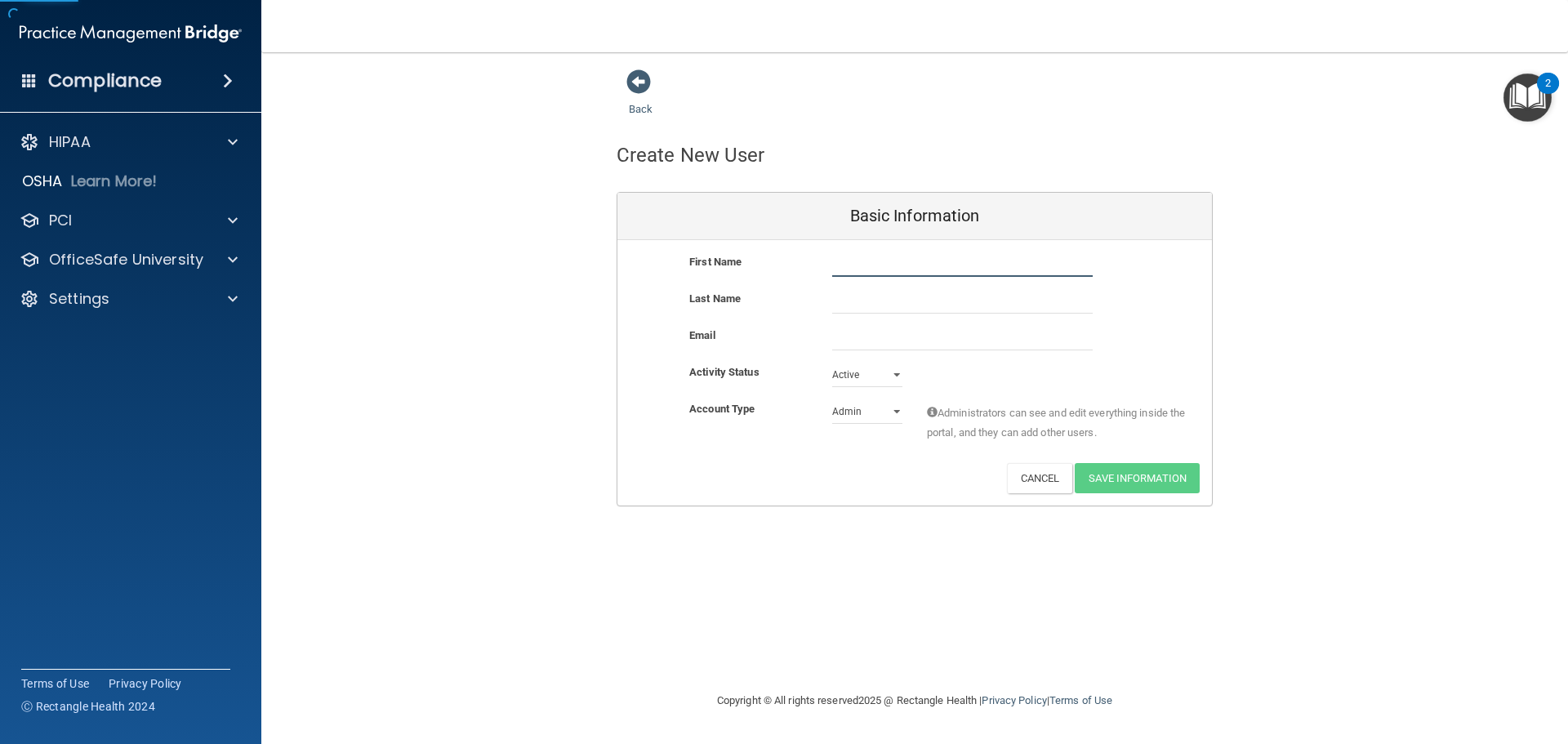
click at [994, 275] on input "text" at bounding box center [961, 265] width 260 height 25
click at [890, 411] on select "Admin Member" at bounding box center [867, 412] width 70 height 25
click at [951, 422] on span "Administrators can see and edit everything inside the portal, and they can add …" at bounding box center [1056, 422] width 260 height 39
click at [1039, 471] on button "Cancel" at bounding box center [1039, 478] width 66 height 30
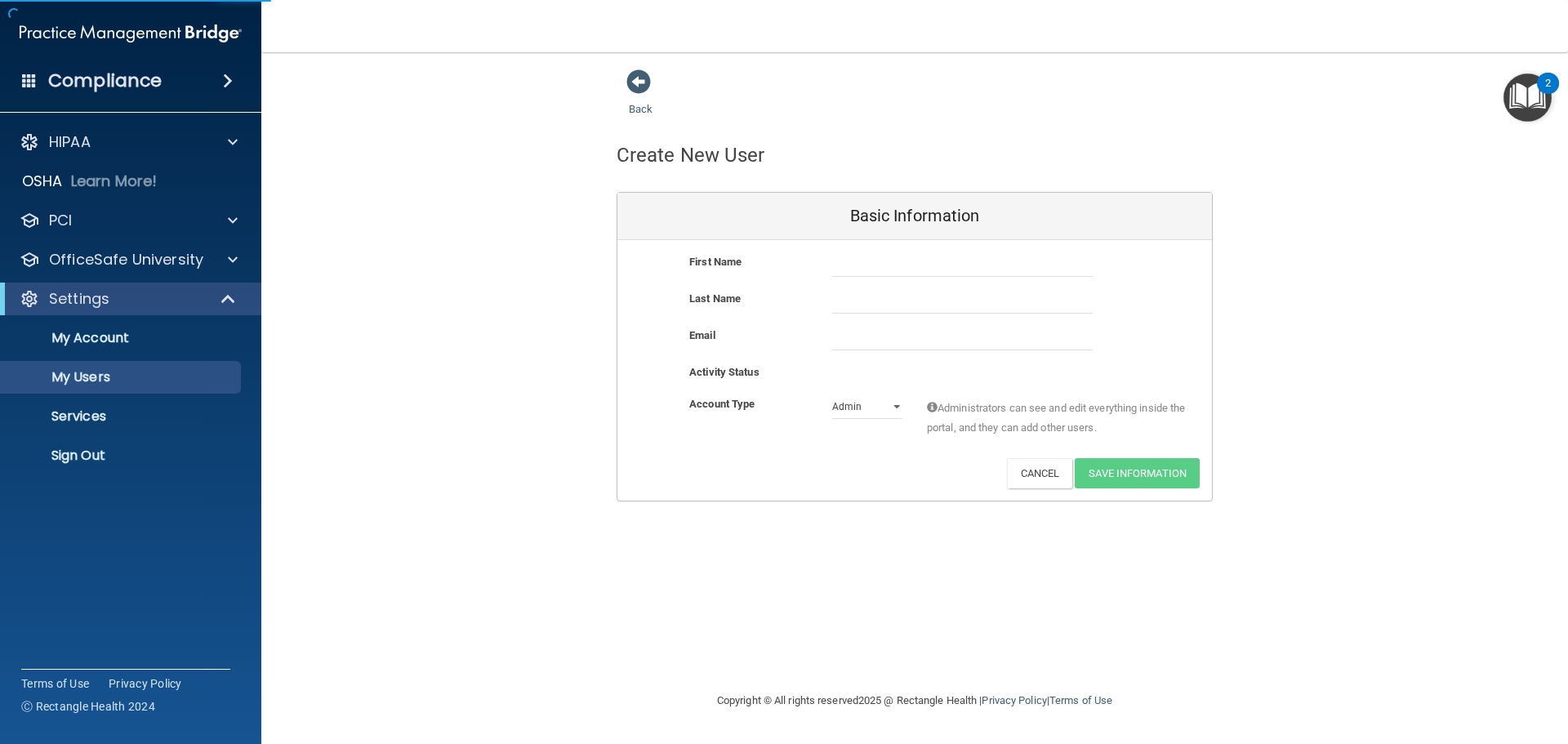
select select "20"
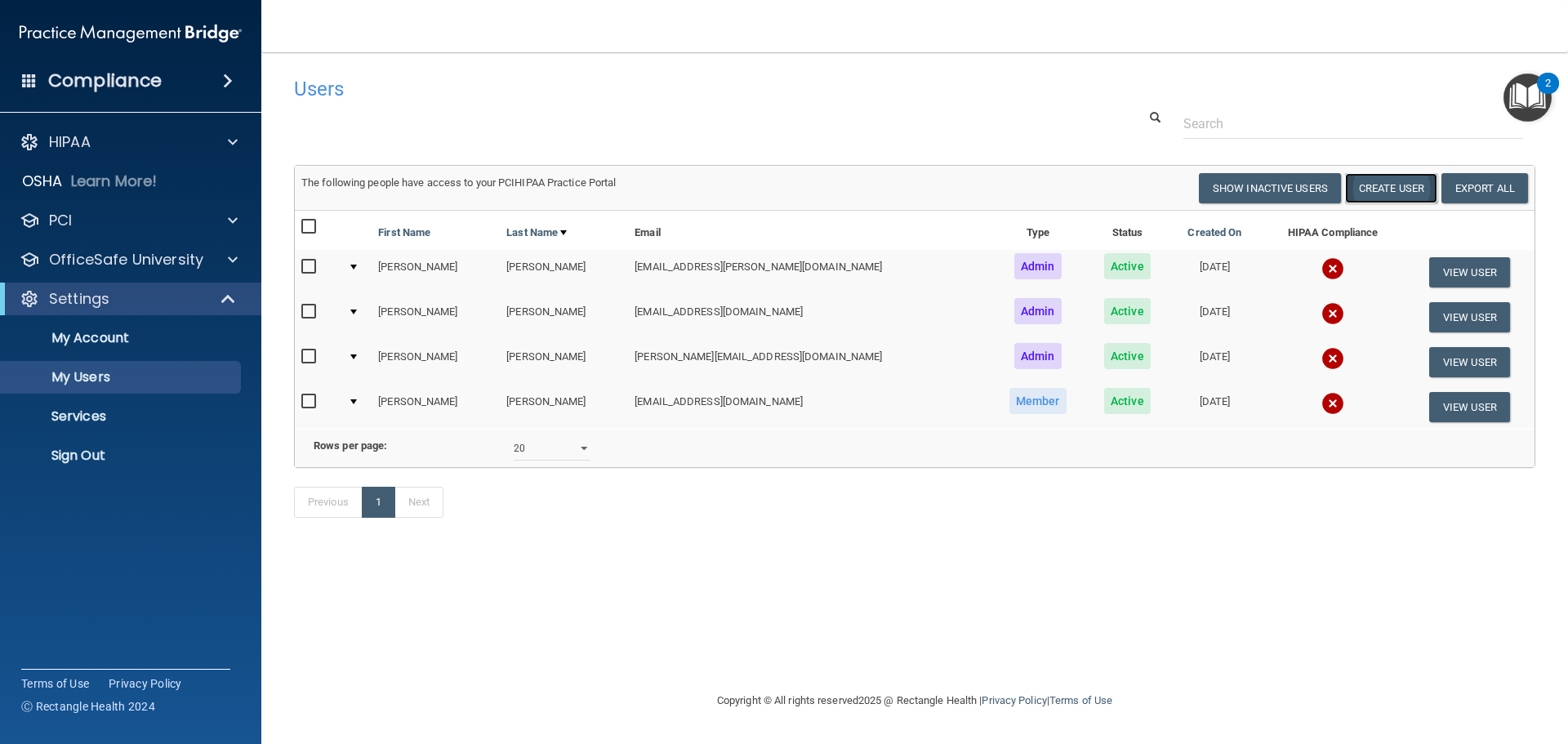
click at [1398, 191] on button "Create User" at bounding box center [1390, 188] width 92 height 30
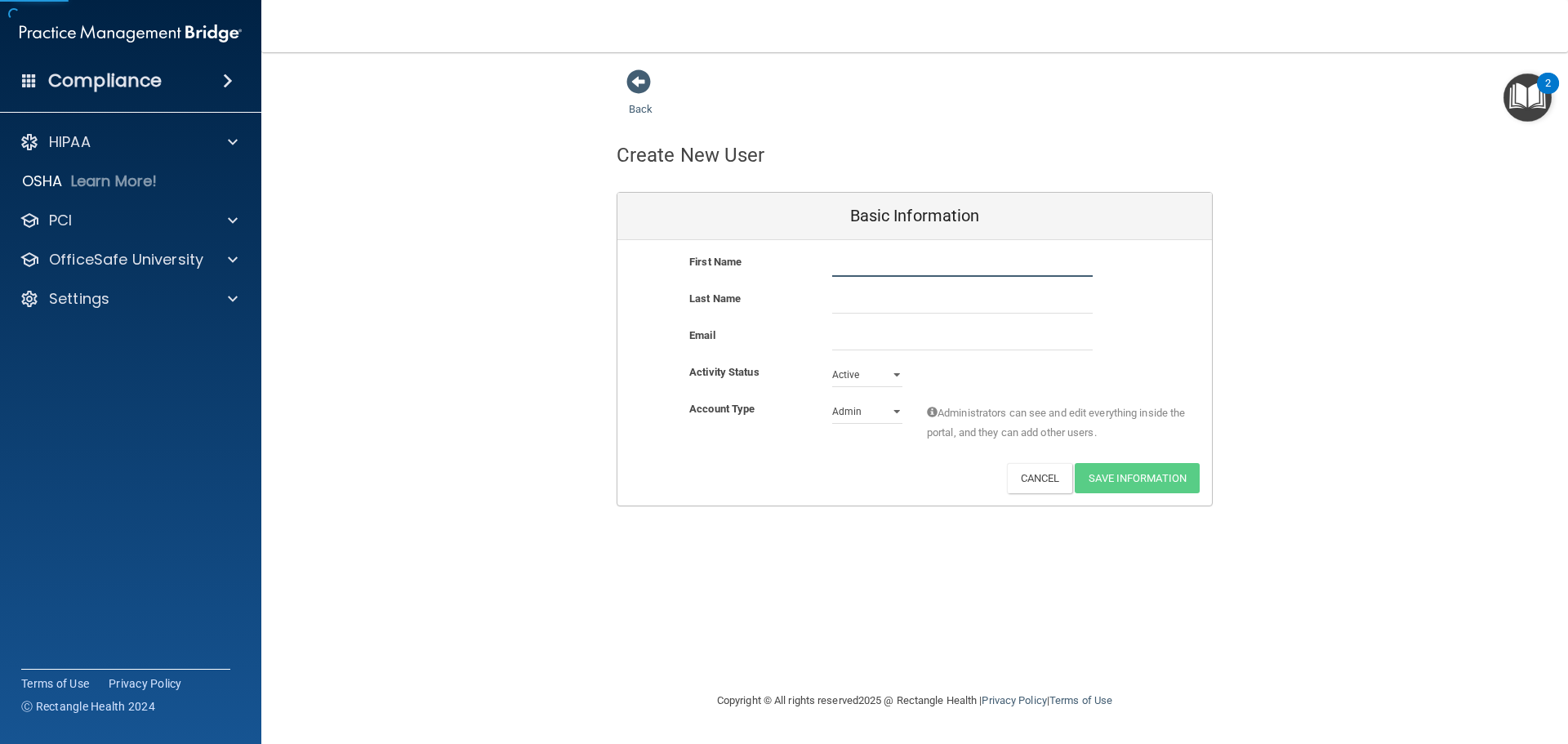
click at [956, 266] on input "text" at bounding box center [961, 265] width 260 height 25
type input "KayLyn Trippler"
type input "="
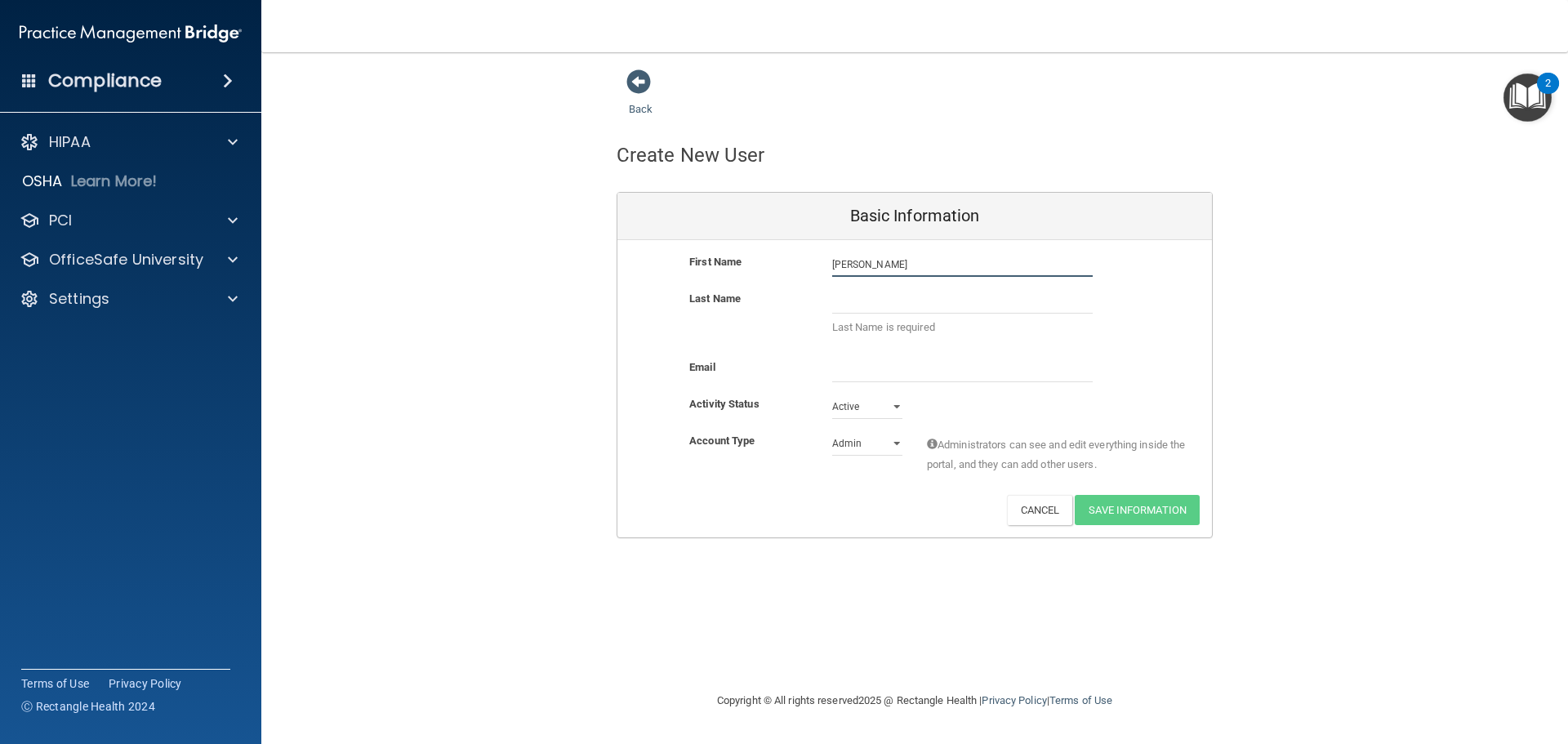
click at [907, 256] on input "KayLyn Trippler" at bounding box center [961, 265] width 260 height 25
type input "KayLyn"
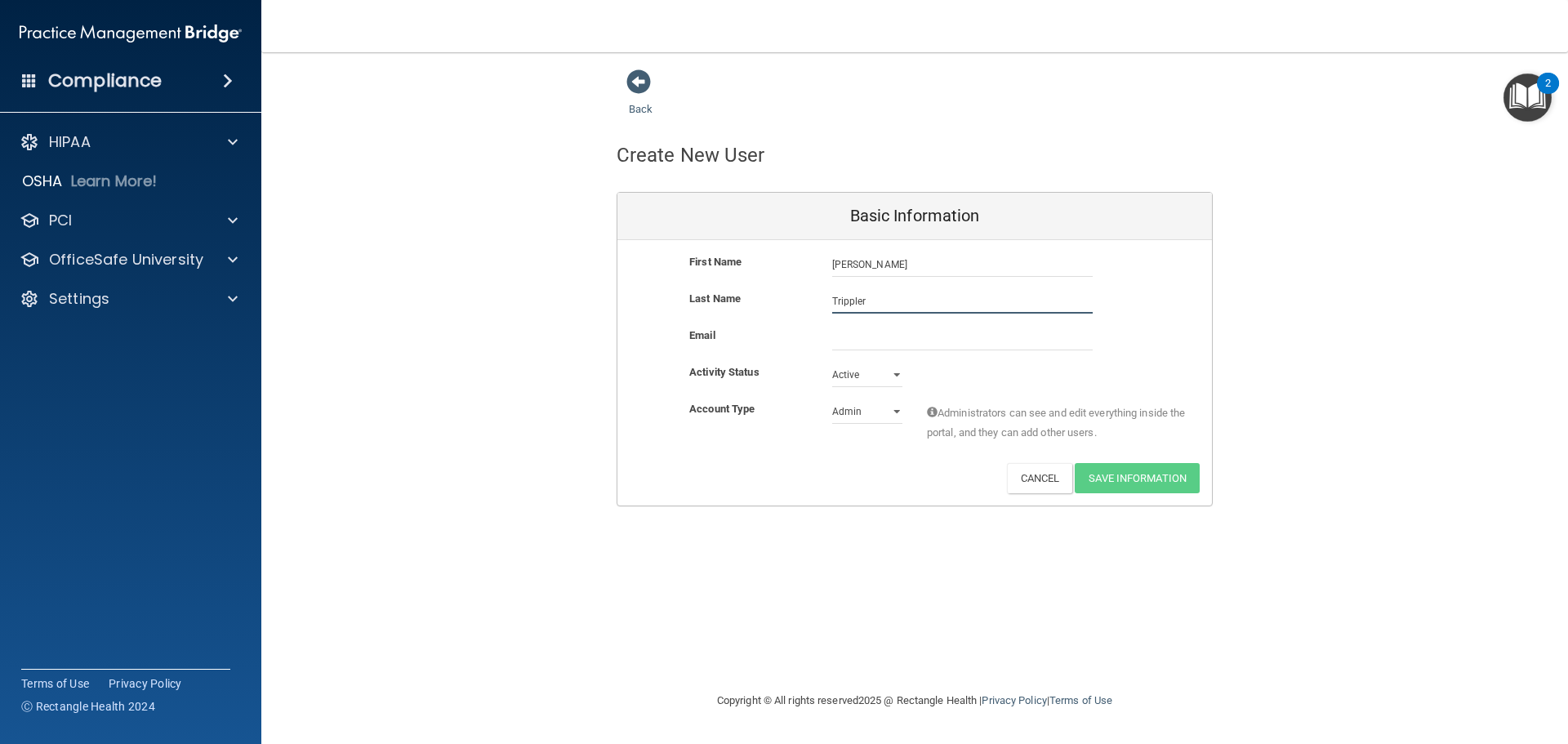
type input "Trippler"
click at [841, 344] on input "email" at bounding box center [961, 338] width 260 height 25
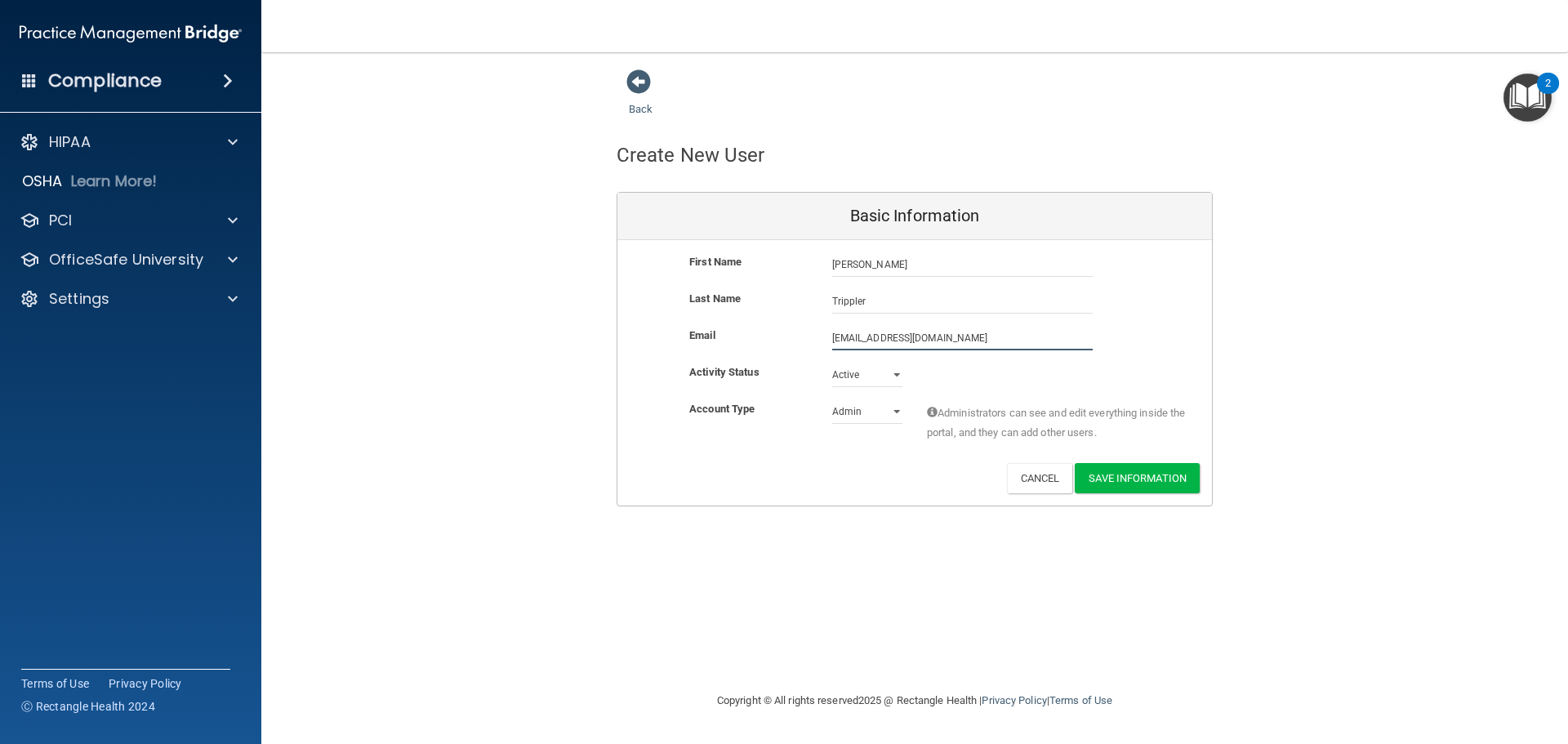
type input "KTrippler@gmail.com"
click at [887, 411] on select "Admin Member" at bounding box center [867, 412] width 70 height 25
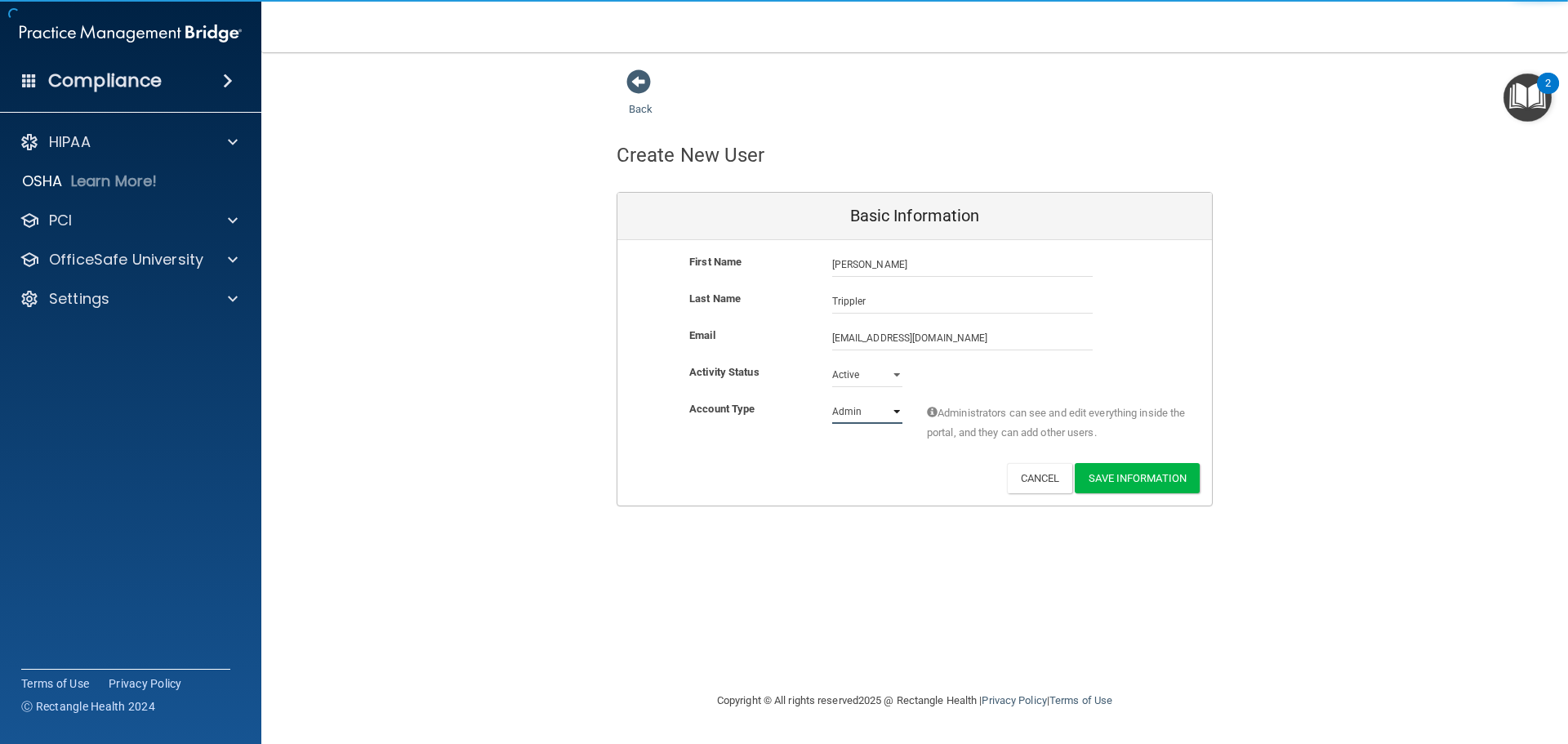
select select "practice_member"
click at [832, 400] on select "Admin Member" at bounding box center [867, 412] width 70 height 25
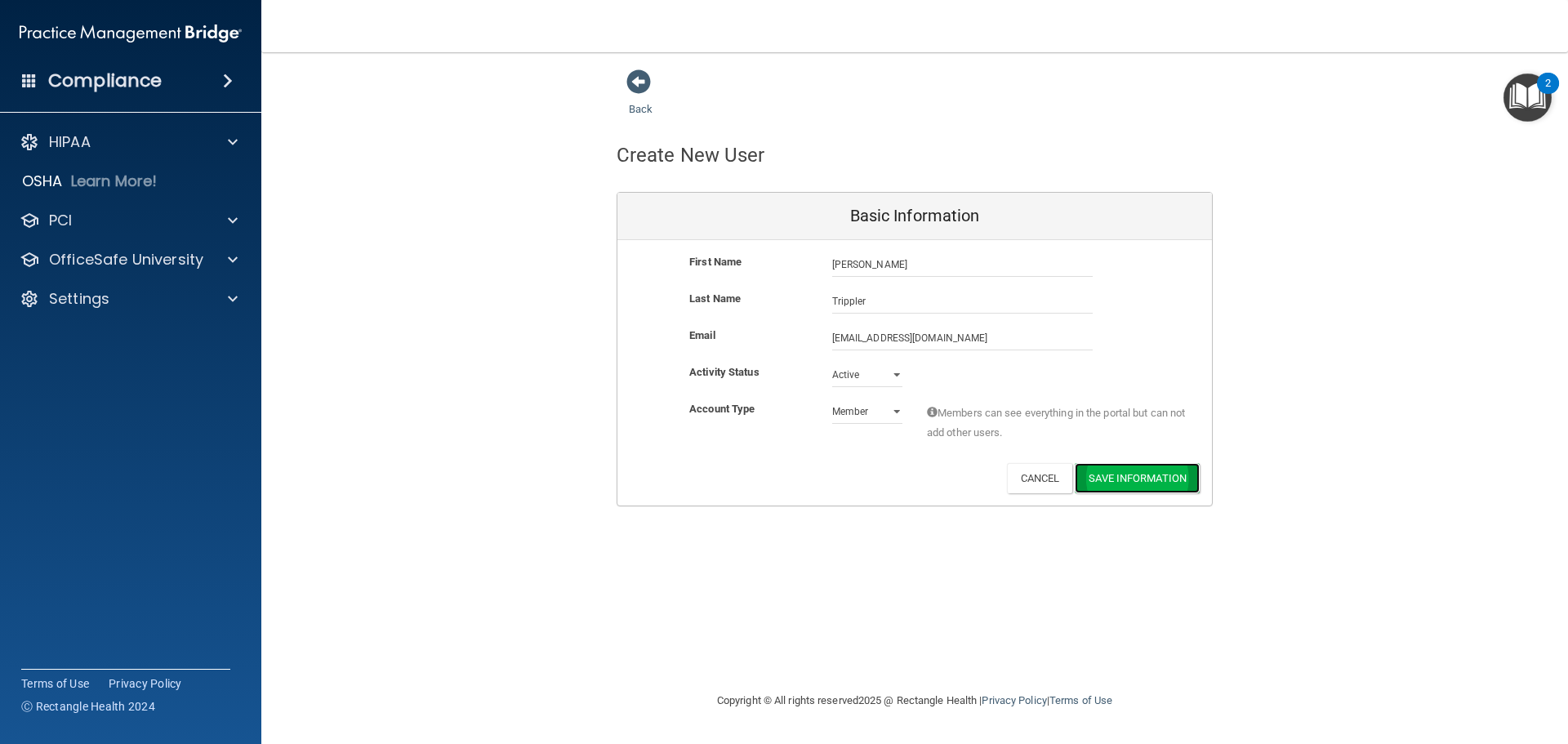
click at [1160, 478] on button "Save Information" at bounding box center [1137, 478] width 125 height 30
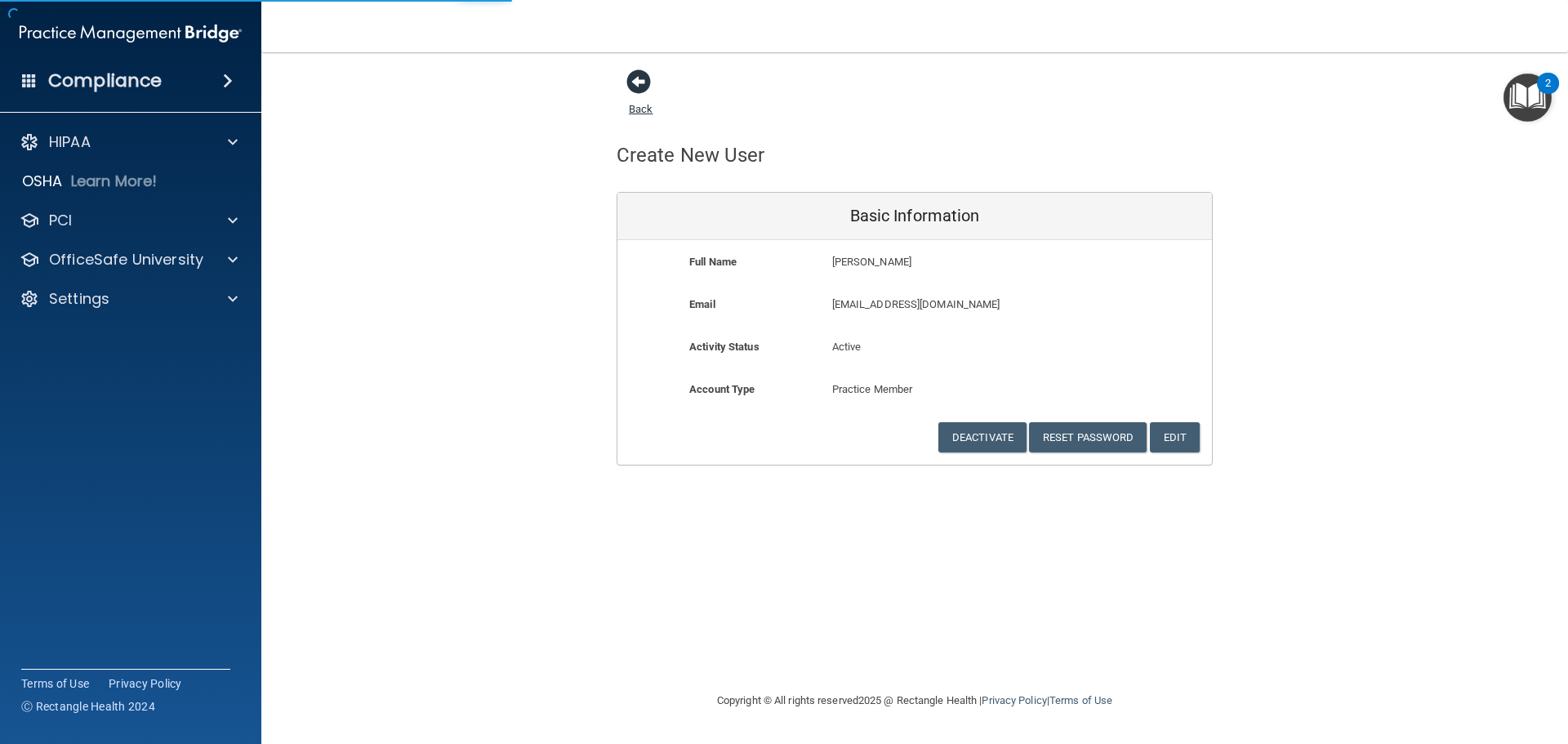
click at [628, 81] on span at bounding box center [639, 81] width 25 height 25
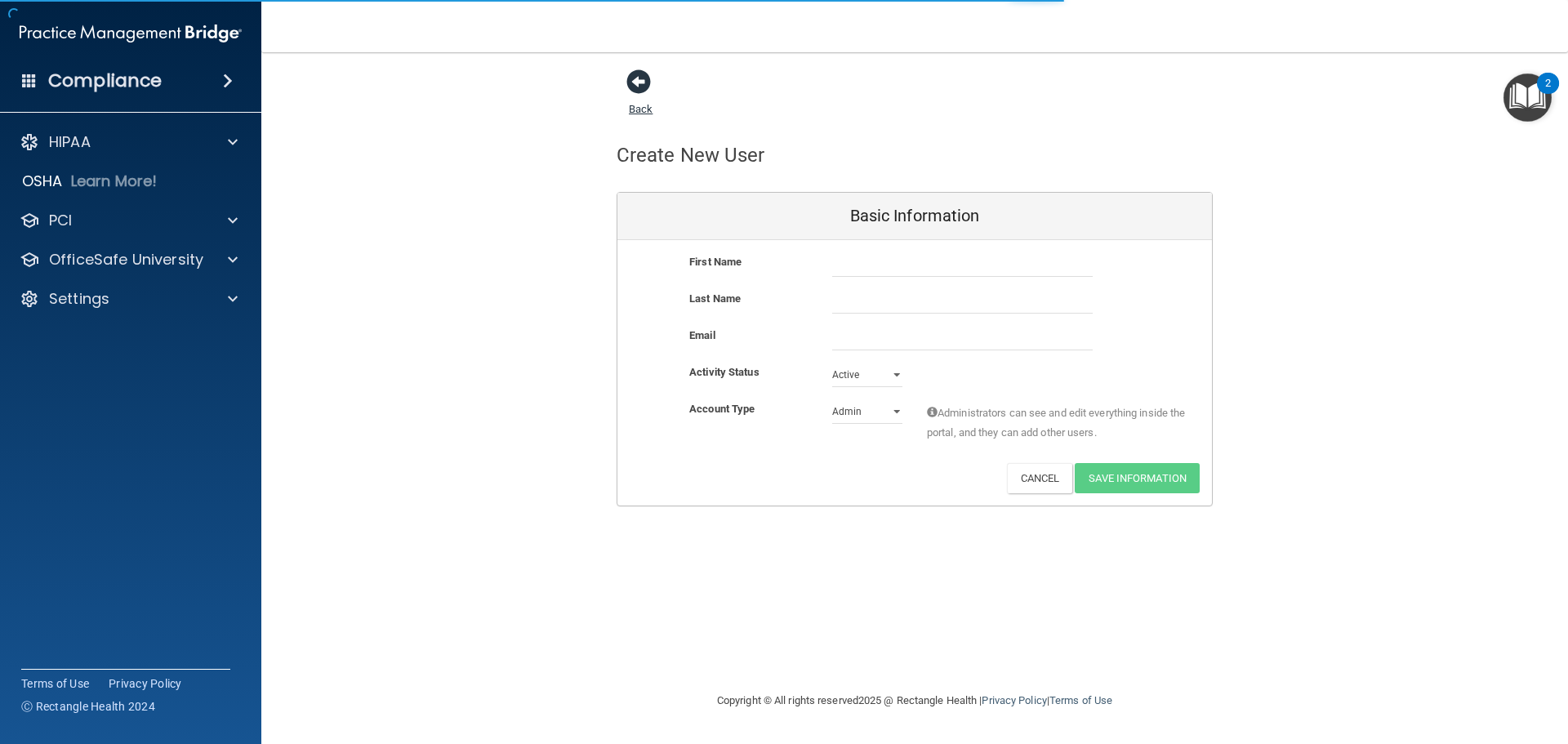
click at [629, 78] on span at bounding box center [639, 81] width 25 height 25
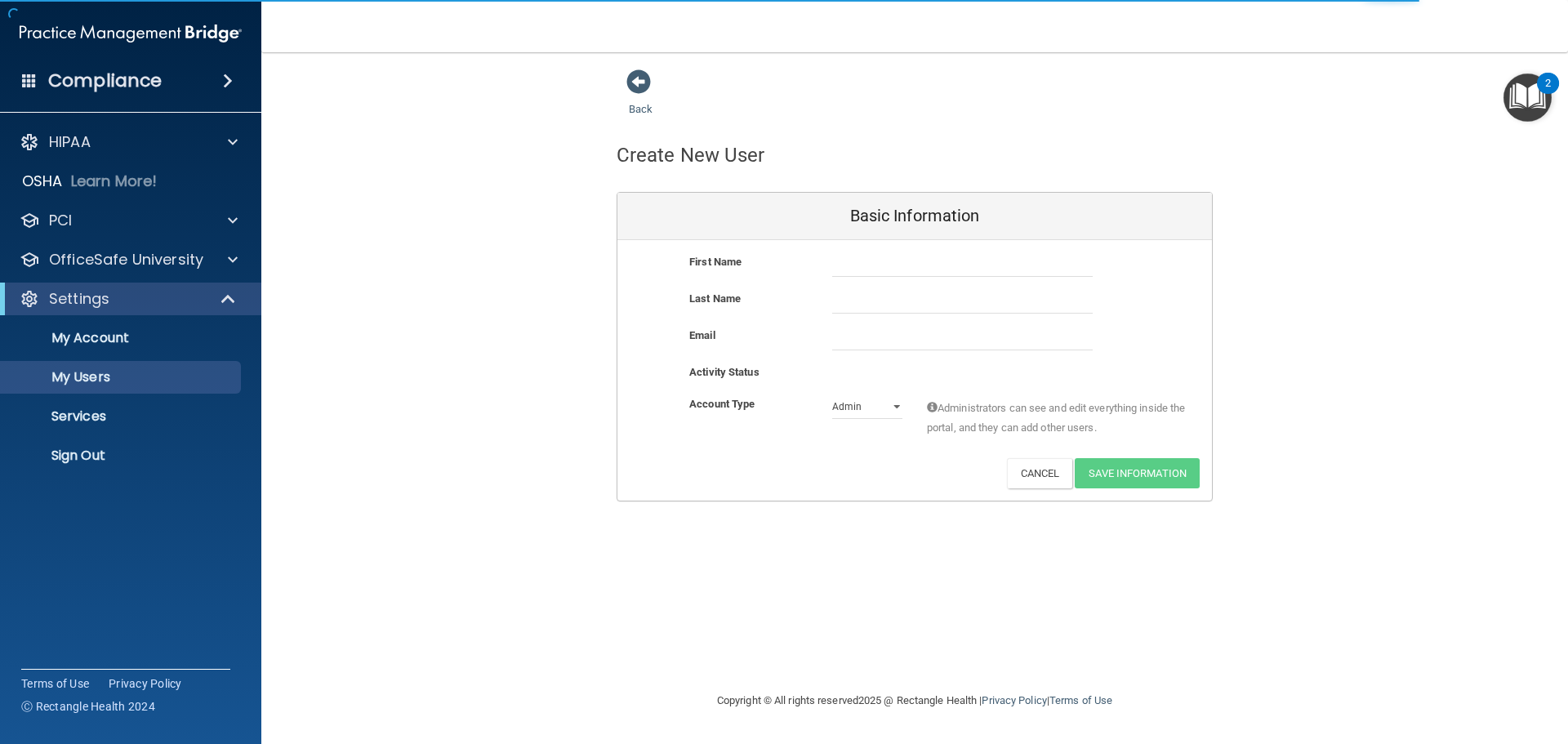
select select "20"
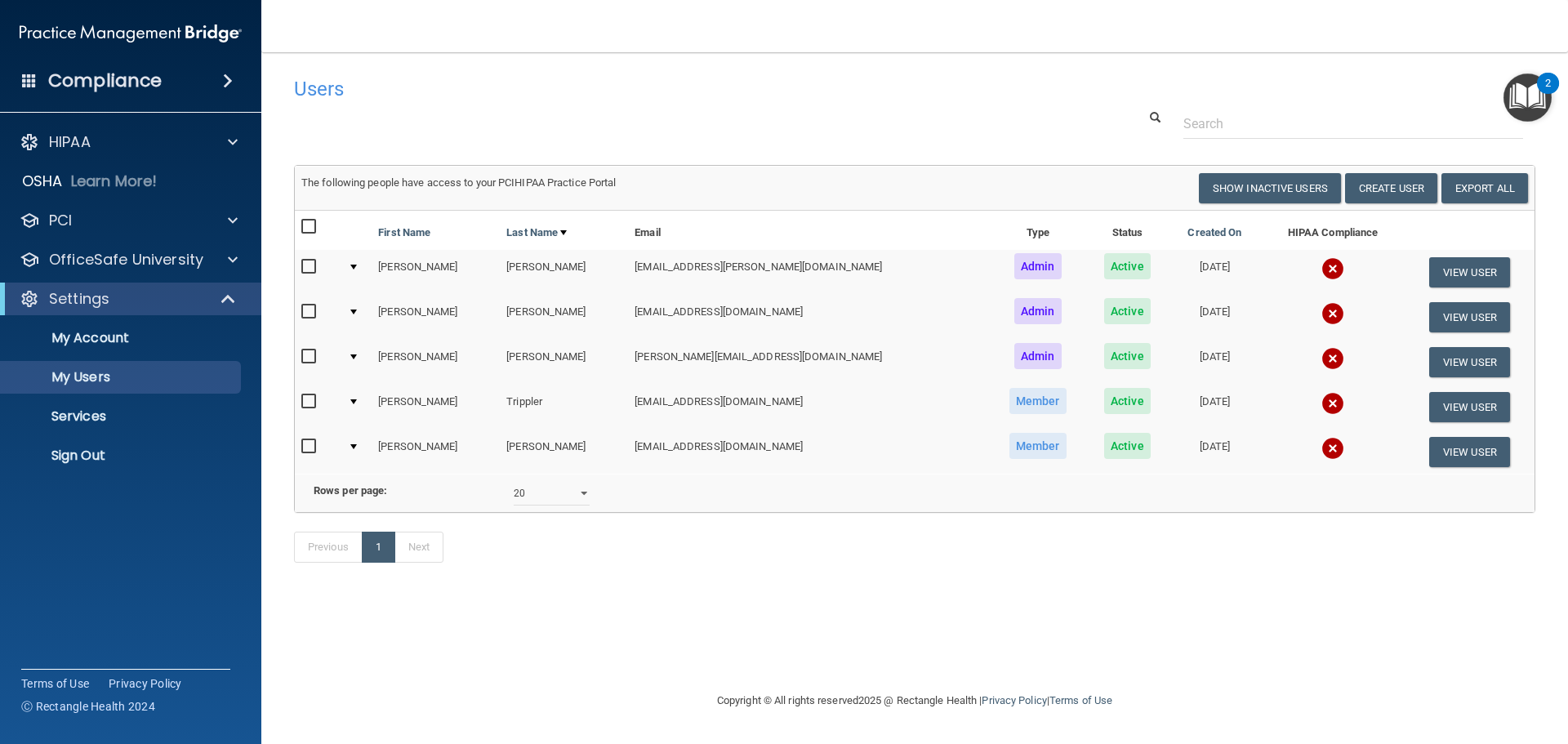
click at [723, 308] on td "contact@prismadentistry.com" at bounding box center [808, 316] width 361 height 45
click at [1455, 324] on button "View User" at bounding box center [1469, 317] width 81 height 30
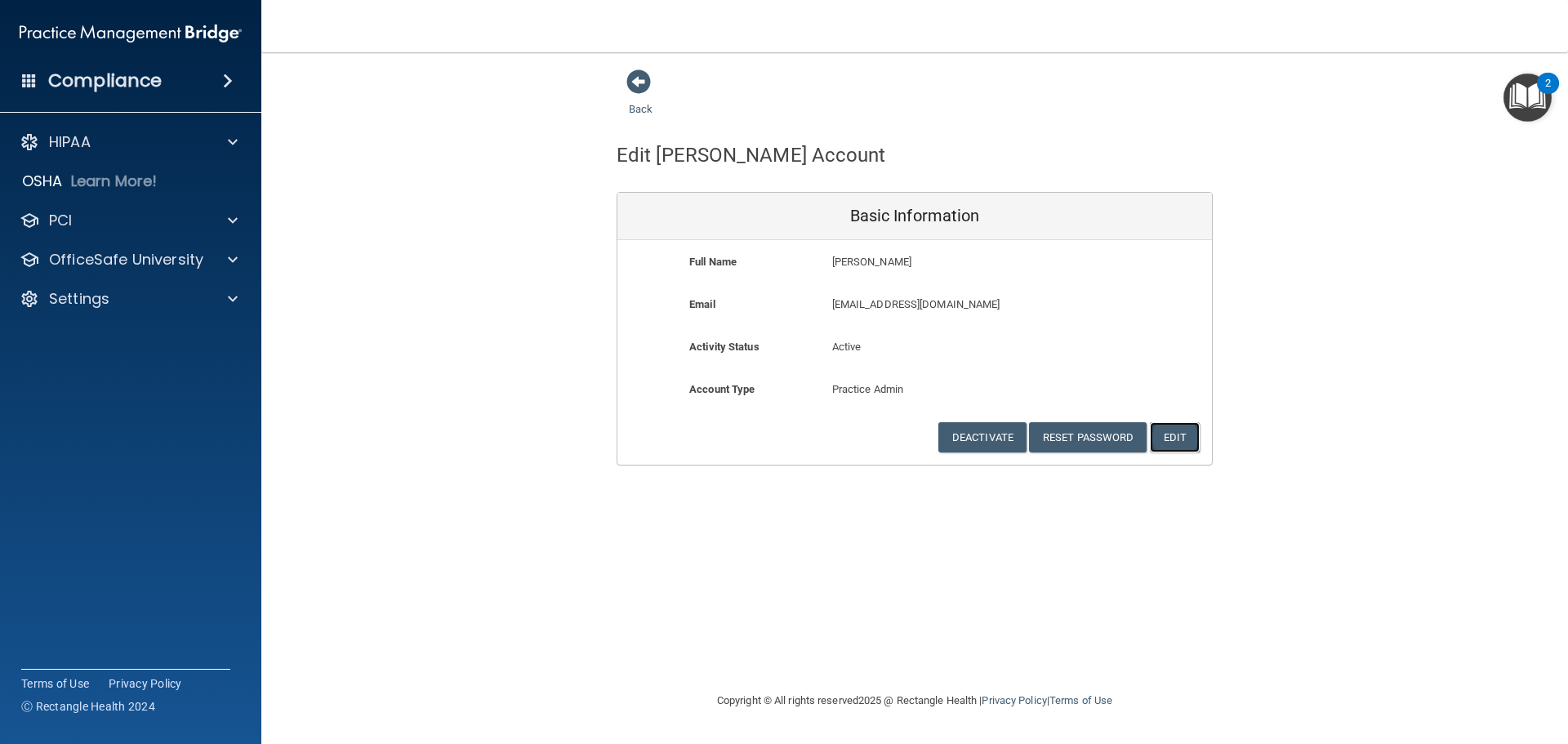
click at [1181, 443] on button "Edit" at bounding box center [1174, 437] width 50 height 30
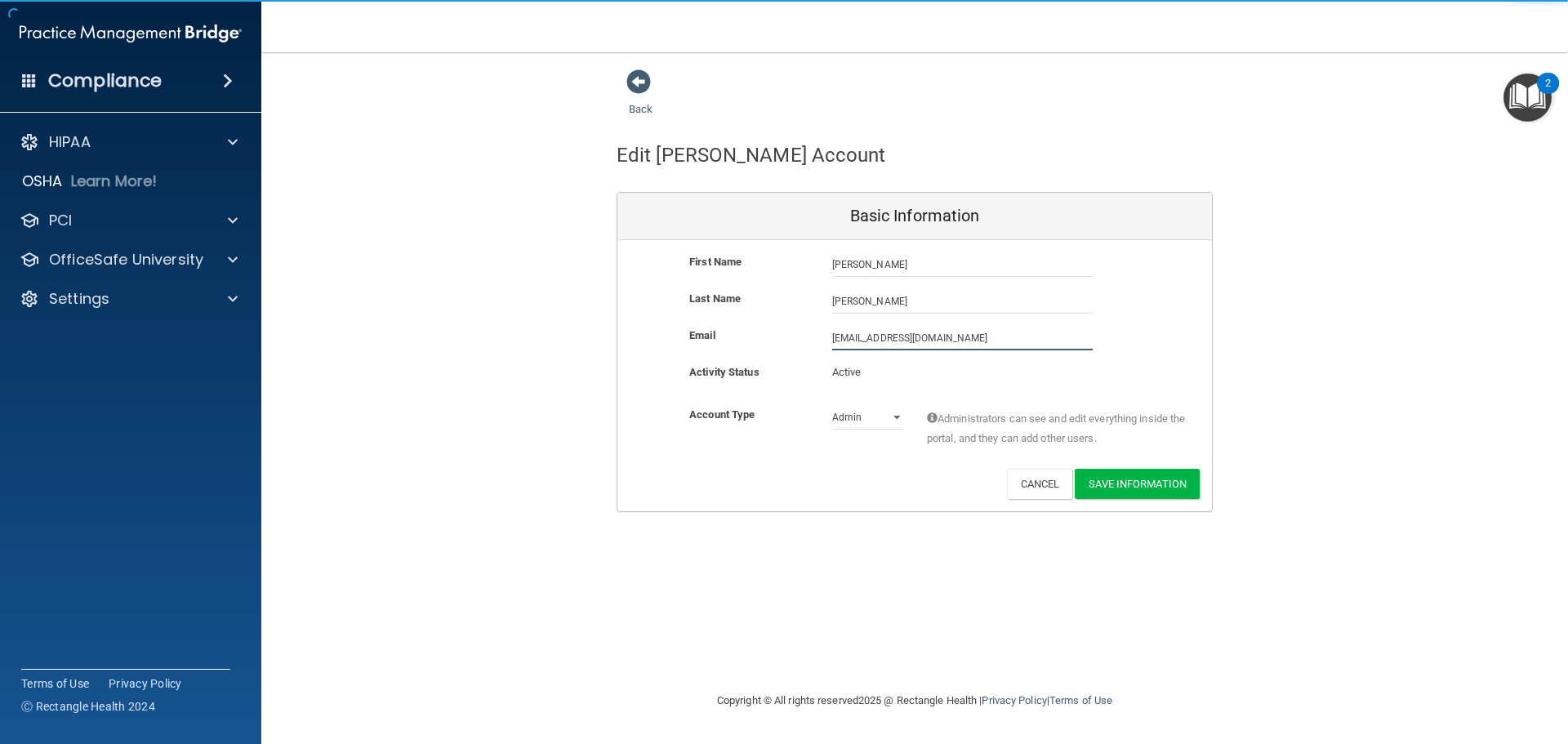
drag, startPoint x: 986, startPoint y: 344, endPoint x: 743, endPoint y: 308, distance: 245.7
click at [743, 308] on div "First Name Kelly Greenlee Kelly Last Name Greenlee Email contact@prismadentistr…" at bounding box center [914, 375] width 594 height 271
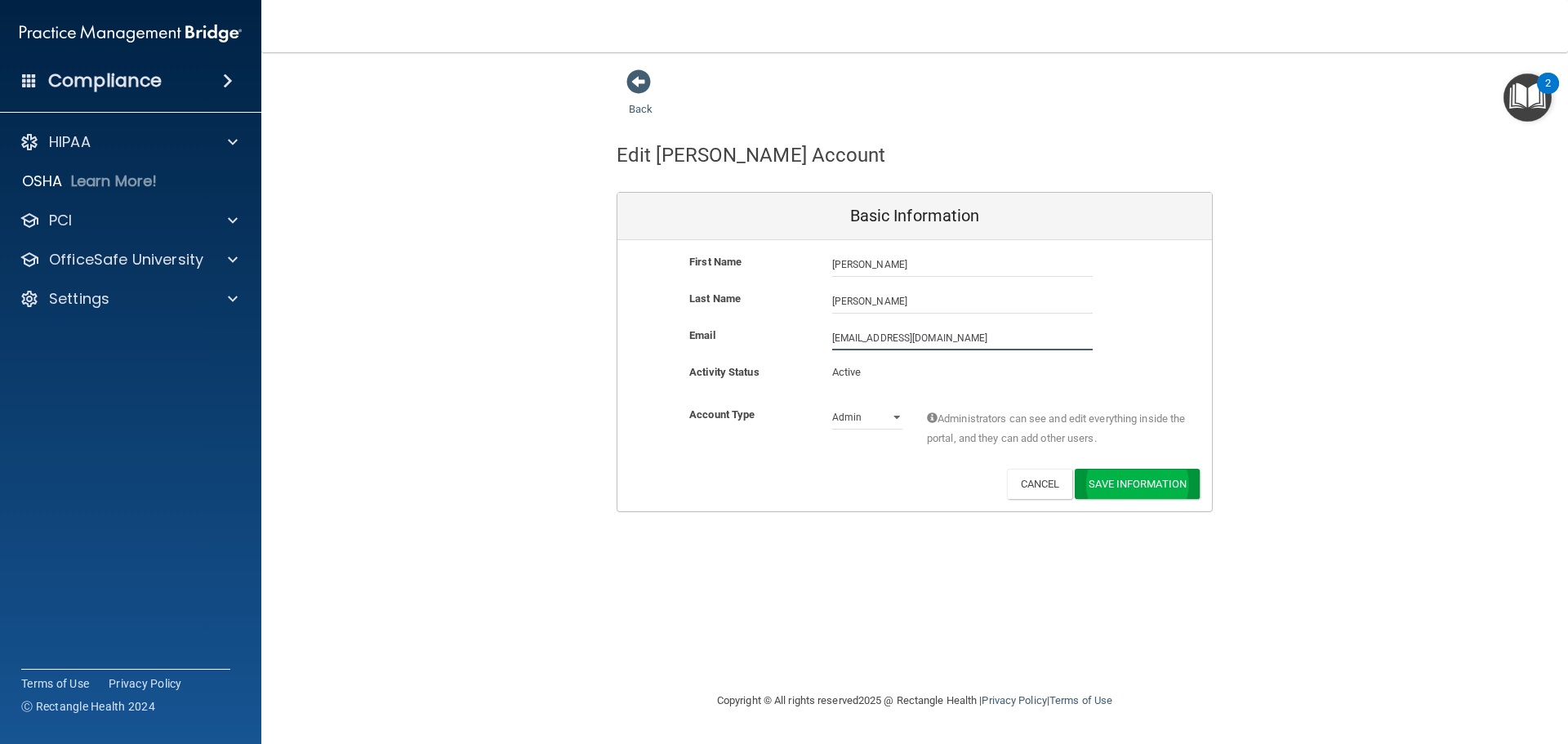
type input "kngreenlee@gmail.com"
click at [1164, 489] on button "Save Information" at bounding box center [1137, 484] width 125 height 30
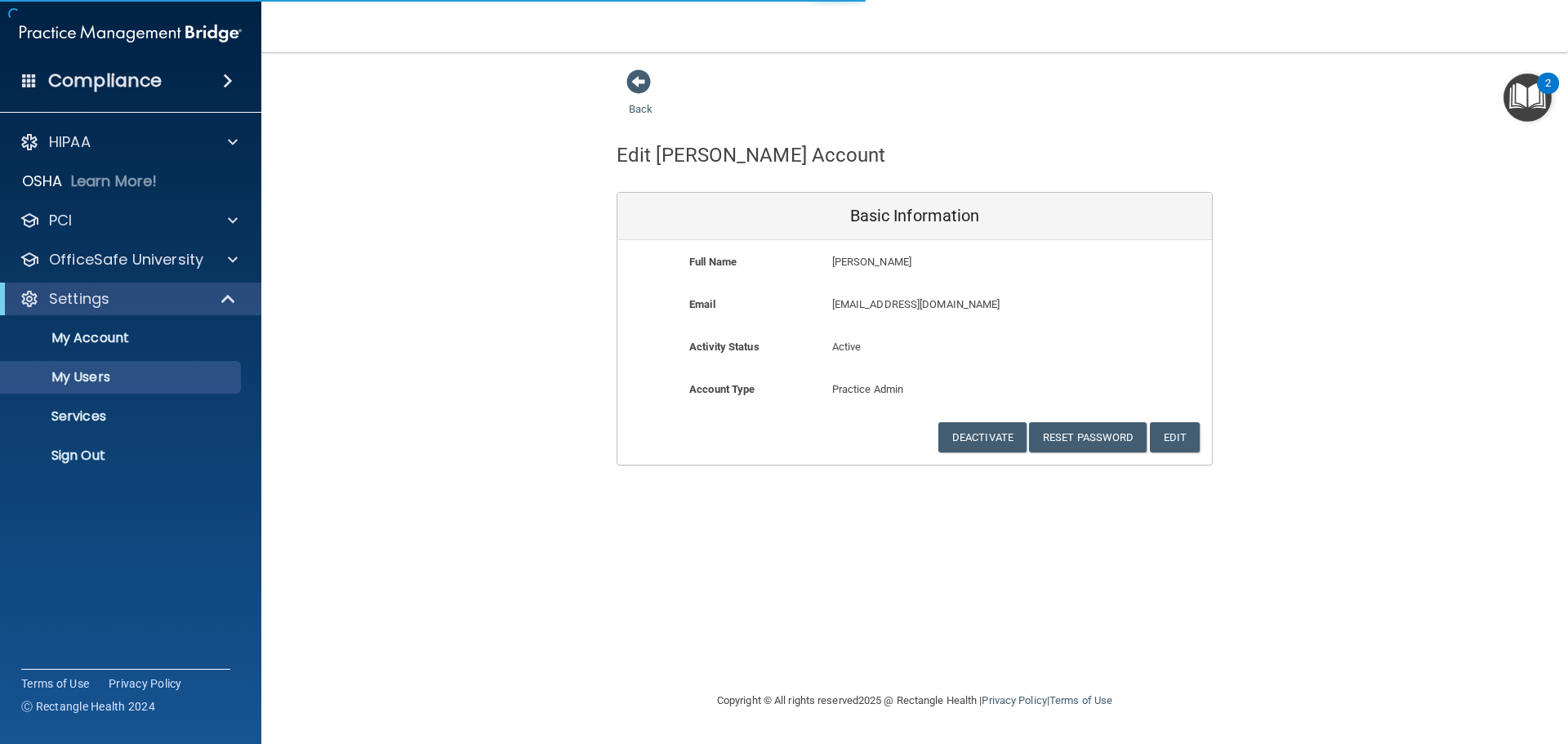
select select "20"
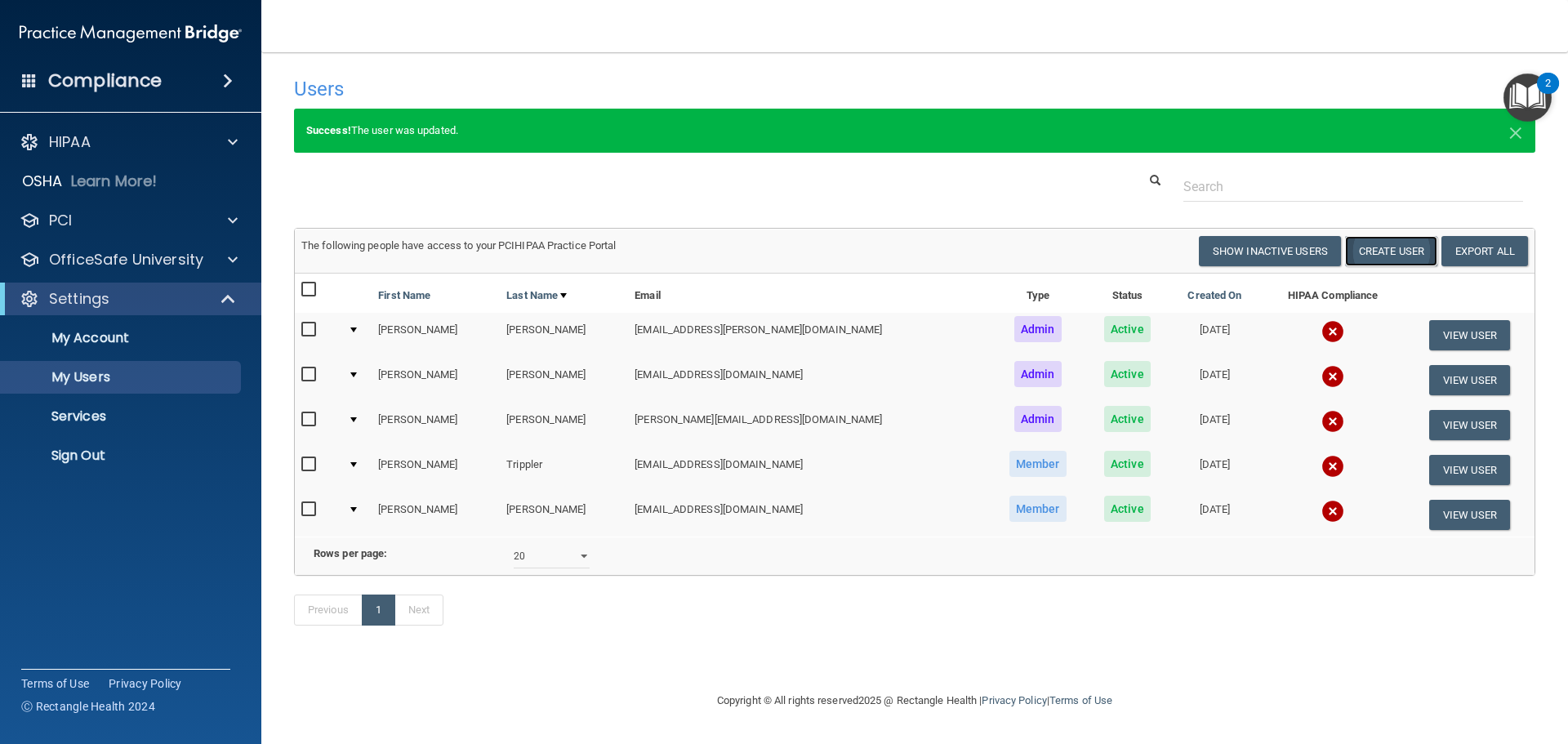
click at [1409, 247] on button "Create User" at bounding box center [1390, 251] width 92 height 30
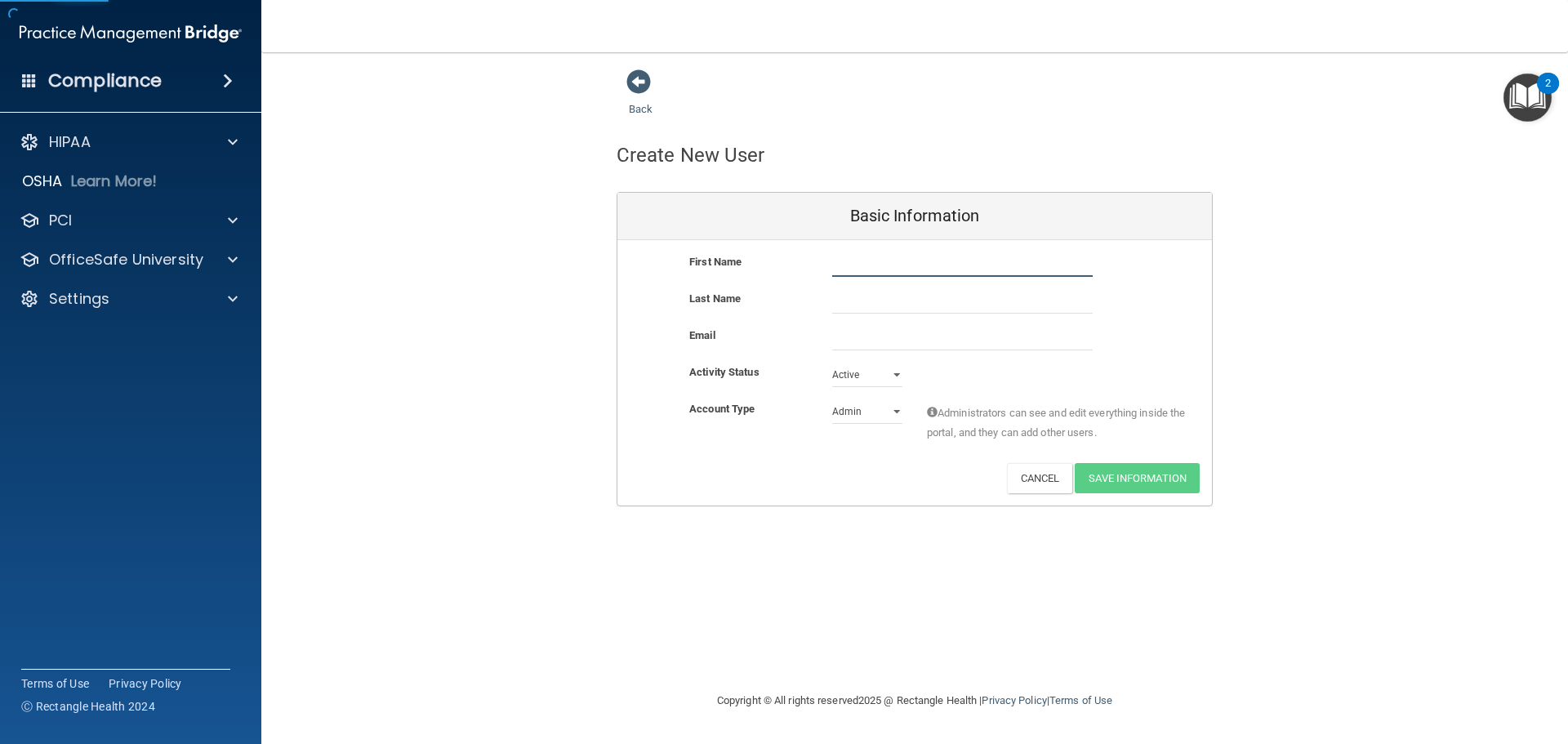
click at [852, 269] on input "text" at bounding box center [961, 265] width 260 height 25
type input "Kyler"
type input "Thompson"
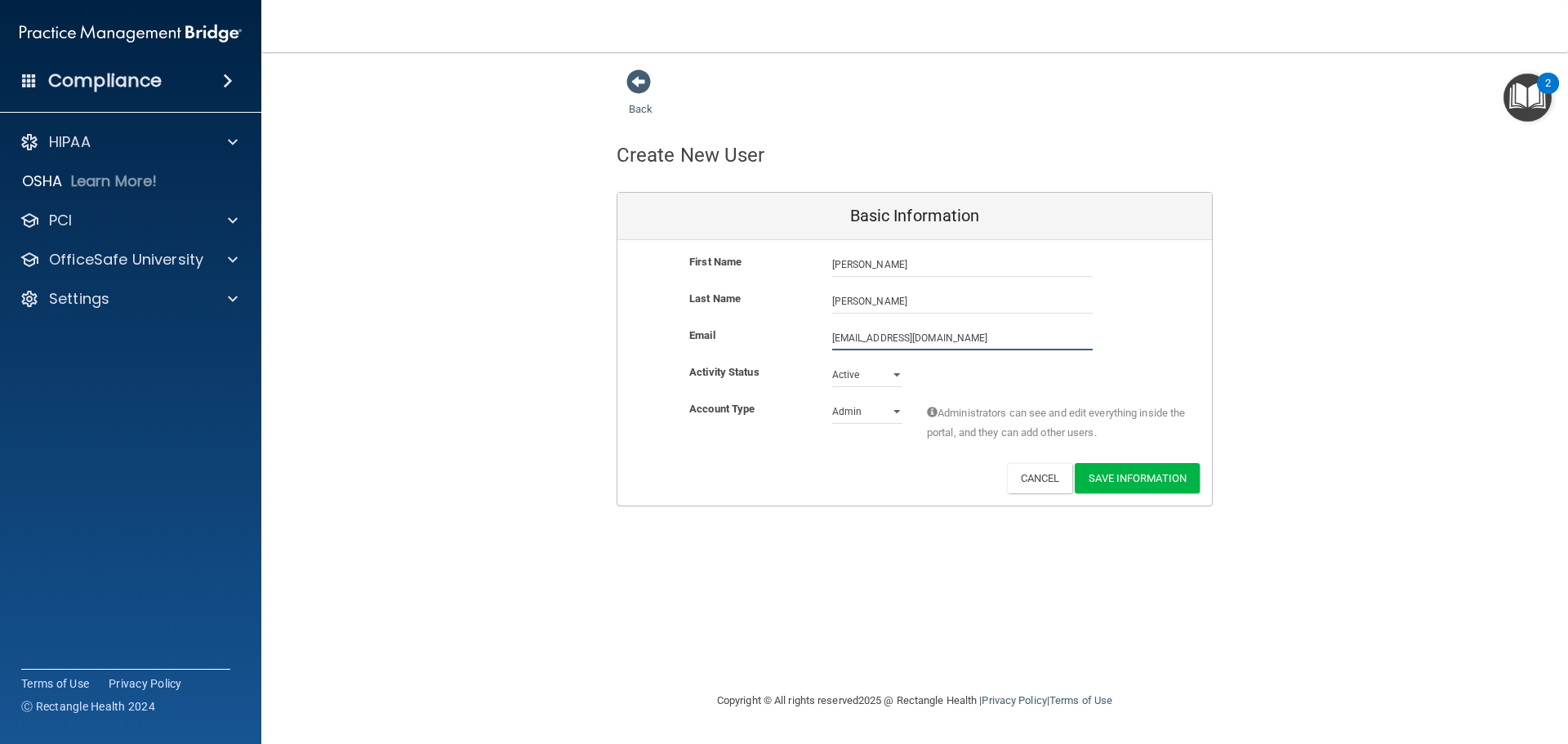
type input "kthompson8452@yahoo.com"
click at [898, 418] on select "Admin Member" at bounding box center [867, 415] width 70 height 25
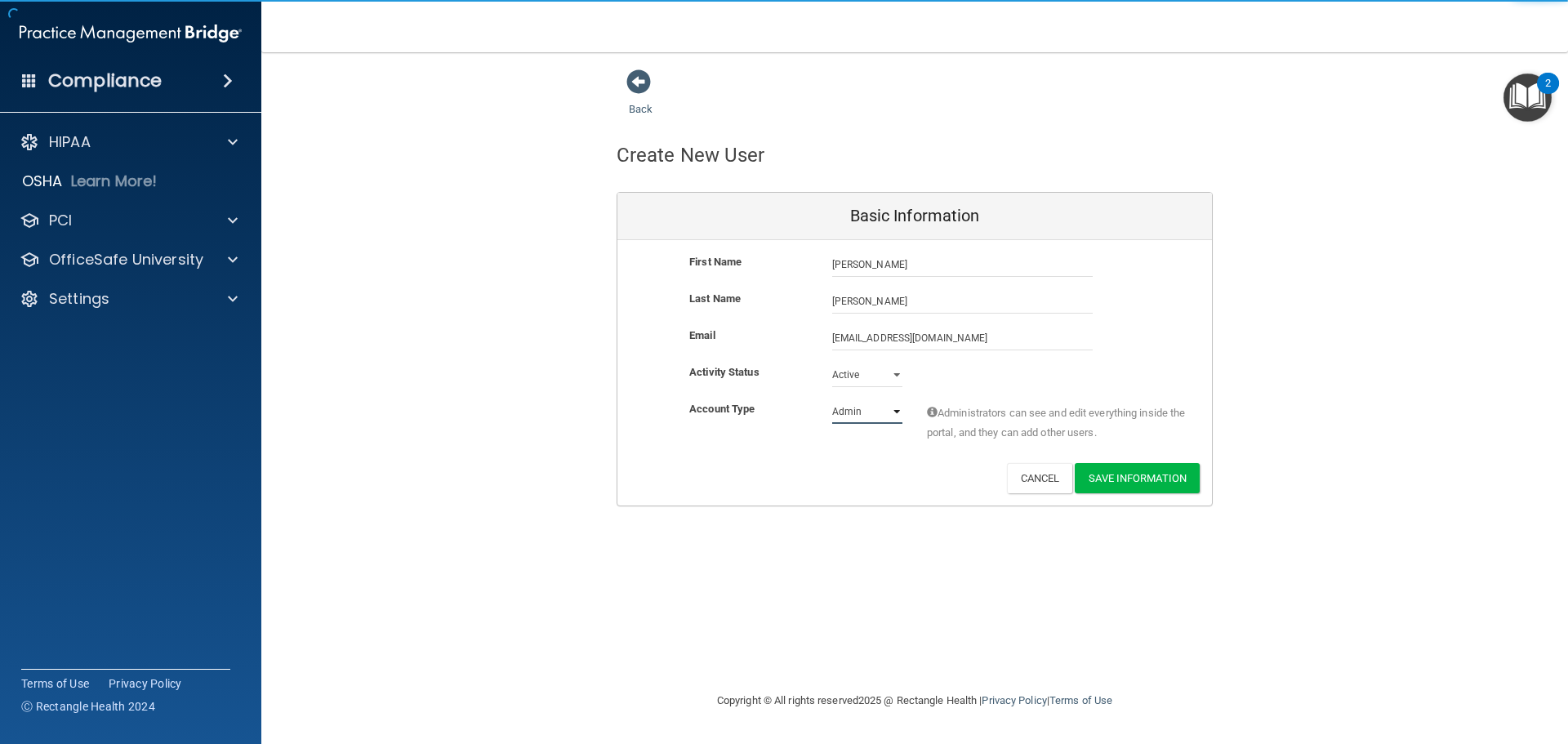
select select "practice_member"
click at [832, 400] on select "Admin Member" at bounding box center [867, 412] width 70 height 25
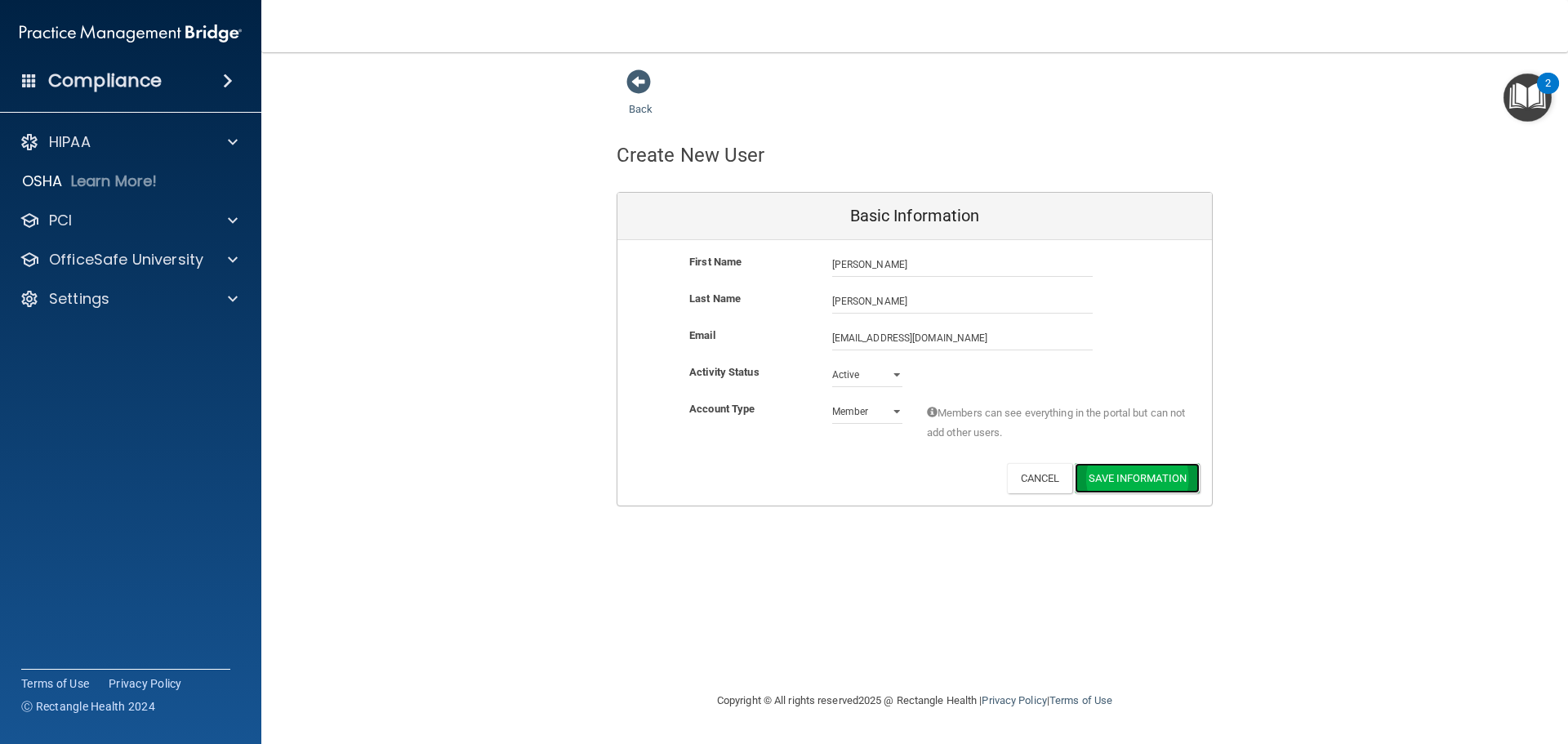
click at [1142, 470] on button "Save Information" at bounding box center [1137, 478] width 125 height 30
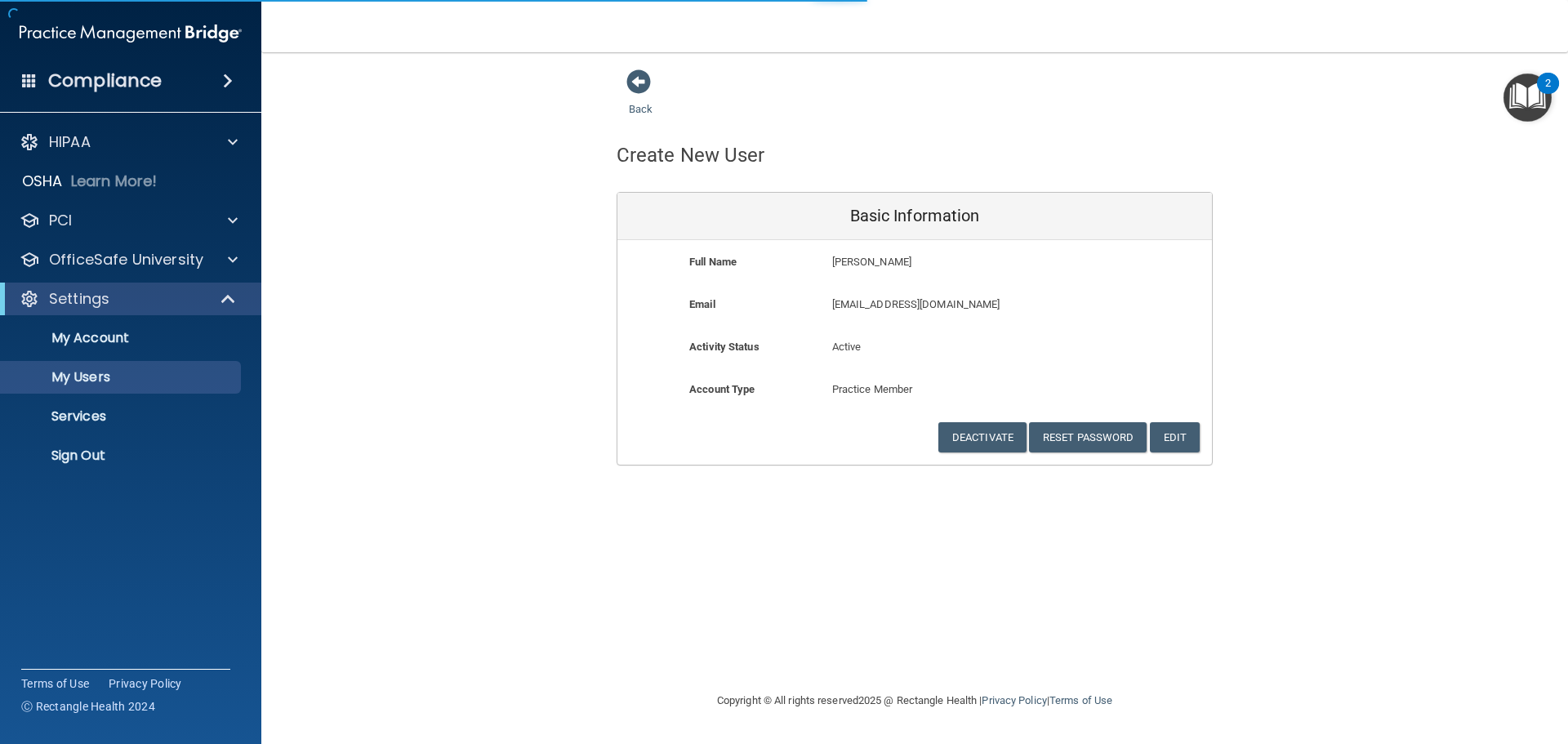
select select "20"
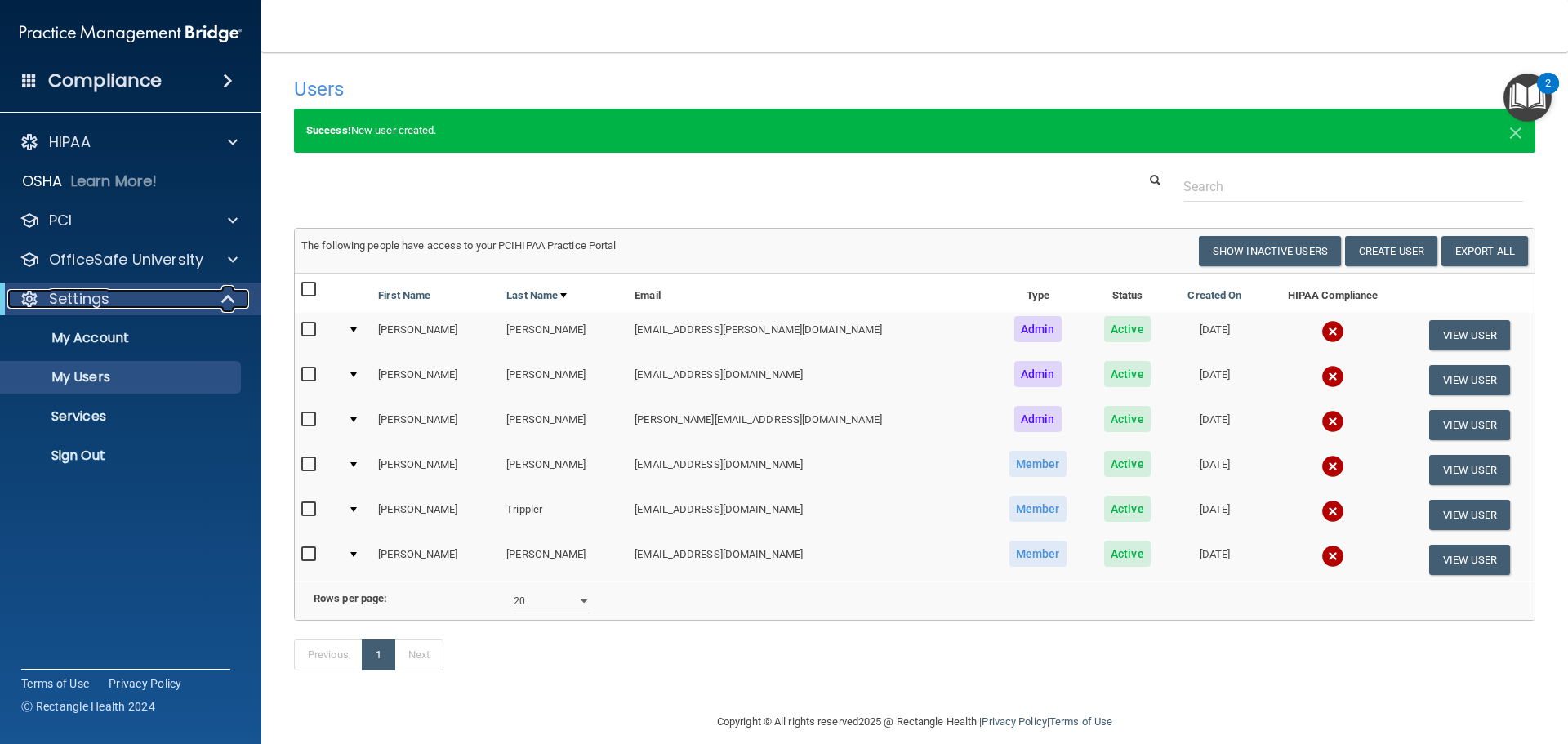
click at [245, 292] on div at bounding box center [229, 299] width 40 height 19
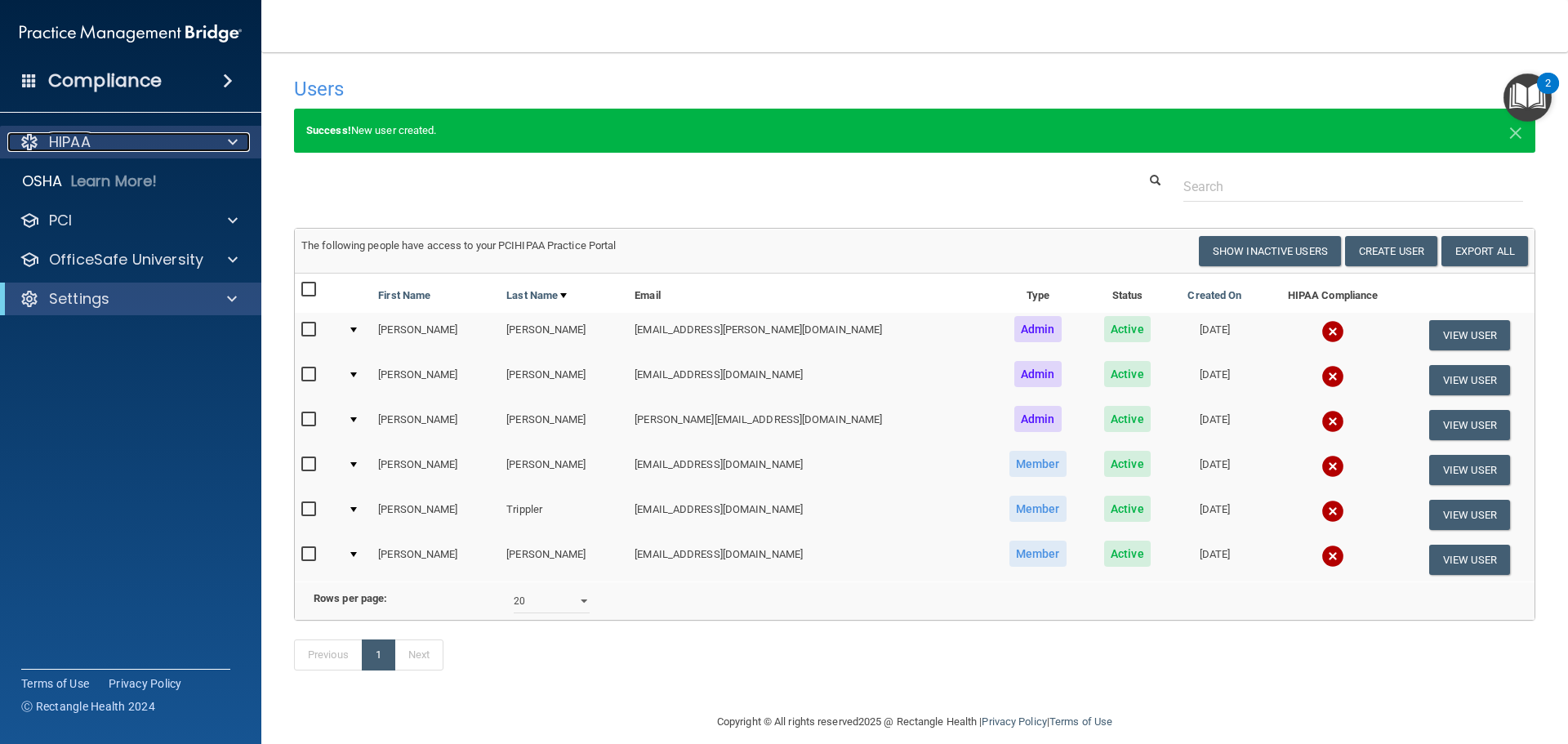
click at [232, 145] on span at bounding box center [232, 142] width 10 height 19
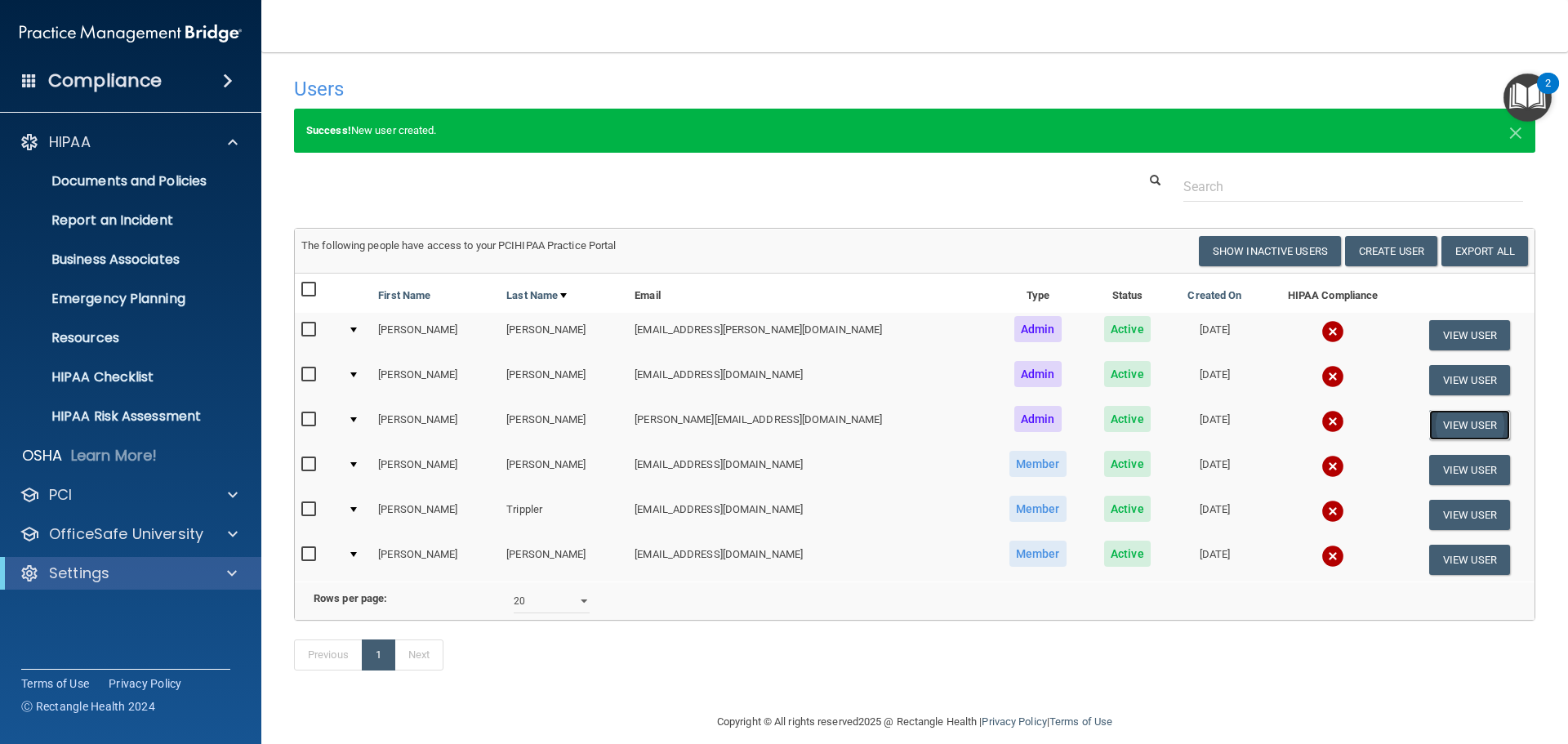
click at [1442, 420] on button "View User" at bounding box center [1469, 425] width 81 height 30
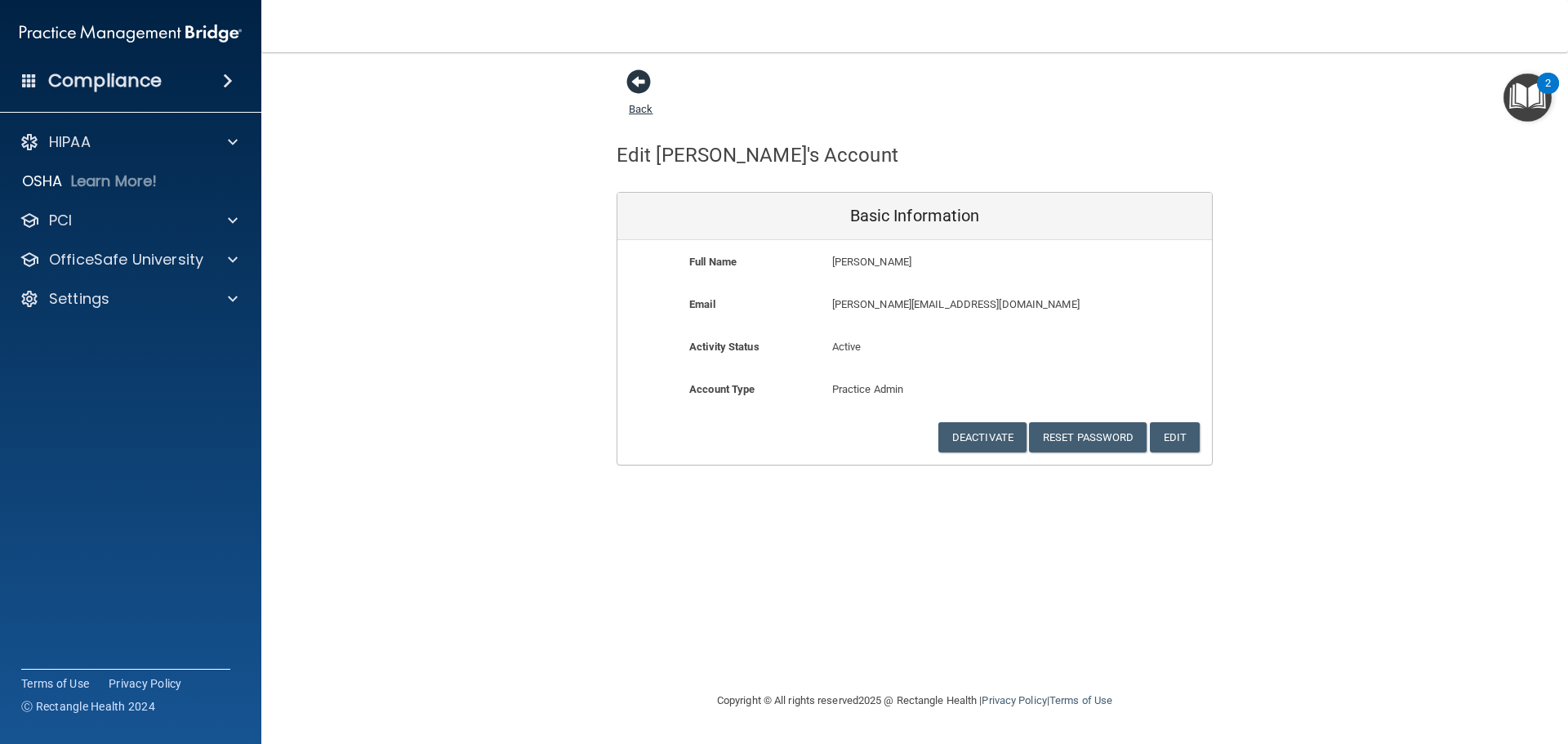
click at [635, 89] on span at bounding box center [639, 81] width 25 height 25
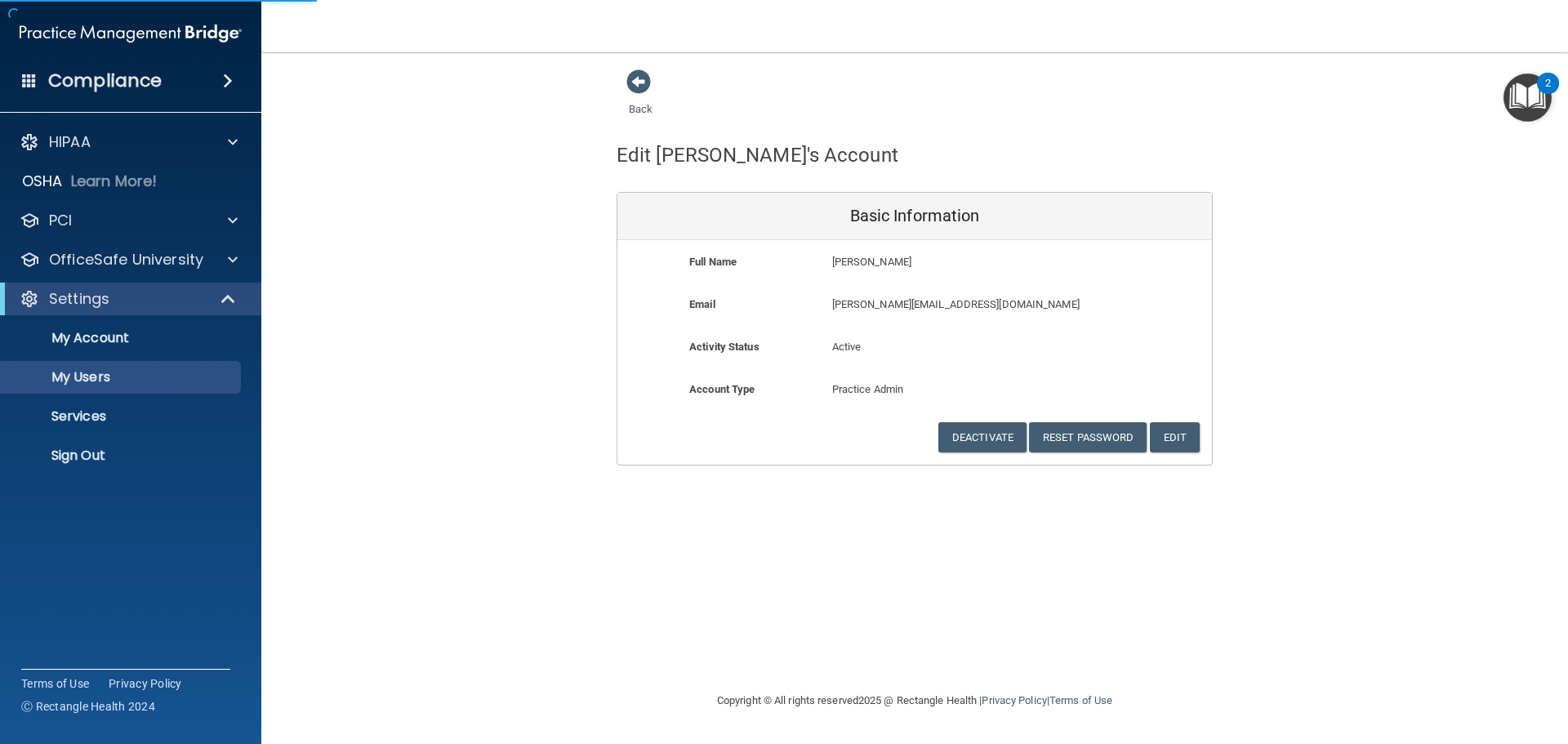
select select "20"
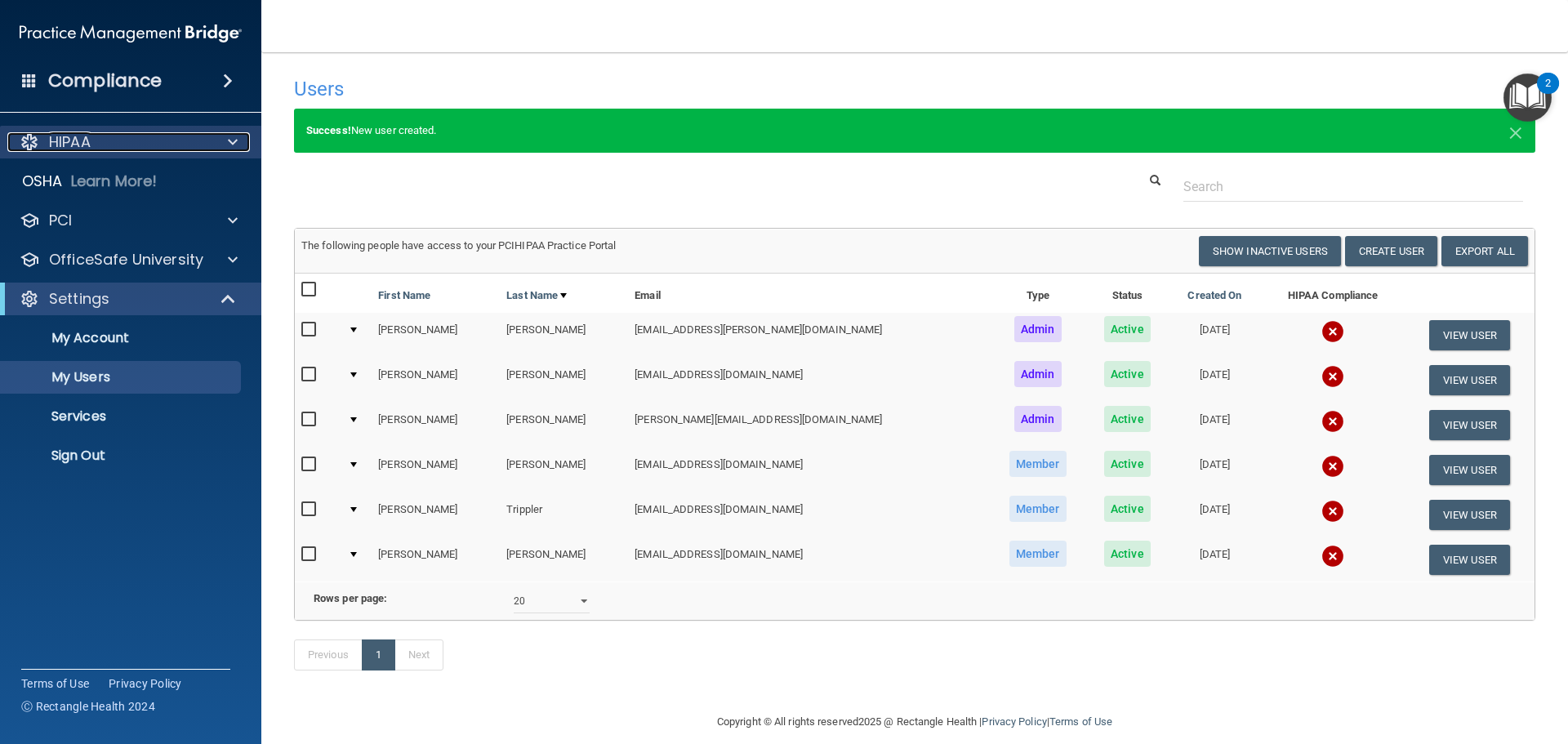
click at [180, 145] on div "HIPAA" at bounding box center [108, 142] width 202 height 19
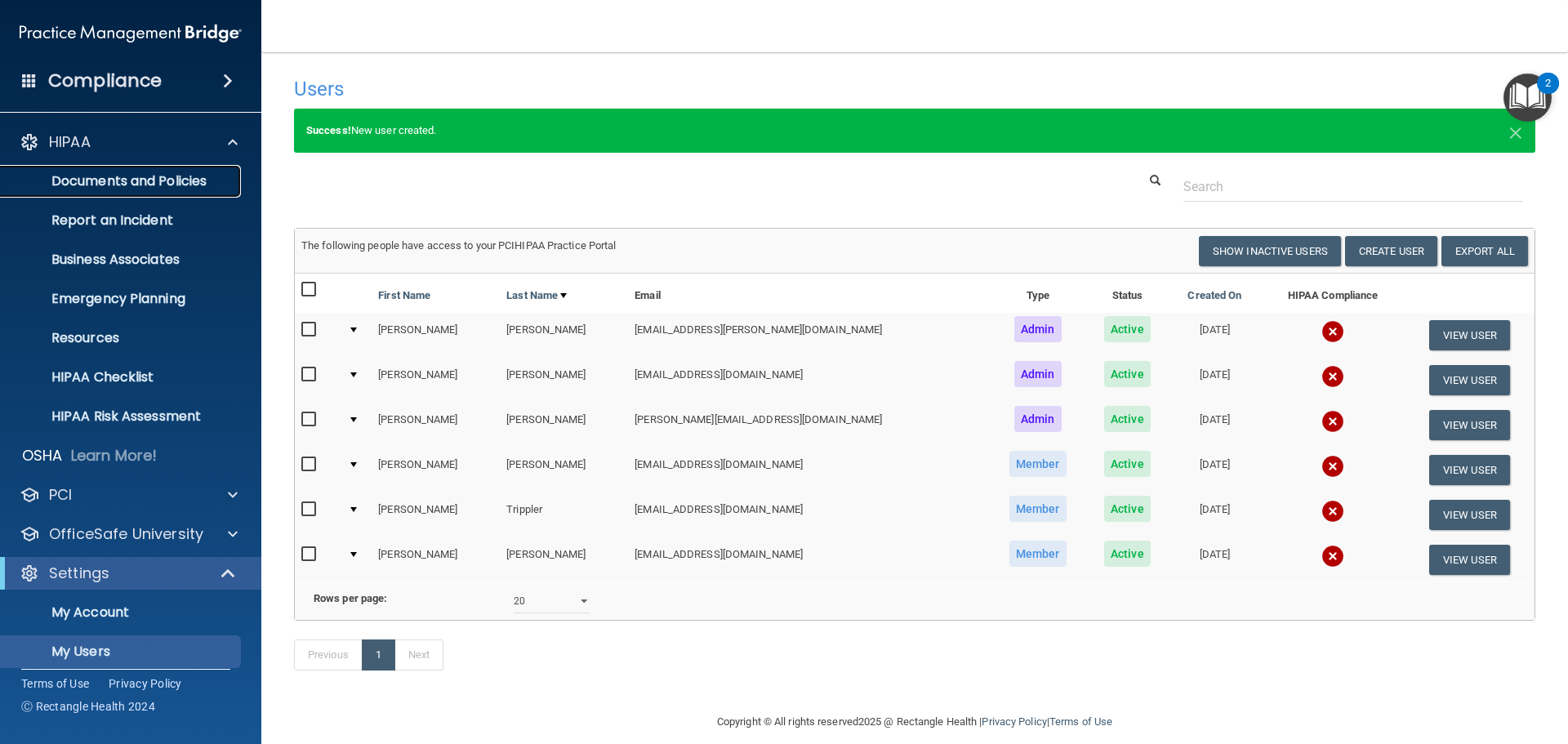
click at [180, 189] on p "Documents and Policies" at bounding box center [122, 181] width 223 height 17
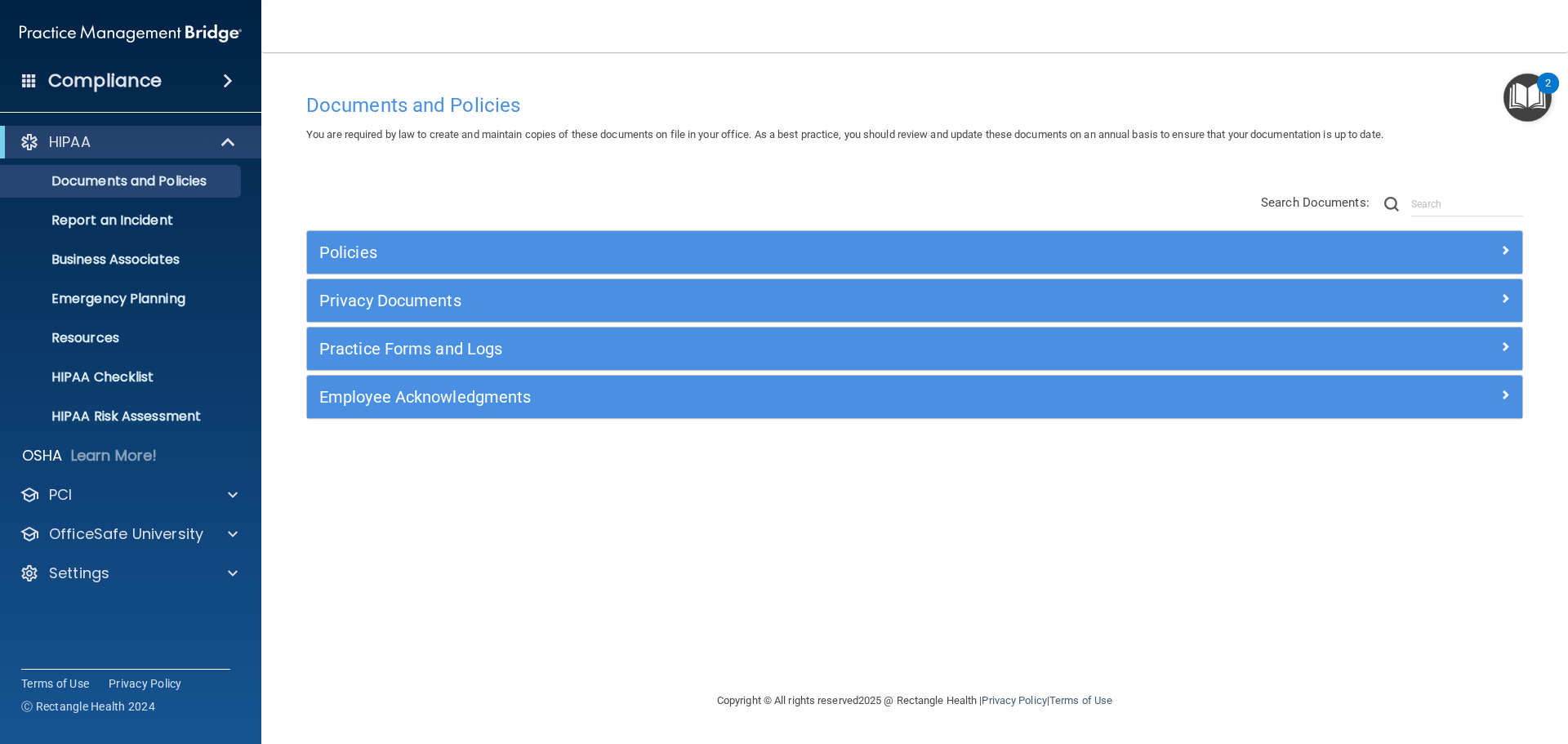
click at [578, 233] on div "Policies" at bounding box center [914, 252] width 1215 height 42
click at [578, 237] on div "Policies" at bounding box center [914, 252] width 1215 height 42
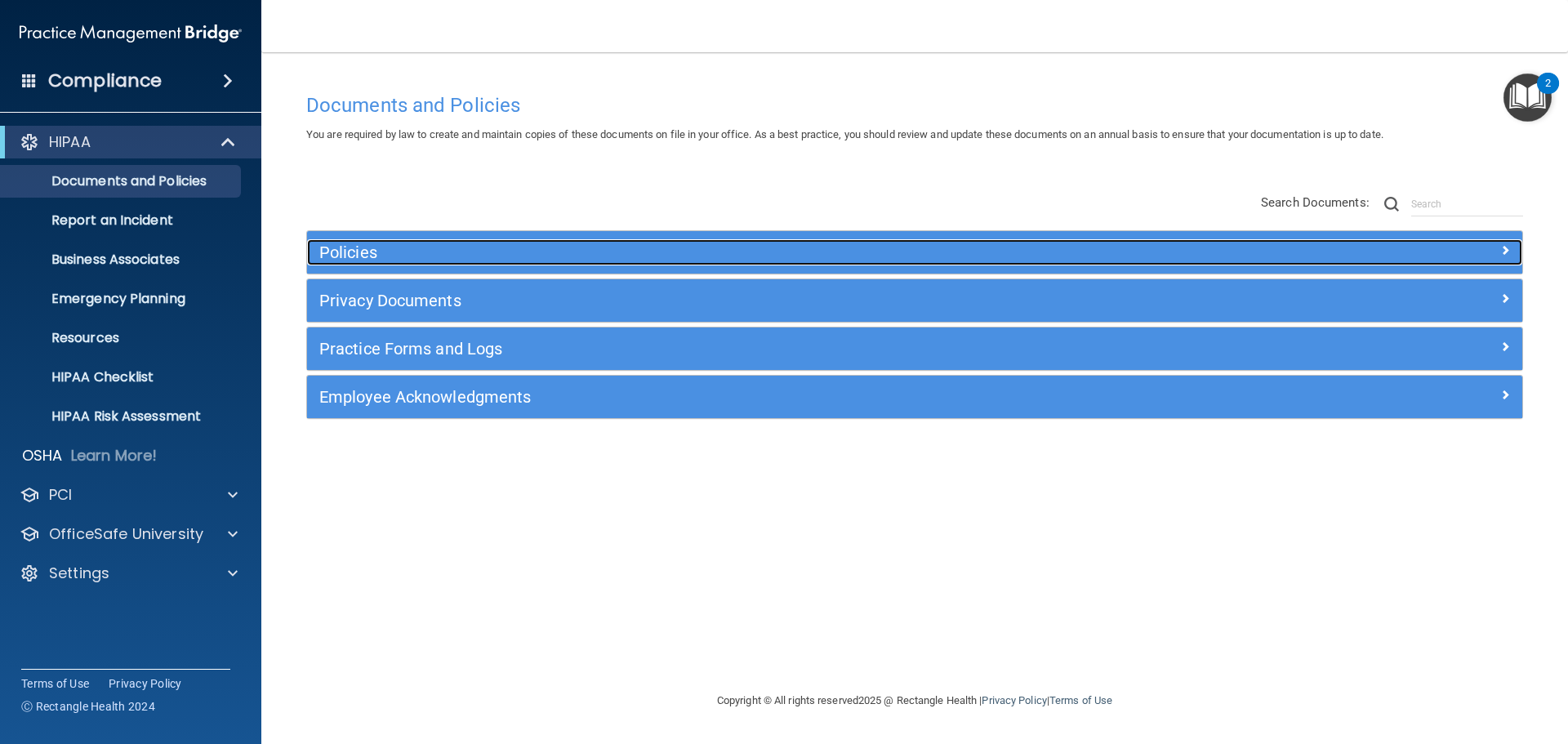
click at [1479, 244] on div at bounding box center [1370, 249] width 304 height 19
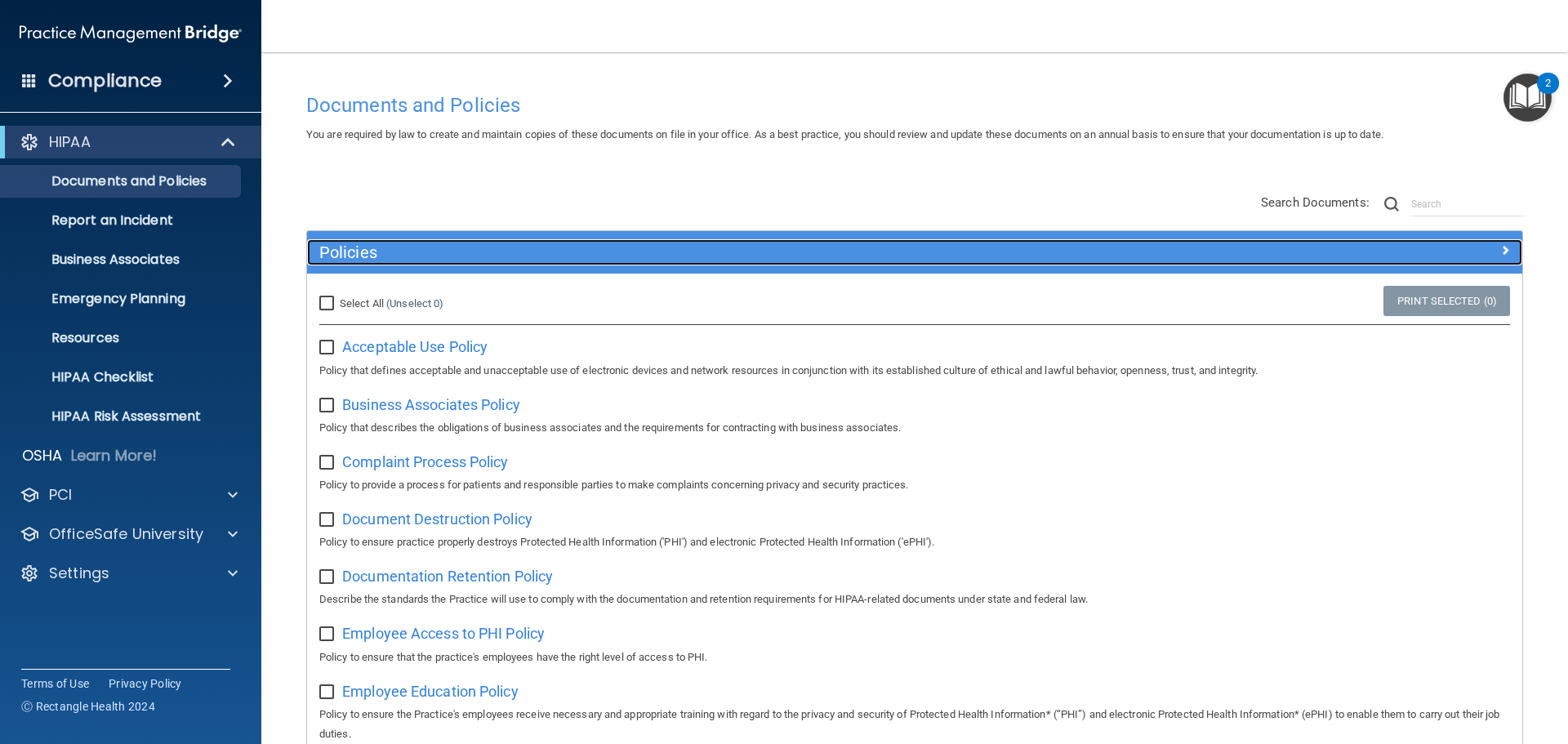
click at [1478, 244] on div at bounding box center [1370, 249] width 304 height 19
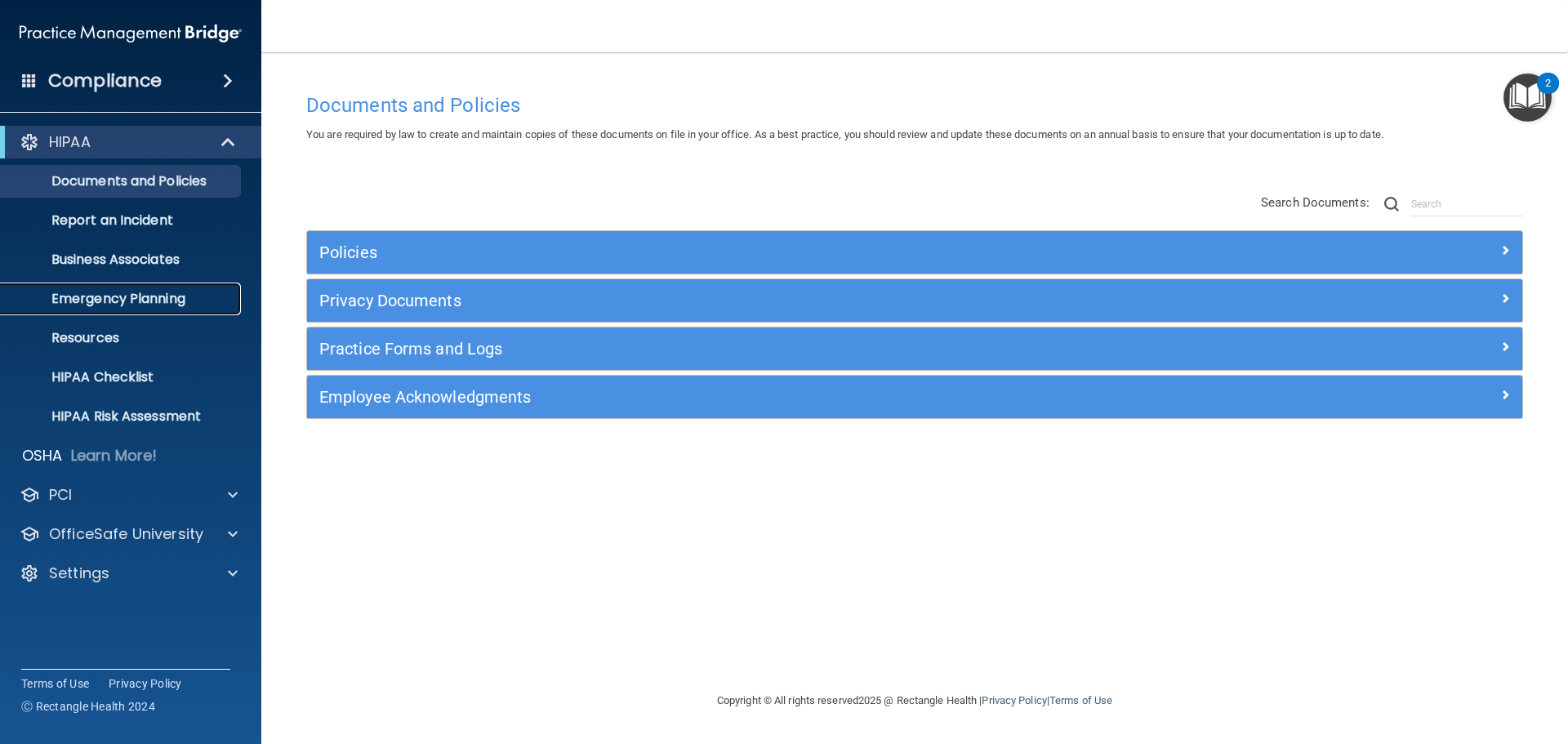
click at [162, 309] on link "Emergency Planning" at bounding box center [111, 298] width 257 height 32
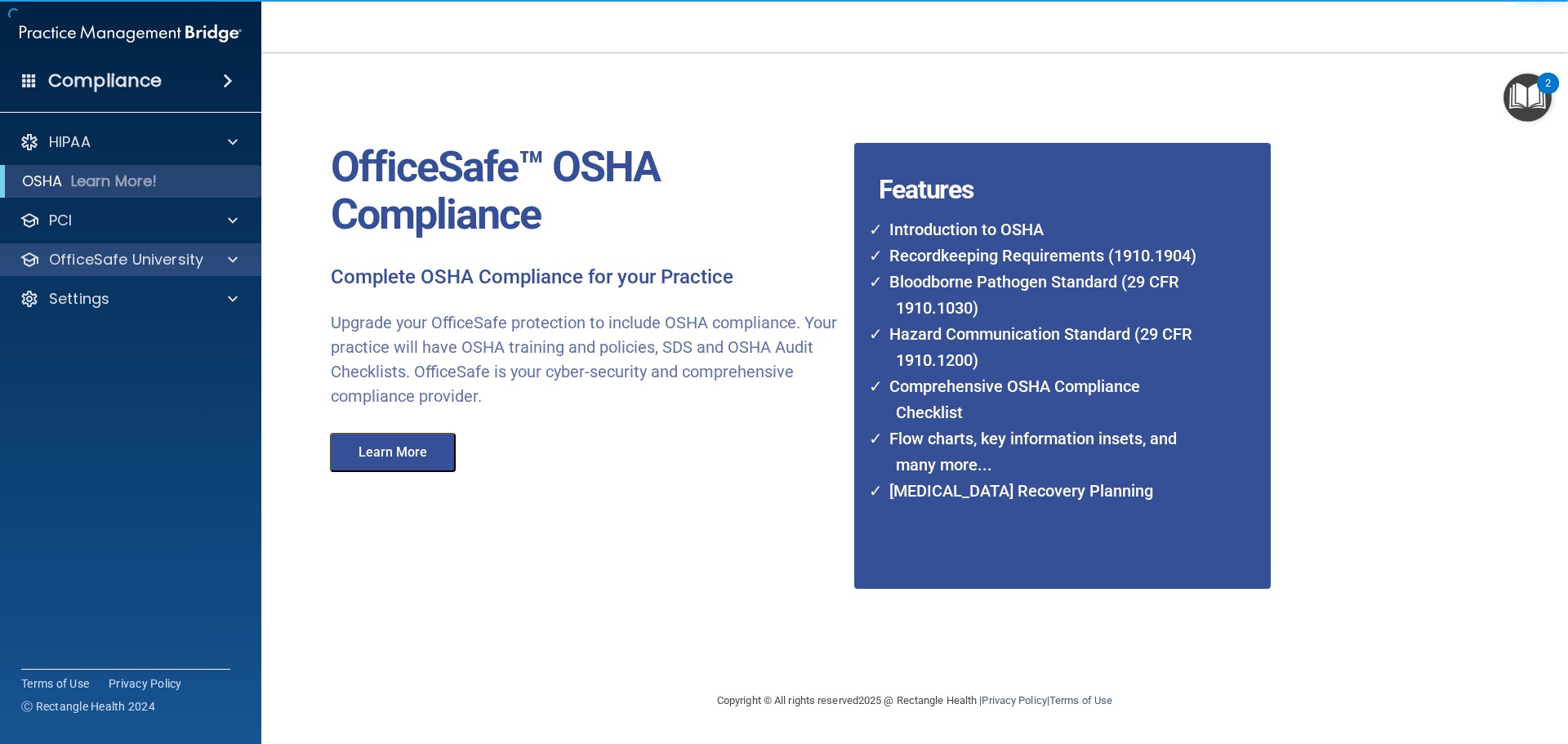
click at [174, 248] on div "OfficeSafe University" at bounding box center [131, 259] width 262 height 32
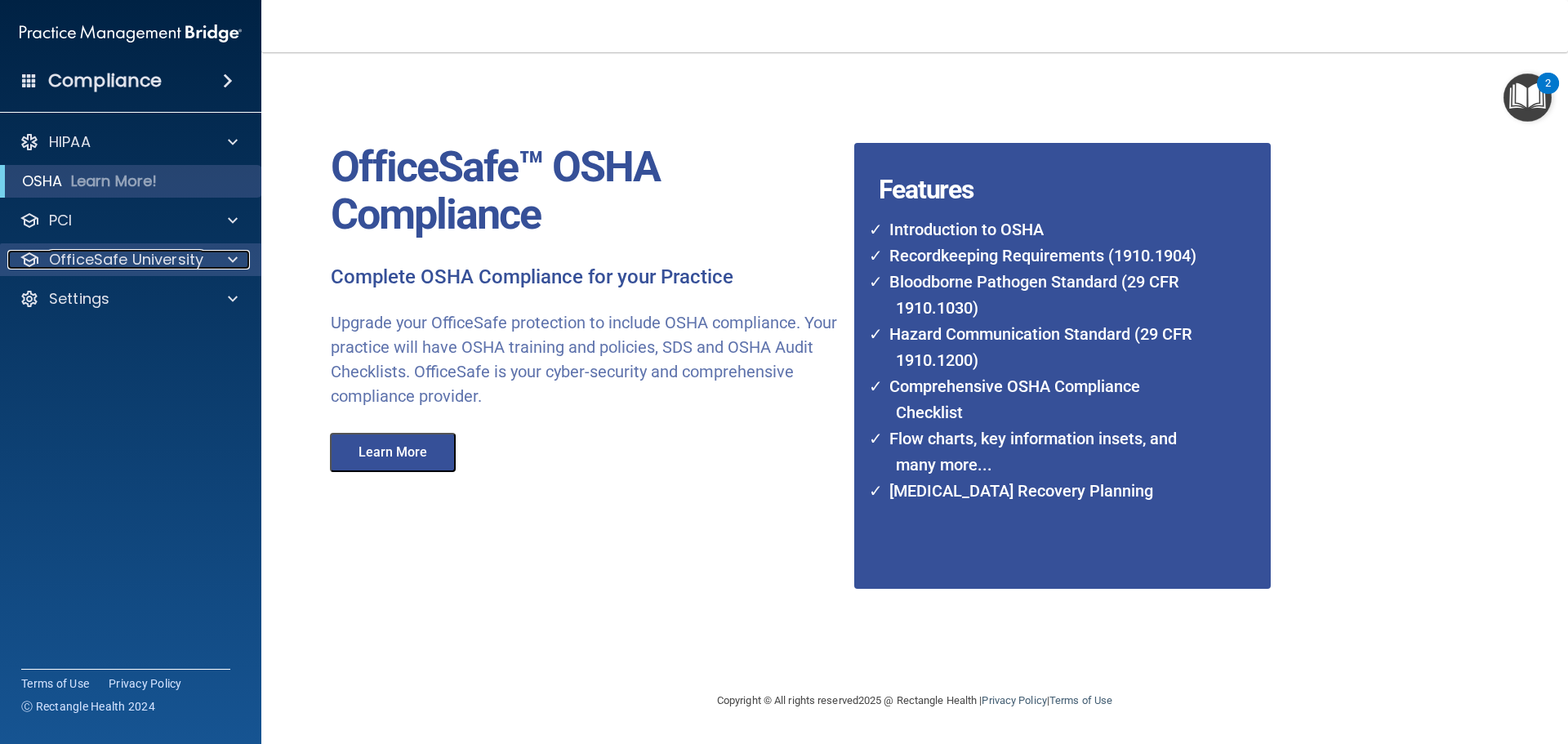
click at [230, 268] on span at bounding box center [232, 259] width 10 height 19
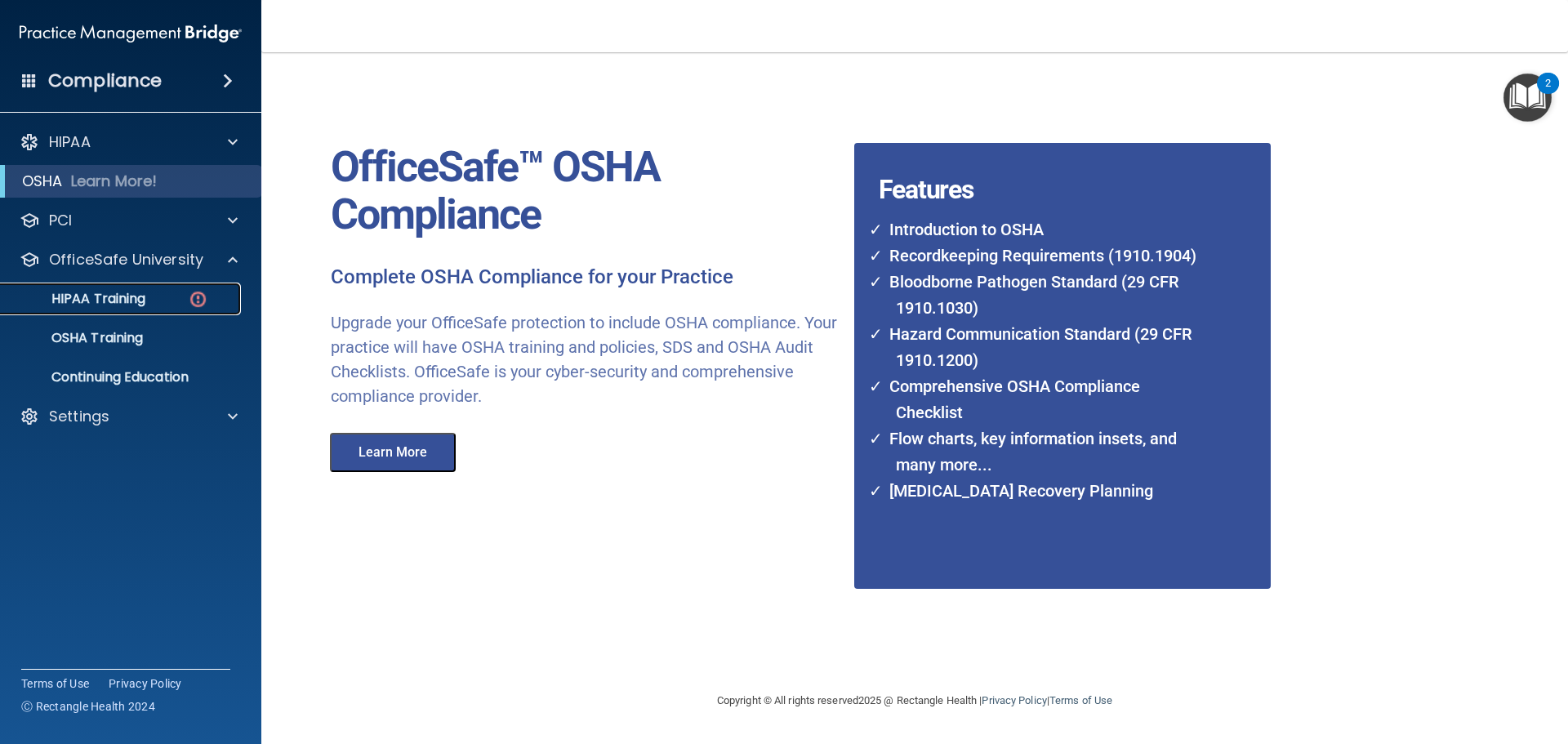
click at [156, 292] on div "HIPAA Training" at bounding box center [122, 299] width 223 height 17
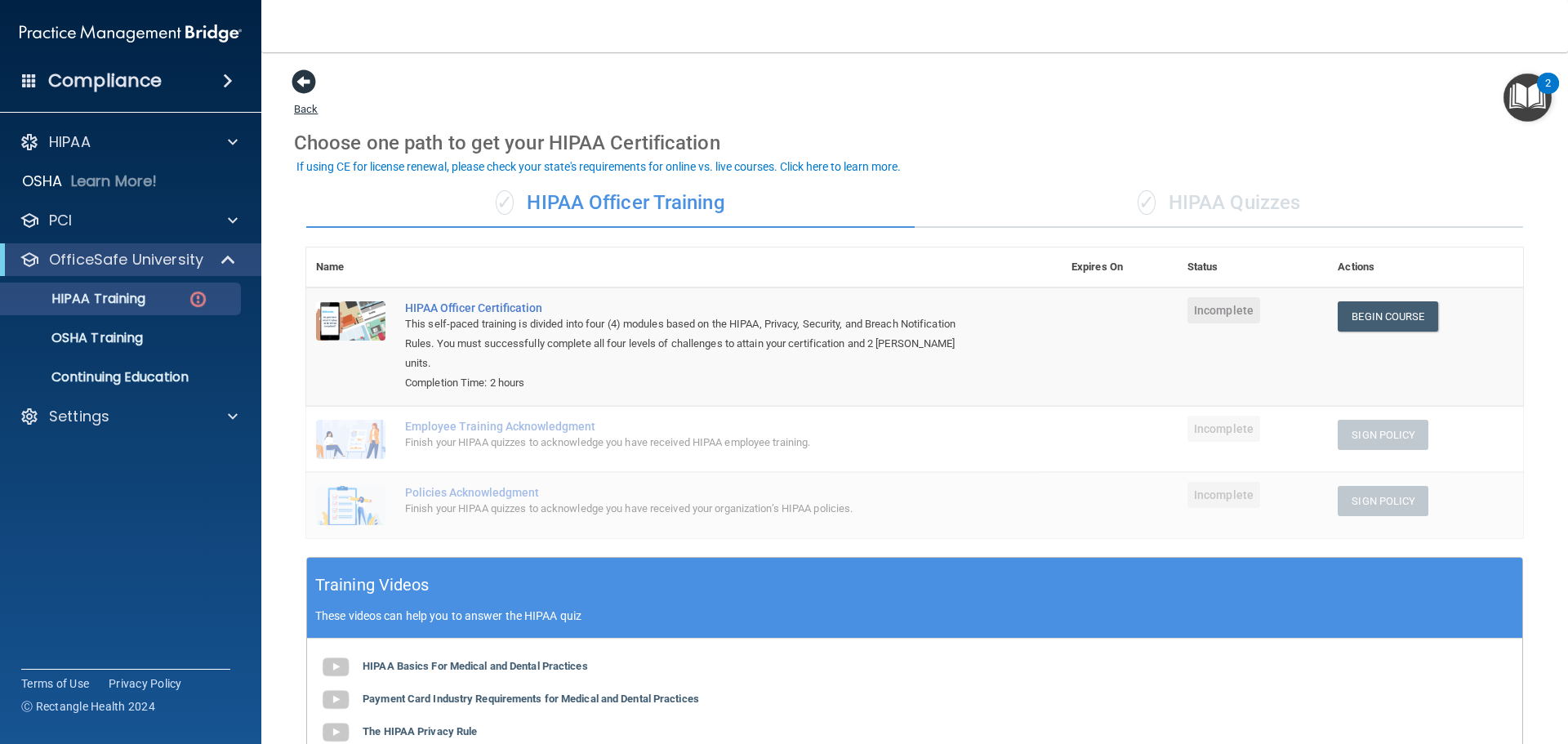
click at [306, 78] on span at bounding box center [304, 81] width 25 height 25
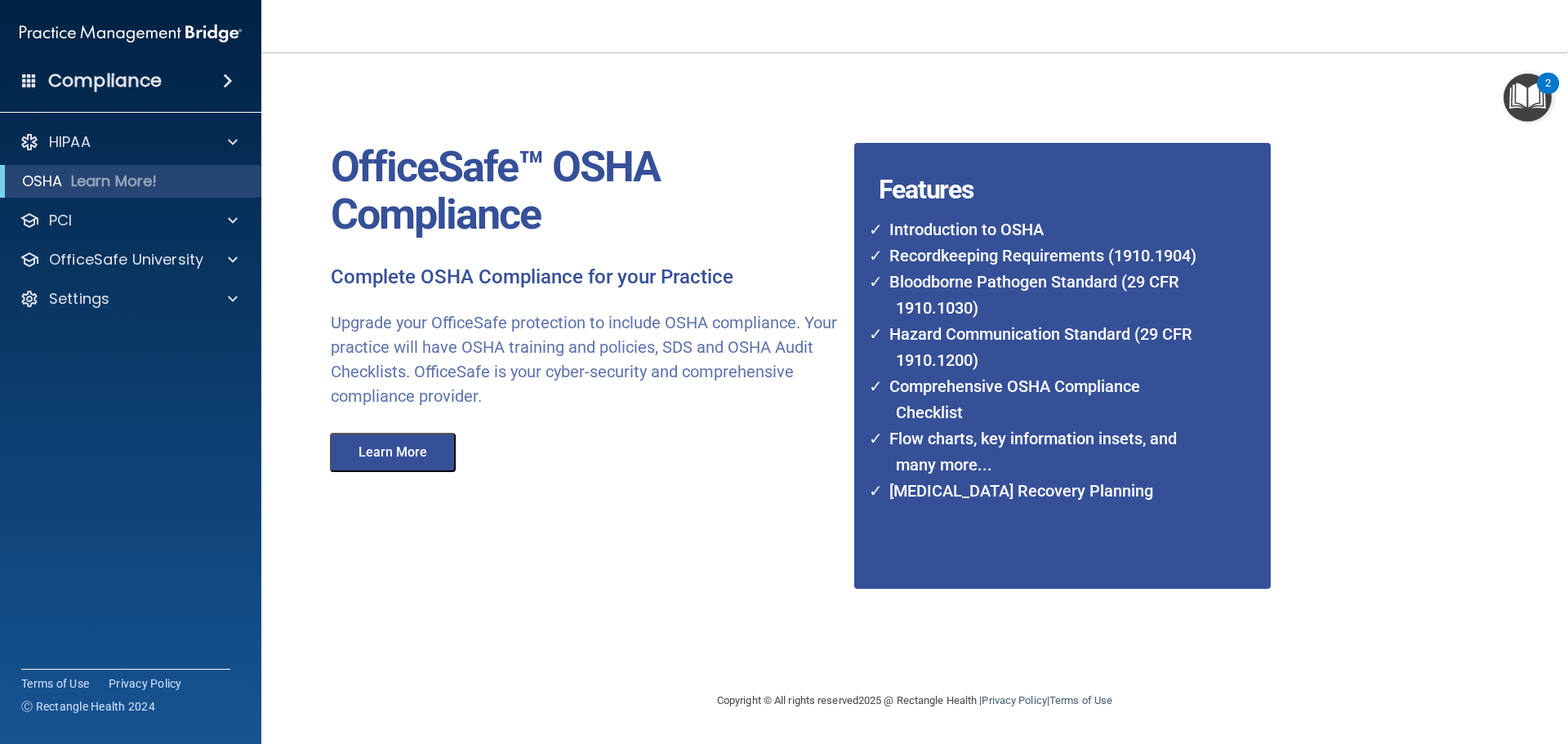
click at [140, 25] on img at bounding box center [130, 33] width 222 height 32
click at [133, 38] on img at bounding box center [130, 33] width 222 height 32
click at [125, 80] on h4 "Compliance" at bounding box center [104, 81] width 113 height 23
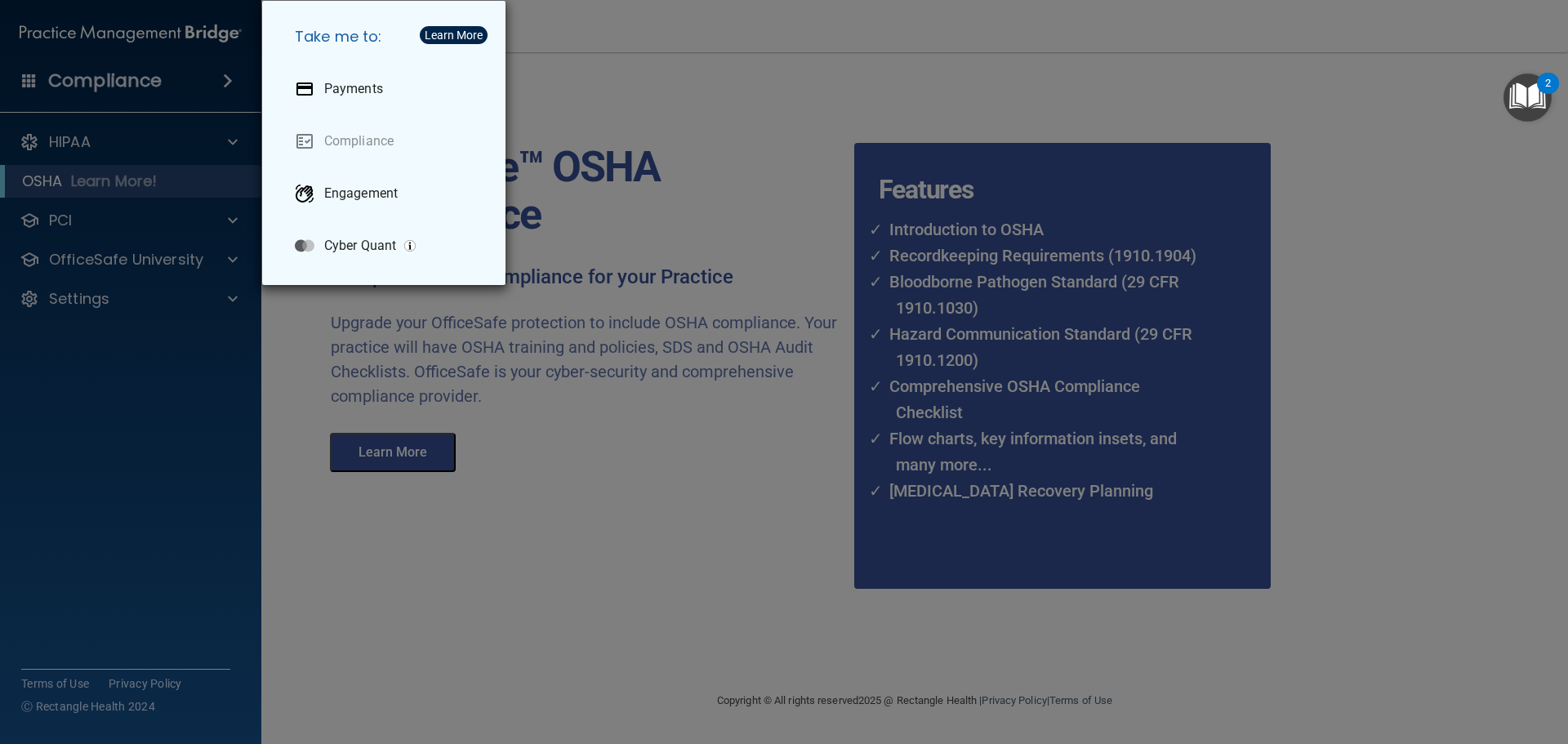
click at [690, 131] on div "Take me to: Payments Compliance Engagement Cyber Quant" at bounding box center [784, 372] width 1568 height 744
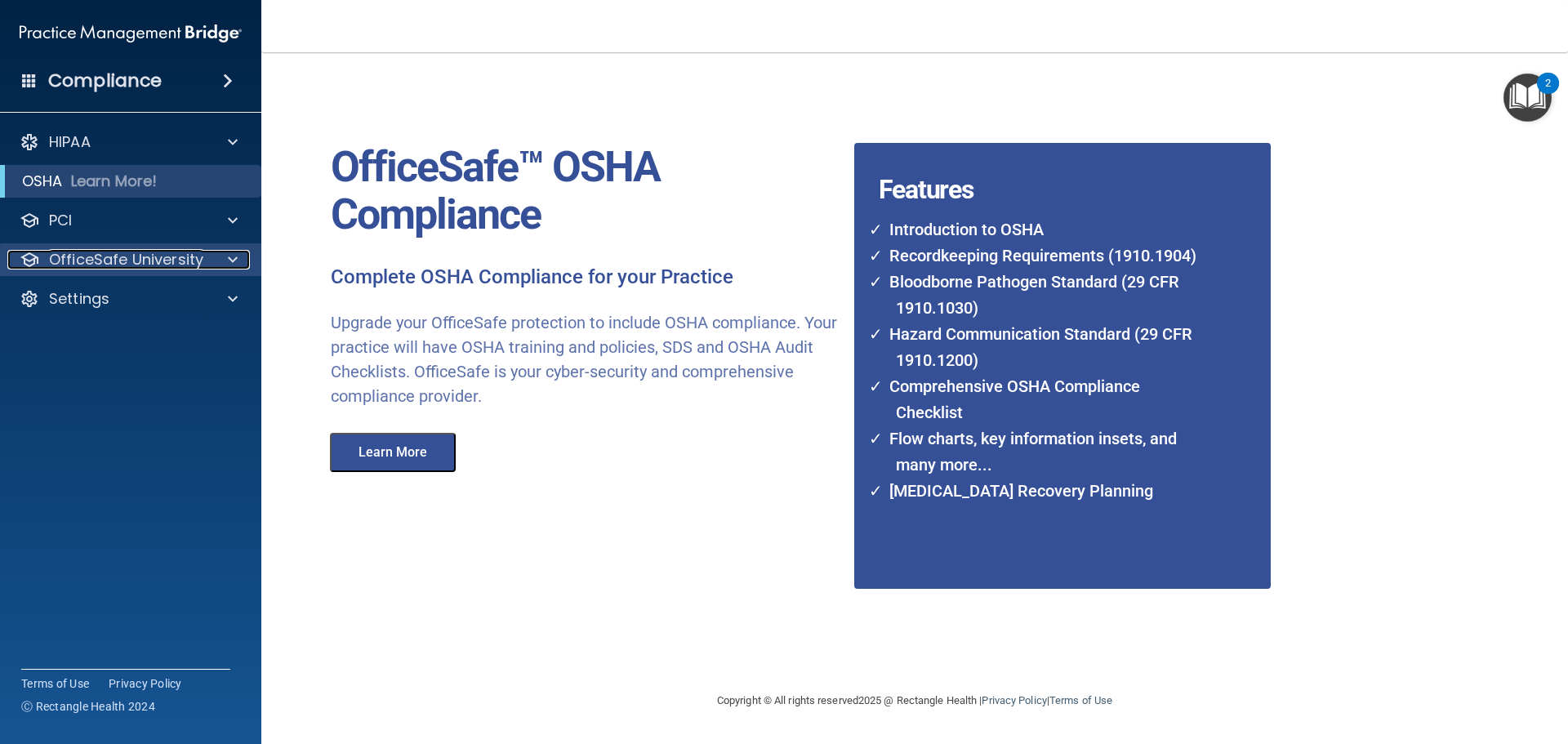
click at [181, 254] on p "OfficeSafe University" at bounding box center [126, 259] width 154 height 19
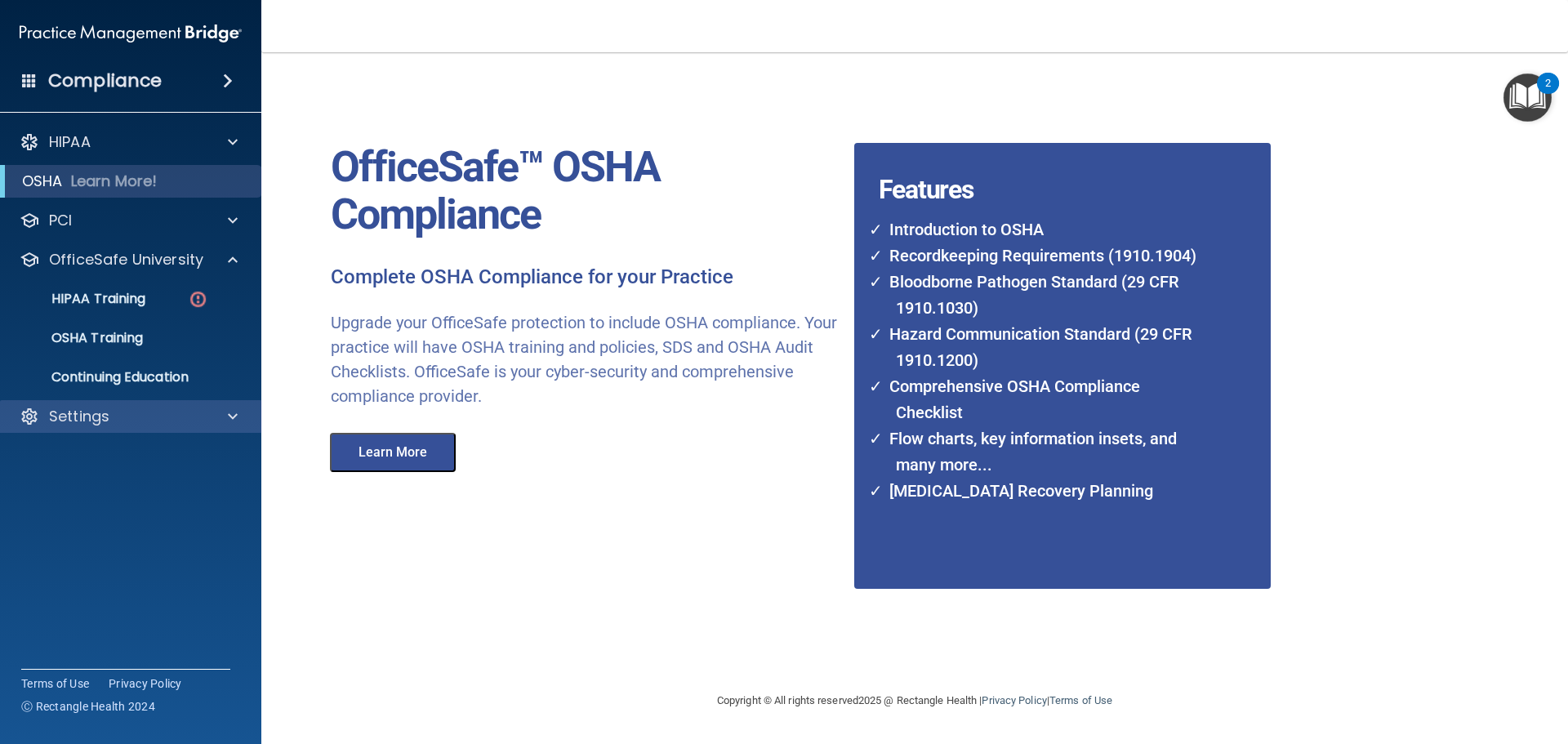
click at [153, 400] on div "Settings" at bounding box center [131, 415] width 262 height 32
click at [235, 406] on div "Settings" at bounding box center [131, 415] width 262 height 32
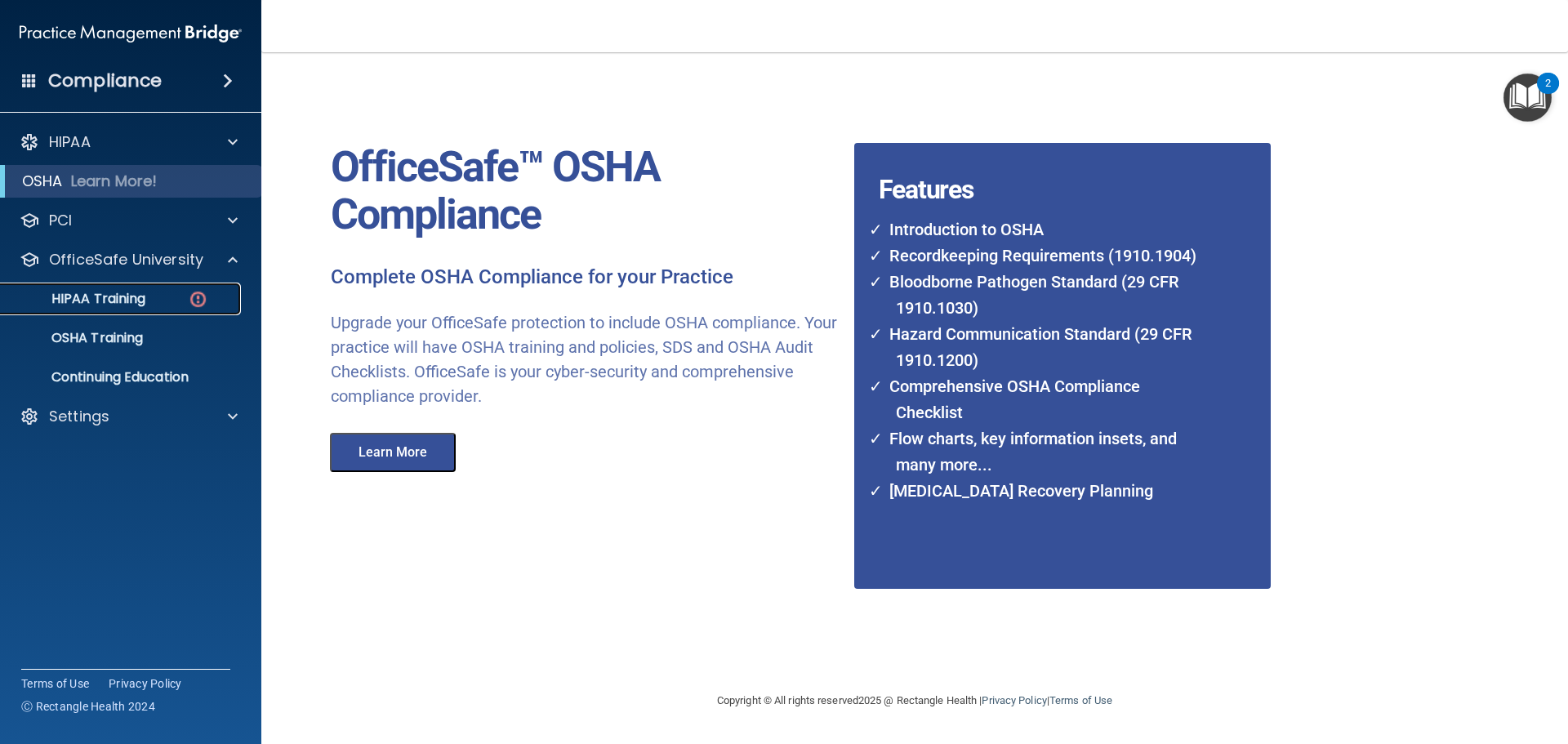
click at [94, 287] on link "HIPAA Training" at bounding box center [111, 298] width 257 height 32
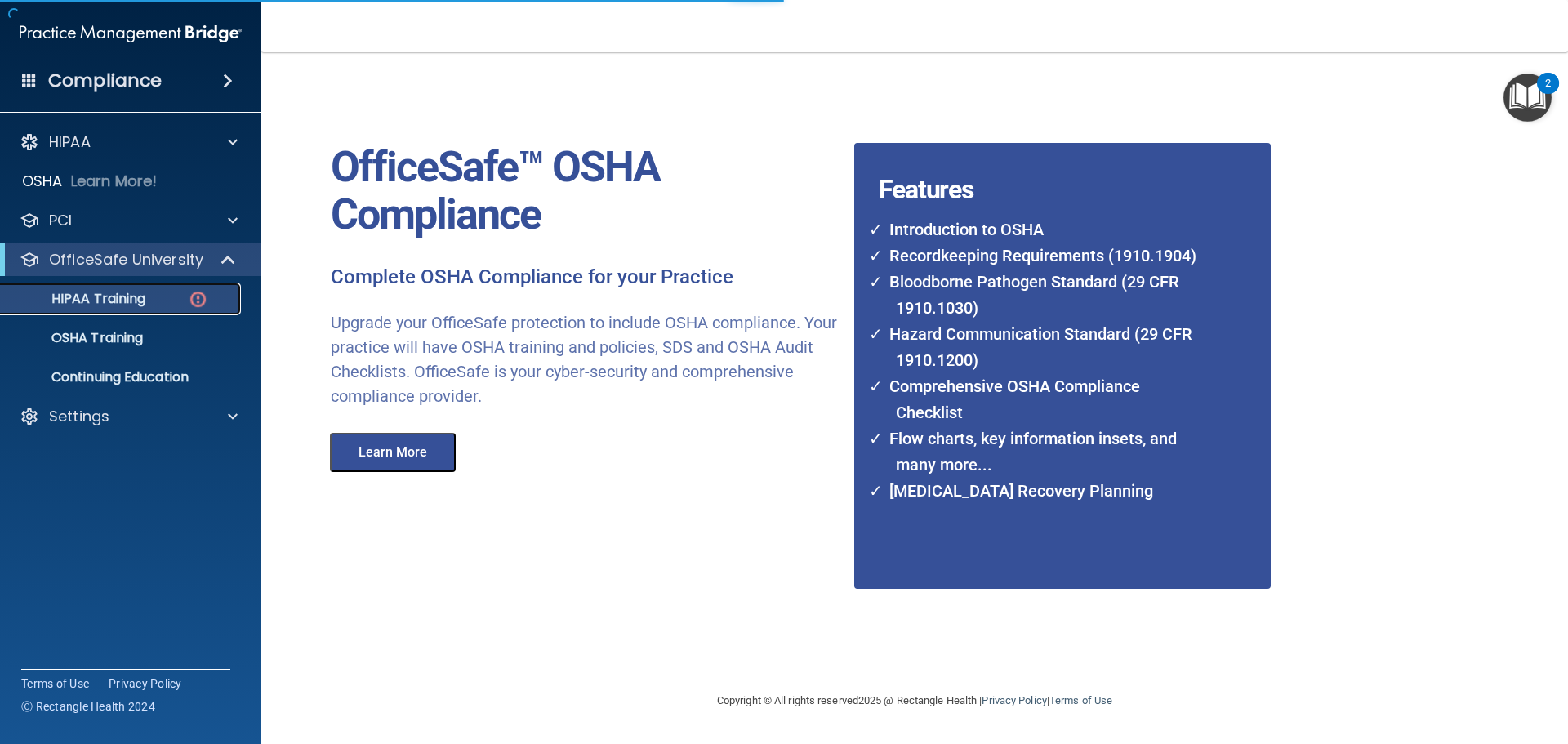
click at [132, 293] on p "HIPAA Training" at bounding box center [78, 299] width 135 height 17
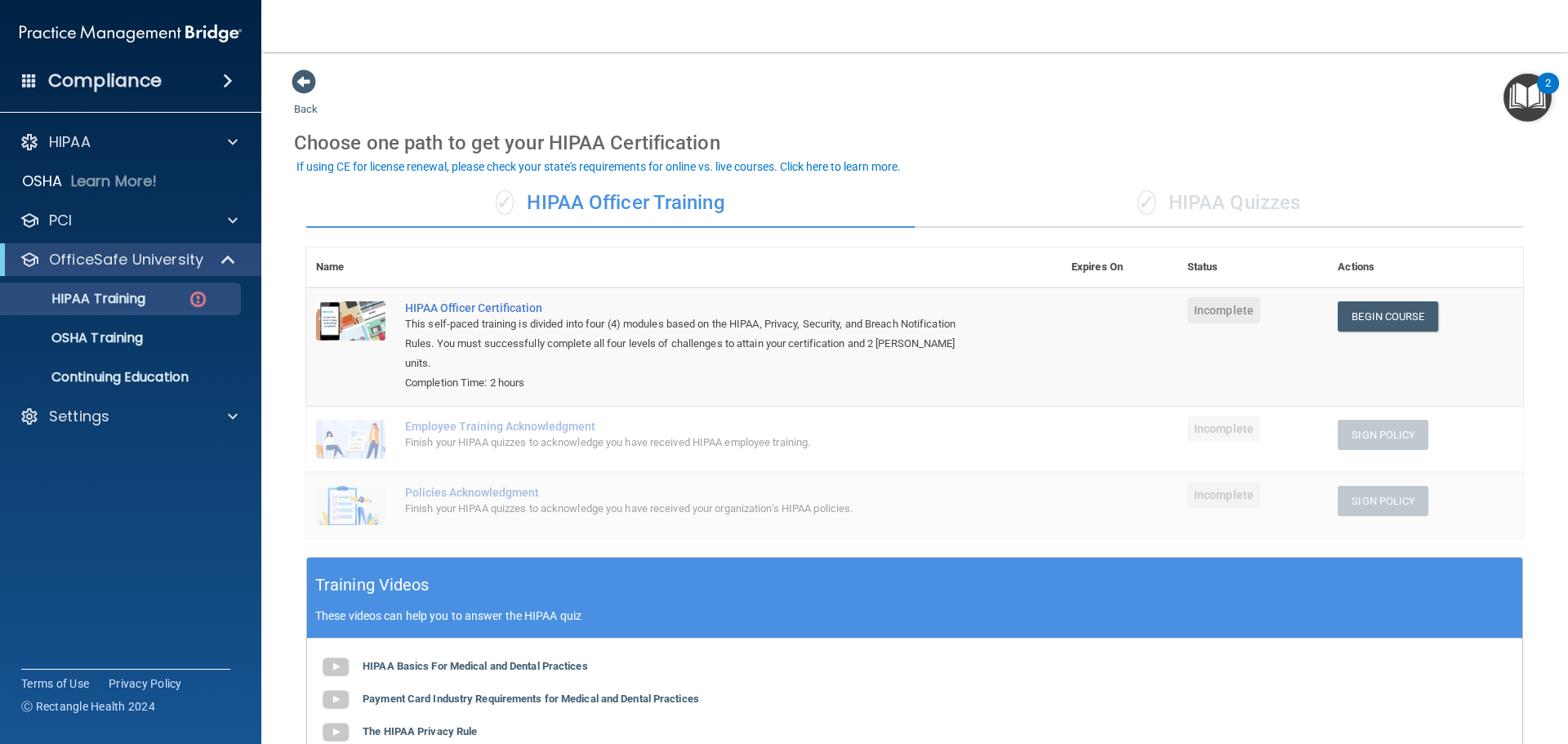
click at [1213, 202] on div "✓ HIPAA Quizzes" at bounding box center [1218, 203] width 608 height 49
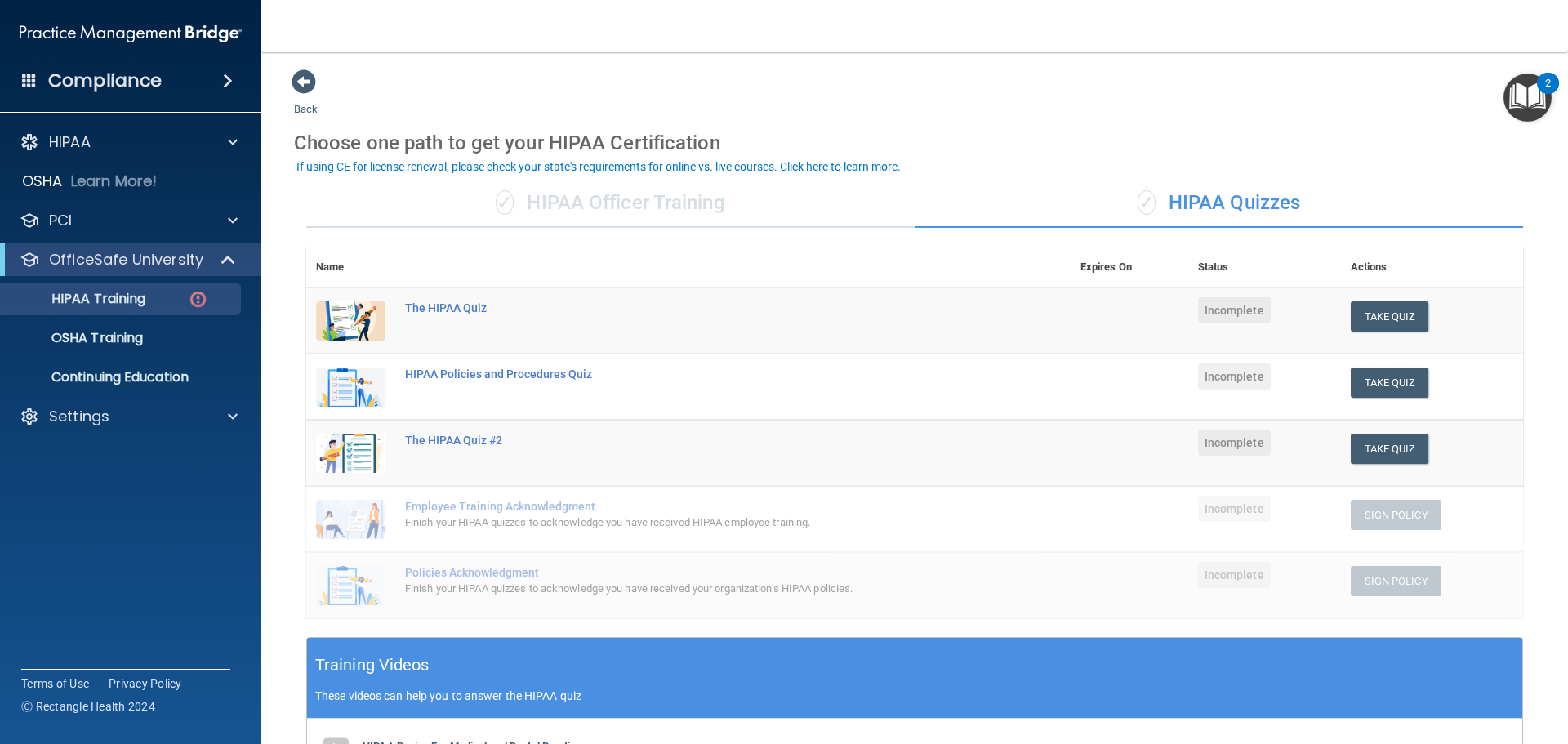
click at [589, 209] on div "✓ HIPAA Officer Training" at bounding box center [610, 203] width 608 height 49
